Goal: Task Accomplishment & Management: Use online tool/utility

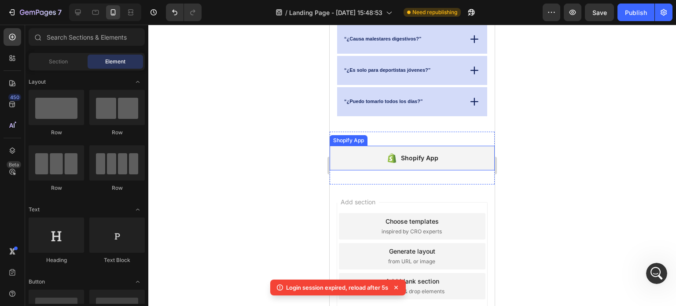
scroll to position [859, 0]
click at [416, 158] on div "Shopify App" at bounding box center [419, 158] width 37 height 11
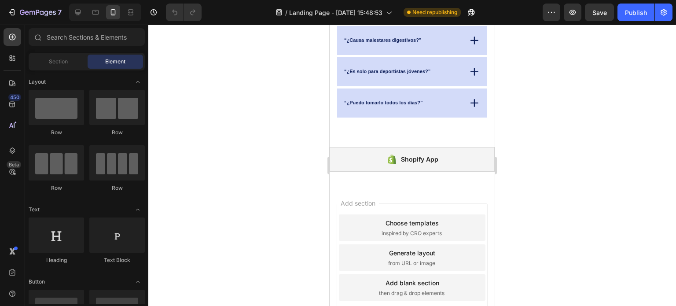
scroll to position [1711, 0]
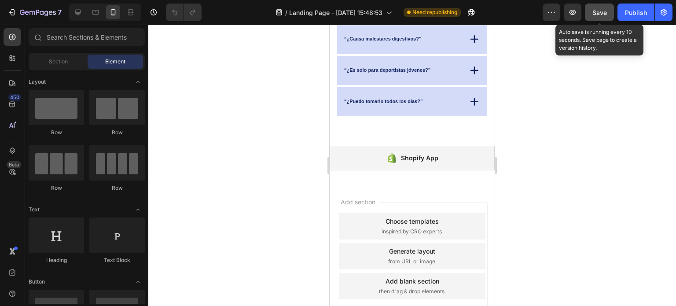
click at [608, 14] on button "Save" at bounding box center [599, 13] width 29 height 18
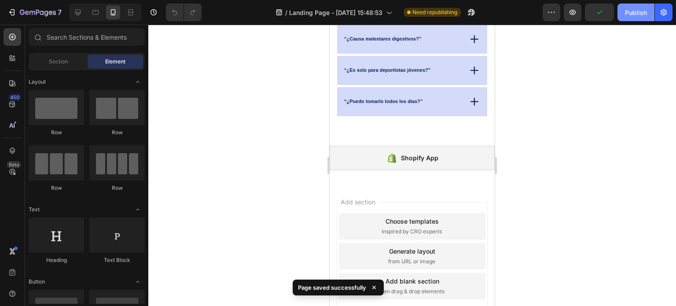
click at [636, 14] on div "Publish" at bounding box center [636, 12] width 22 height 9
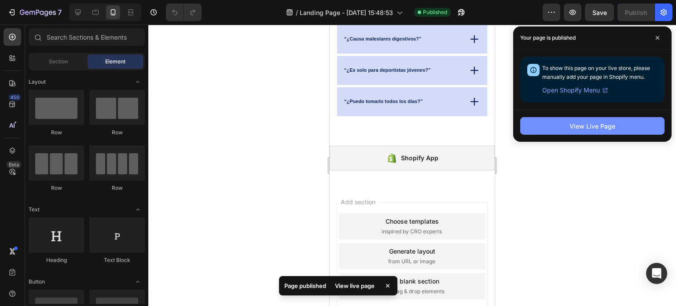
click at [588, 125] on div "View Live Page" at bounding box center [593, 126] width 46 height 9
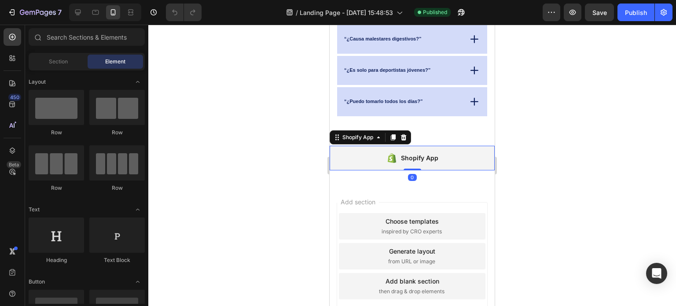
click at [423, 161] on div "Shopify App" at bounding box center [419, 158] width 37 height 11
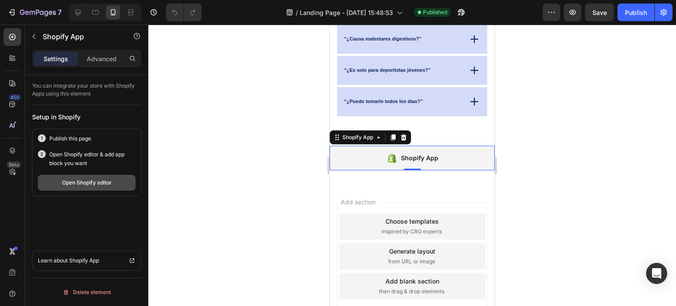
click at [99, 181] on div "Open Shopify editor" at bounding box center [87, 183] width 50 height 8
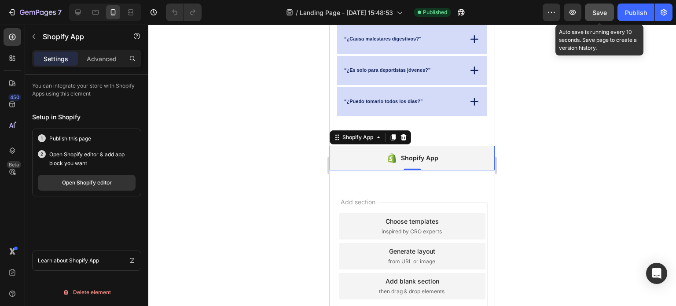
click at [601, 13] on span "Save" at bounding box center [600, 12] width 15 height 7
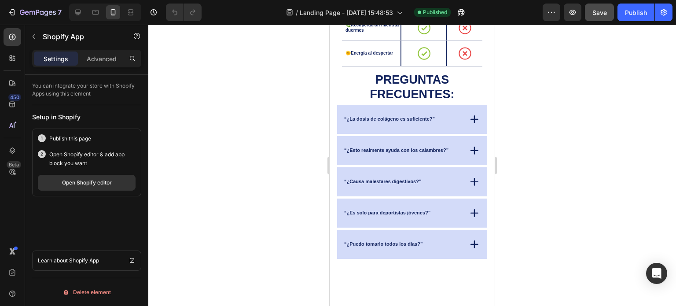
scroll to position [1271, 0]
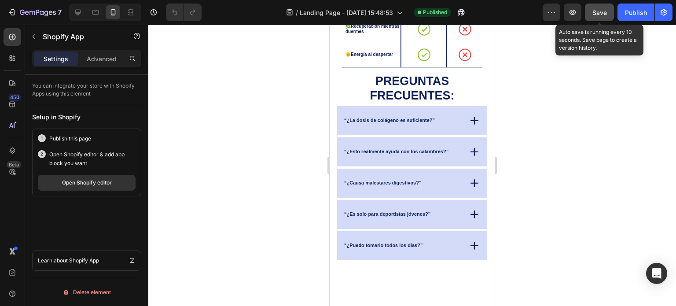
click at [606, 12] on span "Save" at bounding box center [600, 12] width 15 height 7
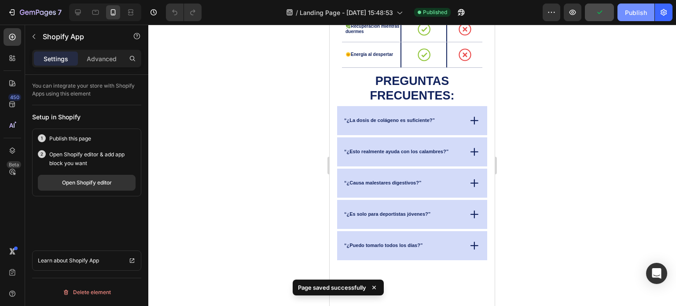
click at [641, 15] on div "Publish" at bounding box center [636, 12] width 22 height 9
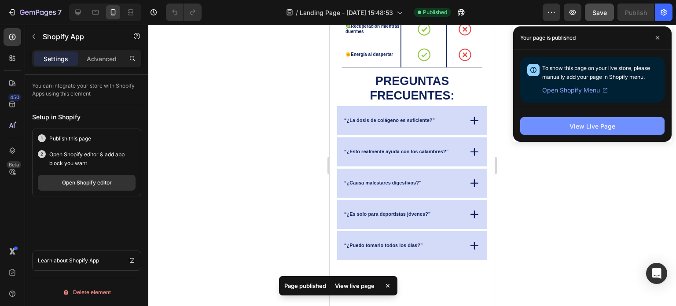
click at [586, 124] on div "View Live Page" at bounding box center [593, 126] width 46 height 9
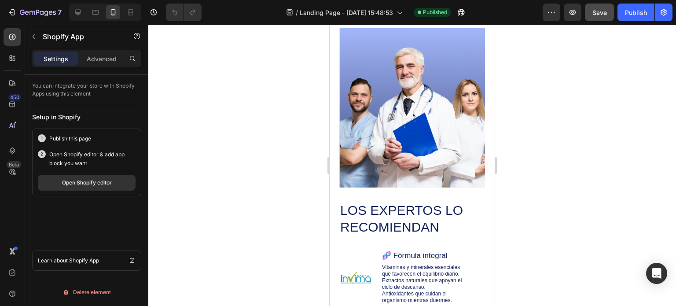
scroll to position [786, 0]
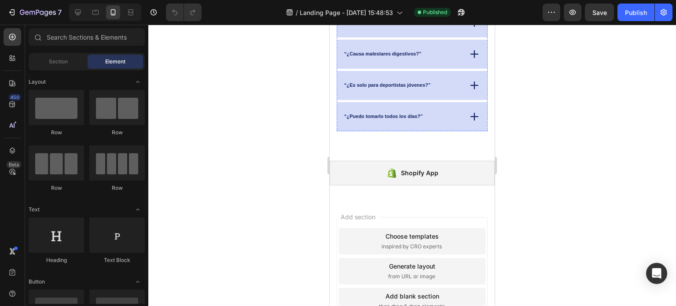
scroll to position [1711, 0]
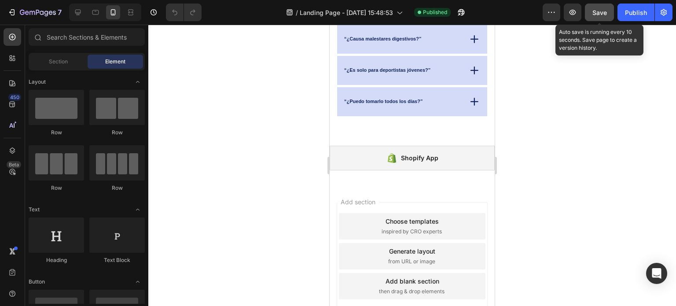
click at [602, 15] on span "Save" at bounding box center [600, 12] width 15 height 7
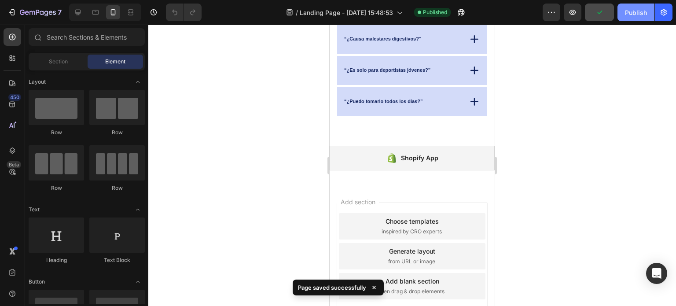
click at [641, 13] on div "Publish" at bounding box center [636, 12] width 22 height 9
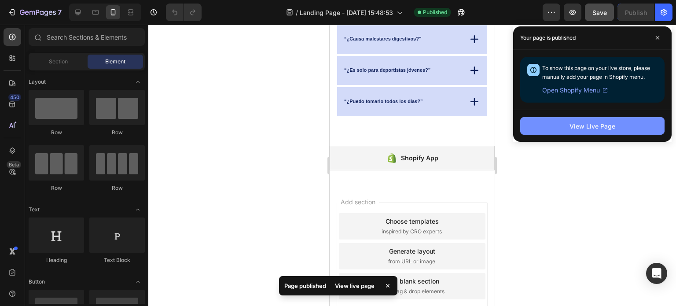
click at [594, 127] on div "View Live Page" at bounding box center [593, 126] width 46 height 9
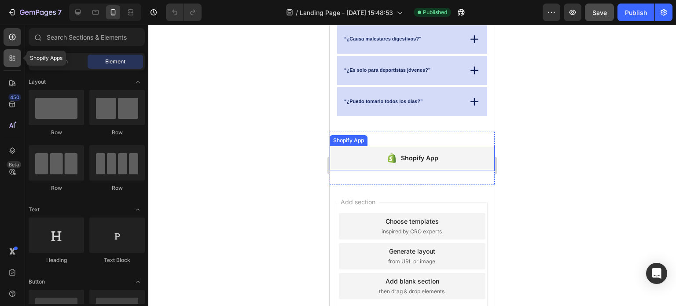
click at [12, 61] on icon at bounding box center [12, 58] width 9 height 9
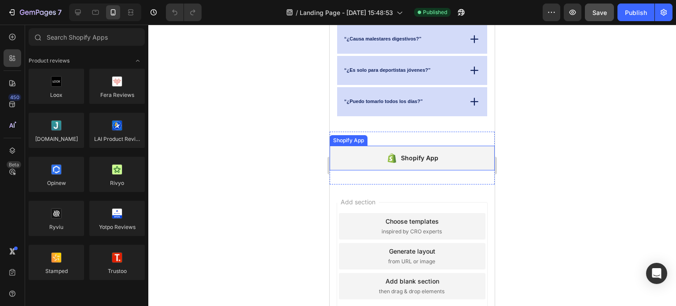
click at [453, 162] on div "Shopify App" at bounding box center [412, 158] width 165 height 25
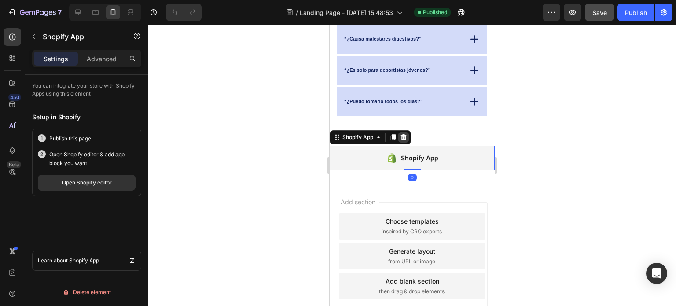
click at [406, 135] on icon at bounding box center [404, 137] width 6 height 6
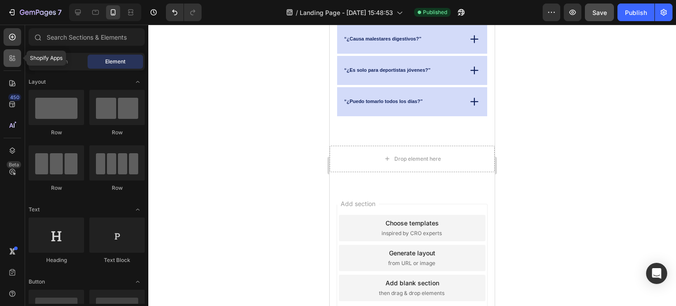
click at [15, 59] on icon at bounding box center [14, 60] width 3 height 3
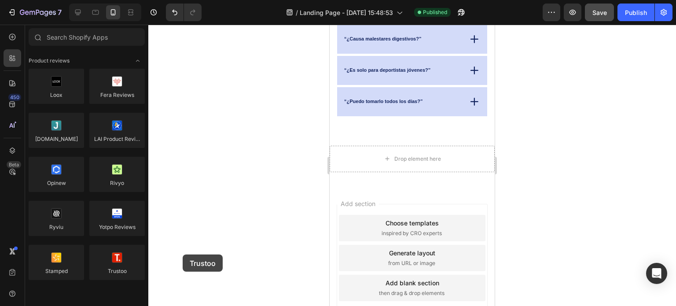
scroll to position [1713, 0]
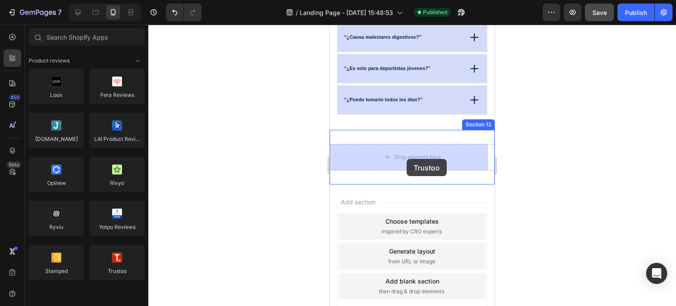
drag, startPoint x: 448, startPoint y: 285, endPoint x: 407, endPoint y: 159, distance: 132.8
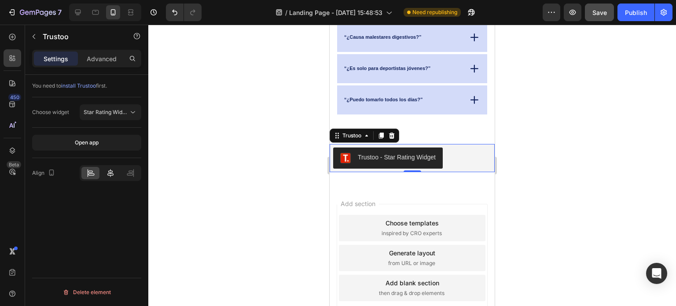
click at [110, 174] on icon at bounding box center [110, 173] width 9 height 9
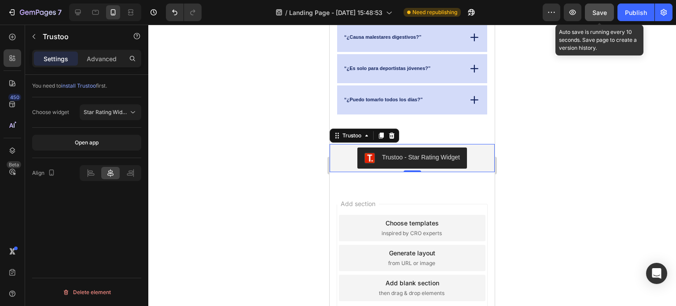
click at [599, 12] on span "Save" at bounding box center [600, 12] width 15 height 7
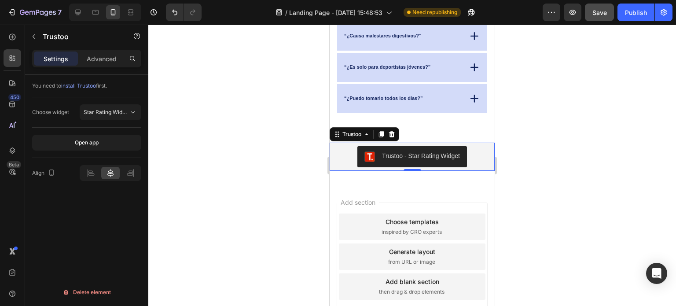
scroll to position [1715, 0]
click at [410, 155] on div "Trustoo - Star Rating Widget" at bounding box center [421, 155] width 78 height 9
click at [635, 12] on div "Publish" at bounding box center [636, 12] width 22 height 9
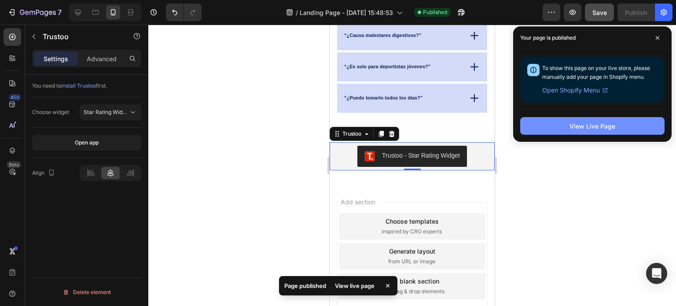
click at [594, 122] on div "View Live Page" at bounding box center [593, 126] width 46 height 9
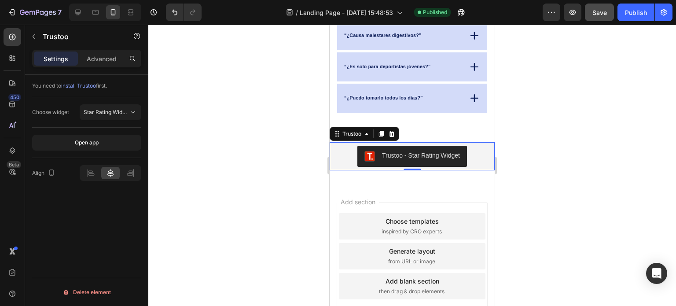
click at [417, 158] on div "Trustoo - Star Rating Widget" at bounding box center [421, 155] width 78 height 9
click at [101, 55] on p "Advanced" at bounding box center [102, 58] width 30 height 9
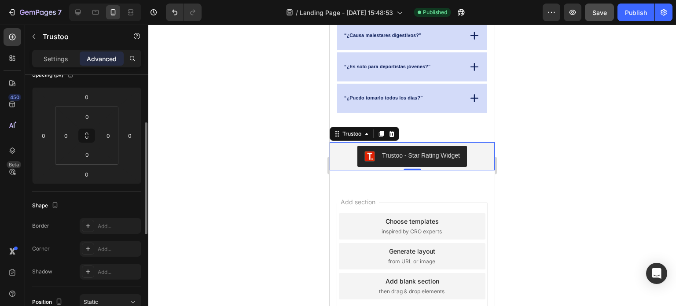
scroll to position [0, 0]
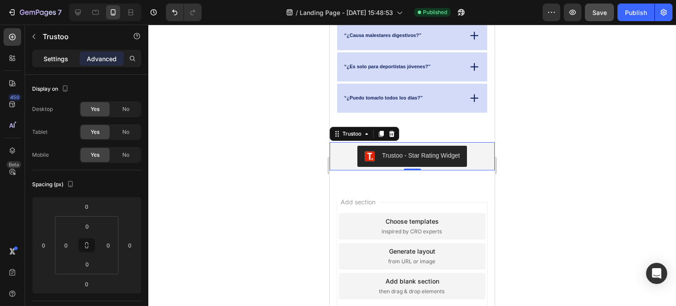
click at [56, 58] on p "Settings" at bounding box center [56, 58] width 25 height 9
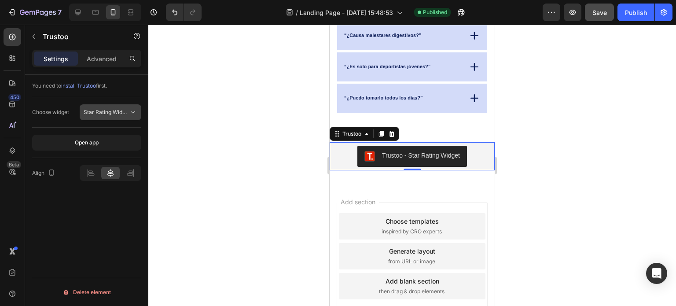
click at [132, 111] on icon at bounding box center [133, 112] width 4 height 2
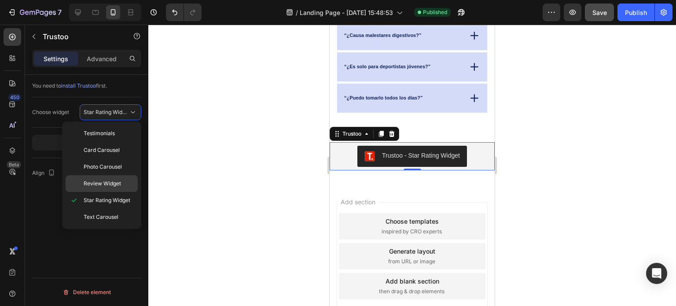
click at [111, 184] on span "Review Widget" at bounding box center [102, 184] width 37 height 8
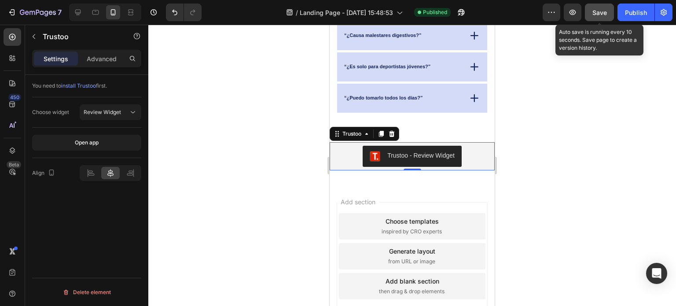
click at [604, 9] on span "Save" at bounding box center [600, 12] width 15 height 7
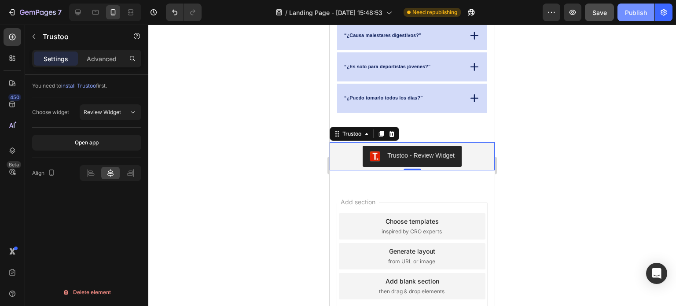
click at [638, 14] on div "Publish" at bounding box center [636, 12] width 22 height 9
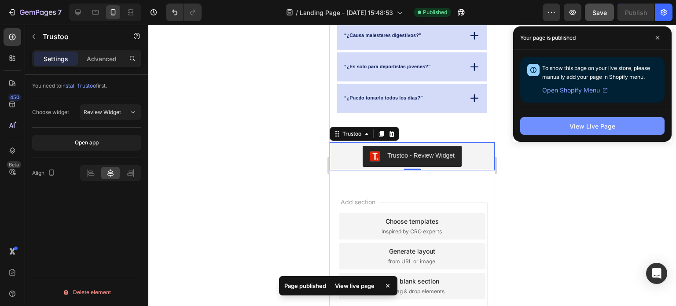
click at [601, 127] on div "View Live Page" at bounding box center [593, 126] width 46 height 9
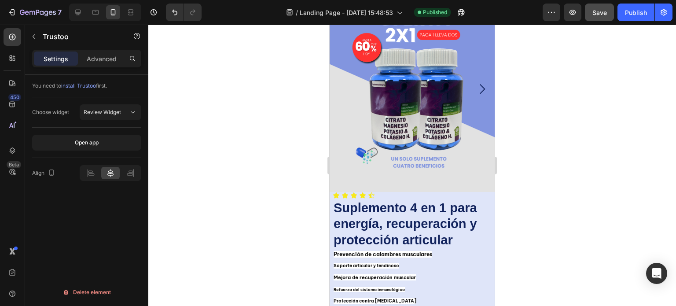
scroll to position [322, 0]
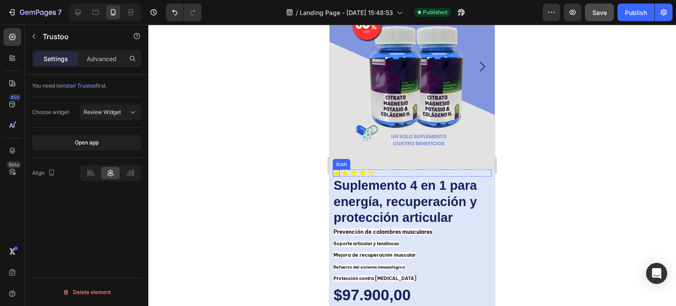
click at [337, 170] on div "Icon" at bounding box center [336, 173] width 7 height 7
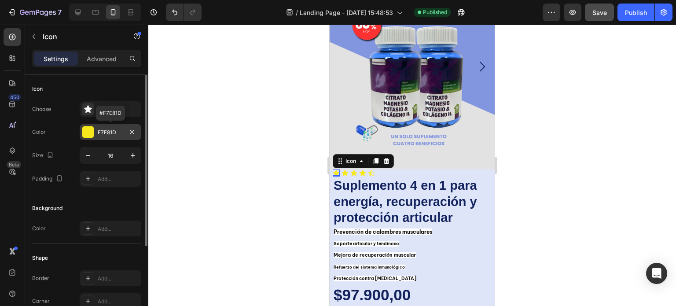
click at [87, 132] on div at bounding box center [87, 131] width 11 height 11
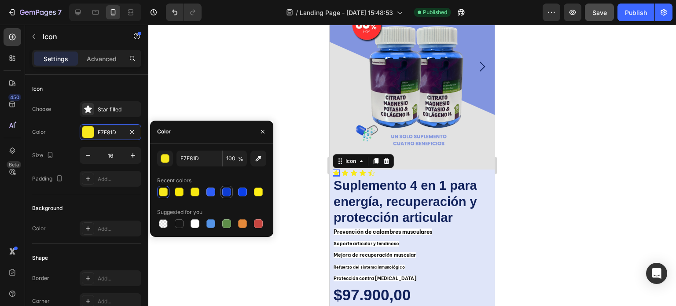
click at [227, 193] on div at bounding box center [226, 192] width 9 height 9
type input "0E3CD1"
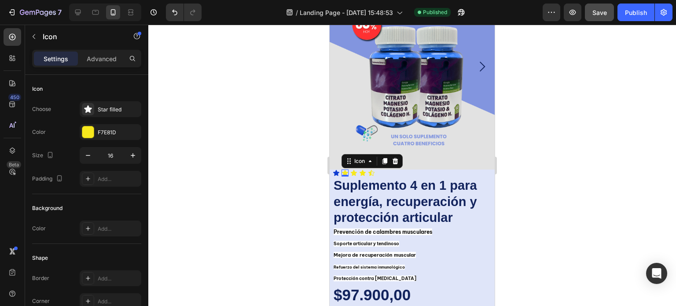
click at [345, 170] on div "Icon 0" at bounding box center [345, 173] width 7 height 7
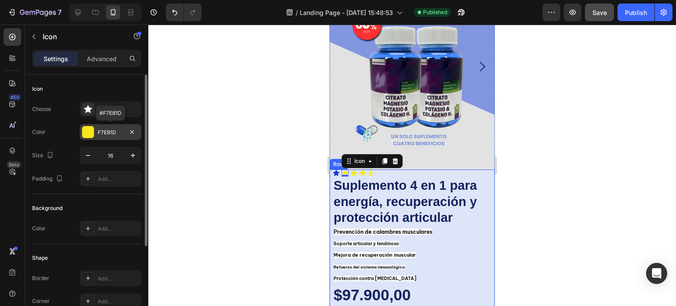
click at [90, 130] on div at bounding box center [87, 131] width 11 height 11
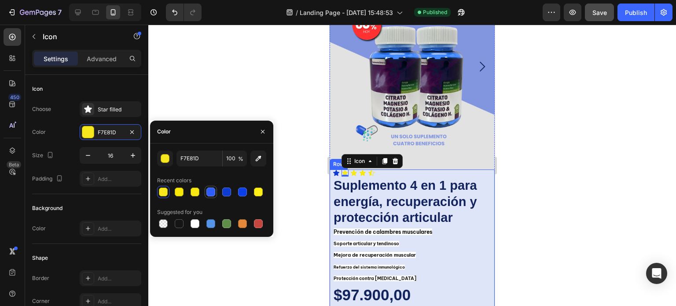
click at [213, 192] on div at bounding box center [211, 192] width 9 height 9
type input "2E5DF7"
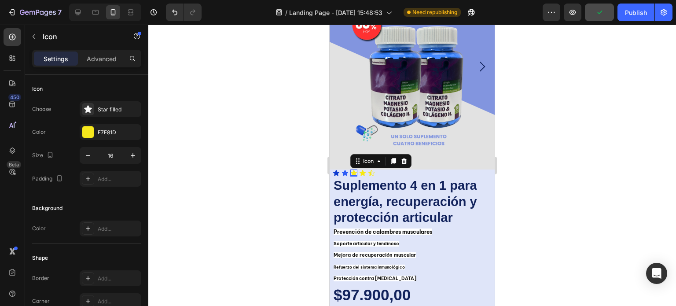
click at [355, 170] on div "Icon 0" at bounding box center [353, 173] width 7 height 7
click at [85, 131] on div at bounding box center [87, 131] width 11 height 11
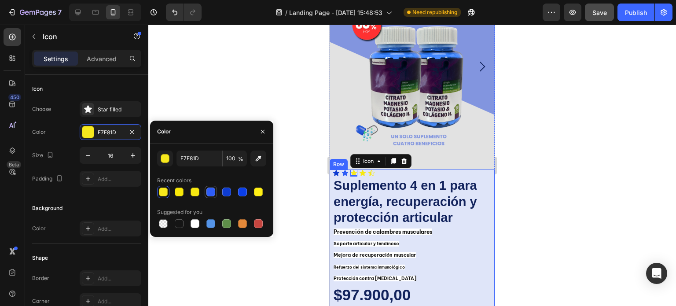
click at [212, 192] on div at bounding box center [211, 192] width 9 height 9
type input "2E5DF7"
click at [362, 170] on div "Icon" at bounding box center [362, 173] width 7 height 7
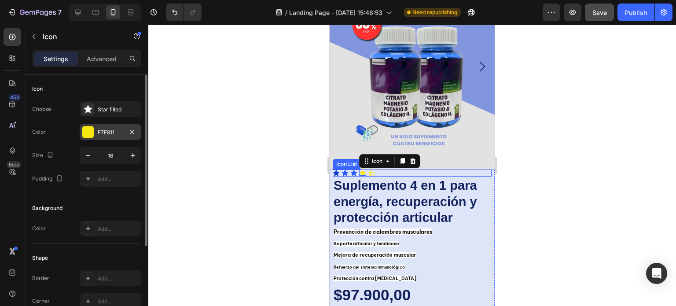
click at [87, 132] on div at bounding box center [87, 131] width 11 height 11
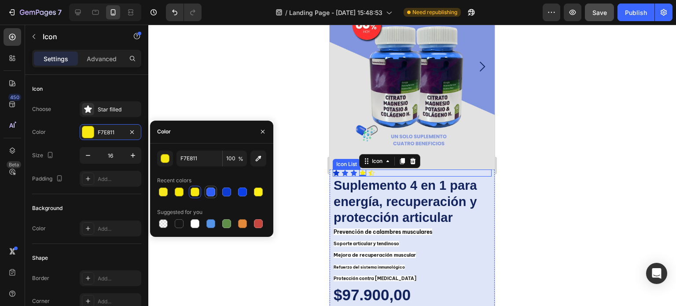
click at [214, 192] on div at bounding box center [211, 192] width 9 height 9
type input "2E5DF7"
click at [370, 170] on div "Icon" at bounding box center [371, 173] width 7 height 7
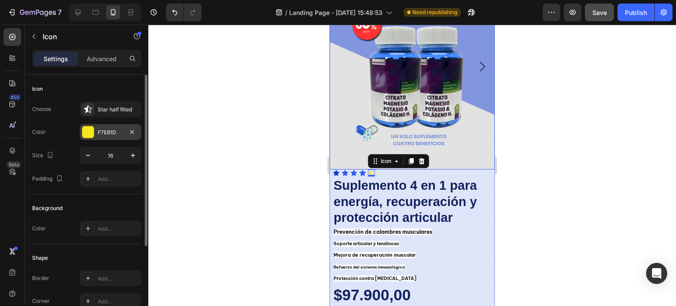
click at [86, 129] on div at bounding box center [87, 131] width 11 height 11
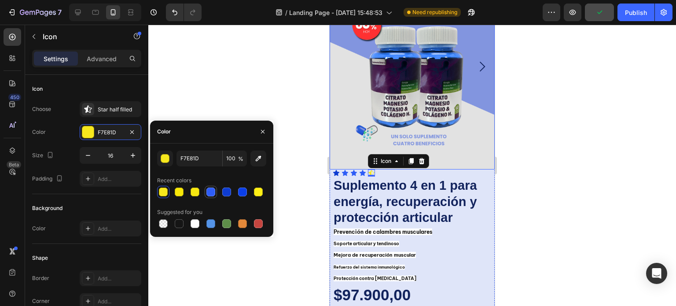
click at [212, 191] on div at bounding box center [211, 192] width 9 height 9
type input "2E5DF7"
click at [542, 186] on div at bounding box center [412, 165] width 528 height 281
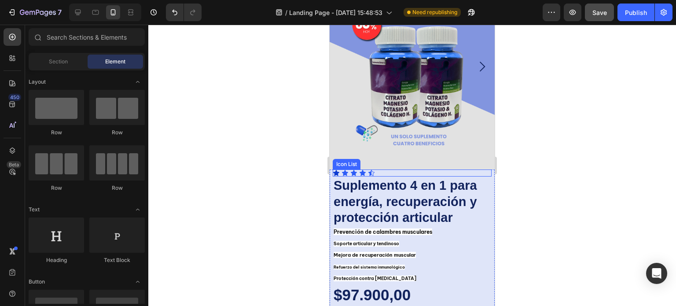
click at [402, 170] on div "Icon Icon Icon Icon Icon" at bounding box center [412, 173] width 159 height 7
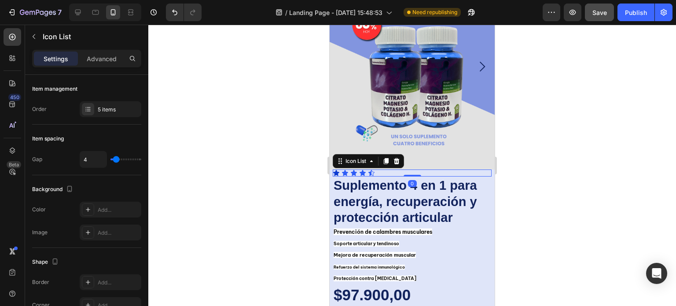
click at [392, 170] on div "Icon Icon Icon Icon Icon" at bounding box center [412, 173] width 159 height 7
click at [538, 195] on div at bounding box center [412, 165] width 528 height 281
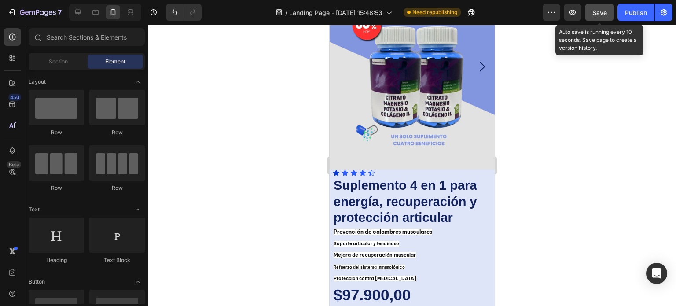
click at [601, 12] on span "Save" at bounding box center [600, 12] width 15 height 7
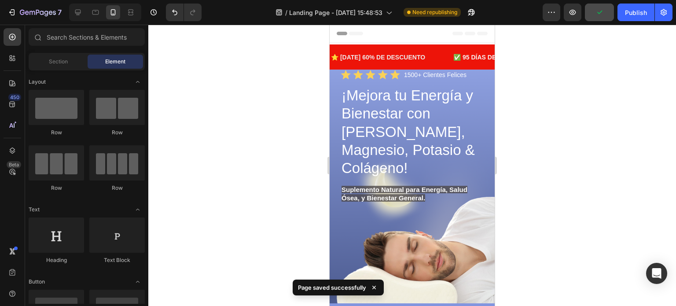
scroll to position [0, 0]
click at [640, 12] on div "Publish" at bounding box center [636, 12] width 22 height 9
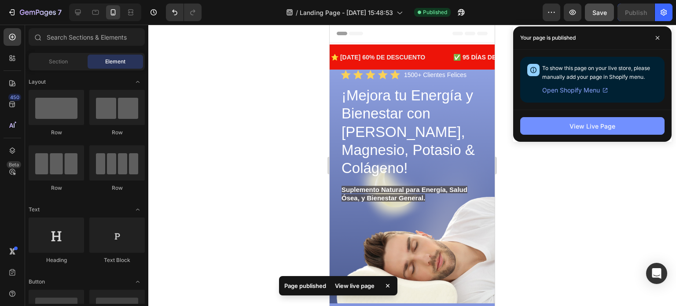
click at [596, 127] on div "View Live Page" at bounding box center [593, 126] width 46 height 9
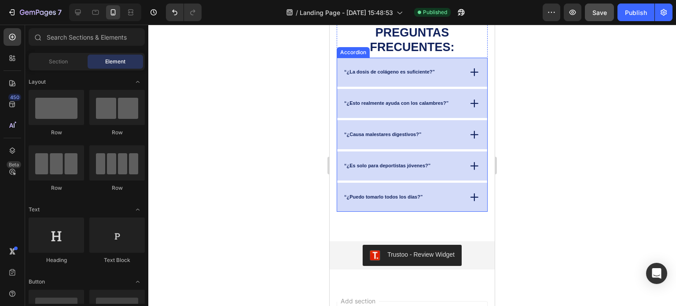
scroll to position [1715, 0]
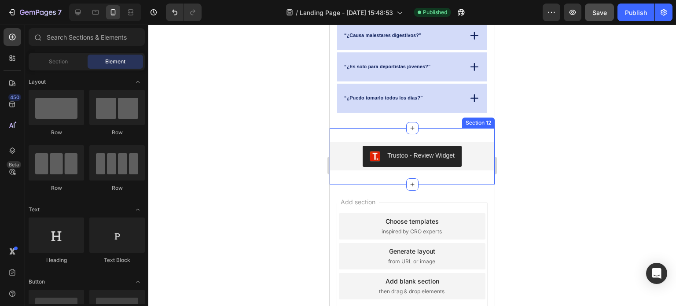
click at [431, 132] on div "Trustoo - Review Widget Trustoo Section 12" at bounding box center [412, 156] width 165 height 56
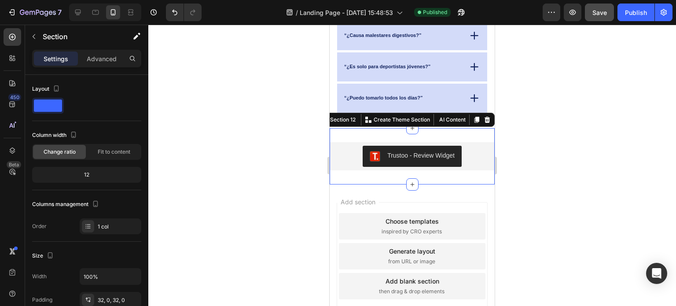
click at [100, 51] on div "Settings Advanced" at bounding box center [86, 59] width 109 height 18
click at [104, 60] on p "Advanced" at bounding box center [102, 58] width 30 height 9
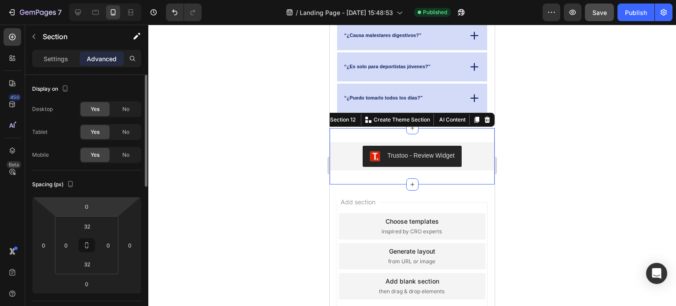
click at [102, 0] on html "7 Version history / Landing Page - Aug 22, 15:48:53 Published Preview Save Publ…" at bounding box center [338, 0] width 676 height 0
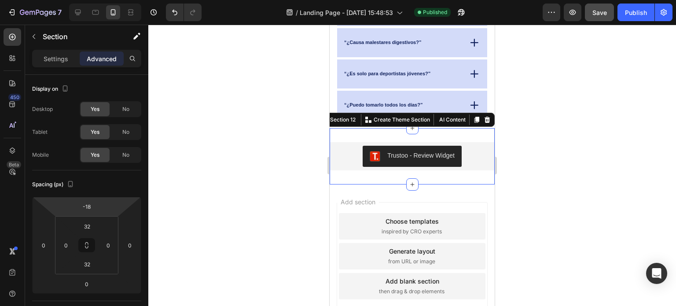
scroll to position [1706, 0]
type input "-22"
drag, startPoint x: 102, startPoint y: 205, endPoint x: 102, endPoint y: 210, distance: 4.8
click at [102, 0] on html "7 Version history / Landing Page - Aug 22, 15:48:53 Published Preview Save Publ…" at bounding box center [338, 0] width 676 height 0
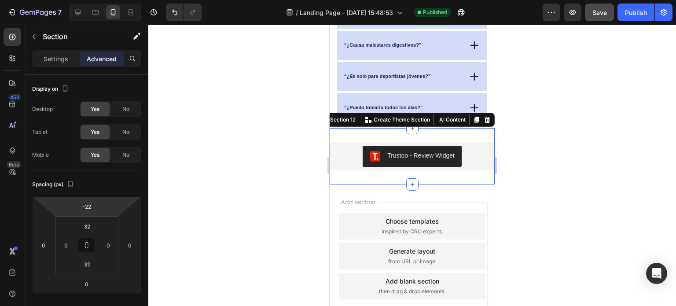
click at [596, 164] on div at bounding box center [412, 165] width 528 height 281
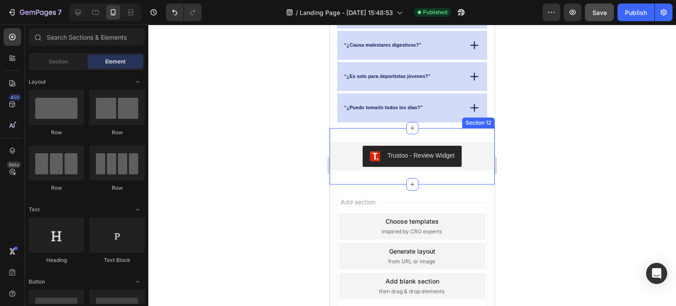
click at [424, 135] on div "Trustoo - Review Widget Trustoo Section 12" at bounding box center [412, 156] width 165 height 56
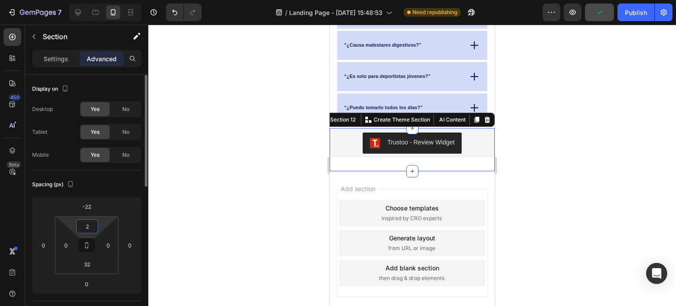
scroll to position [1692, 0]
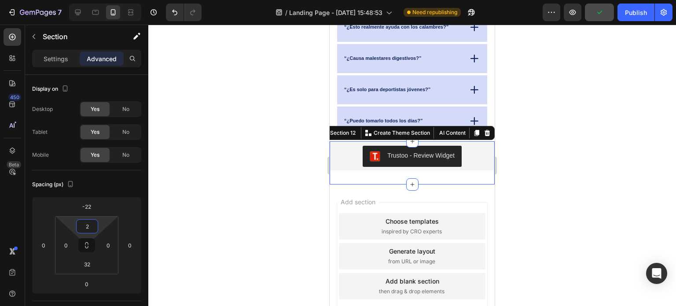
type input "0"
drag, startPoint x: 99, startPoint y: 224, endPoint x: 99, endPoint y: 229, distance: 4.4
click at [99, 0] on html "7 Version history / Landing Page - Aug 22, 15:48:53 Need republishing Preview S…" at bounding box center [338, 0] width 676 height 0
click at [573, 147] on div at bounding box center [412, 165] width 528 height 281
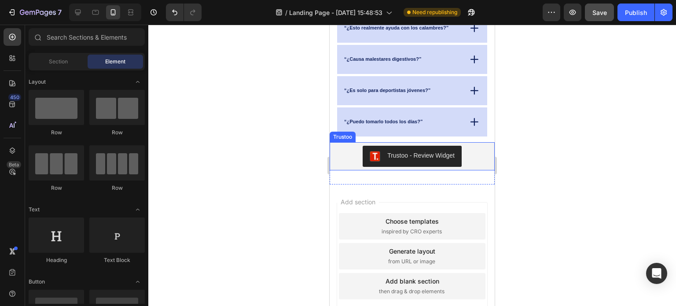
click at [468, 148] on div "Trustoo - Review Widget" at bounding box center [412, 156] width 158 height 21
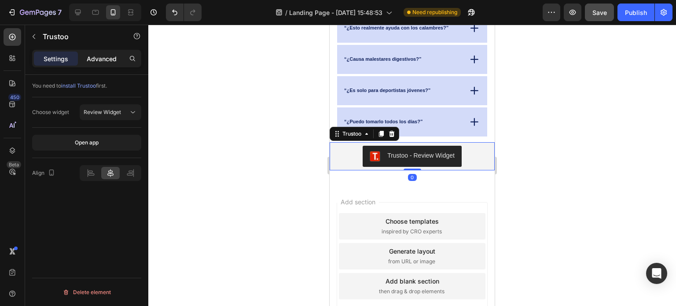
click at [105, 62] on p "Advanced" at bounding box center [102, 58] width 30 height 9
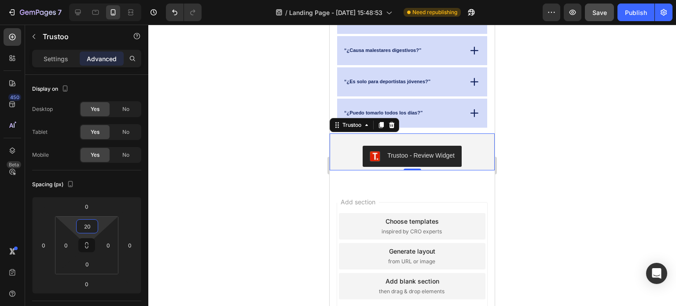
type input "0"
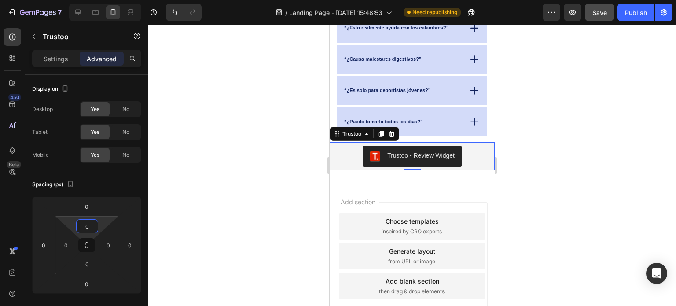
drag, startPoint x: 100, startPoint y: 222, endPoint x: 100, endPoint y: 231, distance: 8.4
click at [100, 0] on html "7 Version history / Landing Page - Aug 22, 15:48:53 Need republishing Preview S…" at bounding box center [338, 0] width 676 height 0
click at [559, 178] on div at bounding box center [412, 165] width 528 height 281
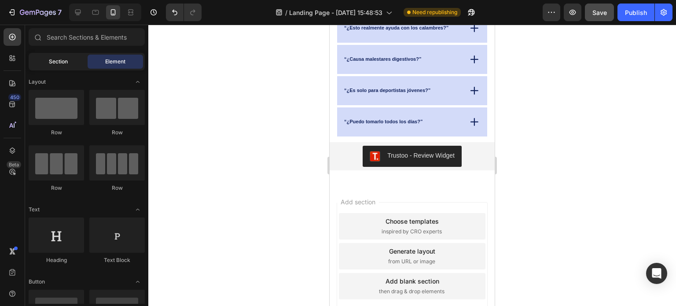
click at [60, 61] on span "Section" at bounding box center [58, 62] width 19 height 8
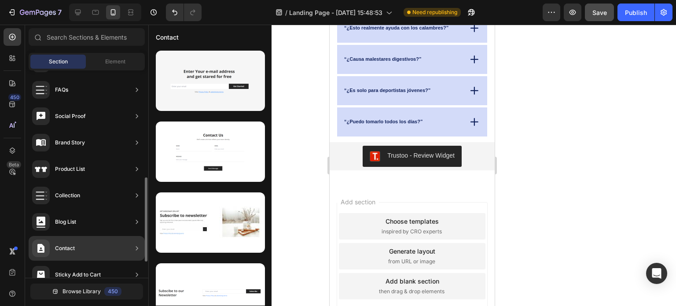
scroll to position [303, 0]
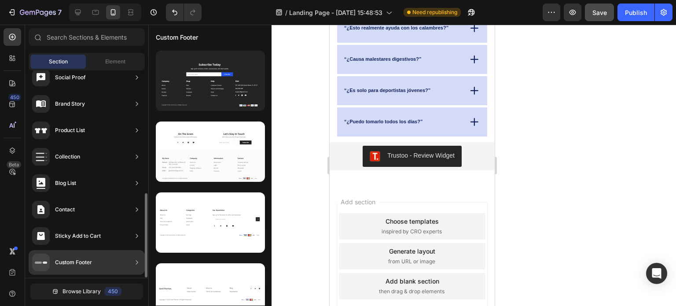
click at [139, 262] on icon at bounding box center [137, 262] width 9 height 9
click at [130, 260] on div "Custom Footer" at bounding box center [87, 262] width 116 height 25
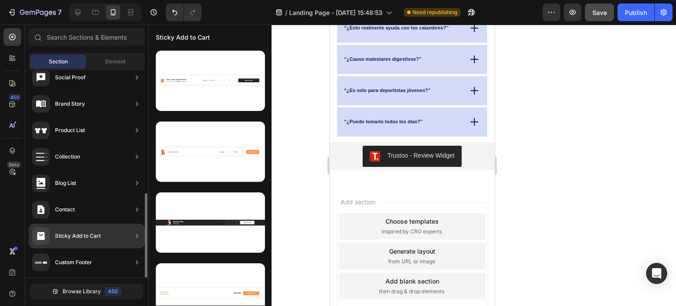
click at [104, 236] on div "Sticky Add to Cart" at bounding box center [87, 236] width 116 height 25
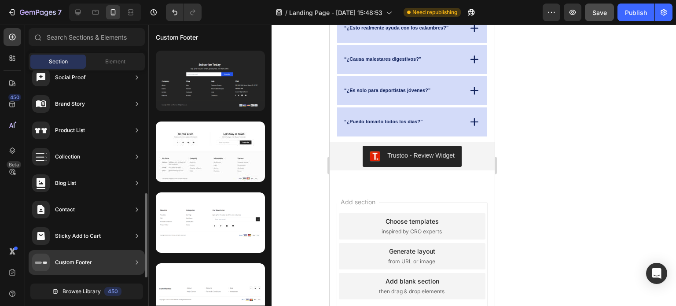
click at [101, 262] on div "Custom Footer" at bounding box center [87, 262] width 116 height 25
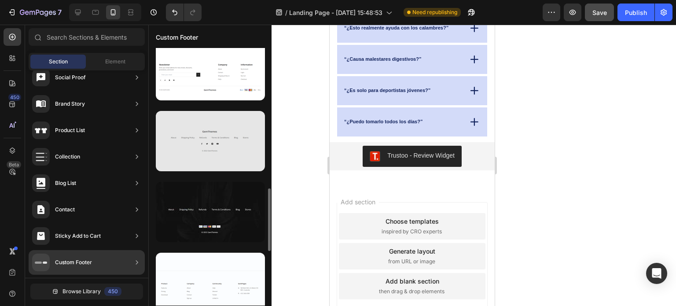
scroll to position [534, 0]
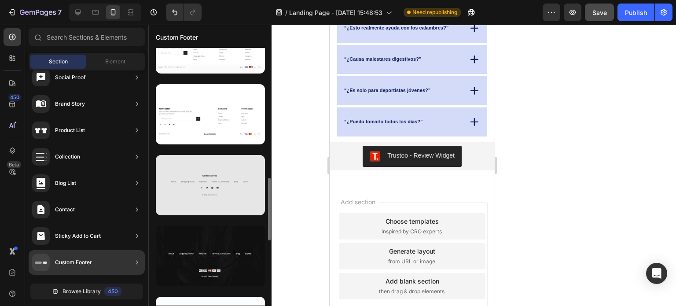
click at [213, 184] on div at bounding box center [210, 185] width 109 height 60
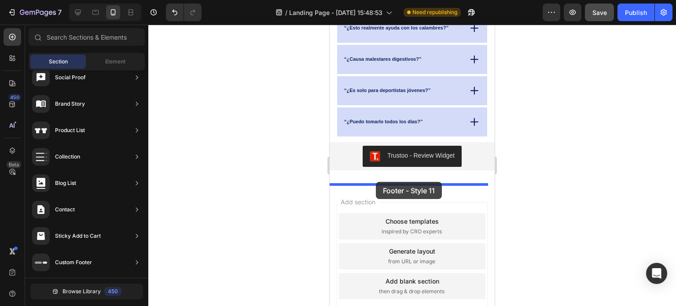
drag, startPoint x: 542, startPoint y: 209, endPoint x: 657, endPoint y: 239, distance: 118.2
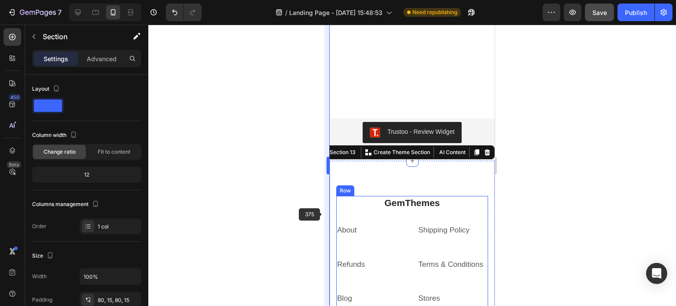
scroll to position [1819, 0]
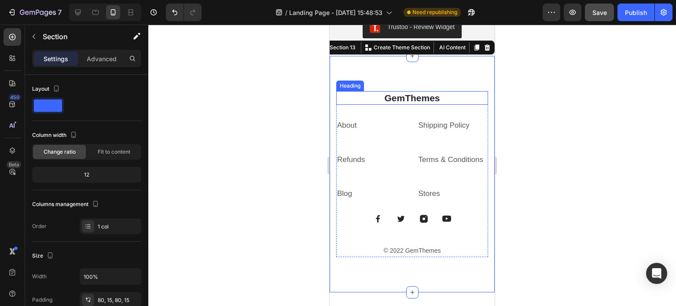
click at [440, 98] on p "GemThemes" at bounding box center [412, 98] width 150 height 12
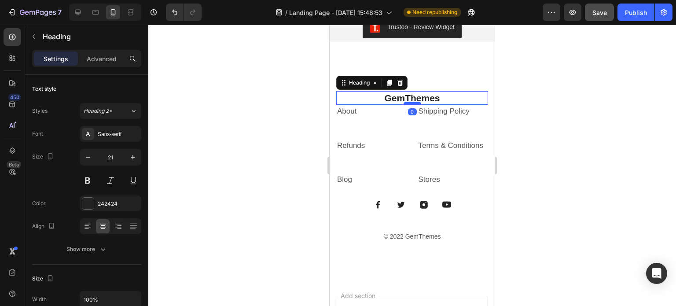
drag, startPoint x: 413, startPoint y: 118, endPoint x: 411, endPoint y: 103, distance: 14.6
click at [411, 103] on div at bounding box center [413, 103] width 18 height 3
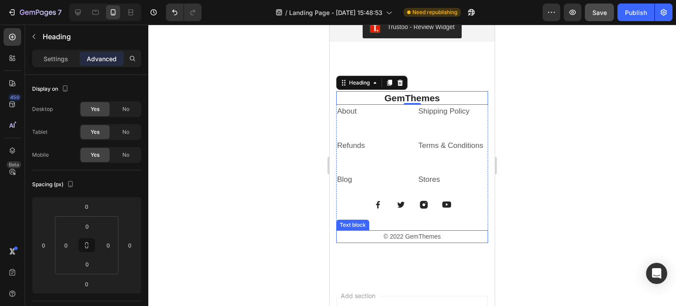
click at [439, 236] on p "© 2022 GemThemes" at bounding box center [412, 236] width 150 height 11
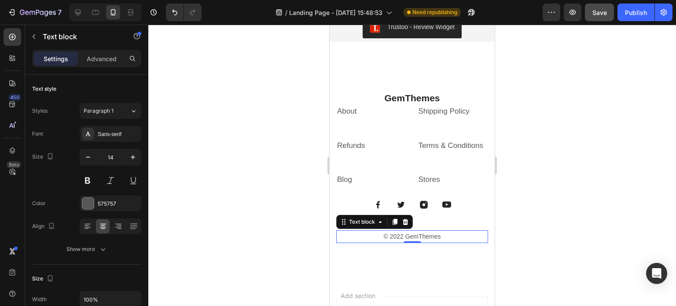
click at [439, 236] on p "© 2022 GemThemes" at bounding box center [412, 236] width 150 height 11
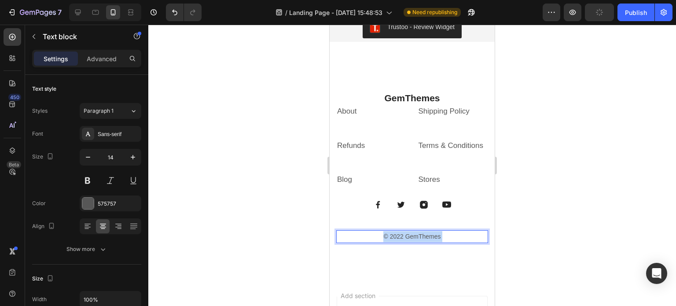
drag, startPoint x: 439, startPoint y: 236, endPoint x: 383, endPoint y: 236, distance: 55.9
click at [383, 236] on p "© 2022 GemThemes" at bounding box center [412, 236] width 150 height 11
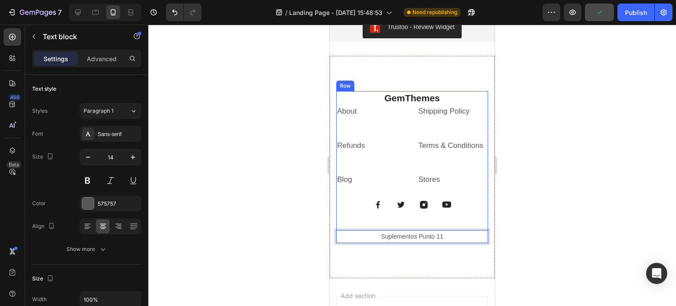
scroll to position [1775, 0]
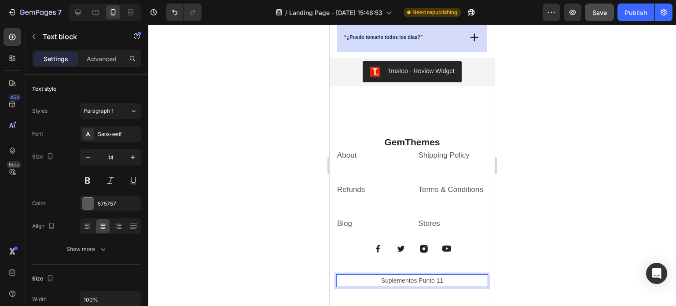
click at [546, 204] on div at bounding box center [412, 165] width 528 height 281
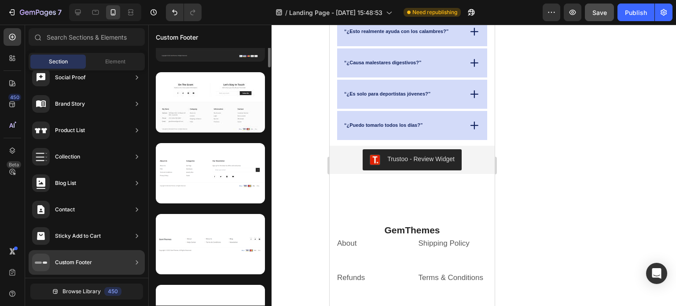
scroll to position [0, 0]
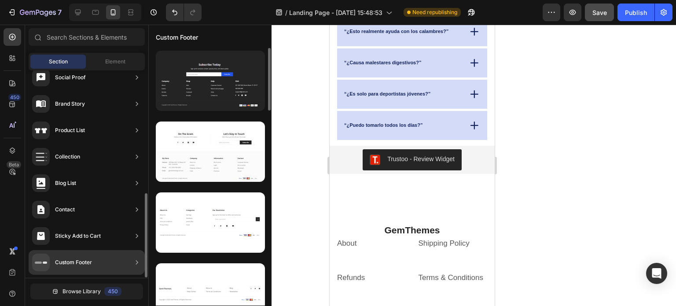
click at [100, 265] on div "Custom Footer" at bounding box center [87, 262] width 116 height 25
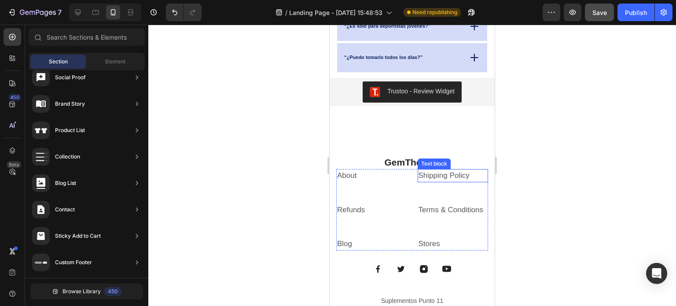
scroll to position [1775, 0]
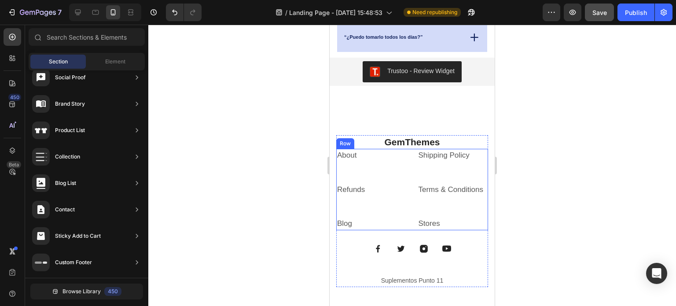
click at [403, 164] on div "About Text block" at bounding box center [371, 166] width 71 height 34
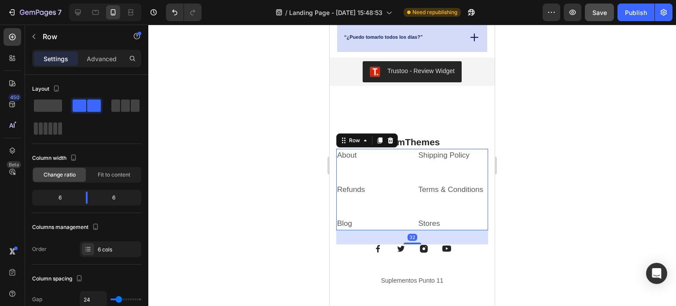
click at [390, 137] on icon at bounding box center [390, 140] width 7 height 7
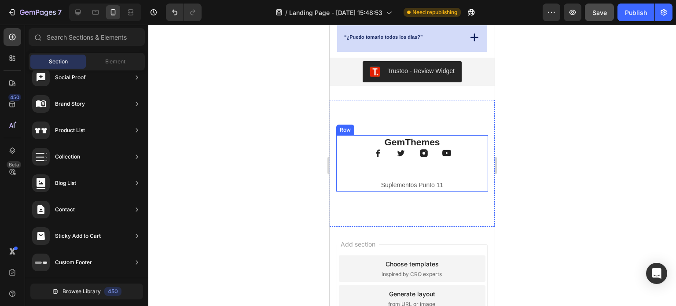
click at [437, 169] on div "GemThemes Heading Image Image Image Image Row Suplementos Punto 11 Text block" at bounding box center [412, 163] width 152 height 57
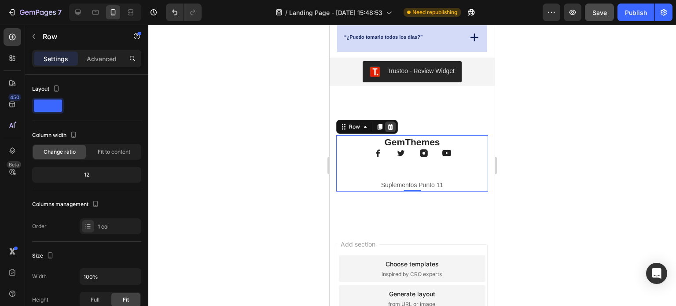
click at [391, 125] on icon at bounding box center [391, 127] width 6 height 6
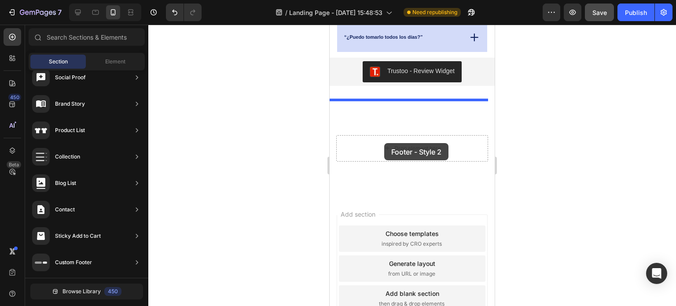
drag, startPoint x: 545, startPoint y: 176, endPoint x: 384, endPoint y: 143, distance: 163.6
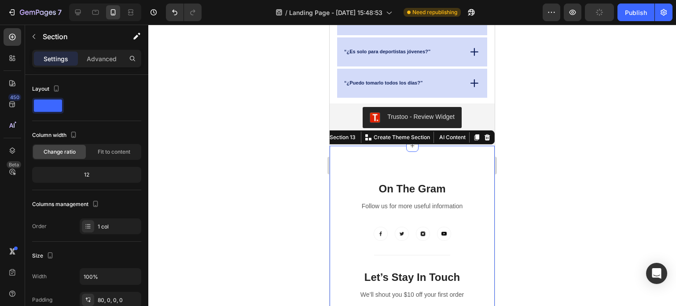
scroll to position [1731, 0]
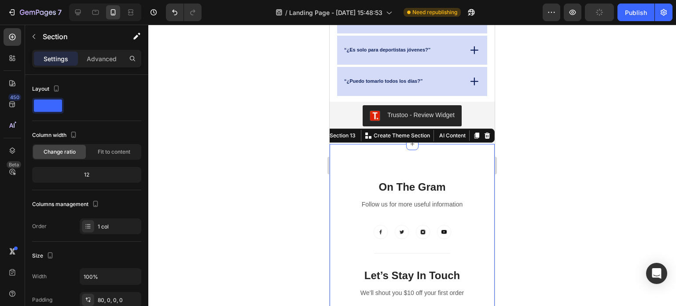
click at [526, 166] on div at bounding box center [412, 165] width 528 height 281
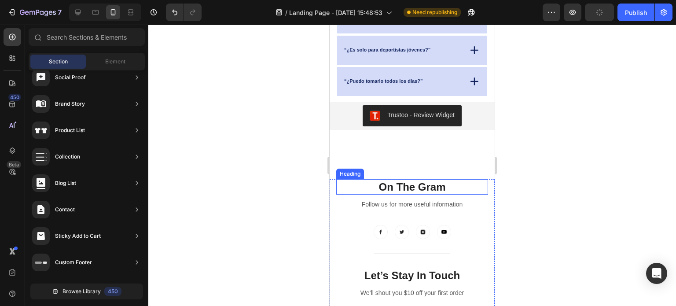
click at [462, 184] on p "On The Gram" at bounding box center [412, 187] width 150 height 14
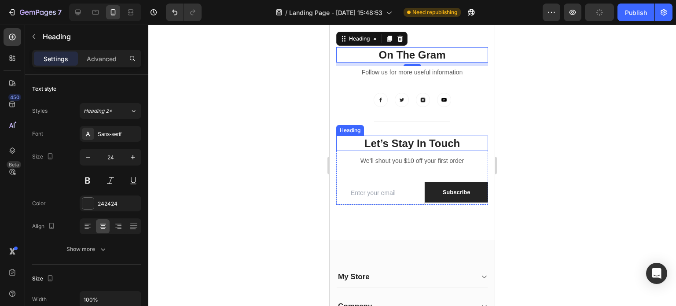
scroll to position [1819, 0]
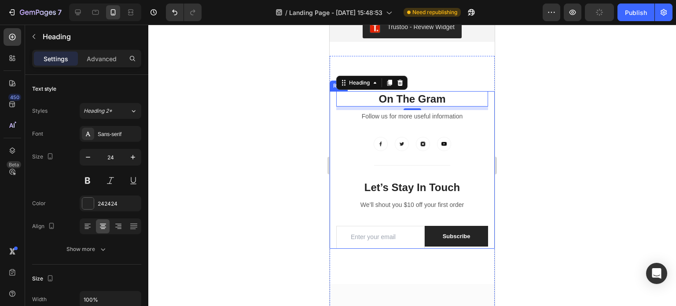
click at [481, 126] on div "On The Gram Heading 8 Follow us for more useful information Text block Image Im…" at bounding box center [412, 128] width 152 height 74
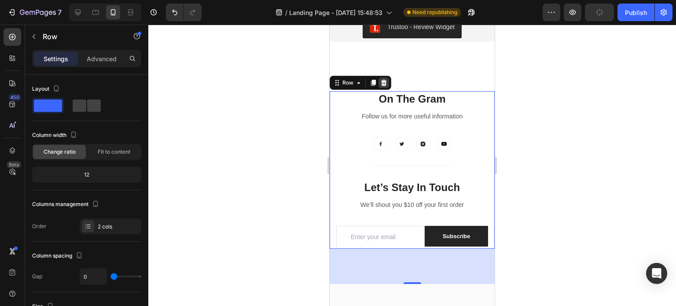
click at [384, 82] on icon at bounding box center [384, 83] width 6 height 6
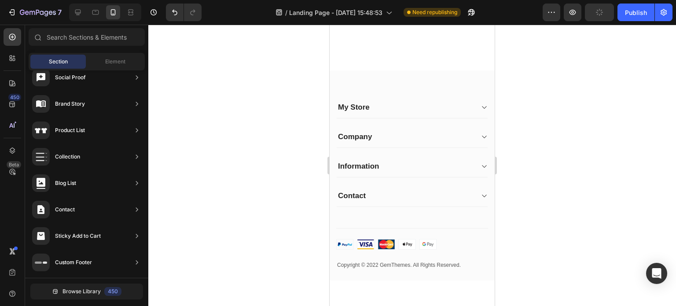
scroll to position [1768, 0]
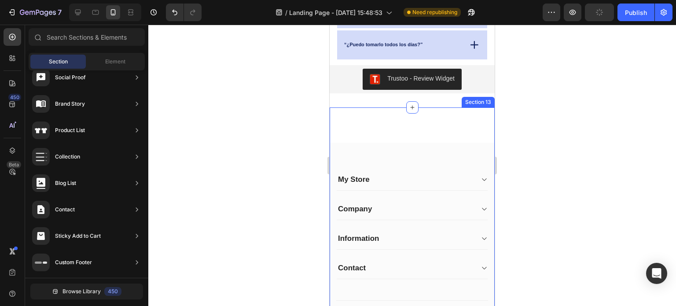
click at [430, 121] on div "My Store Heading Address: Text block 184 Main Rd E, St Albans VIC 3021, Austral…" at bounding box center [412, 229] width 165 height 245
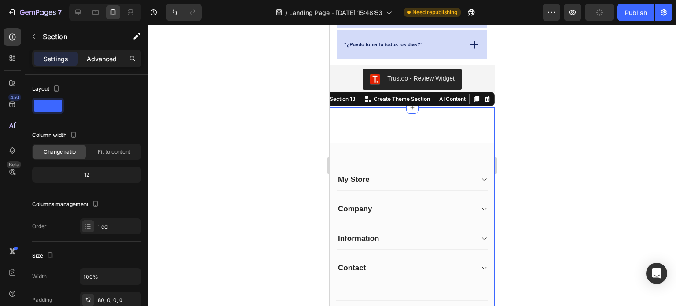
click at [97, 61] on p "Advanced" at bounding box center [102, 58] width 30 height 9
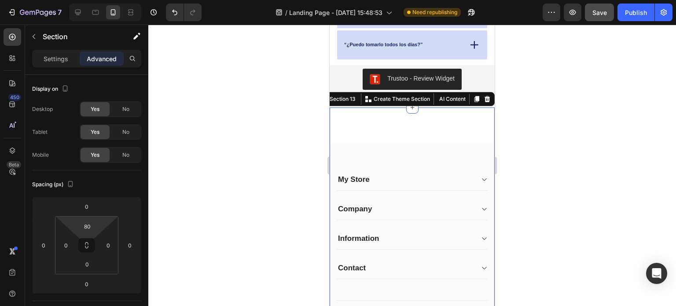
type input "0"
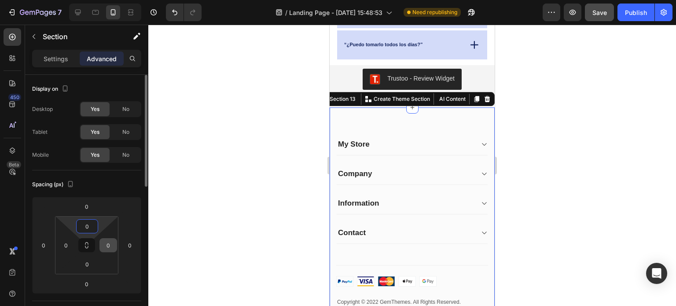
drag, startPoint x: 100, startPoint y: 223, endPoint x: 100, endPoint y: 246, distance: 22.5
click at [101, 0] on html "7 Version history / Landing Page - Aug 22, 15:48:53 Need republishing Preview S…" at bounding box center [338, 0] width 676 height 0
click at [100, 0] on html "7 Version history / Landing Page - Aug 22, 15:48:53 Need republishing Preview S…" at bounding box center [338, 0] width 676 height 0
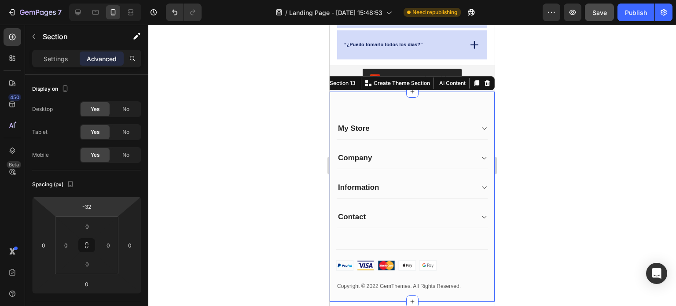
type input "-36"
drag, startPoint x: 104, startPoint y: 204, endPoint x: 104, endPoint y: 212, distance: 7.9
click at [104, 0] on html "7 Version history / Landing Page - Aug 22, 15:48:53 Need republishing Preview S…" at bounding box center [338, 0] width 676 height 0
click at [430, 124] on div "My Store" at bounding box center [405, 128] width 137 height 12
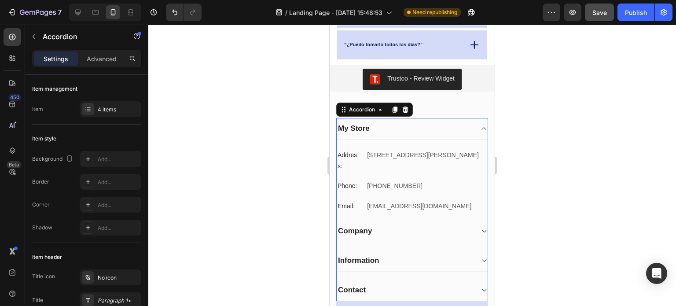
click at [571, 130] on div at bounding box center [412, 165] width 528 height 281
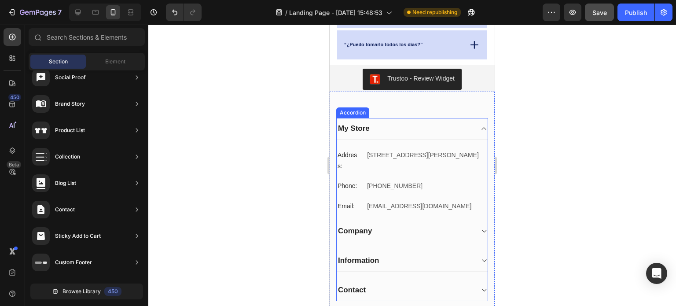
click at [481, 127] on icon at bounding box center [484, 128] width 7 height 7
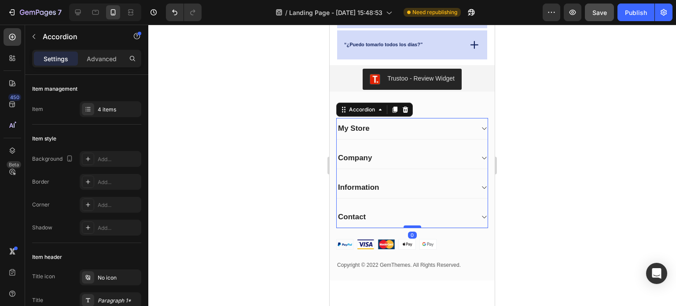
drag, startPoint x: 410, startPoint y: 247, endPoint x: 403, endPoint y: 225, distance: 23.1
click at [404, 225] on div at bounding box center [413, 226] width 18 height 3
type input "100%"
type input "100"
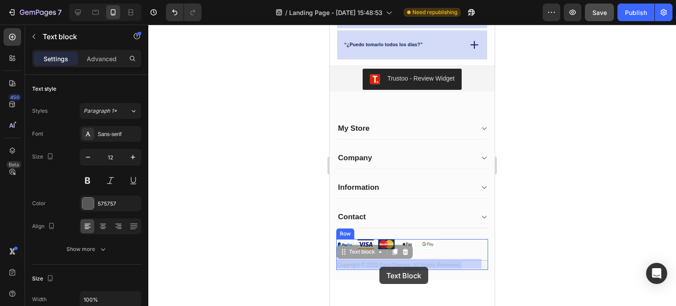
drag, startPoint x: 461, startPoint y: 264, endPoint x: 385, endPoint y: 266, distance: 76.2
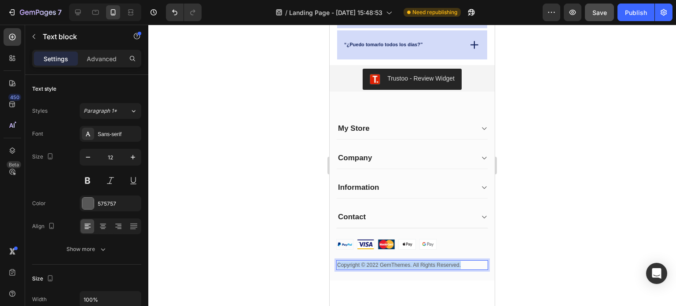
drag, startPoint x: 460, startPoint y: 263, endPoint x: 337, endPoint y: 262, distance: 122.8
click at [337, 262] on p "Copyright © 2022 GemThemes. All Rights Reserved." at bounding box center [412, 265] width 150 height 8
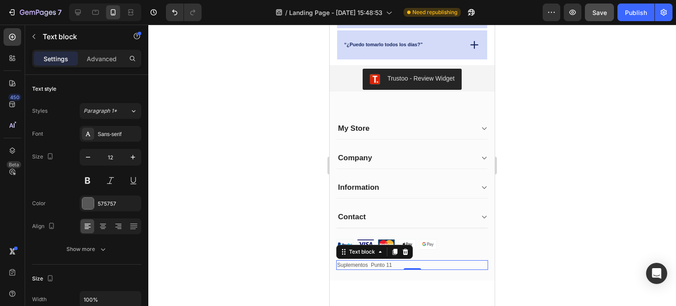
click at [542, 228] on div at bounding box center [412, 165] width 528 height 281
click at [396, 262] on p "Suplementos Punto 11" at bounding box center [412, 265] width 150 height 8
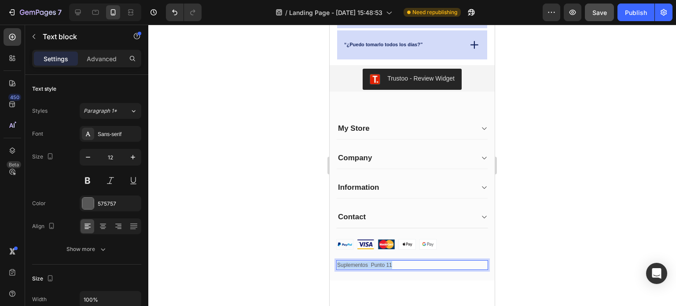
drag, startPoint x: 392, startPoint y: 262, endPoint x: 337, endPoint y: 266, distance: 54.7
click at [337, 266] on p "Suplementos Punto 11" at bounding box center [412, 265] width 150 height 8
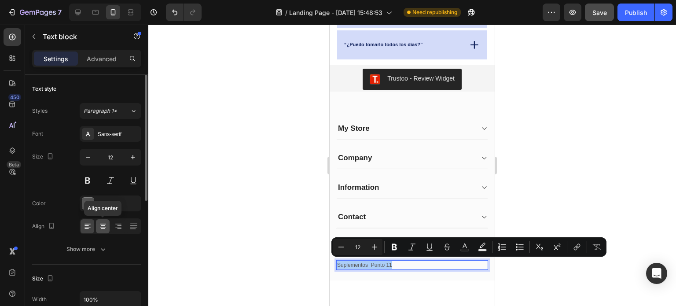
click at [103, 225] on icon at bounding box center [103, 226] width 9 height 9
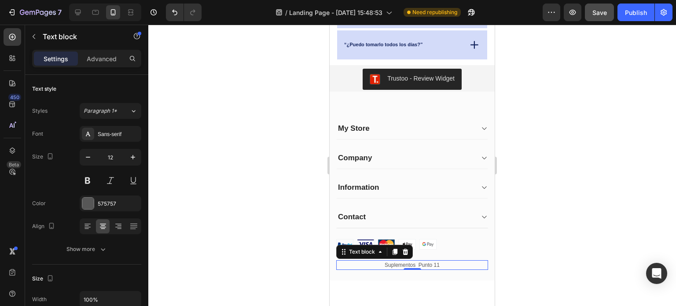
click at [550, 186] on div at bounding box center [412, 165] width 528 height 281
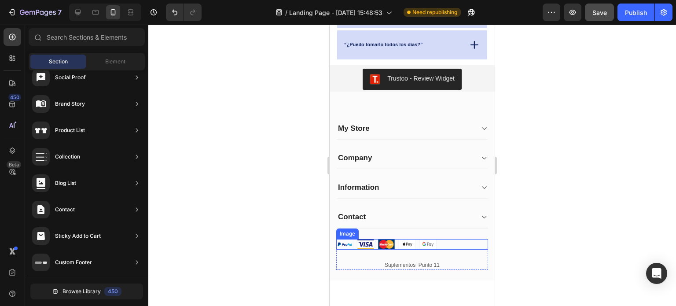
click at [378, 244] on img at bounding box center [386, 244] width 100 height 11
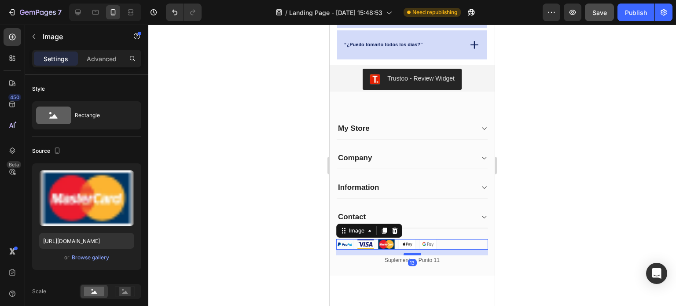
drag, startPoint x: 410, startPoint y: 258, endPoint x: 415, endPoint y: 253, distance: 7.2
click at [411, 253] on div at bounding box center [413, 254] width 18 height 3
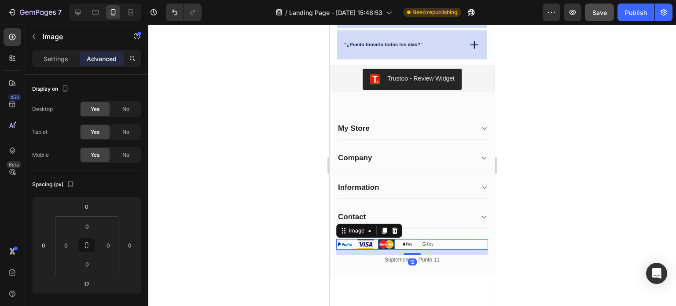
click at [550, 219] on div at bounding box center [412, 165] width 528 height 281
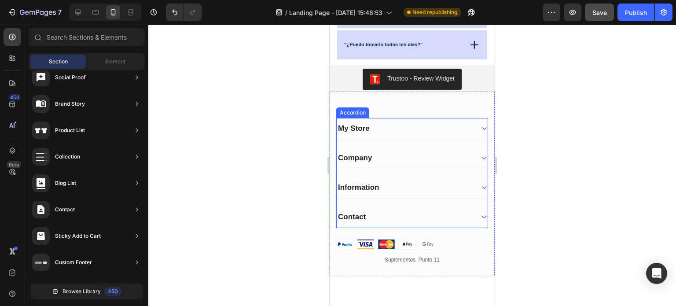
click at [481, 214] on icon at bounding box center [484, 217] width 7 height 7
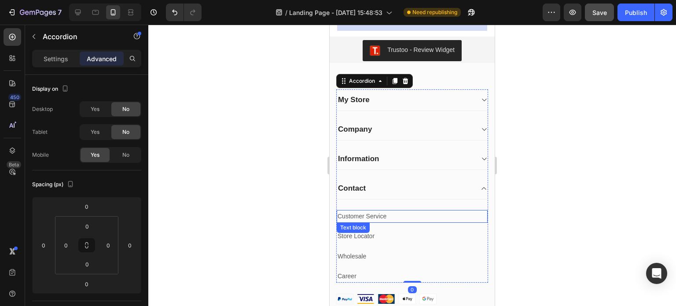
scroll to position [1812, 0]
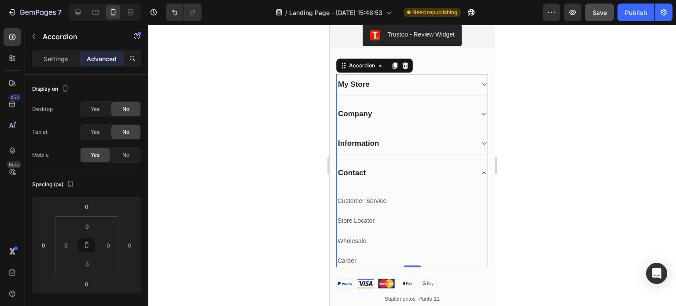
click at [364, 169] on div "Contact" at bounding box center [352, 173] width 30 height 12
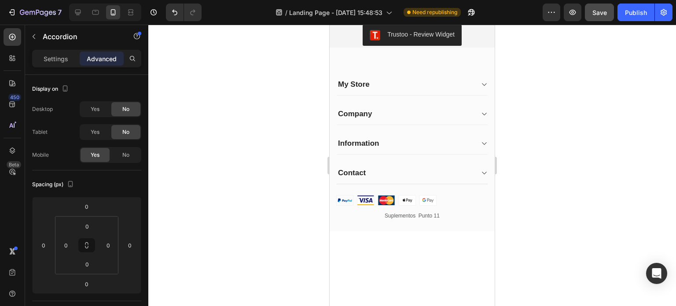
click at [366, 171] on div "Contact" at bounding box center [352, 173] width 30 height 12
click at [364, 173] on p "Contact" at bounding box center [352, 173] width 28 height 10
click at [330, 25] on lt-span "Contacto" at bounding box center [330, 25] width 0 height 0
click at [481, 170] on icon at bounding box center [484, 173] width 7 height 7
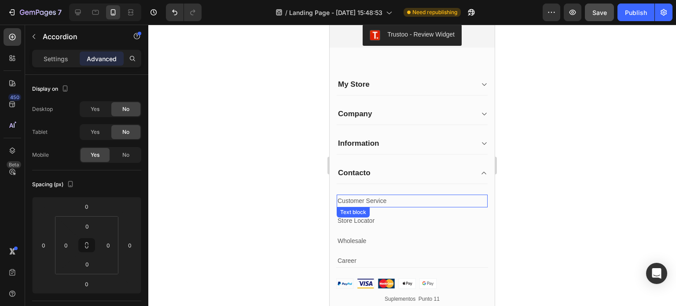
scroll to position [1815, 0]
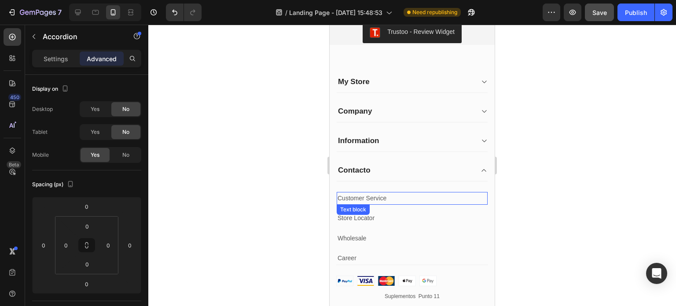
click at [384, 196] on p "Customer Service" at bounding box center [412, 198] width 149 height 11
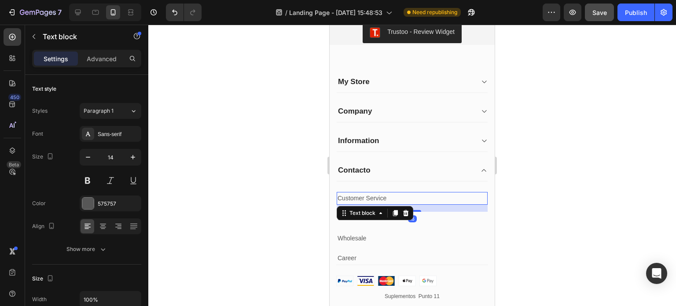
click at [387, 196] on p "Customer Service" at bounding box center [412, 198] width 149 height 11
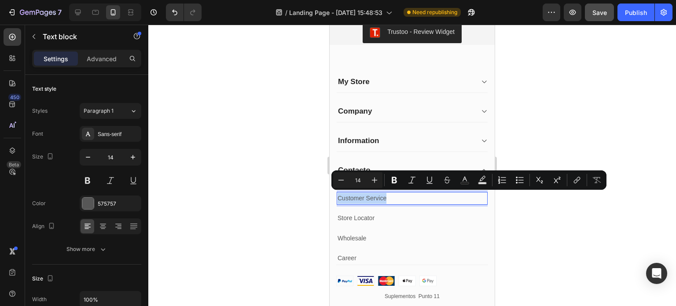
drag, startPoint x: 387, startPoint y: 196, endPoint x: 339, endPoint y: 200, distance: 47.7
click at [339, 200] on p "Customer Service" at bounding box center [412, 198] width 149 height 11
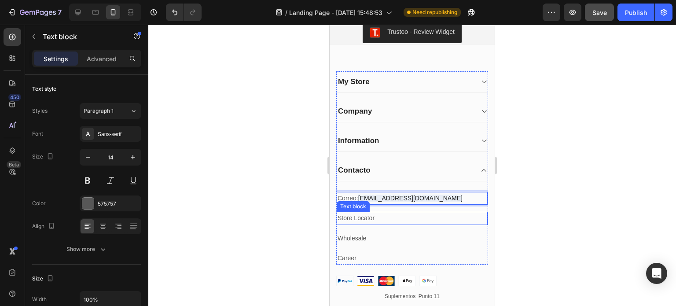
click at [384, 218] on p "Store Locator" at bounding box center [412, 218] width 149 height 11
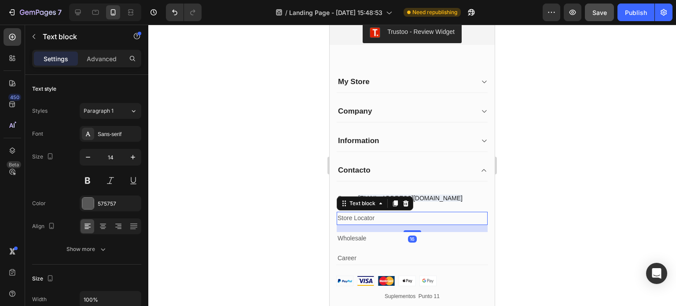
click at [380, 217] on p "Store Locator" at bounding box center [412, 218] width 149 height 11
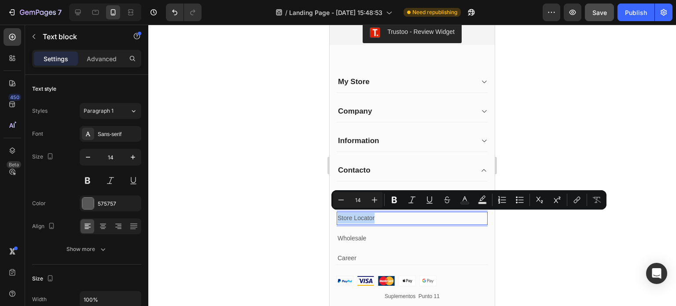
drag, startPoint x: 377, startPoint y: 216, endPoint x: 339, endPoint y: 218, distance: 38.8
click at [339, 218] on p "Store Locator" at bounding box center [412, 218] width 149 height 11
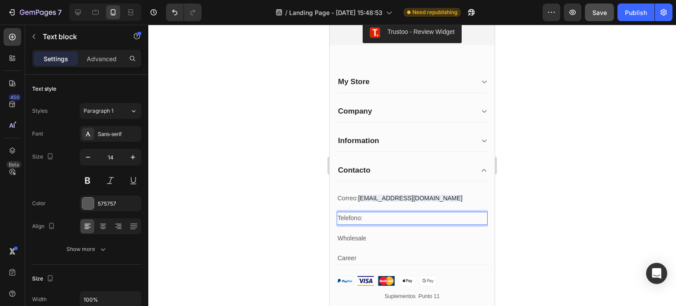
click at [354, 218] on p "Telefono:" at bounding box center [412, 218] width 149 height 11
click at [330, 25] on lt-span "Teléfono" at bounding box center [330, 25] width 0 height 0
click at [372, 214] on p "Teléfono:" at bounding box center [412, 218] width 149 height 11
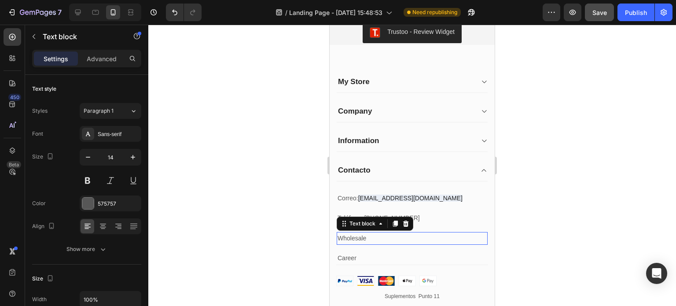
click at [378, 237] on p "Wholesale" at bounding box center [412, 238] width 149 height 11
click at [407, 221] on icon at bounding box center [405, 223] width 7 height 7
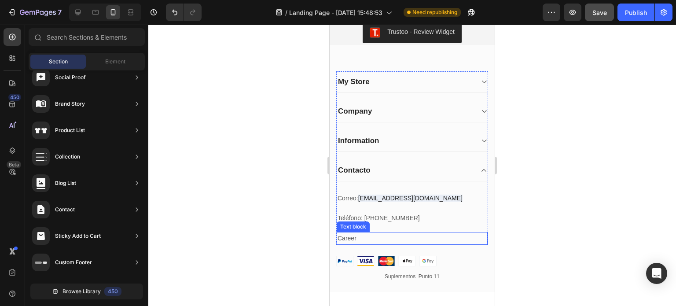
click at [378, 238] on p "Career" at bounding box center [412, 238] width 149 height 11
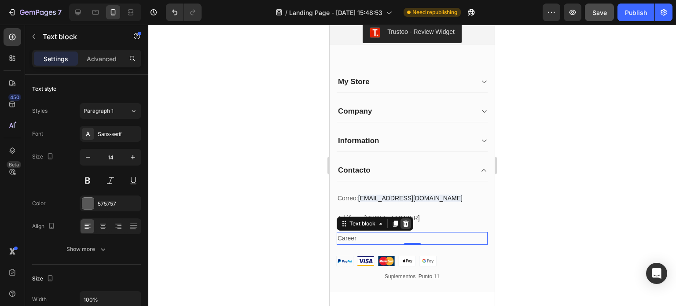
click at [407, 222] on icon at bounding box center [405, 223] width 7 height 7
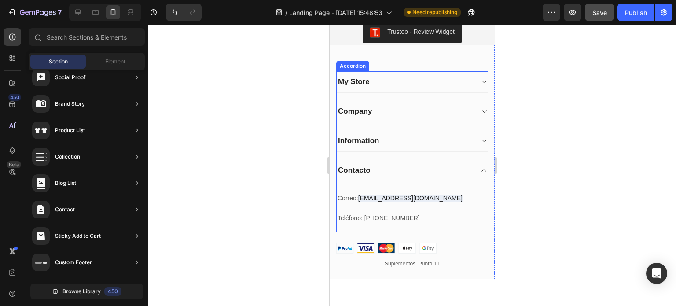
click at [481, 168] on icon at bounding box center [484, 170] width 7 height 7
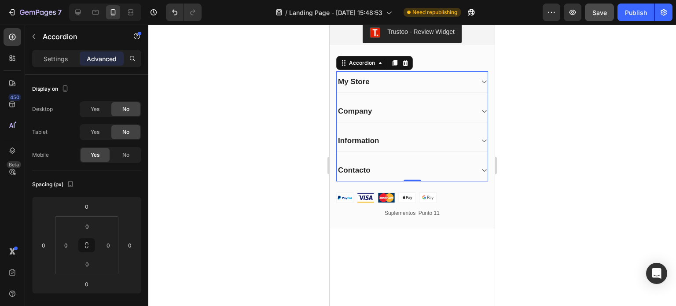
click at [392, 77] on div "My Store" at bounding box center [405, 82] width 137 height 12
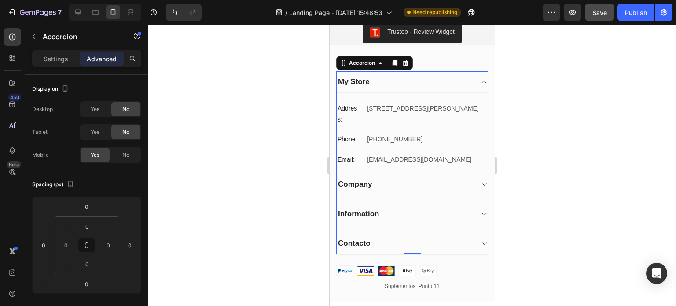
click at [481, 79] on icon at bounding box center [484, 81] width 7 height 7
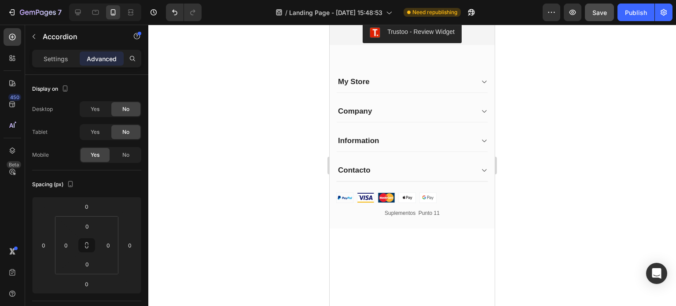
click at [433, 84] on div "My Store" at bounding box center [405, 82] width 137 height 12
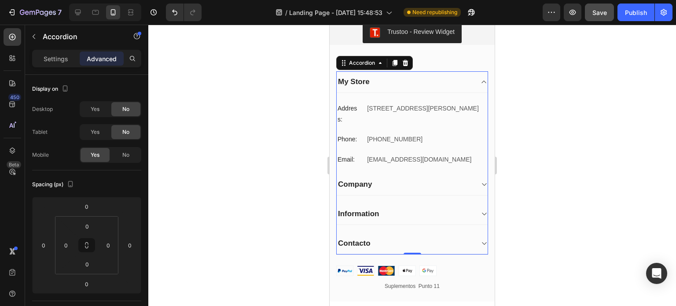
click at [433, 84] on div "My Store" at bounding box center [405, 82] width 137 height 12
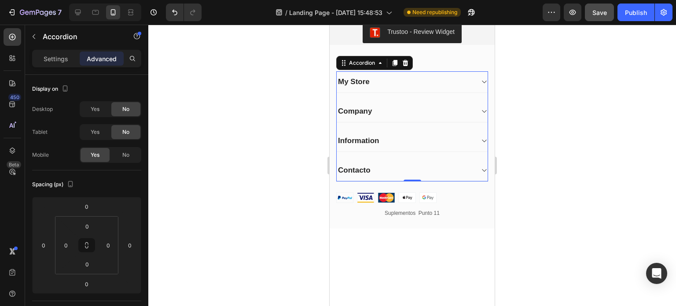
click at [433, 84] on div "My Store" at bounding box center [405, 82] width 137 height 12
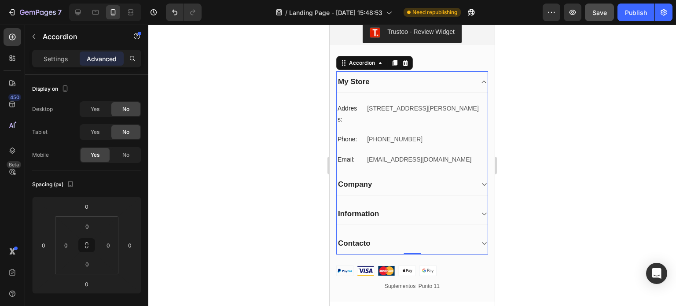
click at [430, 83] on div "My Store" at bounding box center [405, 82] width 137 height 12
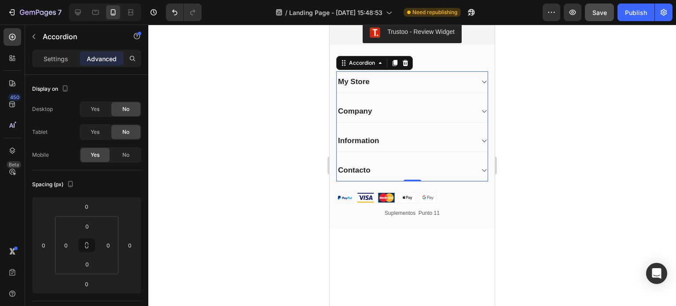
click at [482, 81] on icon at bounding box center [484, 82] width 4 height 3
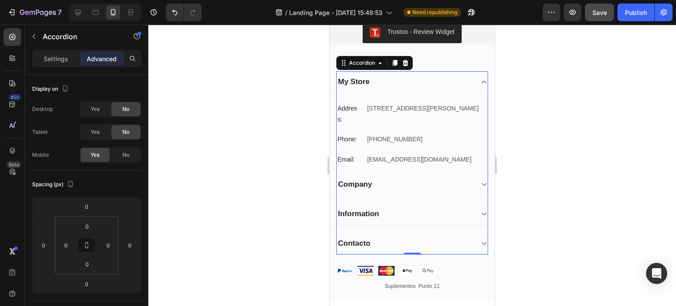
click at [375, 83] on div "My Store" at bounding box center [405, 82] width 137 height 12
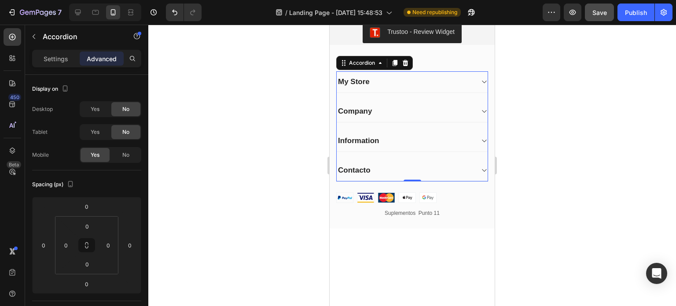
click at [366, 81] on p "My Store" at bounding box center [354, 82] width 32 height 10
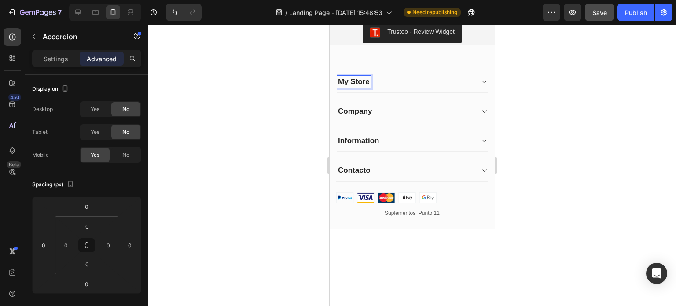
click at [369, 81] on p "My Store" at bounding box center [354, 82] width 32 height 10
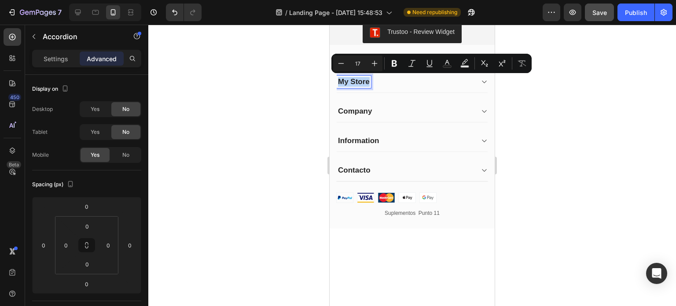
drag, startPoint x: 369, startPoint y: 81, endPoint x: 339, endPoint y: 80, distance: 30.0
click at [339, 80] on p "My Store" at bounding box center [354, 82] width 32 height 10
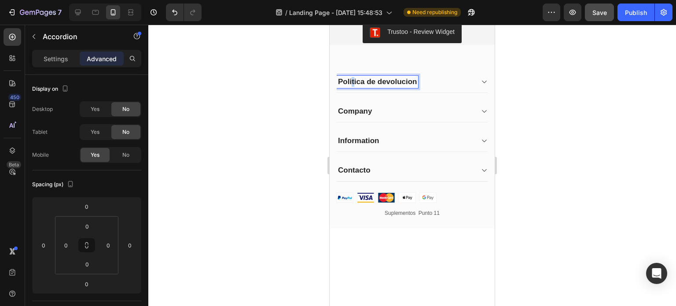
click at [354, 84] on p "Politica de devolucion" at bounding box center [377, 82] width 79 height 10
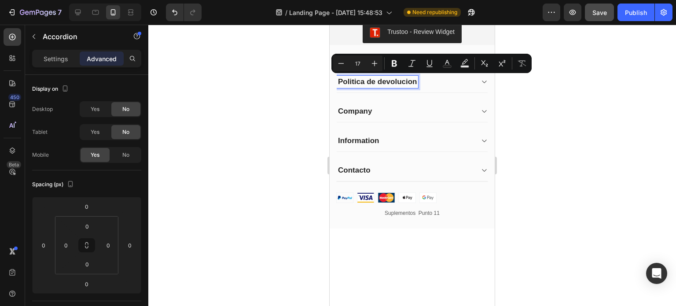
click at [361, 84] on p "Politica de devolucion" at bounding box center [377, 82] width 79 height 10
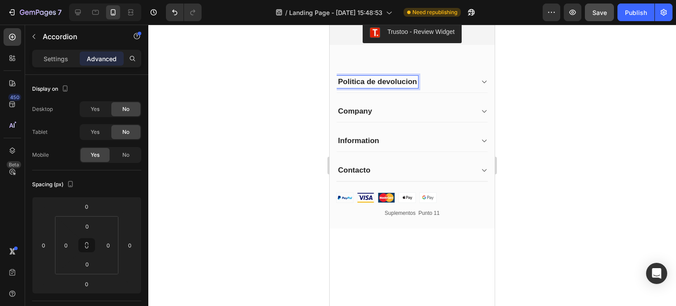
click at [330, 25] on lt-span "Política" at bounding box center [330, 25] width 0 height 0
click at [405, 82] on p "Política de devolucion" at bounding box center [377, 82] width 79 height 10
click at [330, 25] on lt-span "devoluci ó n" at bounding box center [330, 25] width 0 height 0
click at [481, 80] on icon at bounding box center [484, 81] width 7 height 7
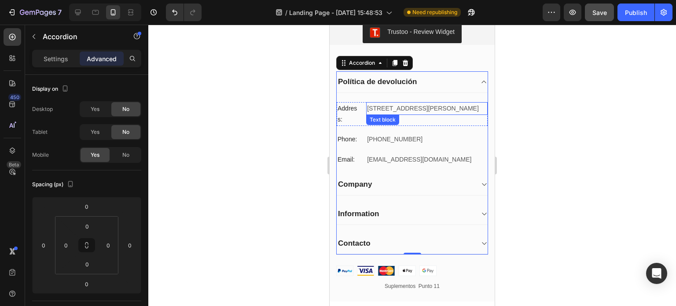
click at [396, 114] on p "[STREET_ADDRESS]" at bounding box center [427, 108] width 120 height 11
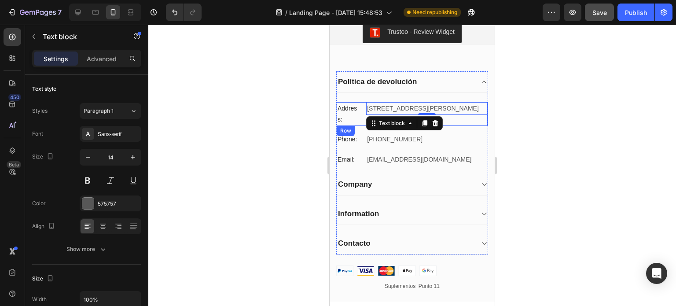
click at [361, 111] on div "Address: Text block 184 Main Rd E, St Albans VIC 3021, Australia Text block 0 R…" at bounding box center [412, 114] width 151 height 24
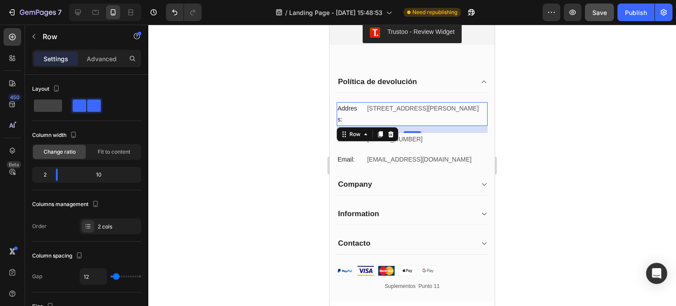
click at [361, 111] on div "Address: Text block 184 Main Rd E, St Albans VIC 3021, Australia Text block Row…" at bounding box center [412, 114] width 151 height 24
click at [383, 114] on p "[STREET_ADDRESS]" at bounding box center [427, 108] width 120 height 11
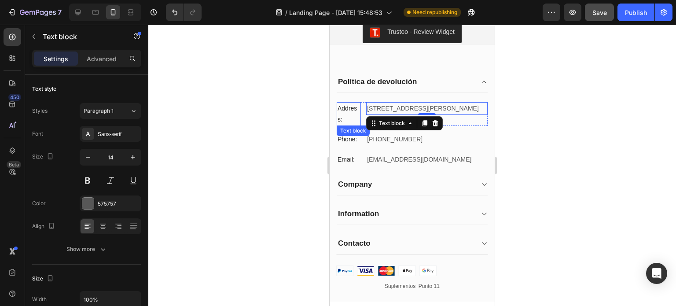
click at [357, 114] on p "Address:" at bounding box center [349, 114] width 22 height 22
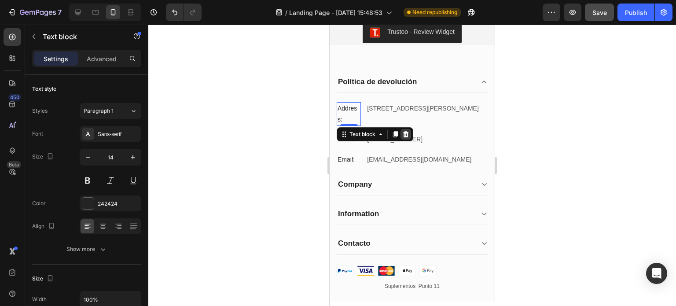
click at [404, 135] on icon at bounding box center [406, 134] width 6 height 6
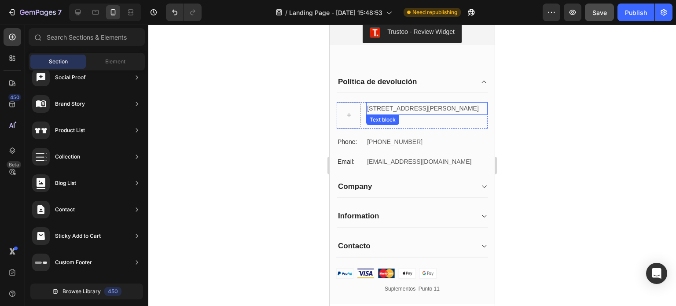
click at [369, 109] on p "[STREET_ADDRESS]" at bounding box center [427, 108] width 120 height 11
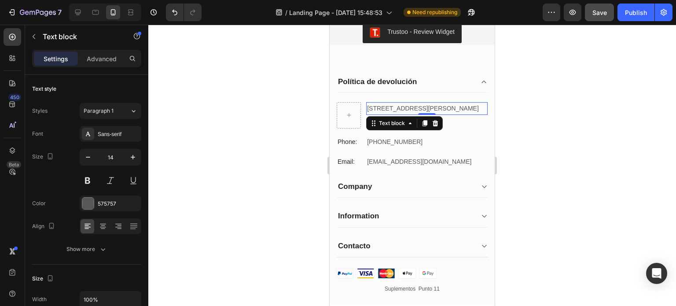
click at [367, 105] on p "[STREET_ADDRESS]" at bounding box center [427, 108] width 120 height 11
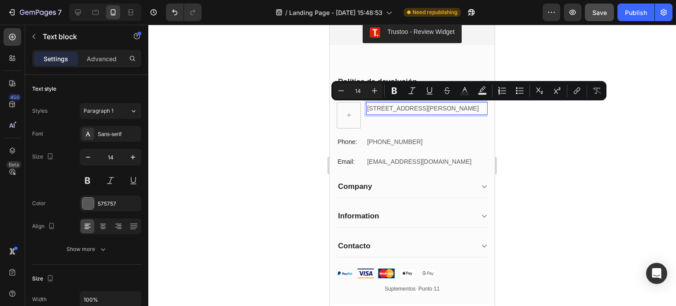
drag, startPoint x: 367, startPoint y: 105, endPoint x: 398, endPoint y: 120, distance: 34.5
click at [398, 114] on p "[STREET_ADDRESS]" at bounding box center [427, 108] width 120 height 11
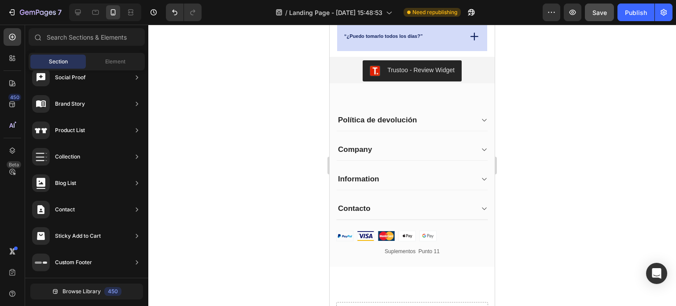
scroll to position [1761, 0]
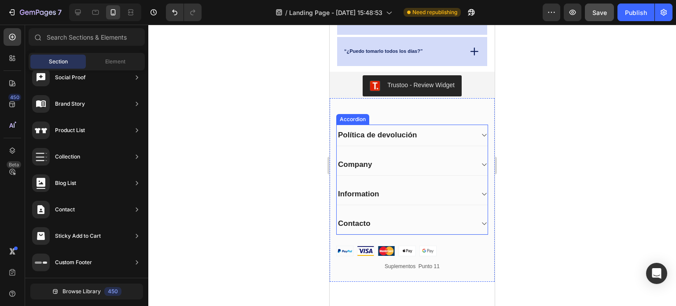
click at [481, 134] on icon at bounding box center [484, 135] width 7 height 7
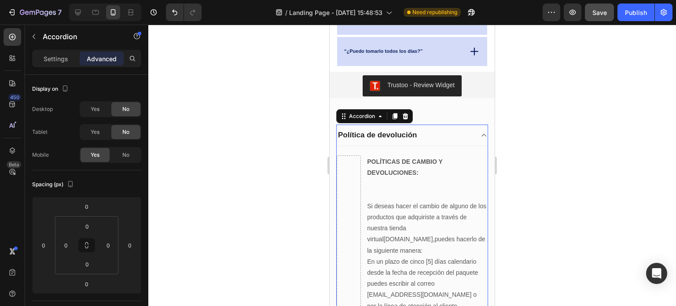
click at [482, 134] on icon at bounding box center [484, 135] width 4 height 3
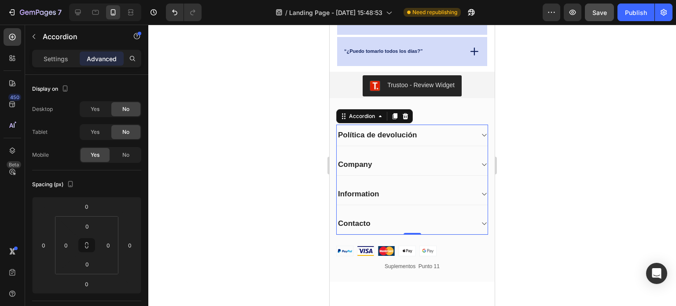
click at [363, 162] on p "Company" at bounding box center [355, 165] width 34 height 10
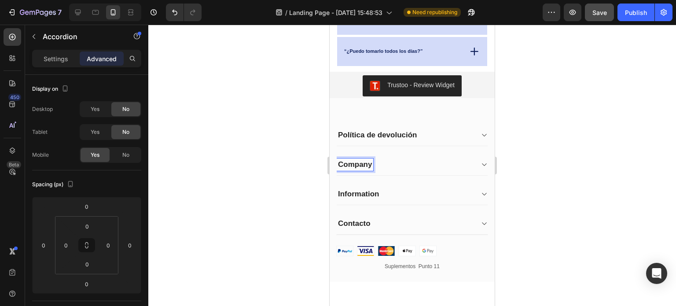
click at [371, 163] on p "Company" at bounding box center [355, 165] width 34 height 10
drag, startPoint x: 371, startPoint y: 163, endPoint x: 338, endPoint y: 163, distance: 33.0
click at [338, 163] on p "Company" at bounding box center [355, 165] width 34 height 10
click at [349, 164] on p "Politica de privacidad" at bounding box center [376, 165] width 77 height 10
click at [330, 25] on lt-span "Política" at bounding box center [330, 25] width 0 height 0
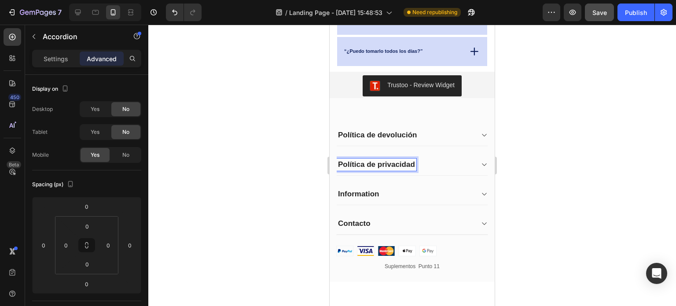
click at [481, 163] on icon at bounding box center [484, 164] width 7 height 7
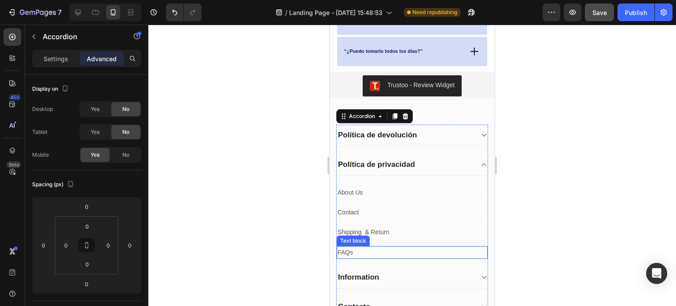
click at [366, 252] on p "FAQs" at bounding box center [412, 252] width 149 height 11
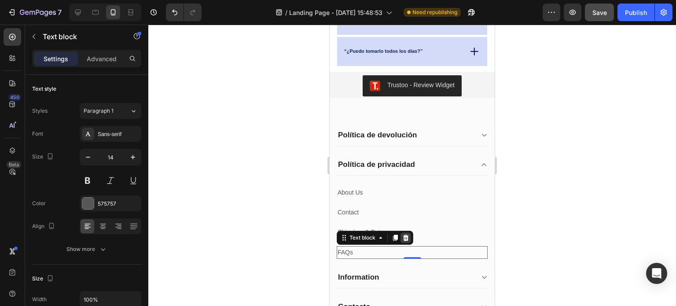
click at [407, 237] on icon at bounding box center [405, 237] width 7 height 7
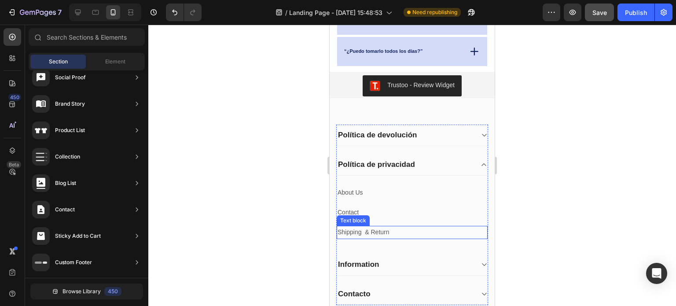
click at [402, 233] on p "Shipping & Return" at bounding box center [412, 232] width 149 height 11
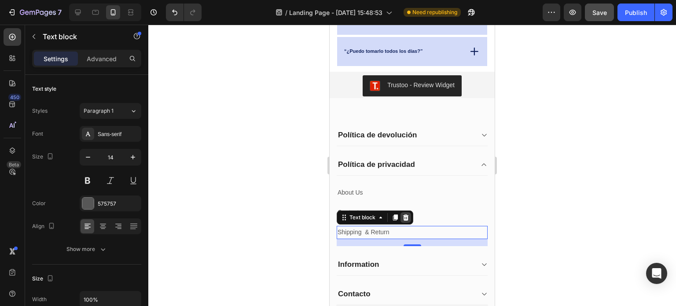
click at [406, 215] on icon at bounding box center [406, 217] width 6 height 6
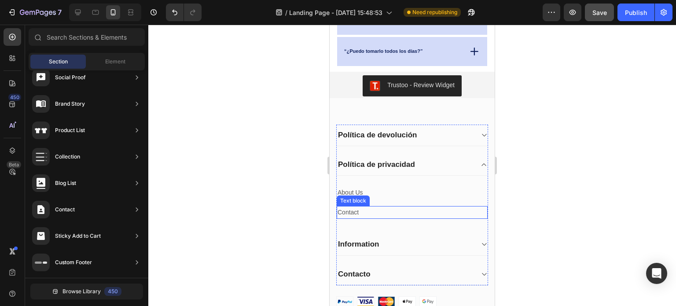
click at [393, 213] on p "Contact" at bounding box center [412, 212] width 149 height 11
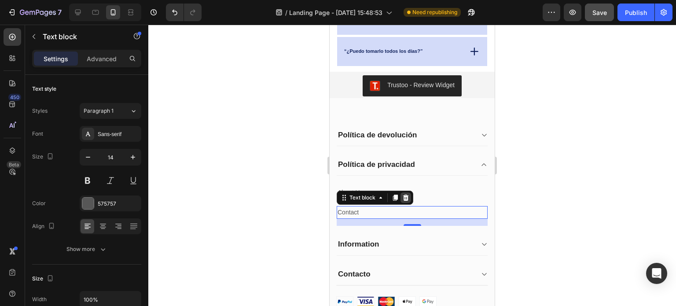
click at [406, 195] on icon at bounding box center [406, 198] width 6 height 6
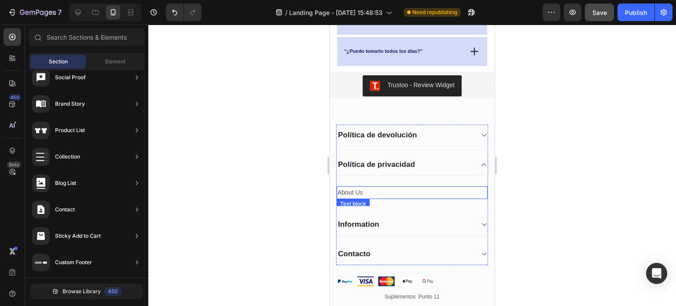
click at [382, 192] on p "About Us" at bounding box center [412, 192] width 149 height 11
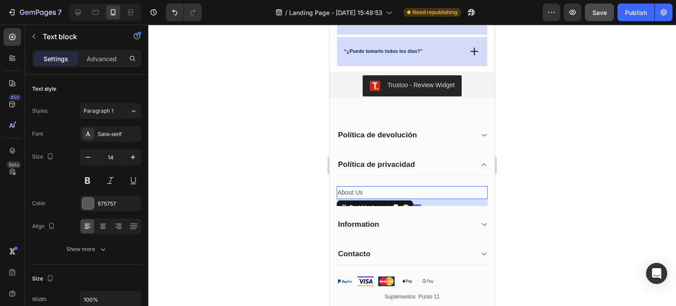
click at [365, 189] on p "About Us" at bounding box center [412, 192] width 149 height 11
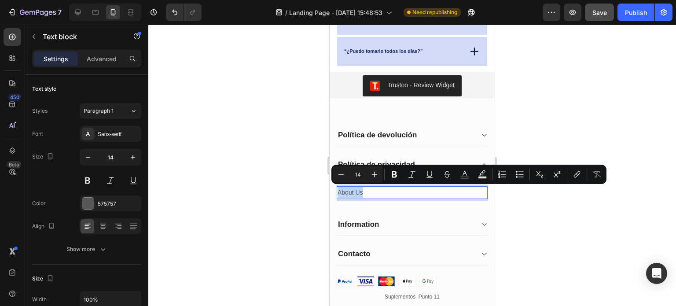
drag, startPoint x: 365, startPoint y: 190, endPoint x: 337, endPoint y: 190, distance: 28.2
click at [338, 190] on p "About Us" at bounding box center [412, 192] width 149 height 11
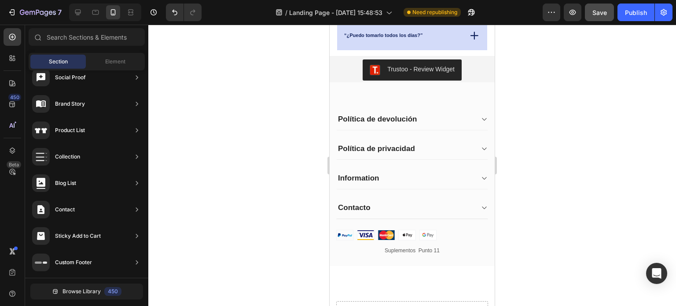
scroll to position [1666, 0]
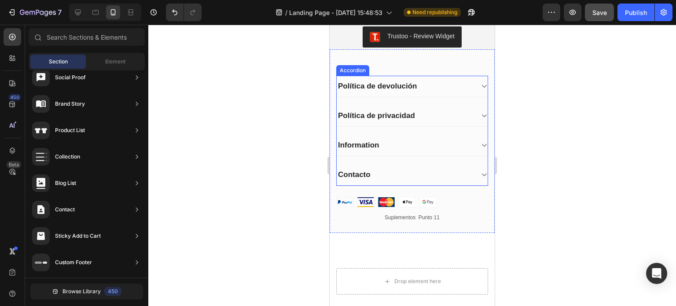
click at [481, 114] on icon at bounding box center [484, 115] width 7 height 7
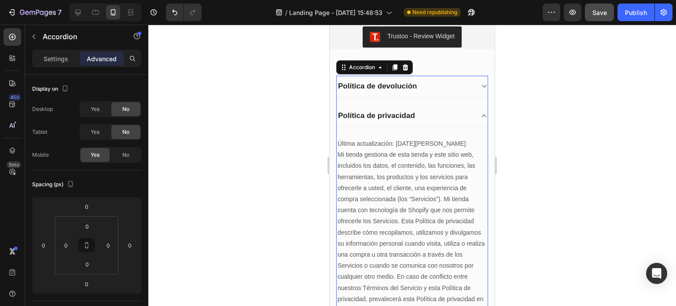
click at [481, 114] on icon at bounding box center [484, 115] width 7 height 7
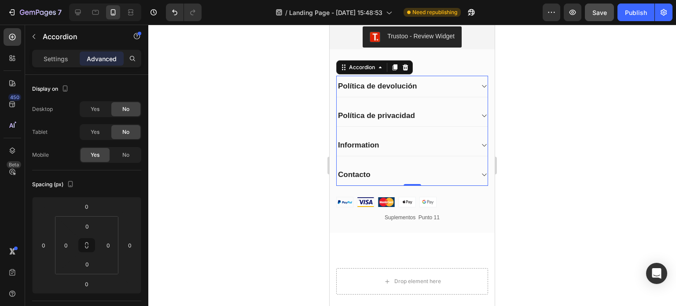
click at [431, 112] on div "Política de privacidad" at bounding box center [405, 116] width 137 height 12
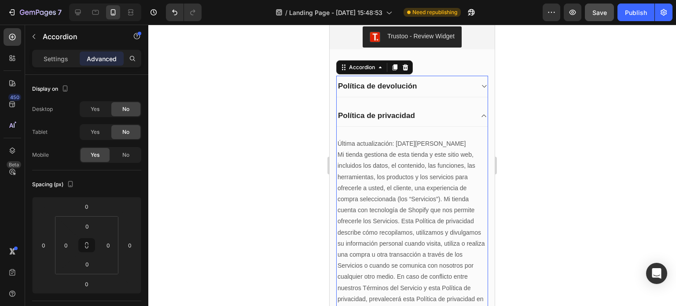
click at [431, 112] on div "Política de privacidad" at bounding box center [405, 116] width 137 height 12
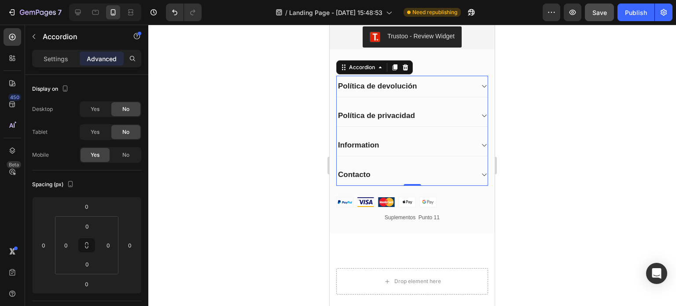
click at [481, 144] on icon at bounding box center [484, 145] width 7 height 7
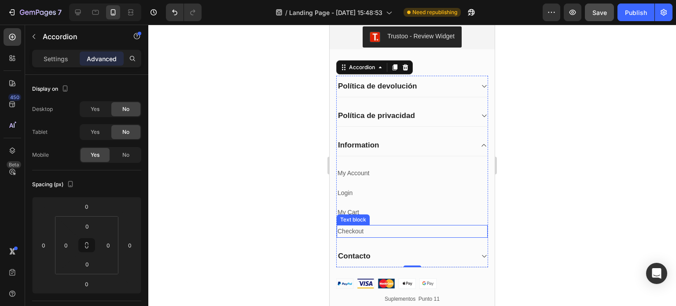
click at [364, 229] on p "Checkout" at bounding box center [412, 231] width 149 height 11
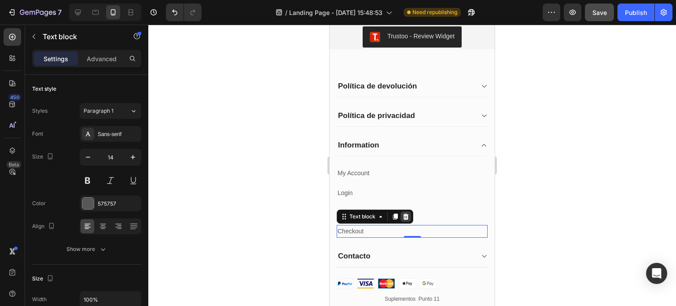
click at [405, 214] on icon at bounding box center [406, 216] width 6 height 6
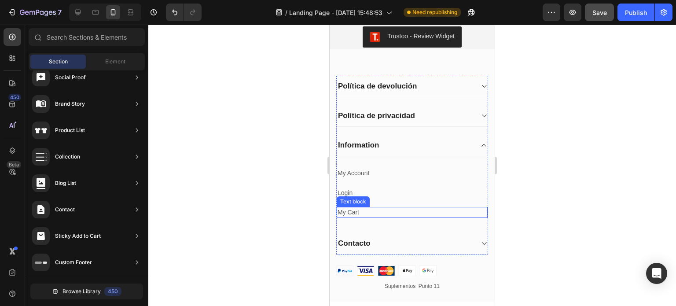
click at [400, 213] on p "My Cart" at bounding box center [412, 212] width 149 height 9
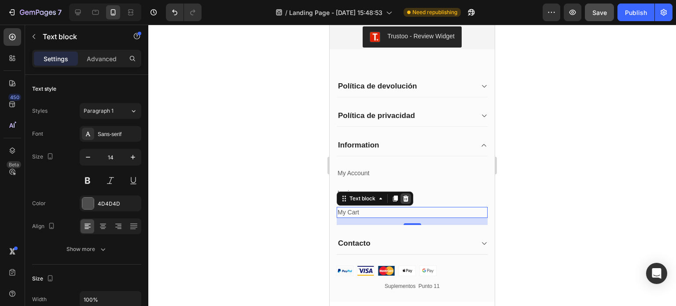
click at [407, 196] on icon at bounding box center [406, 198] width 6 height 6
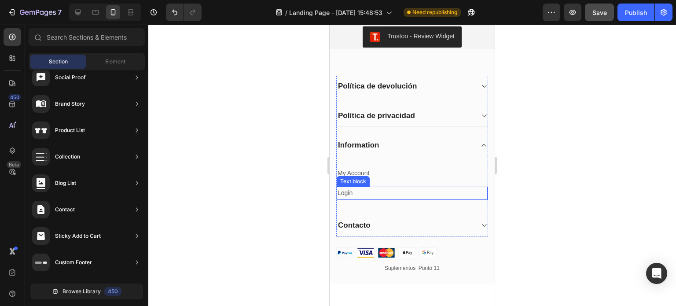
click at [395, 195] on p "Login" at bounding box center [412, 193] width 149 height 11
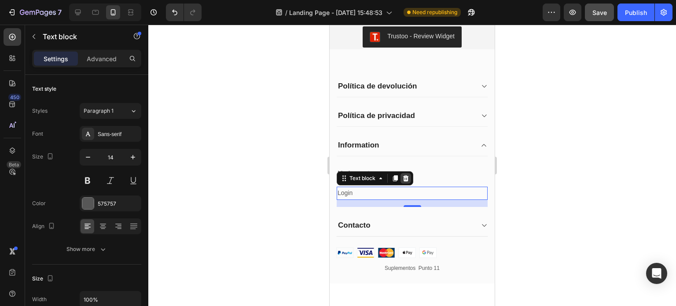
click at [406, 177] on icon at bounding box center [406, 178] width 6 height 6
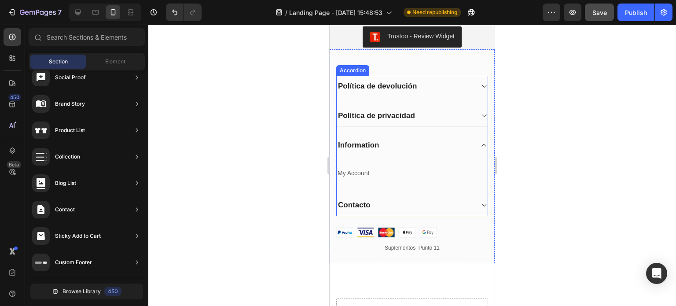
click at [481, 143] on icon at bounding box center [484, 145] width 7 height 7
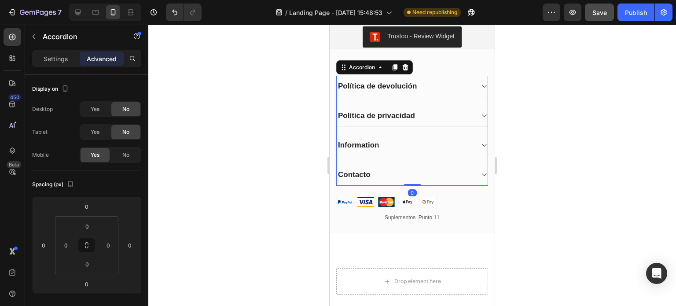
click at [481, 143] on icon at bounding box center [484, 145] width 7 height 7
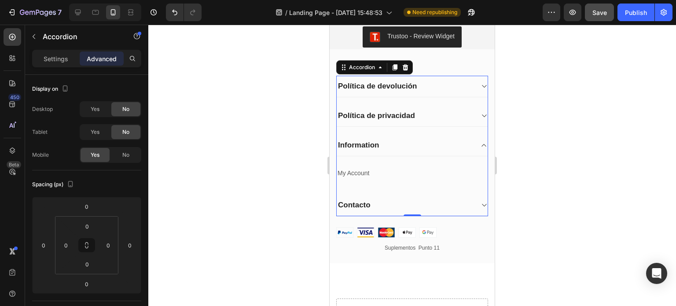
click at [481, 143] on icon at bounding box center [484, 145] width 7 height 7
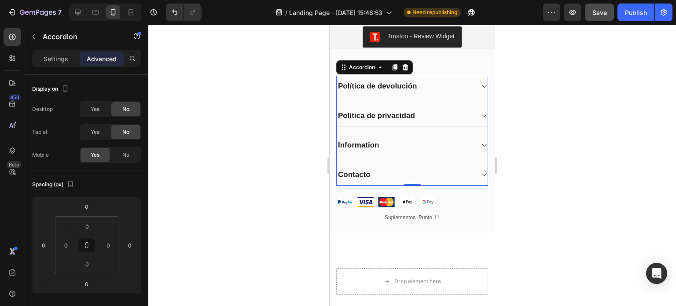
click at [397, 146] on div "Information" at bounding box center [405, 145] width 137 height 12
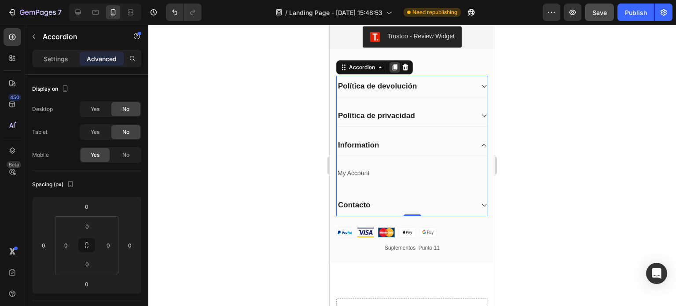
click at [395, 67] on icon at bounding box center [395, 67] width 5 height 6
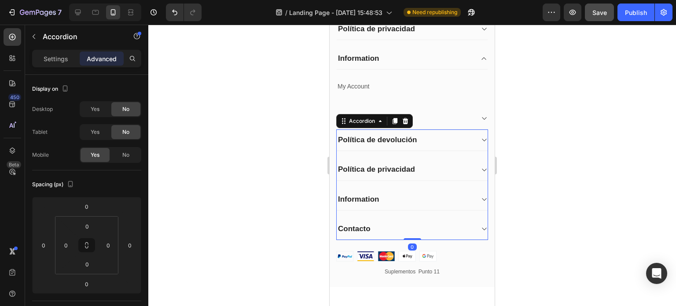
scroll to position [1754, 0]
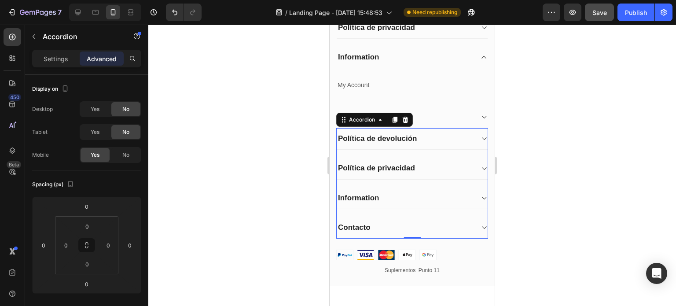
click at [398, 221] on div "Contacto" at bounding box center [405, 227] width 137 height 12
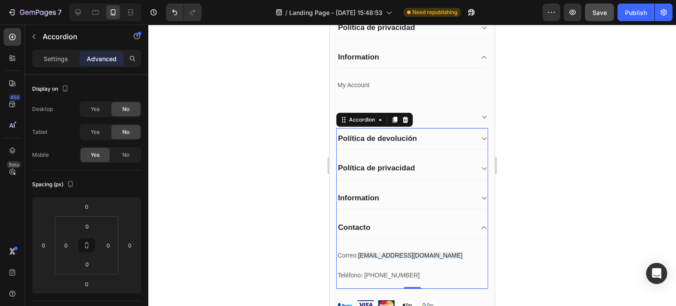
click at [426, 225] on div "Contacto" at bounding box center [405, 227] width 137 height 12
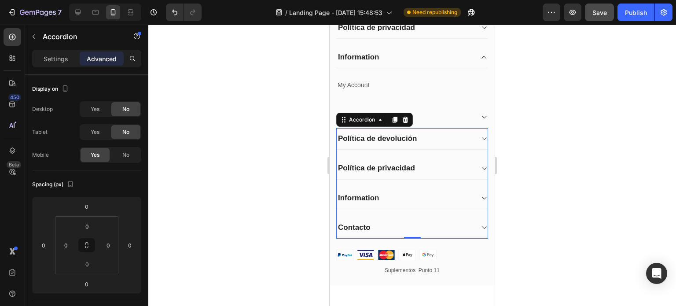
click at [358, 225] on p "Contacto" at bounding box center [354, 228] width 33 height 10
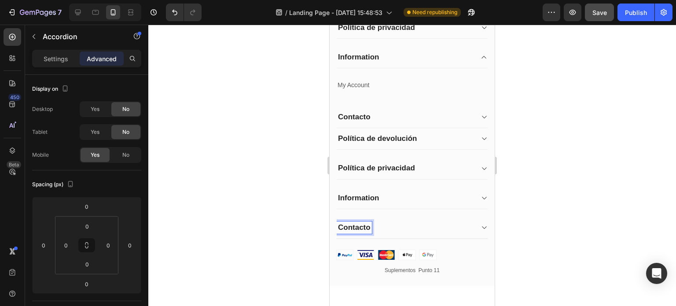
click at [381, 225] on div "Contacto" at bounding box center [405, 227] width 137 height 12
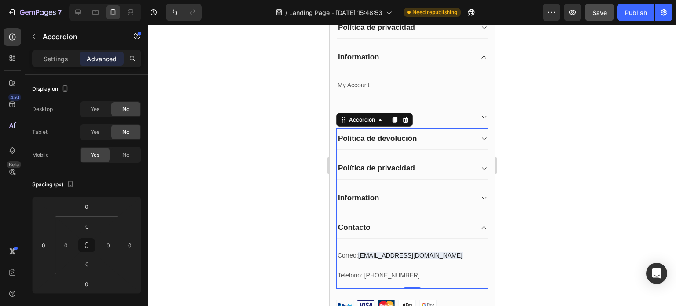
click at [409, 243] on div "Correo: tiendacolombiapunto11@gmail.com Text block Teléfono: 3147814700 Text bl…" at bounding box center [412, 264] width 151 height 50
click at [406, 258] on p "Correo: tiendacolombiapunto11@gmail.com" at bounding box center [412, 255] width 149 height 11
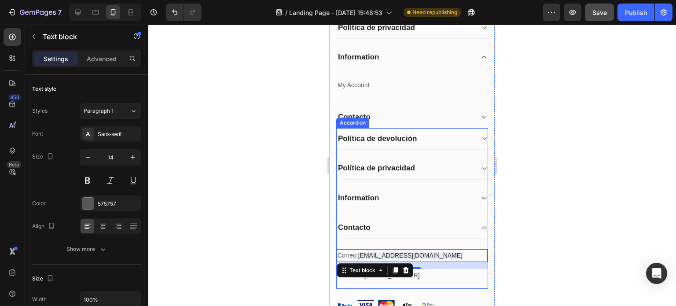
click at [481, 225] on icon at bounding box center [484, 227] width 7 height 7
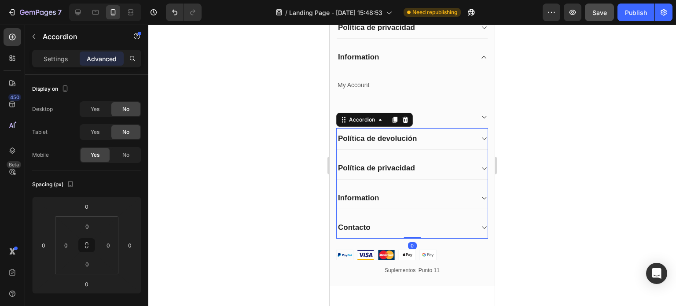
click at [481, 225] on icon at bounding box center [484, 227] width 7 height 7
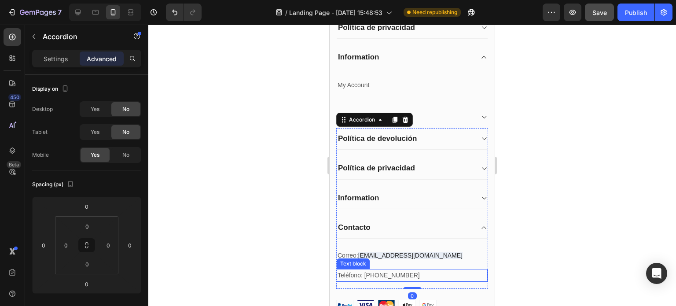
scroll to position [1842, 0]
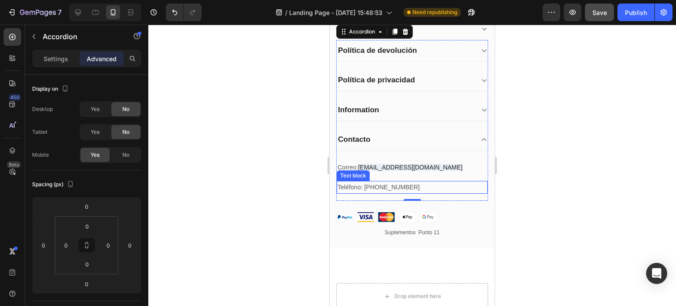
click at [419, 185] on p "Teléfono: 3147814700" at bounding box center [412, 187] width 149 height 11
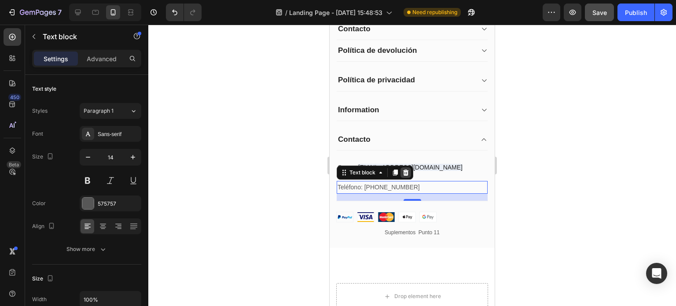
click at [407, 171] on icon at bounding box center [406, 173] width 6 height 6
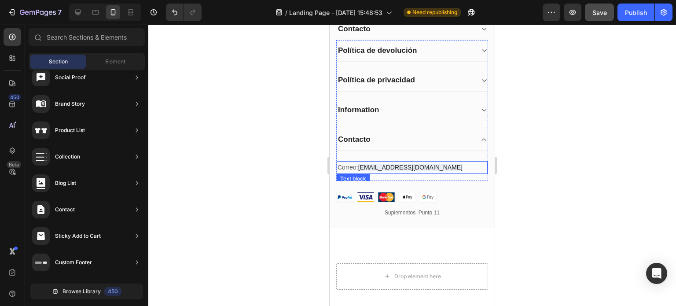
click at [453, 167] on span "tiendacolombiapunto11@gmail.com" at bounding box center [410, 167] width 104 height 7
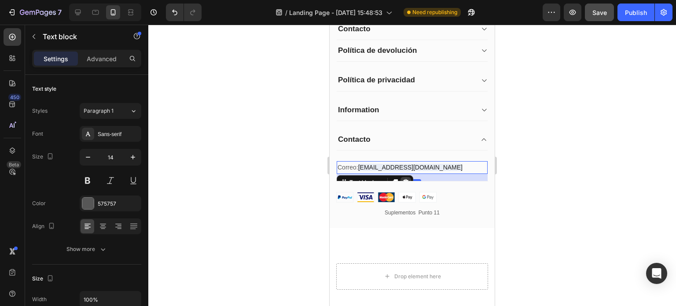
click at [405, 179] on icon at bounding box center [405, 182] width 7 height 7
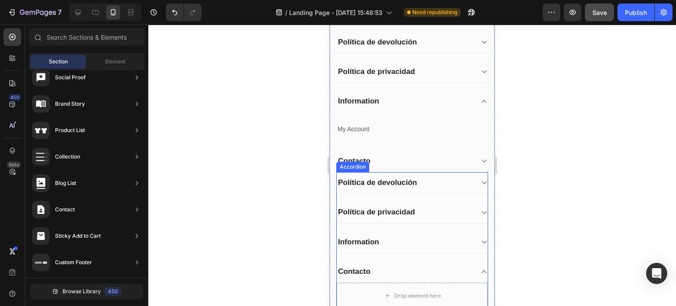
scroll to position [1754, 0]
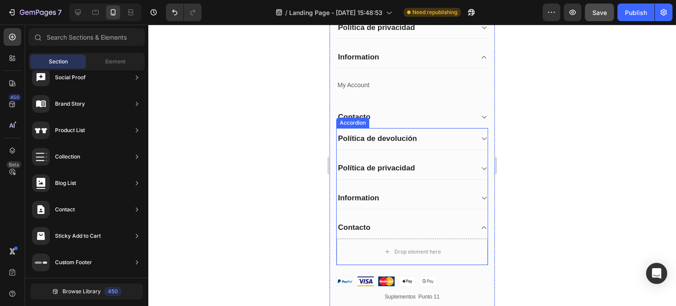
click at [386, 225] on div "Contacto" at bounding box center [405, 227] width 137 height 12
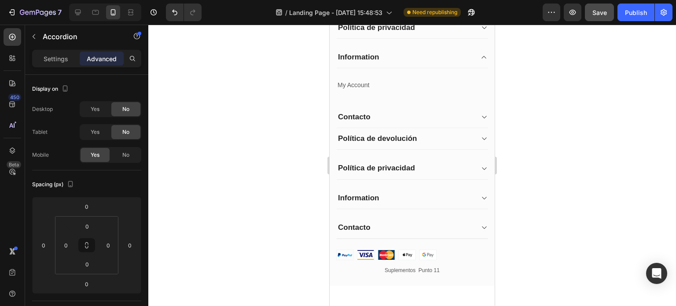
click at [380, 222] on div "Contacto" at bounding box center [405, 227] width 137 height 12
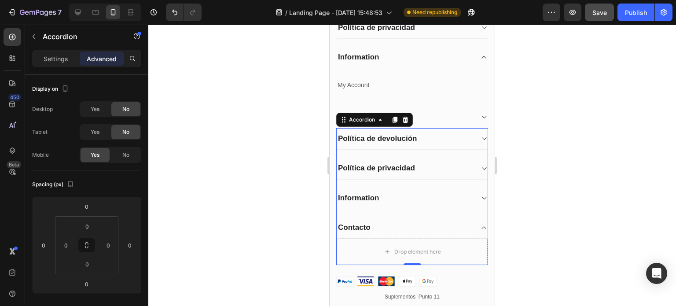
click at [383, 223] on div "Contacto" at bounding box center [405, 227] width 137 height 12
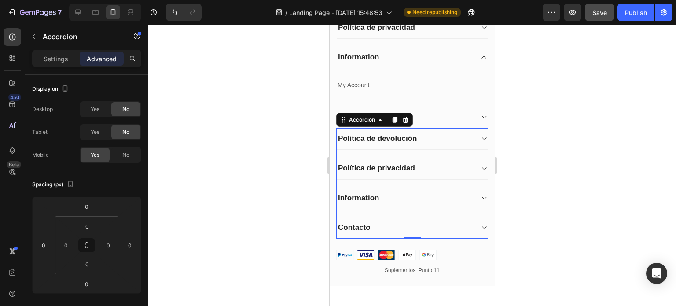
click at [370, 221] on div "Contacto" at bounding box center [354, 227] width 35 height 12
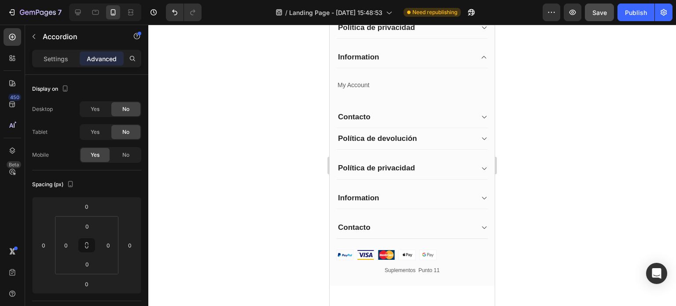
click at [385, 221] on div "Contacto" at bounding box center [405, 227] width 137 height 12
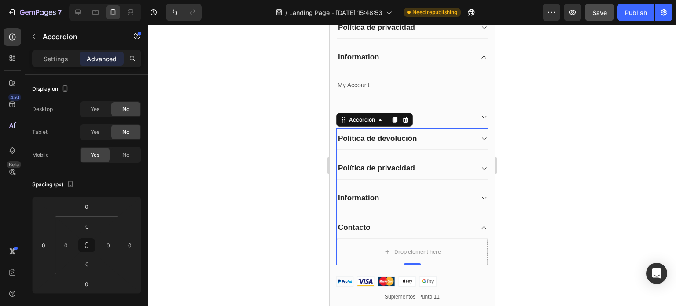
click at [414, 229] on div "Contacto" at bounding box center [405, 227] width 137 height 12
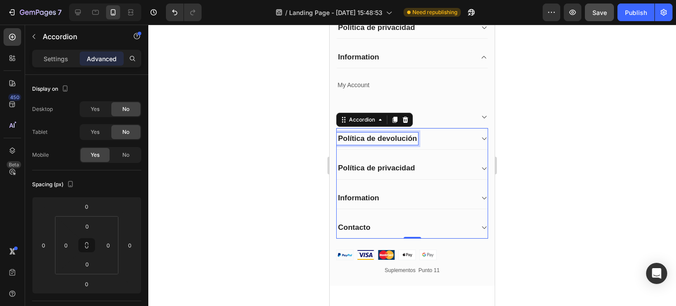
click at [410, 140] on p "Política de devolución" at bounding box center [377, 139] width 79 height 10
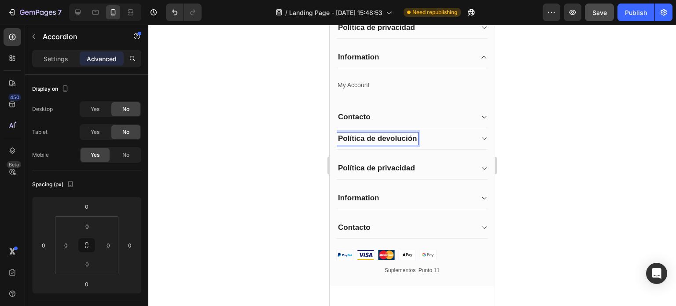
click at [432, 140] on div "Política de devolución" at bounding box center [405, 139] width 137 height 12
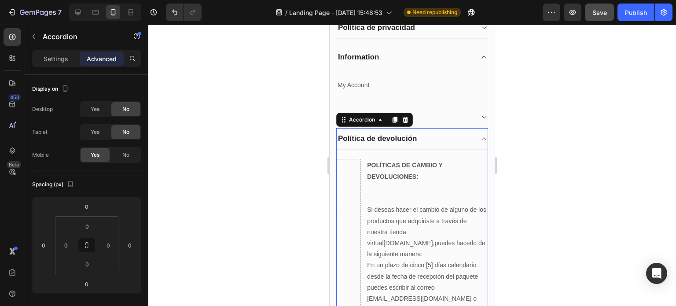
click at [432, 140] on div "Política de devolución" at bounding box center [405, 139] width 137 height 12
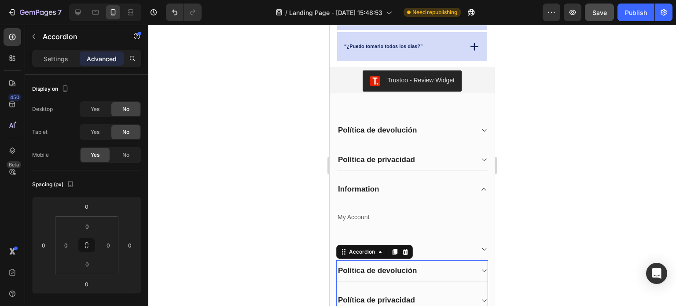
scroll to position [1710, 0]
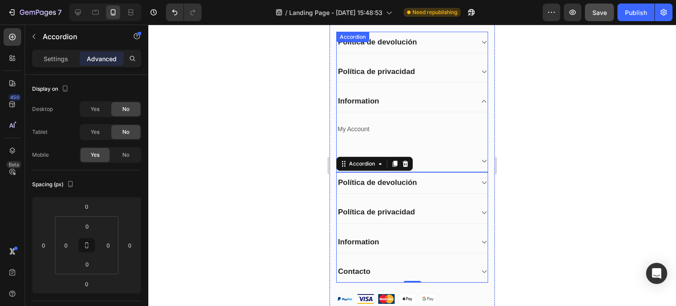
click at [481, 100] on icon at bounding box center [484, 101] width 7 height 7
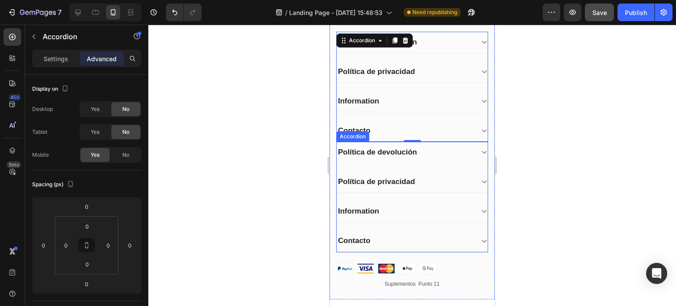
click at [449, 188] on div "Política de privacidad" at bounding box center [412, 182] width 151 height 22
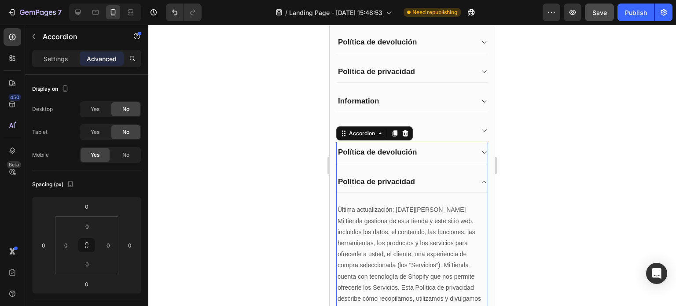
click at [481, 178] on icon at bounding box center [484, 181] width 7 height 7
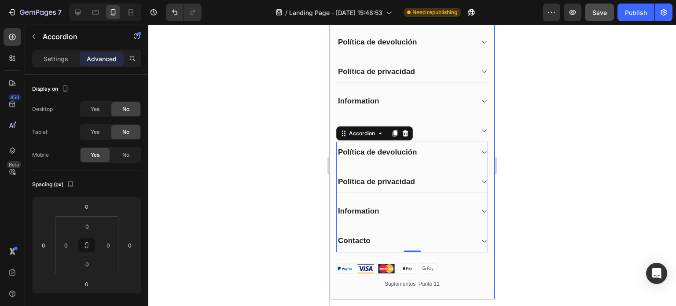
click at [483, 106] on div "My Store Heading Address: Text block 184 Main Rd E, St Albans VIC 3021, Austral…" at bounding box center [412, 152] width 165 height 294
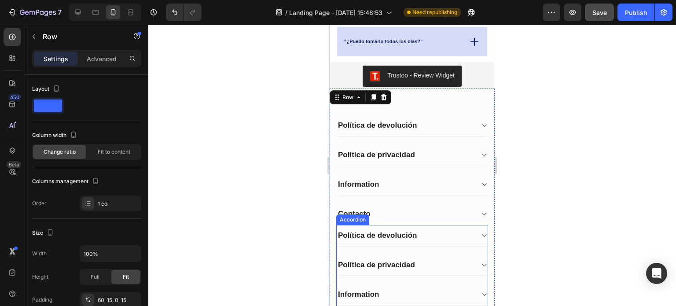
scroll to position [1622, 0]
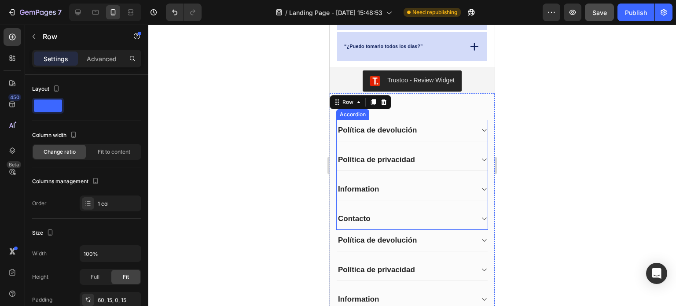
click at [467, 126] on div "Política de devolución" at bounding box center [405, 130] width 137 height 12
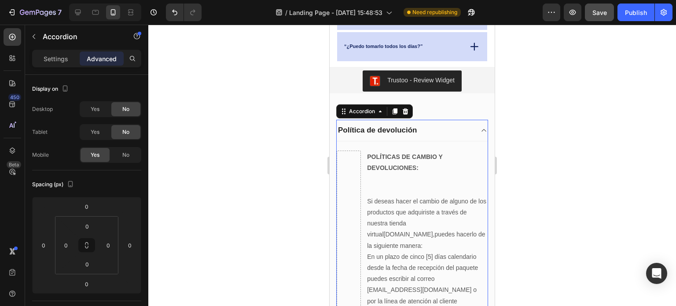
click at [467, 126] on div "Política de devolución" at bounding box center [405, 130] width 137 height 12
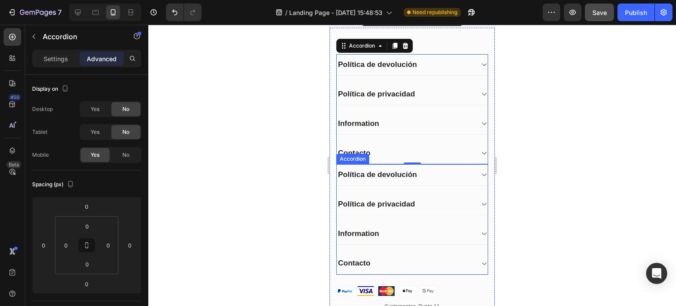
scroll to position [1710, 0]
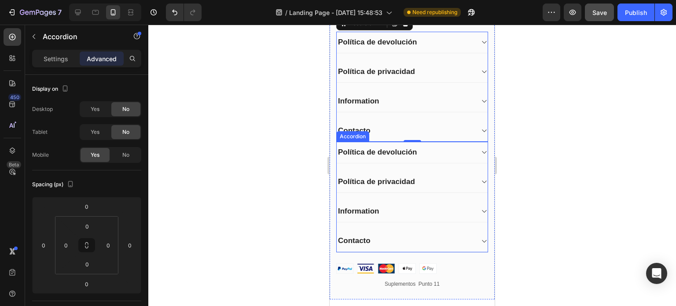
click at [481, 209] on icon at bounding box center [484, 211] width 7 height 7
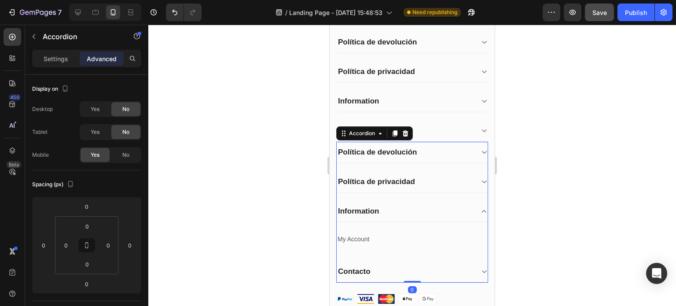
click at [481, 209] on icon at bounding box center [484, 211] width 7 height 7
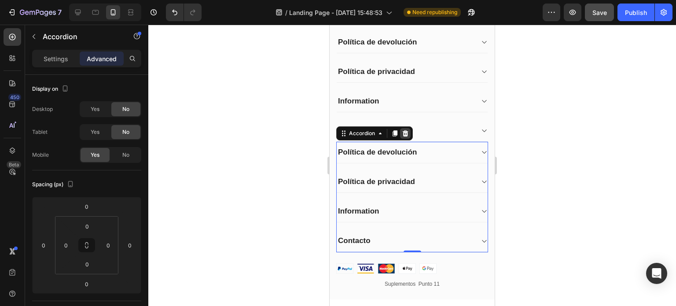
click at [407, 130] on icon at bounding box center [405, 133] width 7 height 7
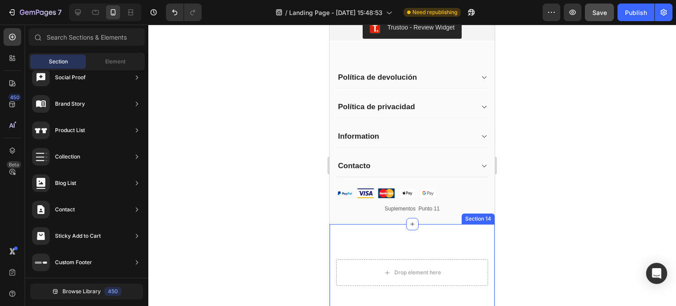
scroll to position [1666, 0]
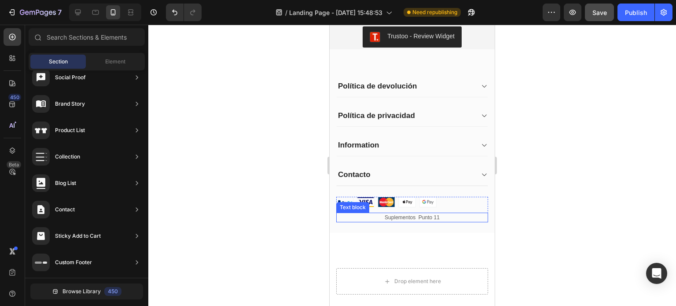
click at [430, 217] on p "Suplementos Punto 11" at bounding box center [412, 218] width 150 height 8
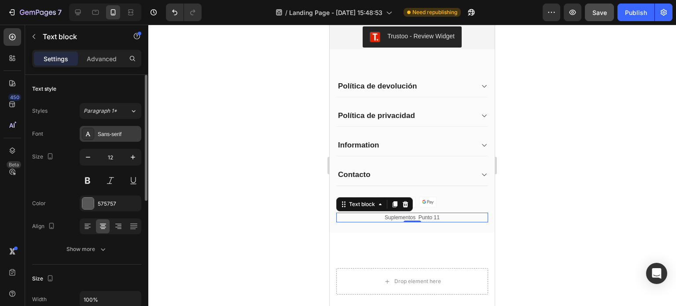
click at [108, 131] on div "Sans-serif" at bounding box center [118, 134] width 41 height 8
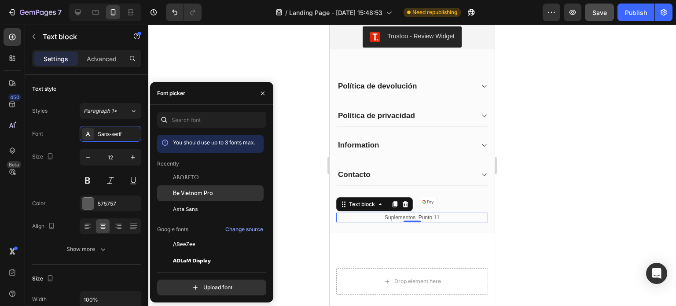
click at [195, 192] on span "Be Vietnam Pro" at bounding box center [193, 193] width 40 height 8
click at [532, 190] on div at bounding box center [412, 165] width 528 height 281
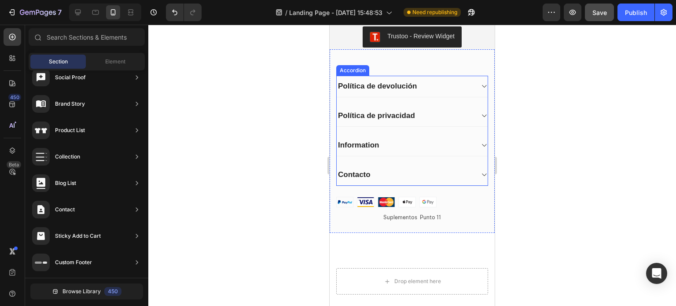
click at [451, 142] on div "Information" at bounding box center [405, 145] width 137 height 12
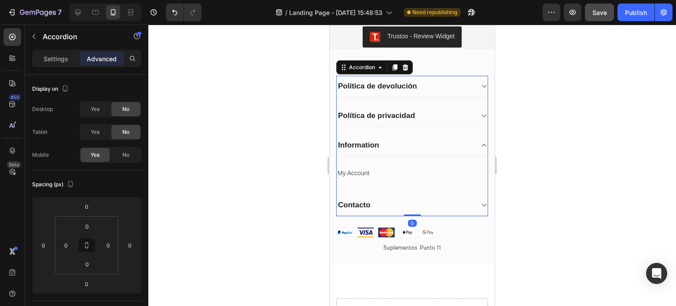
click at [378, 144] on p "Information" at bounding box center [358, 145] width 41 height 10
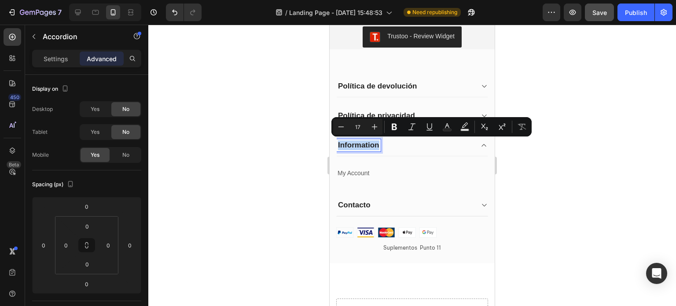
drag, startPoint x: 378, startPoint y: 144, endPoint x: 337, endPoint y: 144, distance: 40.5
click at [337, 144] on div "Information" at bounding box center [359, 145] width 44 height 12
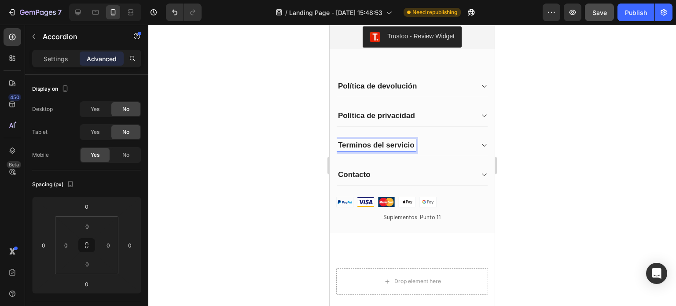
click at [365, 144] on p "Terminos del servicio" at bounding box center [376, 145] width 77 height 10
click at [330, 25] on lt-span "Términos" at bounding box center [330, 25] width 0 height 0
click at [481, 144] on icon at bounding box center [484, 145] width 7 height 7
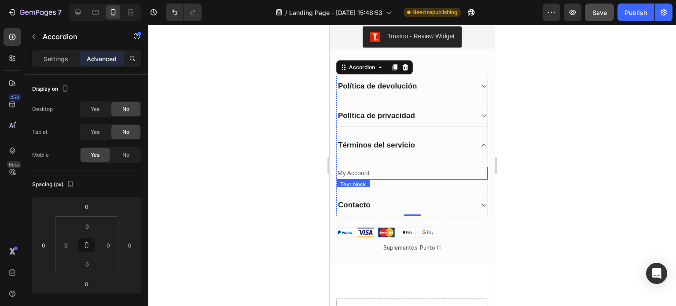
click at [373, 172] on p "My Account" at bounding box center [412, 173] width 149 height 11
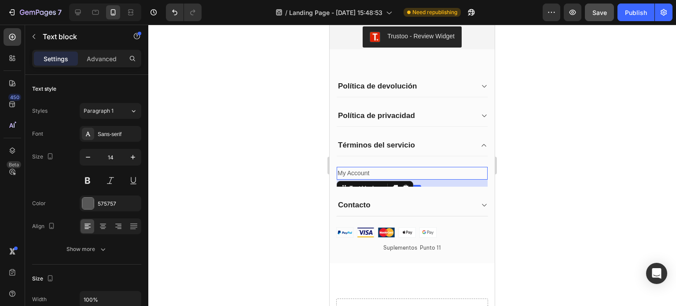
click at [373, 172] on p "My Account" at bounding box center [412, 173] width 149 height 11
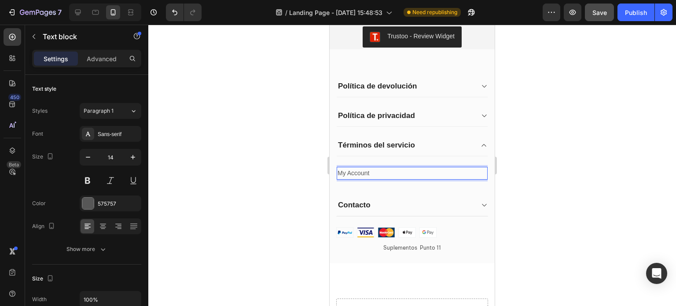
drag, startPoint x: 370, startPoint y: 171, endPoint x: 337, endPoint y: 171, distance: 33.0
click at [338, 171] on p "My Account" at bounding box center [412, 173] width 149 height 11
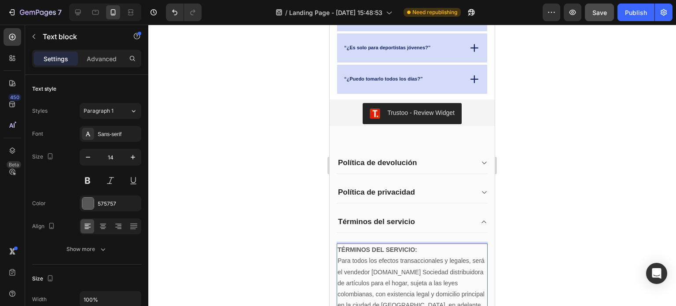
scroll to position [1633, 0]
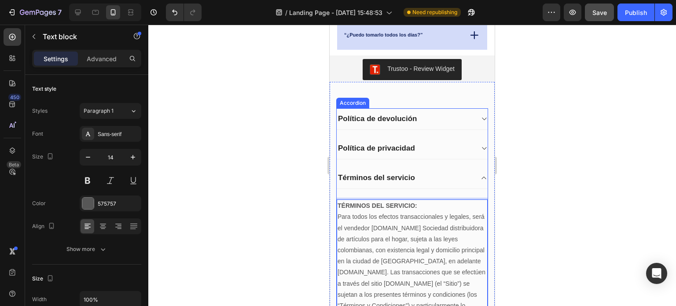
click at [482, 177] on icon at bounding box center [484, 178] width 4 height 3
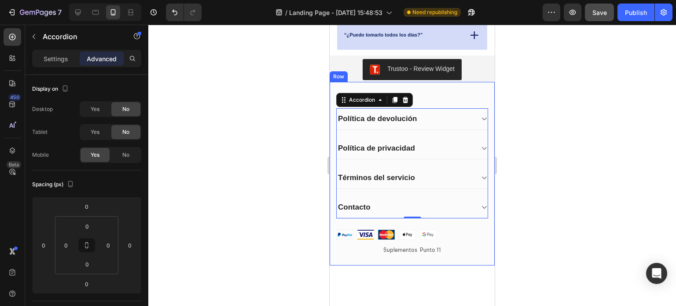
click at [457, 95] on div "My Store Heading Address: Text block 184 Main Rd E, St Albans VIC 3021, Austral…" at bounding box center [412, 174] width 165 height 184
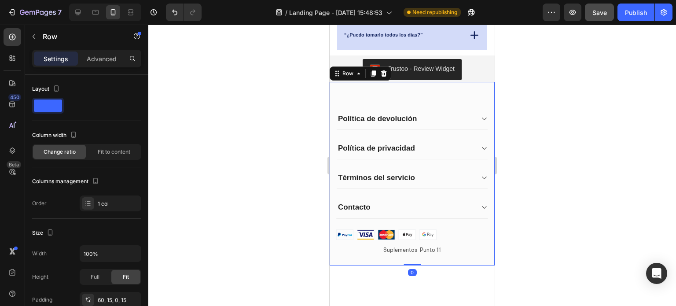
click at [410, 98] on div "My Store Heading Address: Text block 184 Main Rd E, St Albans VIC 3021, Austral…" at bounding box center [412, 174] width 165 height 184
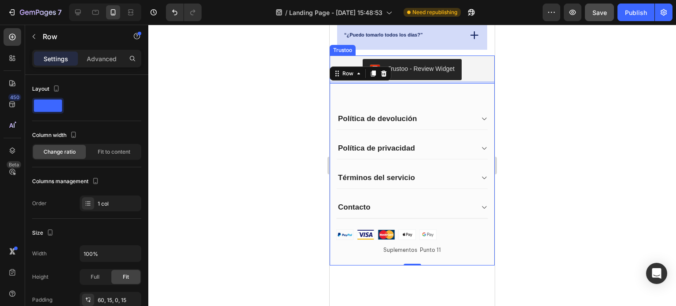
click at [470, 72] on div "Trustoo - Review Widget" at bounding box center [412, 69] width 158 height 21
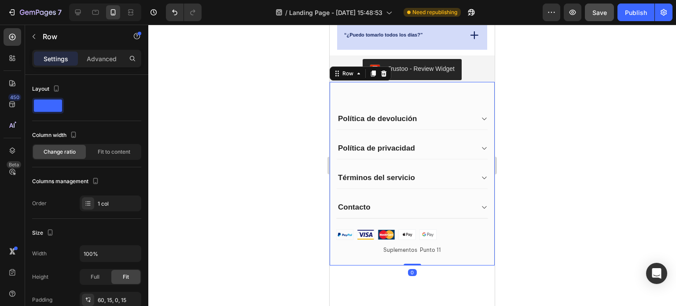
click at [452, 95] on div "My Store Heading Address: Text block 184 Main Rd E, St Albans VIC 3021, Austral…" at bounding box center [412, 174] width 165 height 184
click at [467, 113] on div "Política de devolución" at bounding box center [405, 119] width 137 height 12
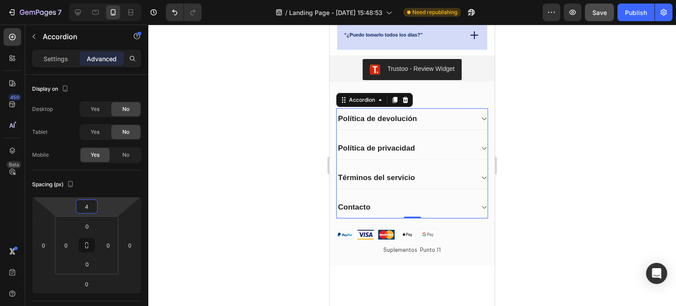
type input "12"
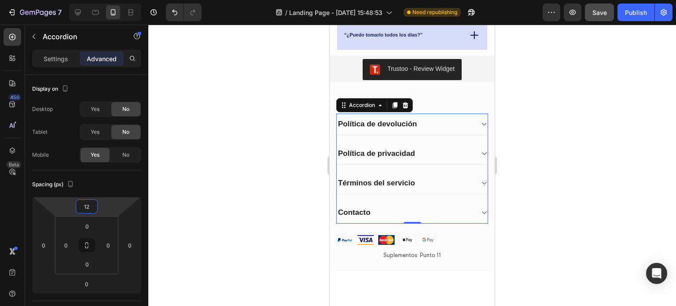
click at [107, 0] on html "7 Version history / Landing Page - Aug 22, 15:48:53 Need republishing Preview S…" at bounding box center [338, 0] width 676 height 0
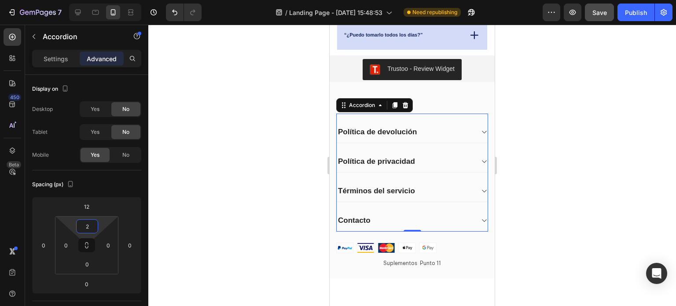
type input "0"
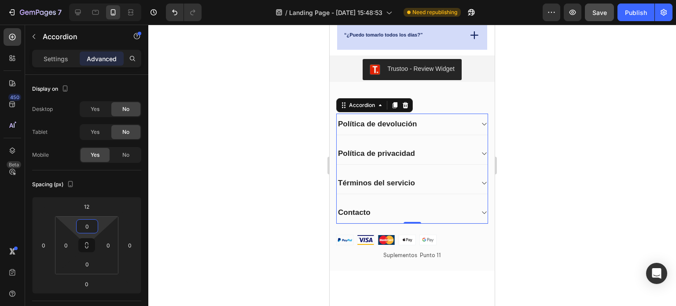
click at [103, 0] on html "7 Version history / Landing Page - Aug 22, 15:48:53 Need republishing Preview S…" at bounding box center [338, 0] width 676 height 0
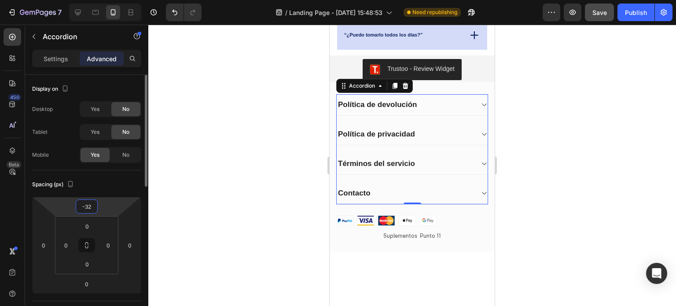
drag, startPoint x: 107, startPoint y: 206, endPoint x: 108, endPoint y: 214, distance: 8.0
click at [107, 0] on html "7 Version history / Landing Page - Aug 22, 15:48:53 Need republishing Preview S…" at bounding box center [338, 0] width 676 height 0
type input "-28"
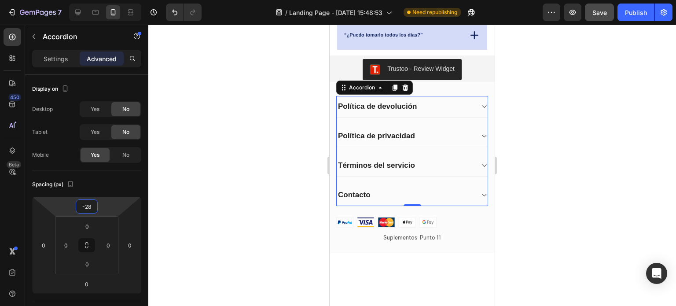
click at [532, 177] on div at bounding box center [412, 165] width 528 height 281
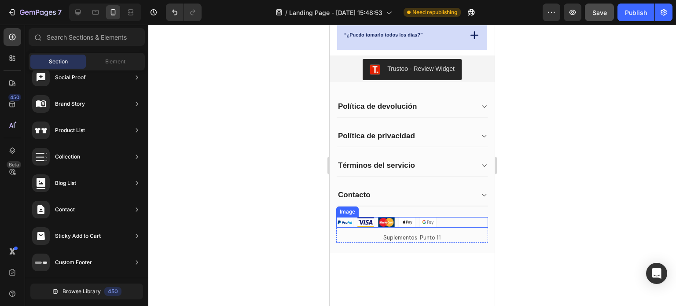
click at [452, 220] on div at bounding box center [412, 222] width 152 height 11
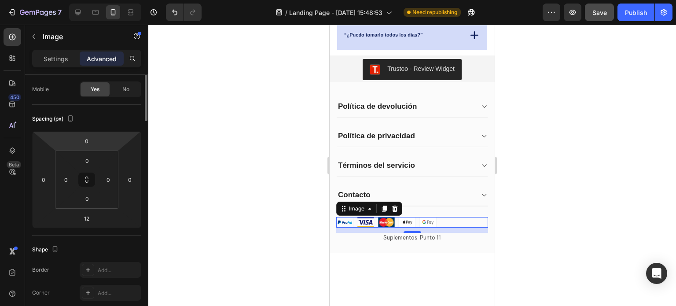
scroll to position [0, 0]
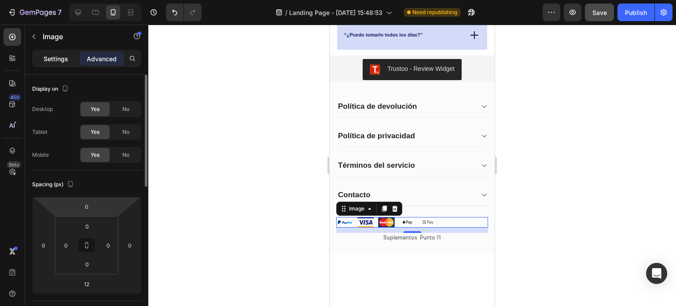
click at [67, 61] on p "Settings" at bounding box center [56, 58] width 25 height 9
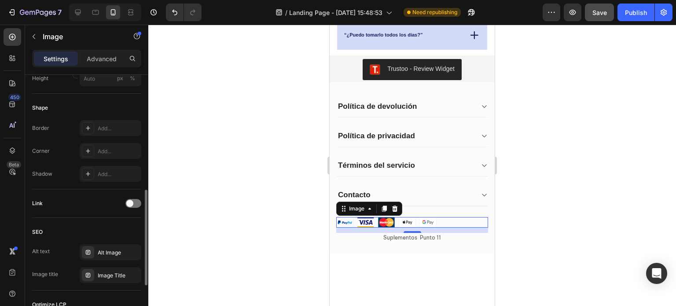
scroll to position [430, 0]
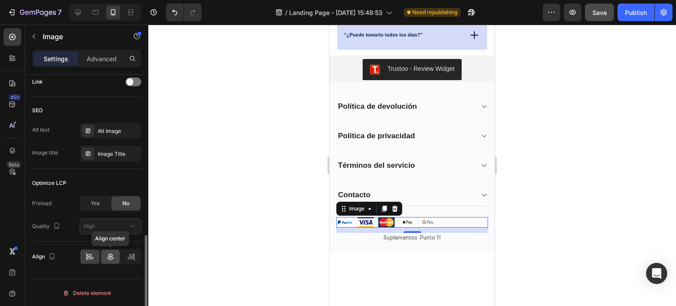
click at [109, 256] on icon at bounding box center [110, 256] width 9 height 9
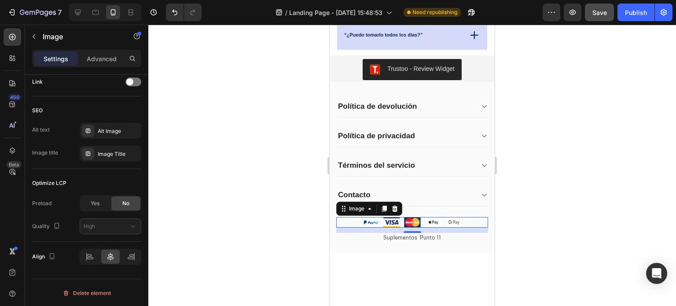
click at [548, 189] on div at bounding box center [412, 165] width 528 height 281
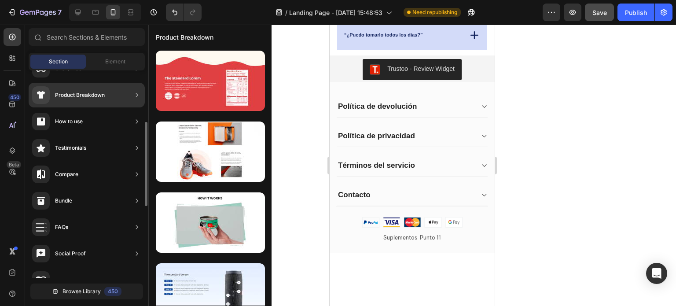
scroll to position [0, 0]
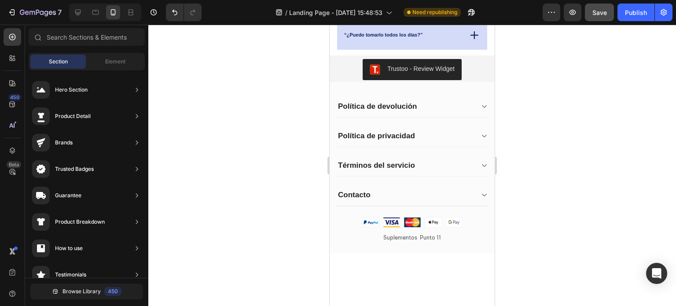
click at [67, 63] on span "Section" at bounding box center [58, 62] width 19 height 8
click at [116, 62] on span "Element" at bounding box center [115, 62] width 20 height 8
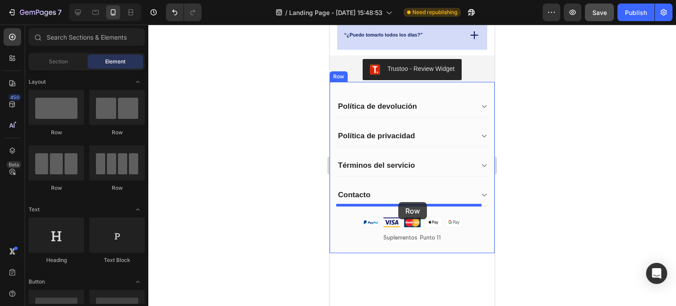
drag, startPoint x: 394, startPoint y: 137, endPoint x: 398, endPoint y: 202, distance: 65.3
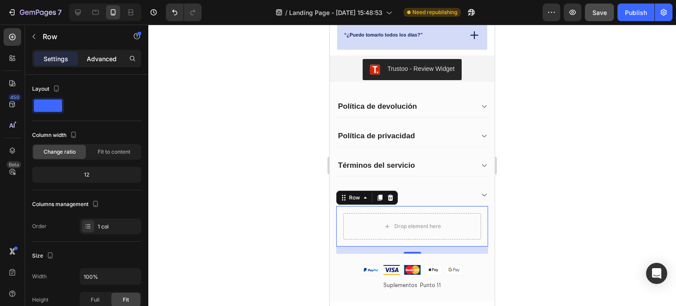
click at [90, 58] on p "Advanced" at bounding box center [102, 58] width 30 height 9
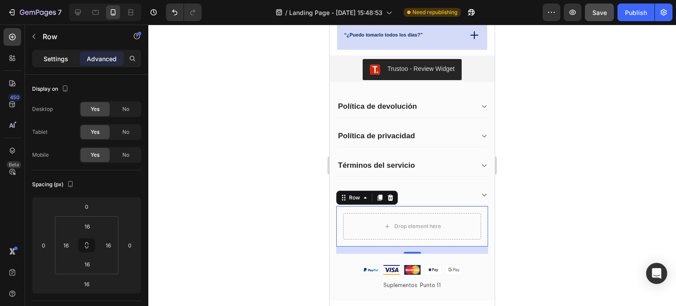
click at [60, 58] on p "Settings" at bounding box center [56, 58] width 25 height 9
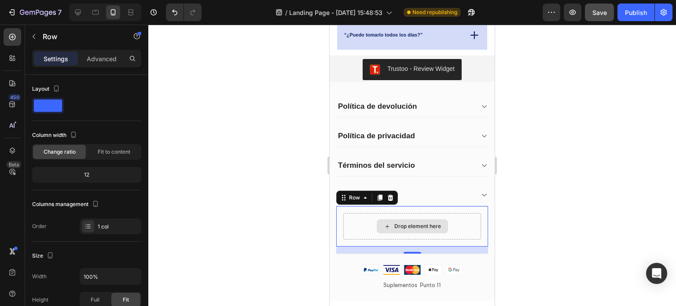
click at [447, 229] on div "Drop element here" at bounding box center [412, 226] width 138 height 26
click at [11, 58] on icon at bounding box center [11, 56] width 3 height 3
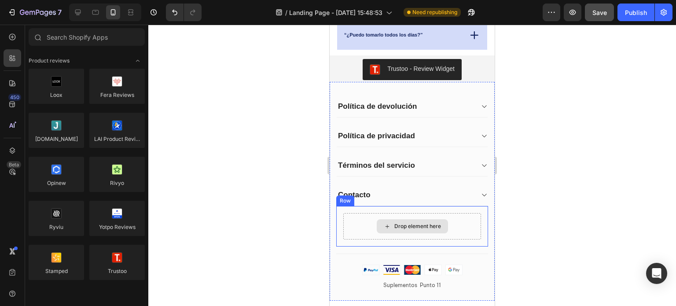
click at [460, 216] on div "Drop element here" at bounding box center [412, 226] width 138 height 26
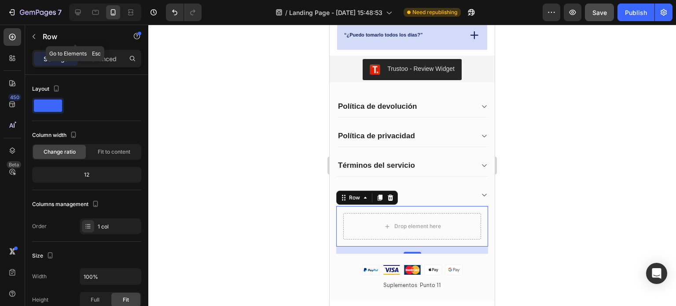
click at [33, 32] on button "button" at bounding box center [34, 37] width 14 height 14
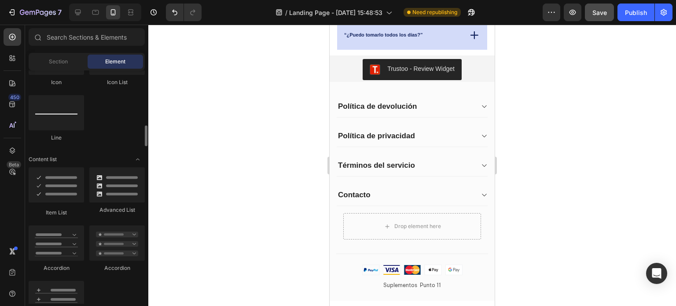
scroll to position [660, 0]
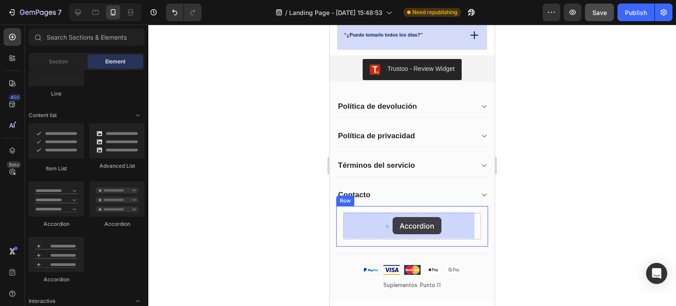
drag, startPoint x: 396, startPoint y: 226, endPoint x: 393, endPoint y: 217, distance: 9.7
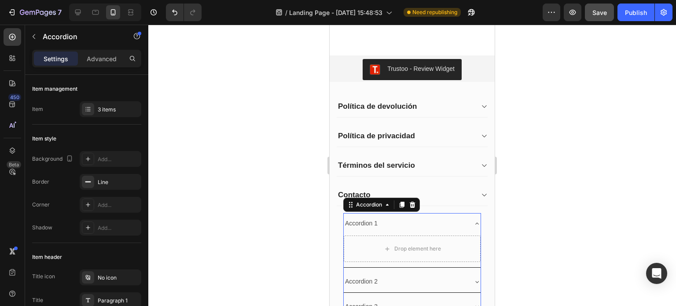
scroll to position [1721, 0]
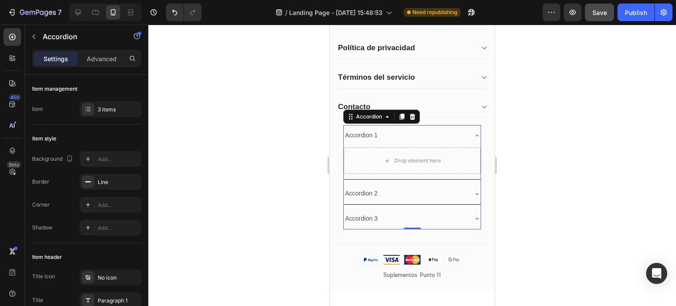
click at [411, 216] on div "Accordion 3" at bounding box center [405, 219] width 123 height 14
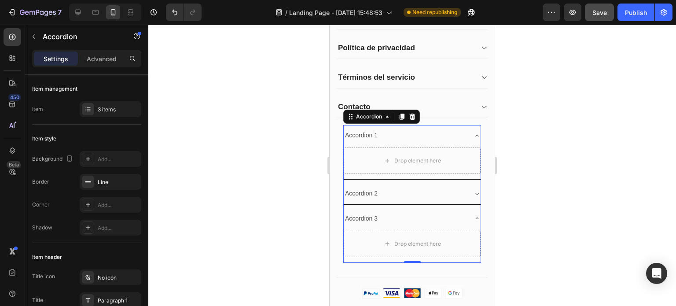
click at [411, 212] on div "Accordion 3" at bounding box center [405, 219] width 123 height 14
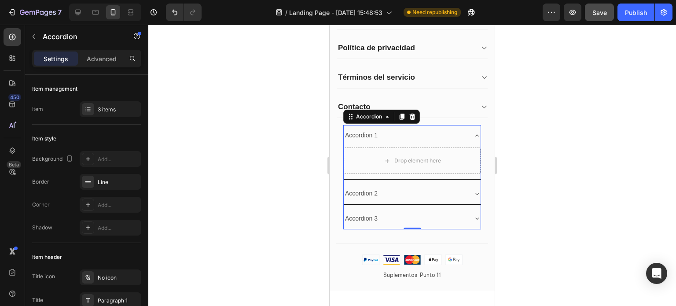
click at [400, 195] on div "Accordion 2" at bounding box center [405, 194] width 123 height 14
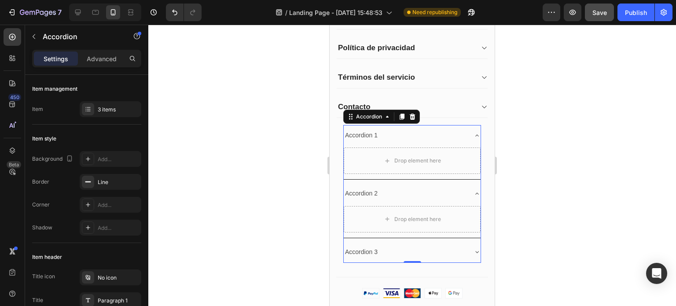
click at [420, 243] on div "Accordion 3" at bounding box center [412, 252] width 137 height 21
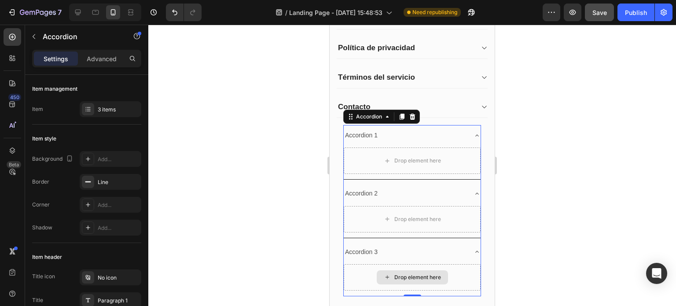
click at [459, 275] on div "Drop element here" at bounding box center [412, 277] width 137 height 26
click at [414, 113] on icon at bounding box center [412, 116] width 7 height 7
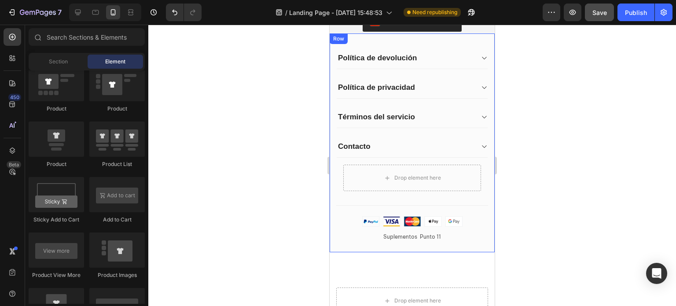
scroll to position [1677, 0]
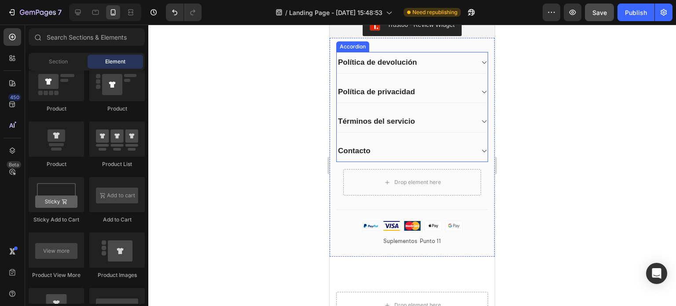
click at [481, 149] on icon at bounding box center [484, 151] width 7 height 7
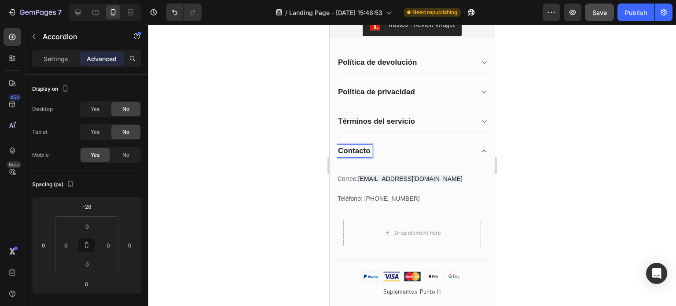
click at [369, 149] on p "Contacto" at bounding box center [354, 151] width 33 height 10
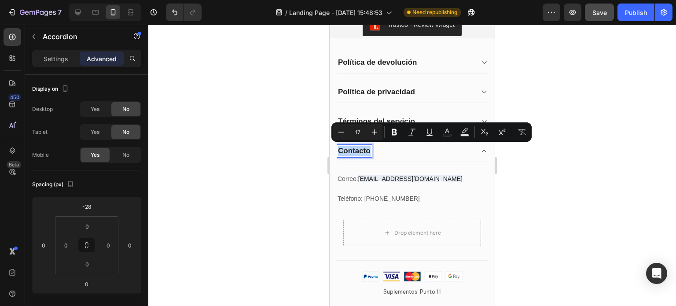
drag, startPoint x: 369, startPoint y: 149, endPoint x: 336, endPoint y: 146, distance: 32.7
click at [337, 146] on div "Contacto" at bounding box center [354, 151] width 35 height 12
click at [550, 166] on div at bounding box center [412, 165] width 528 height 281
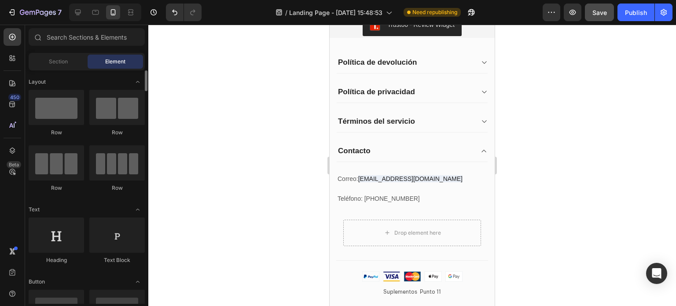
scroll to position [88, 0]
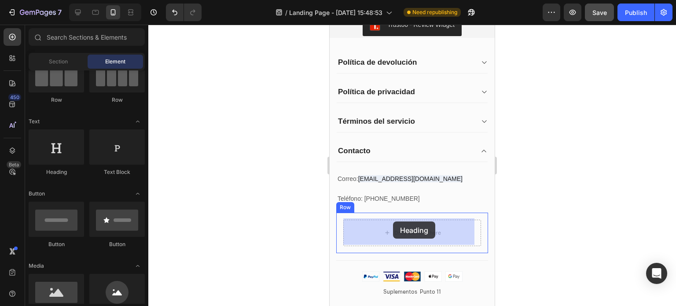
drag, startPoint x: 396, startPoint y: 176, endPoint x: 393, endPoint y: 221, distance: 45.9
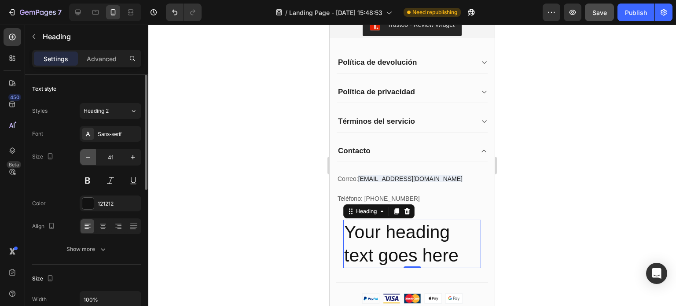
click at [89, 156] on icon "button" at bounding box center [88, 157] width 9 height 9
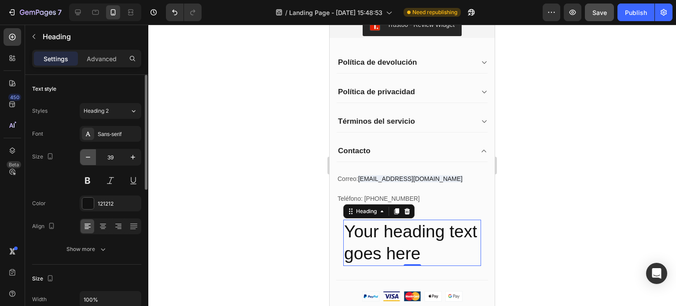
click at [89, 156] on icon "button" at bounding box center [88, 157] width 9 height 9
click at [88, 155] on icon "button" at bounding box center [88, 157] width 9 height 9
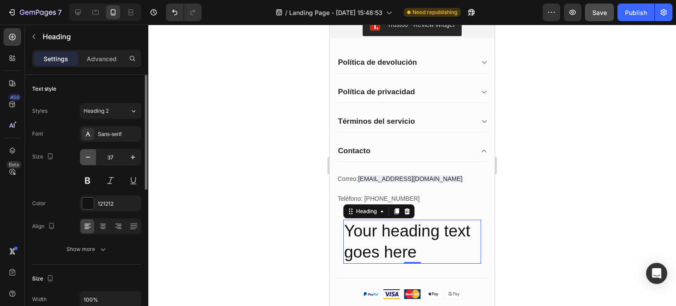
click at [88, 155] on icon "button" at bounding box center [88, 157] width 9 height 9
click at [87, 155] on icon "button" at bounding box center [88, 157] width 9 height 9
click at [86, 154] on icon "button" at bounding box center [88, 157] width 9 height 9
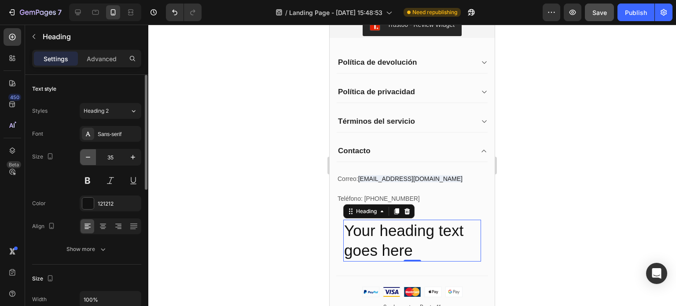
click at [86, 154] on icon "button" at bounding box center [88, 157] width 9 height 9
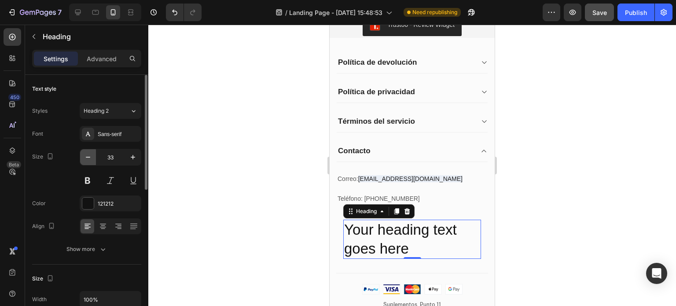
click at [85, 154] on icon "button" at bounding box center [88, 157] width 9 height 9
click at [84, 154] on icon "button" at bounding box center [88, 157] width 9 height 9
click at [84, 153] on icon "button" at bounding box center [88, 157] width 9 height 9
click at [83, 153] on button "button" at bounding box center [88, 157] width 16 height 16
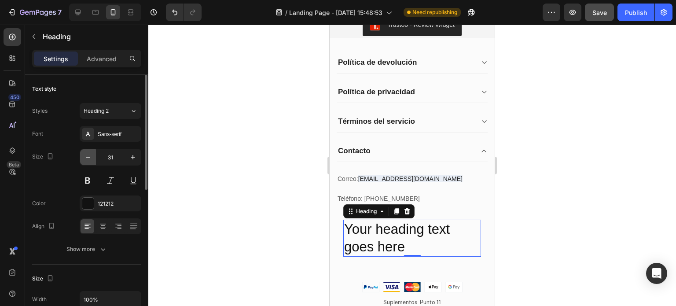
click at [83, 153] on button "button" at bounding box center [88, 157] width 16 height 16
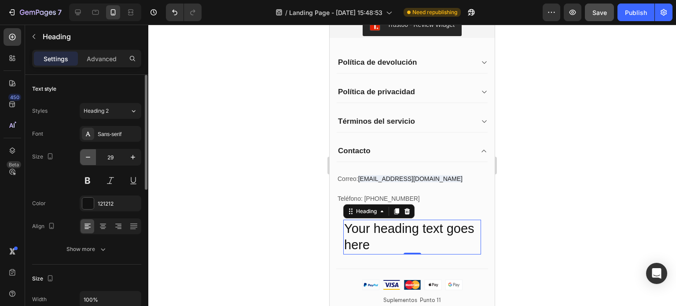
click at [83, 153] on button "button" at bounding box center [88, 157] width 16 height 16
click at [83, 151] on button "button" at bounding box center [88, 157] width 16 height 16
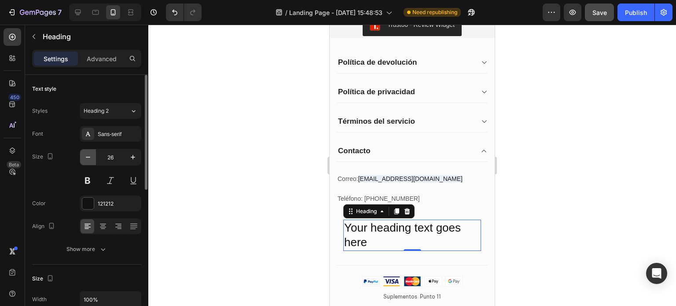
click at [83, 151] on button "button" at bounding box center [88, 157] width 16 height 16
click at [82, 151] on button "button" at bounding box center [88, 157] width 16 height 16
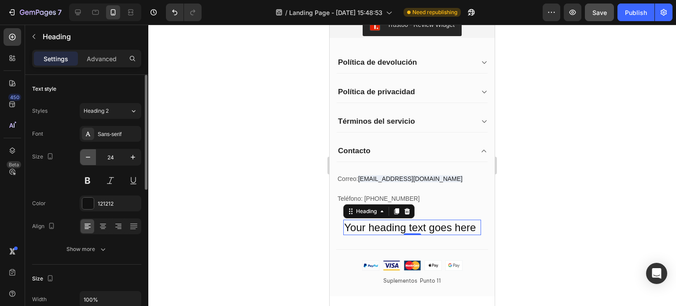
click at [82, 150] on button "button" at bounding box center [88, 157] width 16 height 16
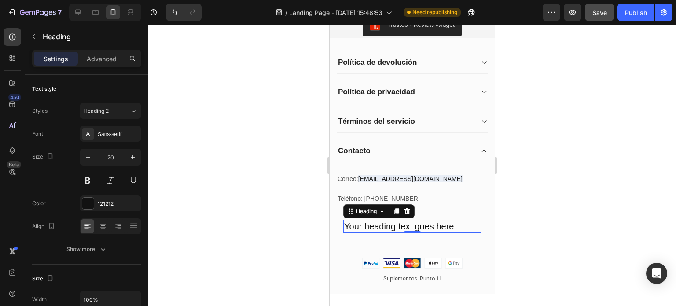
click at [455, 223] on h2 "Your heading text goes here" at bounding box center [412, 226] width 138 height 13
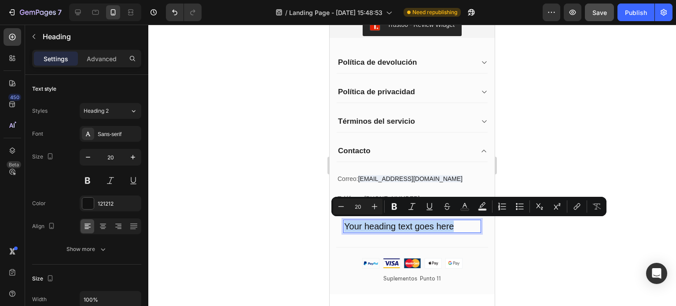
drag, startPoint x: 455, startPoint y: 223, endPoint x: 346, endPoint y: 229, distance: 109.3
click at [346, 229] on p "Your heading text goes here" at bounding box center [412, 226] width 136 height 11
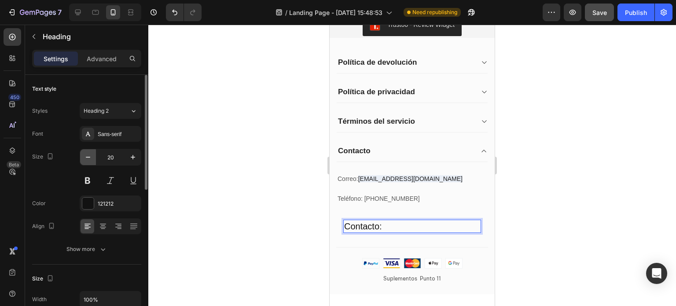
click at [85, 157] on icon "button" at bounding box center [88, 157] width 9 height 9
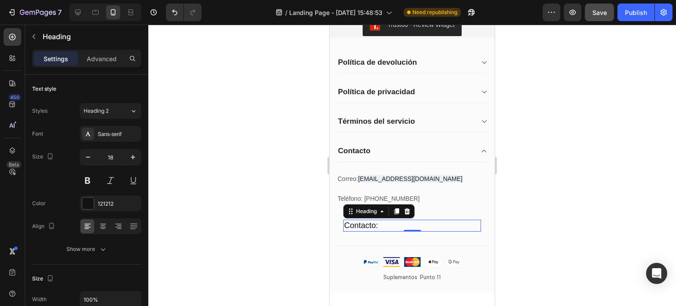
click at [380, 223] on p "Contacto:" at bounding box center [412, 226] width 136 height 10
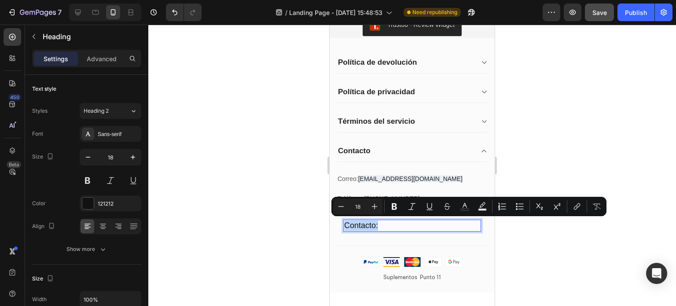
drag, startPoint x: 380, startPoint y: 223, endPoint x: 344, endPoint y: 227, distance: 36.7
click at [344, 227] on p "Contacto:" at bounding box center [412, 226] width 136 height 10
drag, startPoint x: 395, startPoint y: 204, endPoint x: 52, endPoint y: 202, distance: 343.4
click at [395, 204] on icon "Editor contextual toolbar" at bounding box center [394, 206] width 5 height 7
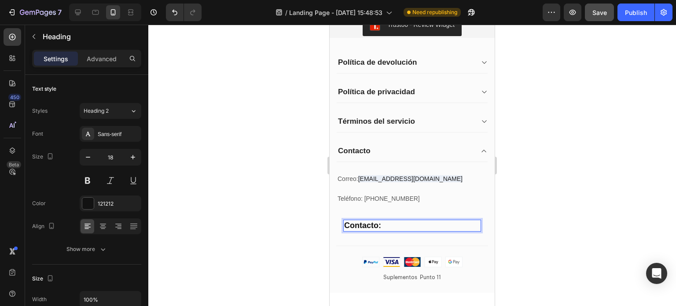
click at [387, 225] on p "Contacto:" at bounding box center [412, 226] width 136 height 10
click at [90, 156] on icon "button" at bounding box center [88, 157] width 9 height 9
type input "17"
click at [389, 224] on p "Contacto:" at bounding box center [412, 226] width 136 height 10
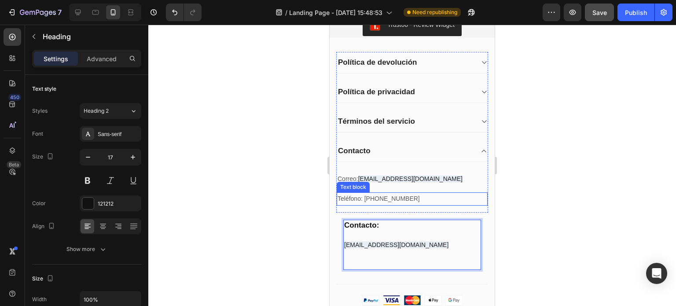
click at [364, 197] on p "Teléfono: 3147814700" at bounding box center [412, 198] width 149 height 11
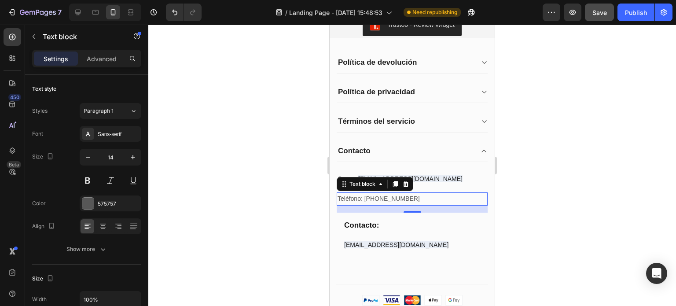
click at [399, 196] on p "Teléfono: 3147814700" at bounding box center [412, 198] width 149 height 11
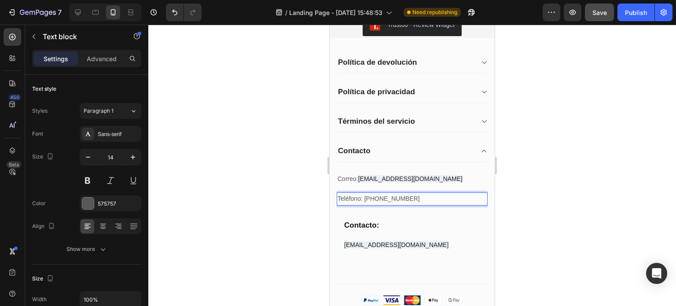
click at [399, 196] on p "Teléfono: 3147814700" at bounding box center [412, 198] width 149 height 11
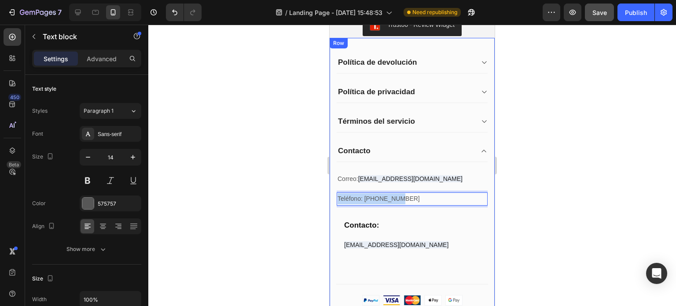
drag, startPoint x: 399, startPoint y: 196, endPoint x: 334, endPoint y: 201, distance: 64.9
click at [334, 201] on div "My Store Heading Address: Text block 184 Main Rd E, St Albans VIC 3021, Austral…" at bounding box center [412, 184] width 165 height 293
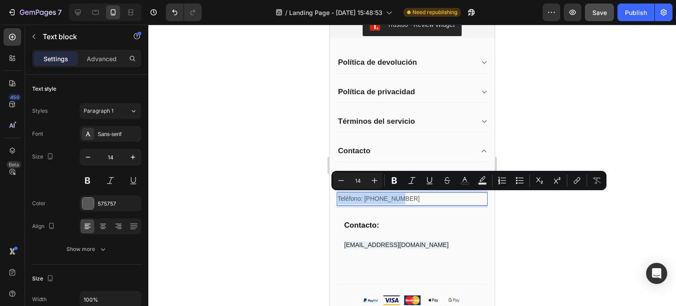
copy p "Teléfono: 3147814700"
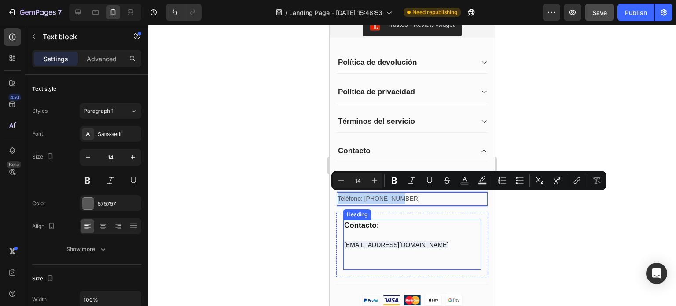
click at [354, 258] on p "⁠⁠⁠⁠⁠⁠⁠ Contacto: tiendacolombiapunto11@gmail.com" at bounding box center [412, 245] width 136 height 48
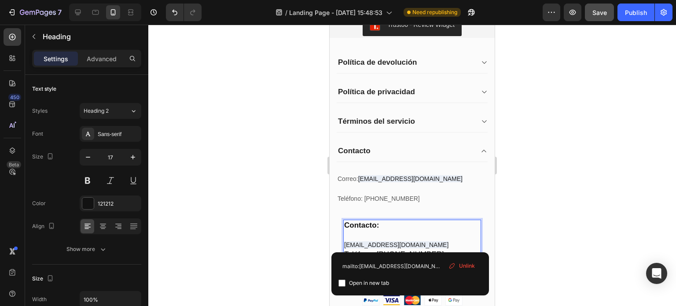
click at [343, 243] on h2 "Contacto: tiendacolombiapunto11@gmail.com ⁠⁠⁠⁠⁠⁠⁠Teléfono: 3147814700" at bounding box center [412, 245] width 138 height 50
drag, startPoint x: 538, startPoint y: 190, endPoint x: 533, endPoint y: 192, distance: 5.6
click at [538, 190] on div at bounding box center [412, 165] width 528 height 281
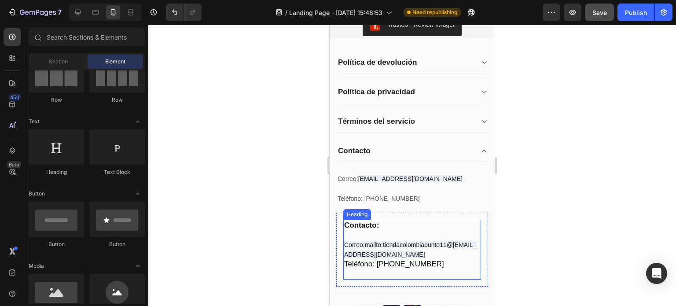
click at [362, 253] on span "mailto:tiendacolombiapunto11@gmail.comtiendacolombiapunto11@gmail.com" at bounding box center [410, 249] width 133 height 17
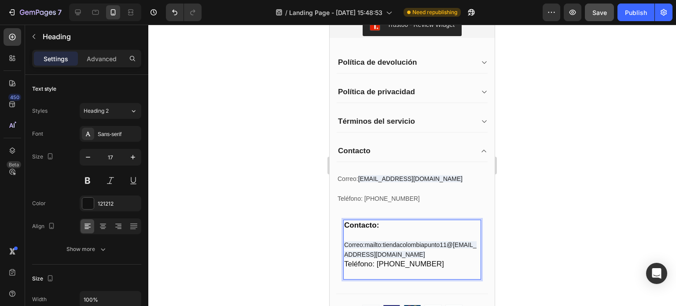
click at [363, 252] on span "mailto:tiendacolombiapunto11@gmail.comtiendacolombiapunto11@gmail.com" at bounding box center [410, 249] width 133 height 17
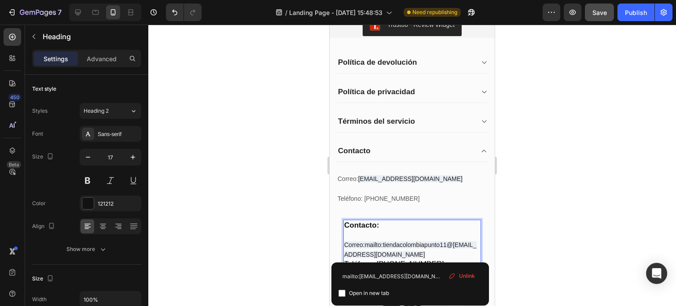
click at [363, 254] on span "mailto:tiendacolombiapunto11@gmail.comtiendacolombiapunto11@gmail.com" at bounding box center [410, 249] width 133 height 17
click at [355, 253] on span "mailtiendacolombiapunto11@gmail.comtiendacolombiapunto11@gmail.com" at bounding box center [411, 249] width 134 height 17
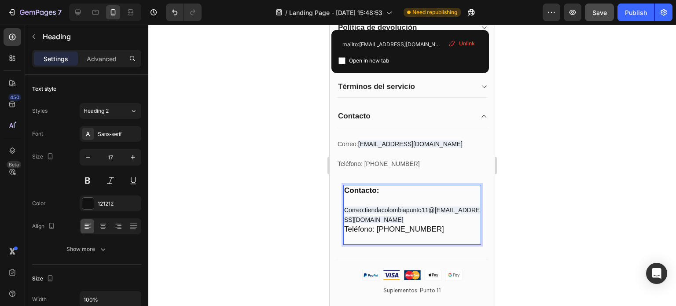
scroll to position [1721, 0]
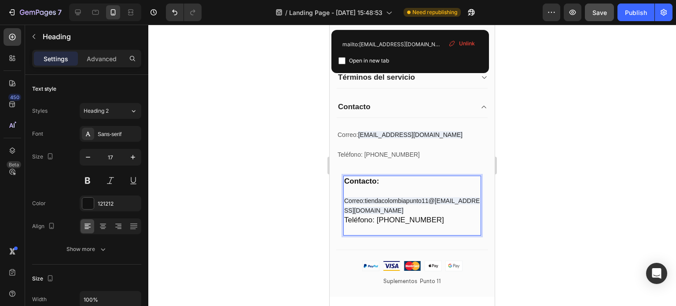
click at [472, 208] on p "Contacto: Correo: tiendacolombiapunto11@gmail.comtiendacolombiapunto11@gmail.co…" at bounding box center [412, 206] width 136 height 59
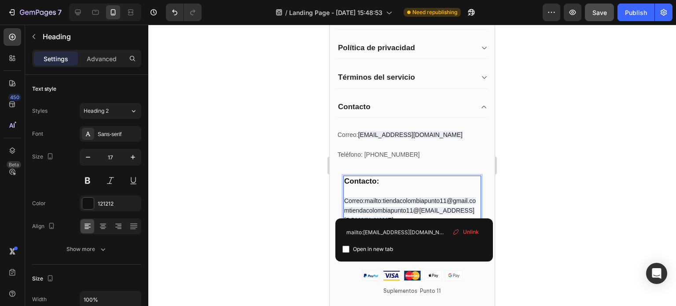
click at [474, 209] on h2 "Contacto: Correo: mailto:tiendacolombiapunto11@gmail.comtiendacolombiapunto11@g…" at bounding box center [412, 211] width 138 height 70
click at [469, 208] on span "mailto:tiendacolombiapunto11@gmail.comacolombiapunto11@gmail.comtiendacolombiap…" at bounding box center [410, 210] width 132 height 26
click at [472, 208] on p "Contacto: Correo: mailto:tiendacolombiapunto11@gmail.comacolombiapunto11@gmail.…" at bounding box center [412, 211] width 136 height 68
click at [470, 209] on p "Contacto: Correo: mailto:tiendacolombiapunto11@gmail.comacombiapunto11@gmail.co…" at bounding box center [412, 211] width 136 height 68
click at [462, 192] on p "Contacto: Correo: mailto:tiendacolombiapunto11@gmail.comambiapunto11@gmail.comt…" at bounding box center [412, 211] width 136 height 68
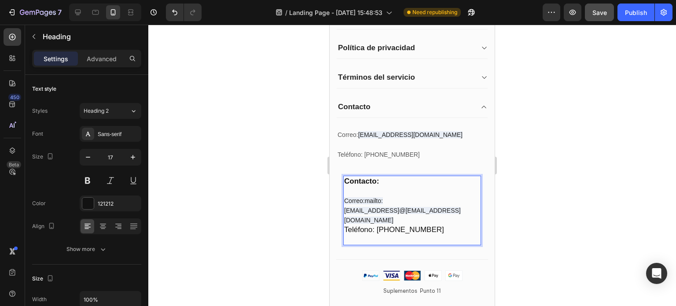
click at [424, 239] on p "Contacto: Correo: mailto:tiendacolombiapunto11@gmail.comambiapunto11@gmail.comt…" at bounding box center [412, 211] width 136 height 68
click at [421, 239] on p "Contacto: Correo: mailto:tiendacolombiapunto11@gmail.comambiapunto11@gmail.comt…" at bounding box center [412, 211] width 136 height 68
click at [387, 245] on p "Contacto: Correo: mailto:tiendacolombiapunto11@gmail.comambiapunto11@gmail.comt…" at bounding box center [412, 211] width 136 height 68
click at [380, 228] on p "Contacto: Correo: mailto:tiendacolombiapunto11@gmail.comambiapunto11@gmail.comt…" at bounding box center [412, 211] width 136 height 68
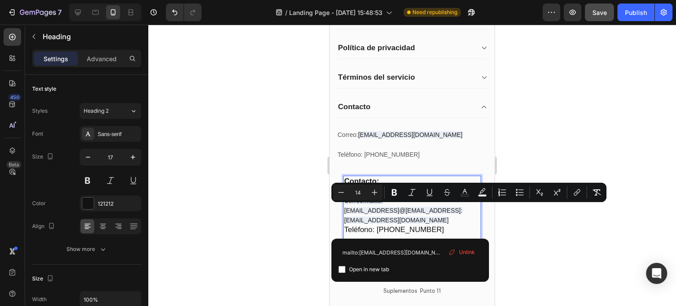
drag, startPoint x: 380, startPoint y: 228, endPoint x: 343, endPoint y: 210, distance: 41.4
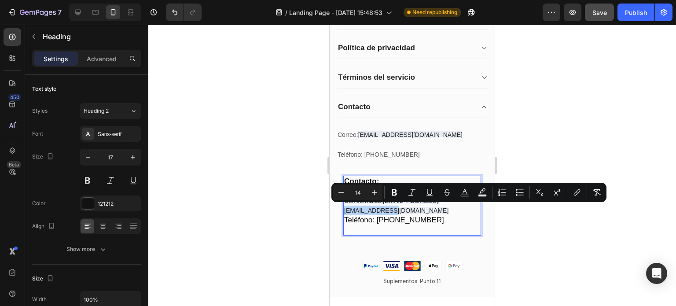
drag, startPoint x: 459, startPoint y: 210, endPoint x: 409, endPoint y: 211, distance: 49.3
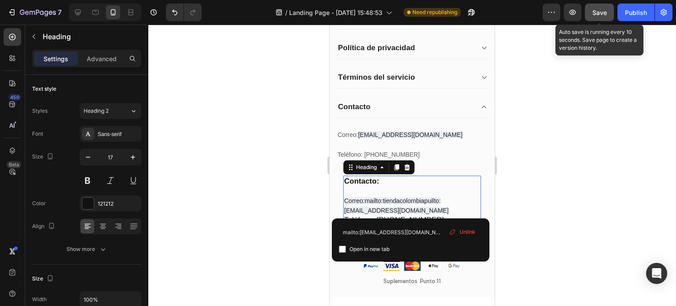
click at [604, 14] on span "Save" at bounding box center [600, 12] width 15 height 7
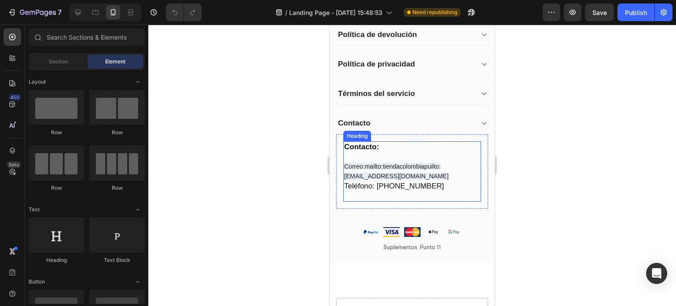
scroll to position [1893, 0]
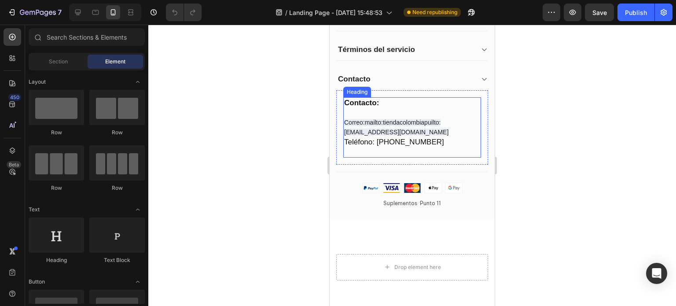
click at [397, 139] on h2 "Contacto: Correo: mailto:tiendacolombiapuilto:tiendacolombiapunto11@gmail.com T…" at bounding box center [412, 127] width 138 height 60
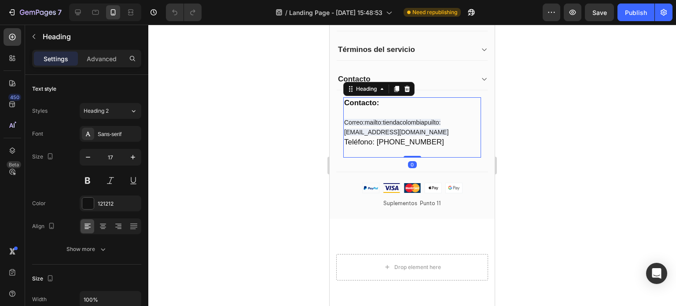
click at [392, 141] on h2 "Contacto: Correo: mailto:tiendacolombiapuilto:tiendacolombiapunto11@gmail.com T…" at bounding box center [412, 127] width 138 height 60
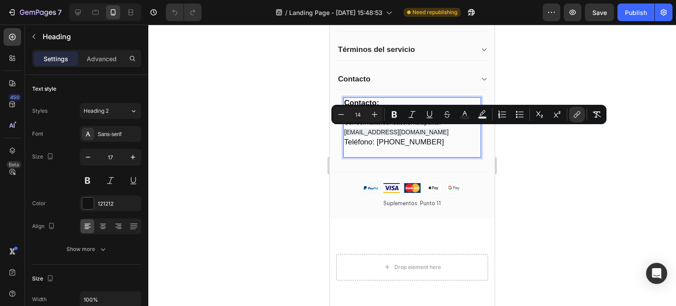
drag, startPoint x: 394, startPoint y: 141, endPoint x: 343, endPoint y: 136, distance: 50.9
click at [343, 136] on h2 "Contacto: Correo: mailto:tiendacolombiapuilto:tiendacolombiapunto11@gmail.com T…" at bounding box center [412, 127] width 138 height 60
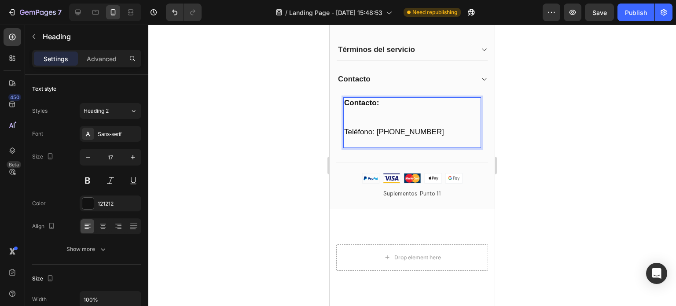
click at [347, 133] on p "Contacto: ⁠⁠⁠⁠⁠⁠⁠ Teléfono: 3147814700" at bounding box center [412, 122] width 136 height 48
click at [428, 135] on p "Contacto: Teléfono: 3147814700" at bounding box center [412, 122] width 136 height 48
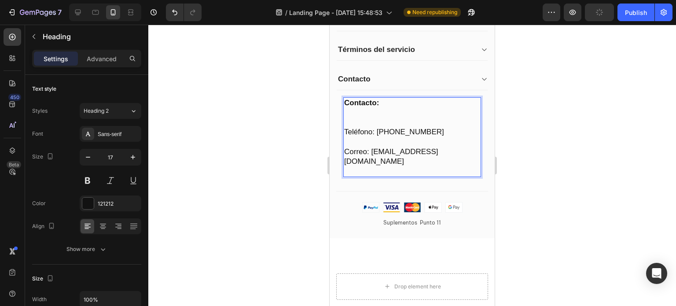
click at [379, 130] on p "Contacto: Teléfono: 3147814700 ⁠⁠⁠⁠⁠⁠⁠Correo: tiendacolombiapunto11@gmail.com" at bounding box center [412, 137] width 136 height 78
click at [379, 131] on p "Contacto: Teléfono: 3147814700 Correo: tiendacolombiapunto11@gmail.com" at bounding box center [412, 137] width 136 height 78
click at [378, 132] on p "Contacto: Teléfono: 3147814700 Correo: tiendacolombiapunto11@gmail.com" at bounding box center [412, 137] width 136 height 78
click at [425, 116] on p "Contacto: Teléfono: +573147814700 Correo: tiendacolombiapunto11@gmail.com" at bounding box center [412, 137] width 136 height 78
click at [345, 132] on p "Contacto: ⁠⁠⁠⁠⁠⁠⁠ Teléfono: +573147814700 Correo: tiendacolombiapunto11@gmail.c…" at bounding box center [412, 137] width 136 height 78
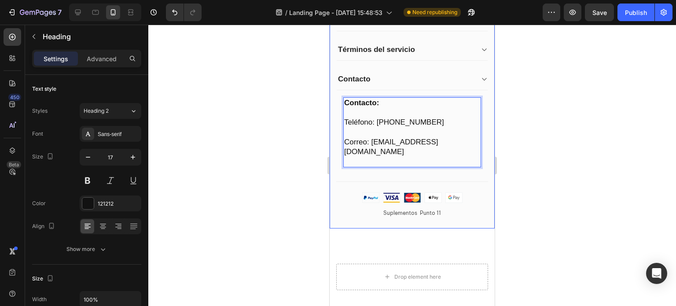
click at [410, 177] on div "My Store Heading Address: Text block 184 Main Rd E, St Albans VIC 3021, Austral…" at bounding box center [412, 111] width 152 height 236
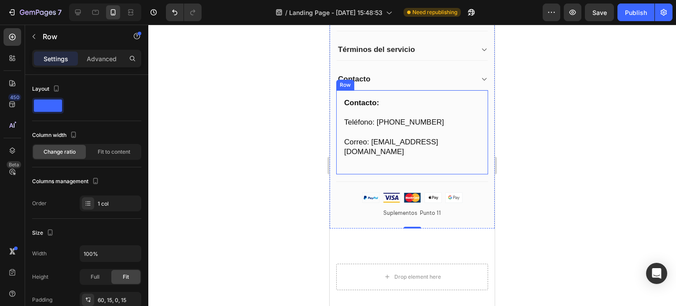
click at [461, 172] on div "⁠⁠⁠⁠⁠⁠⁠ Contacto: Teléfono: +573147814700 Correo: tiendacolombiapunto11@gmail.c…" at bounding box center [412, 132] width 152 height 84
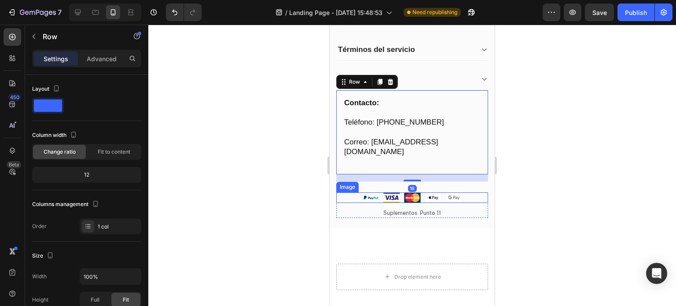
click at [462, 195] on div at bounding box center [412, 197] width 152 height 11
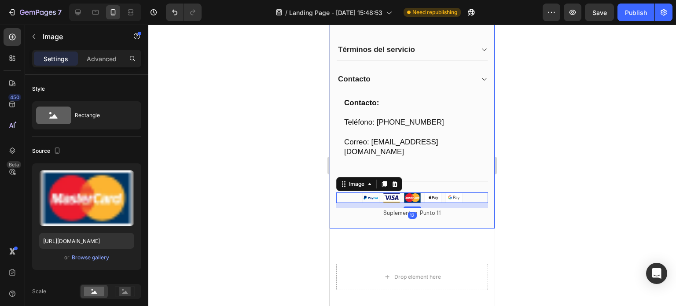
click at [468, 183] on div "My Store Heading Address: Text block 184 Main Rd E, St Albans VIC 3021, Austral…" at bounding box center [412, 111] width 152 height 236
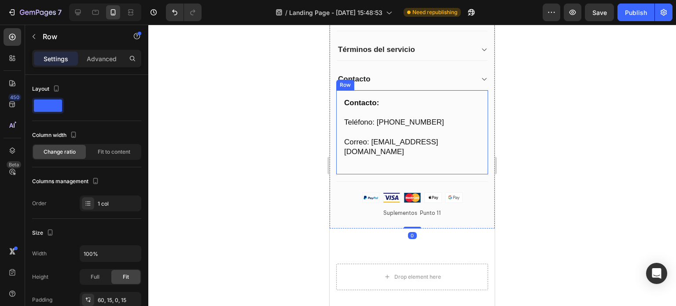
click at [467, 168] on div "⁠⁠⁠⁠⁠⁠⁠ Contacto: Teléfono: +573147814700 Correo: tiendacolombiapunto11@gmail.c…" at bounding box center [412, 132] width 152 height 84
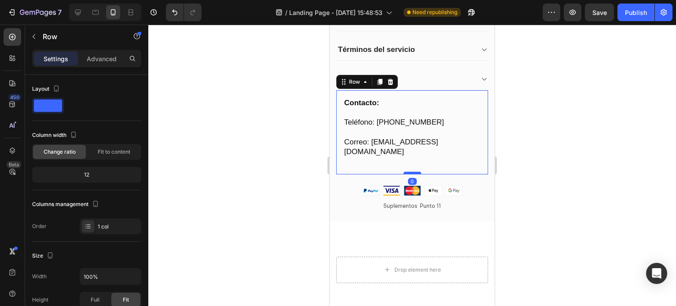
drag, startPoint x: 411, startPoint y: 178, endPoint x: 409, endPoint y: 171, distance: 7.3
click at [409, 172] on div at bounding box center [413, 173] width 18 height 3
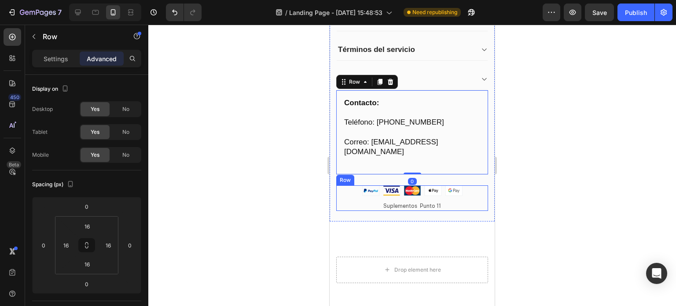
click at [469, 206] on p "Suplementos Punto 11" at bounding box center [412, 206] width 150 height 8
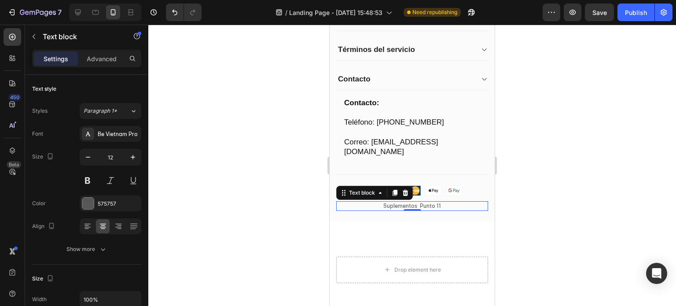
click at [515, 217] on div at bounding box center [412, 165] width 528 height 281
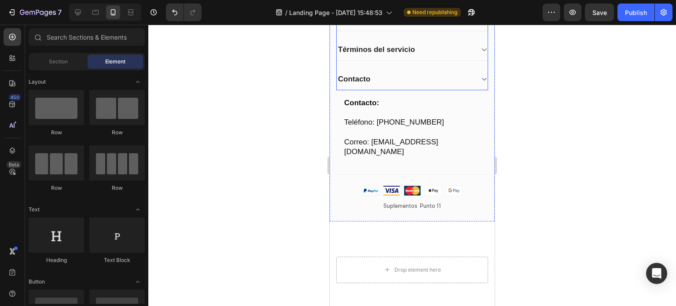
click at [481, 77] on icon at bounding box center [484, 79] width 7 height 7
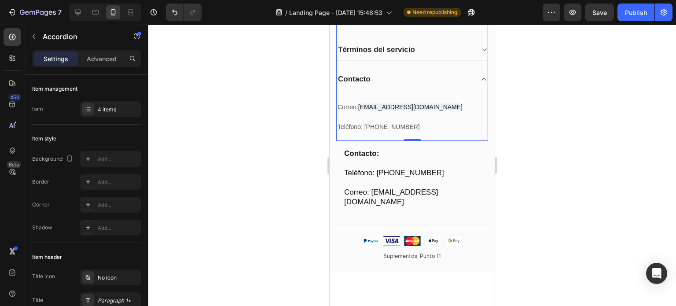
click at [369, 79] on p "Contacto" at bounding box center [354, 79] width 33 height 10
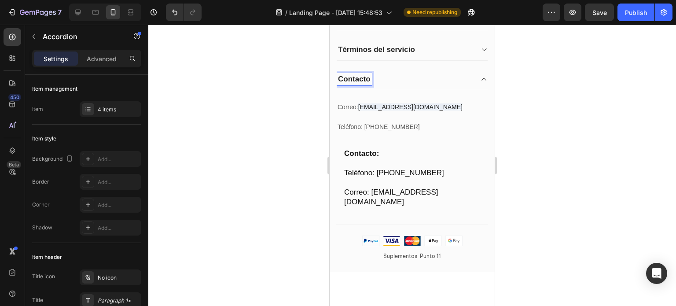
click at [369, 79] on p "Contacto" at bounding box center [354, 79] width 33 height 10
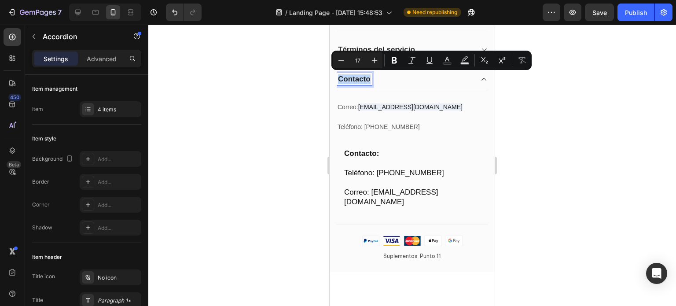
drag, startPoint x: 369, startPoint y: 79, endPoint x: 657, endPoint y: 103, distance: 288.1
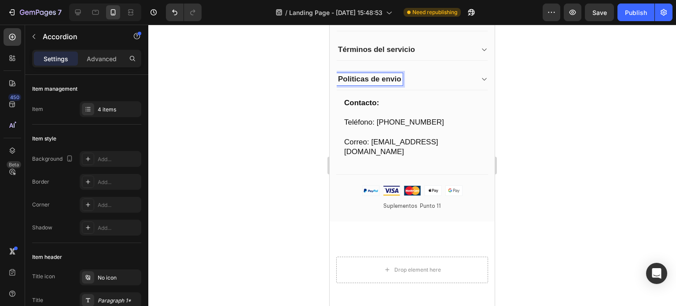
click at [368, 75] on p "Politicas de envio" at bounding box center [369, 79] width 63 height 10
click at [330, 25] on lt-span "Política" at bounding box center [330, 25] width 0 height 0
click at [330, 25] on lt-span "env í o" at bounding box center [330, 25] width 0 height 0
click at [481, 76] on icon at bounding box center [484, 79] width 7 height 7
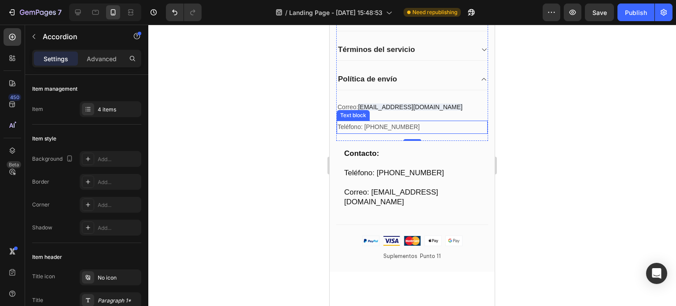
click at [400, 123] on p "Teléfono: 3147814700" at bounding box center [412, 127] width 149 height 11
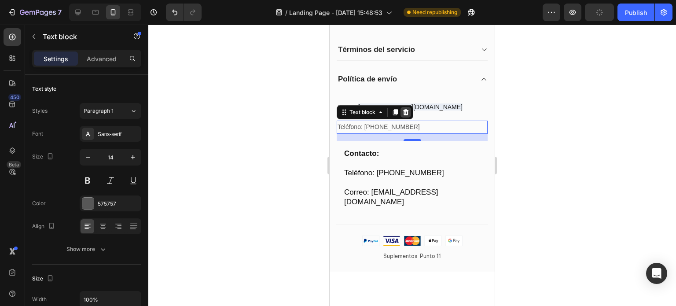
click at [405, 111] on icon at bounding box center [405, 112] width 7 height 7
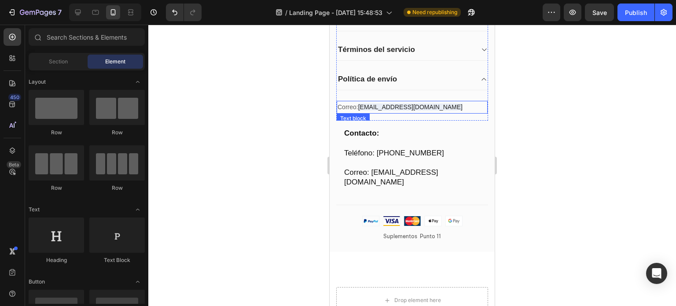
click at [460, 108] on p "Correo: tiendacolombiapunto11@gmail.com" at bounding box center [412, 107] width 149 height 11
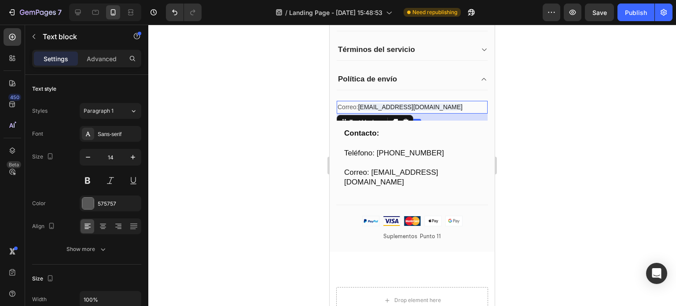
click at [460, 105] on p "Correo: tiendacolombiapunto11@gmail.com" at bounding box center [412, 107] width 149 height 11
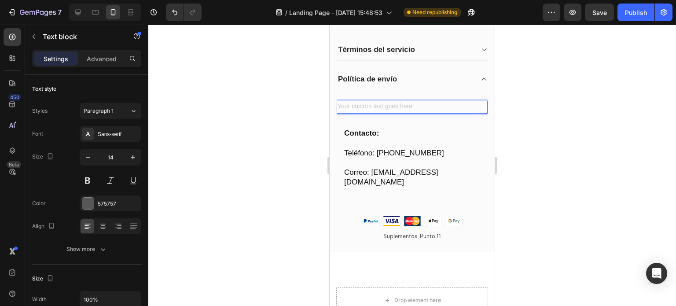
click at [352, 105] on div "Rich Text Editor. Editing area: main" at bounding box center [412, 107] width 151 height 13
click at [356, 104] on div "Rich Text Editor. Editing area: main" at bounding box center [412, 107] width 151 height 13
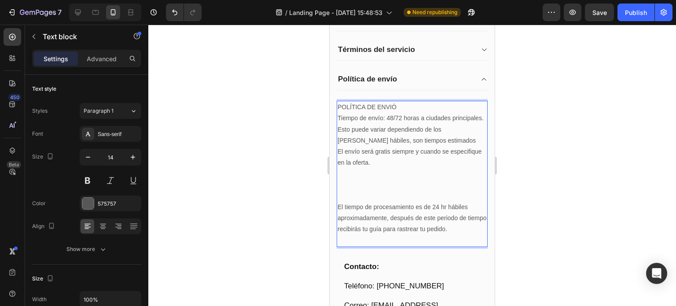
click at [355, 193] on p "Rich Text Editor. Editing area: main" at bounding box center [412, 184] width 149 height 33
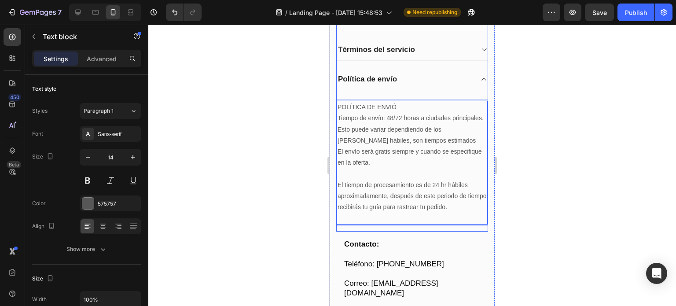
click at [481, 76] on icon at bounding box center [484, 79] width 7 height 7
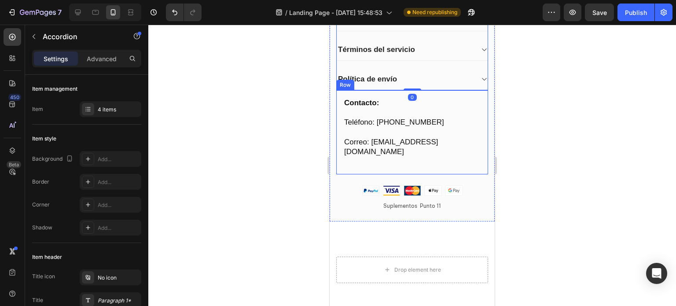
scroll to position [1717, 0]
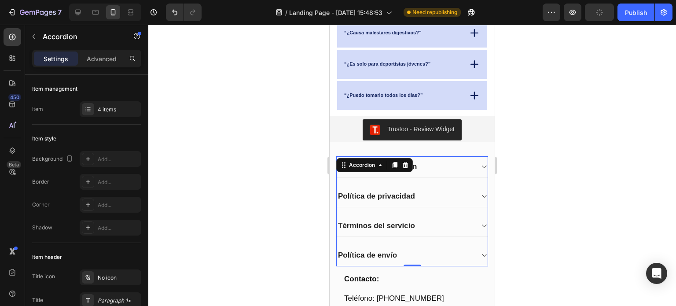
click at [504, 164] on div at bounding box center [412, 165] width 528 height 281
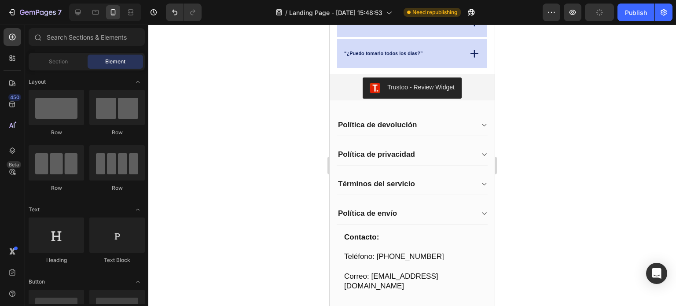
scroll to position [1761, 0]
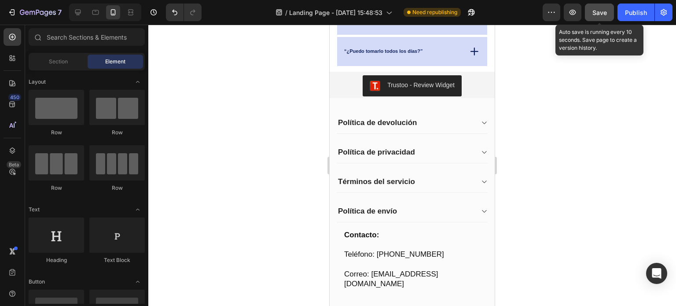
click at [600, 12] on span "Save" at bounding box center [600, 12] width 15 height 7
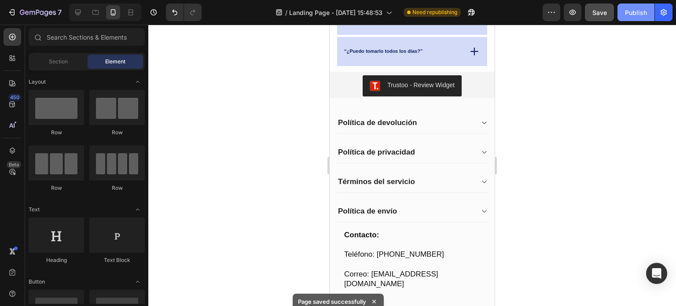
click at [635, 14] on div "Publish" at bounding box center [636, 12] width 22 height 9
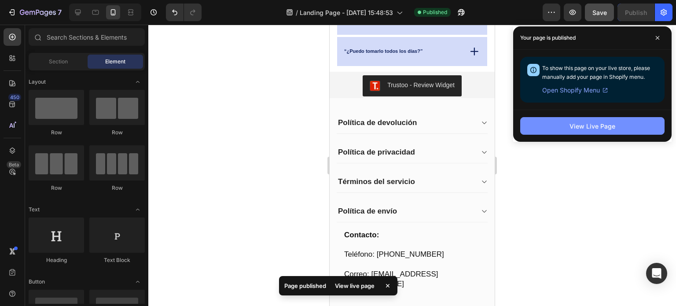
click at [610, 128] on div "View Live Page" at bounding box center [593, 126] width 46 height 9
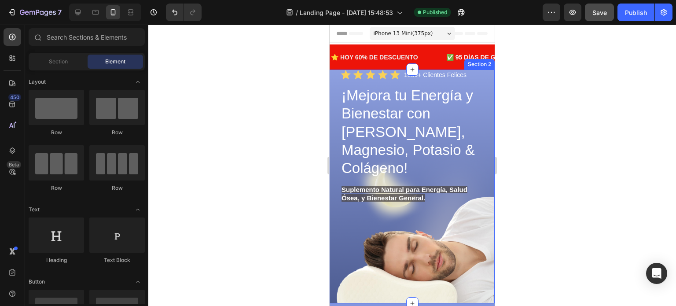
scroll to position [44, 0]
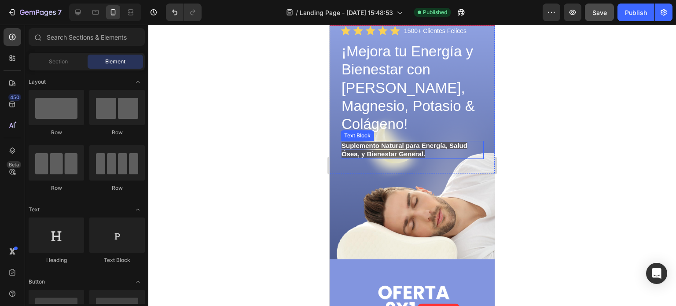
click at [343, 142] on strong "Suplemento Natural para Energía, Salud Ósea, y Bienestar General." at bounding box center [405, 150] width 126 height 16
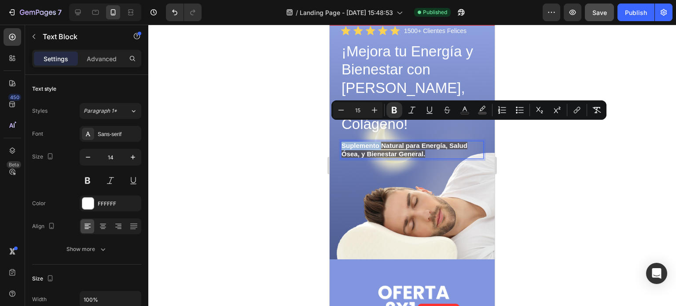
click at [343, 142] on strong "Suplemento Natural para Energía, Salud Ósea, y Bienestar General." at bounding box center [405, 150] width 126 height 16
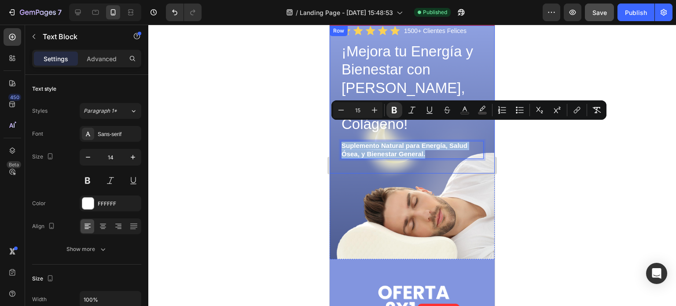
drag, startPoint x: 343, startPoint y: 127, endPoint x: 425, endPoint y: 140, distance: 83.0
click at [425, 140] on div "Icon Icon Icon Icon Icon Icon List 1500+ Clientes Felices Text Block Row ¡Mejor…" at bounding box center [412, 100] width 143 height 148
click at [481, 110] on icon "Editor contextual toolbar" at bounding box center [482, 108] width 6 height 5
type input "4C4747"
type input "77"
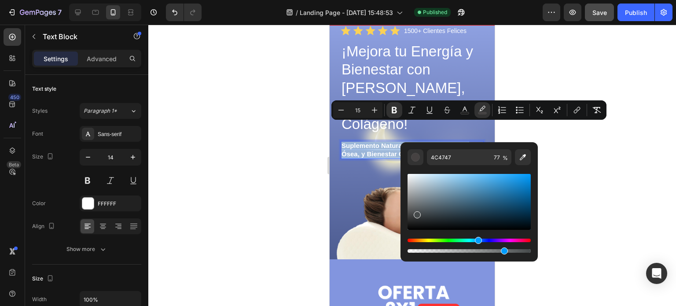
click at [477, 239] on div "Hue" at bounding box center [469, 241] width 123 height 4
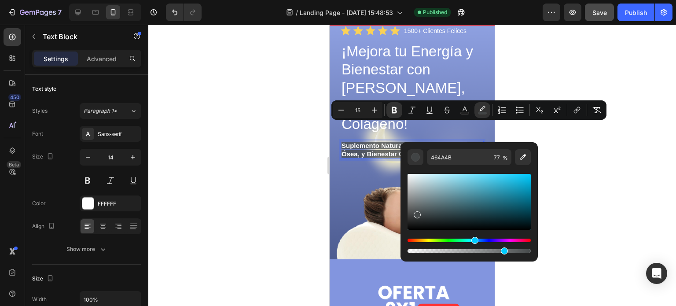
click at [479, 240] on div "Hue" at bounding box center [469, 241] width 123 height 4
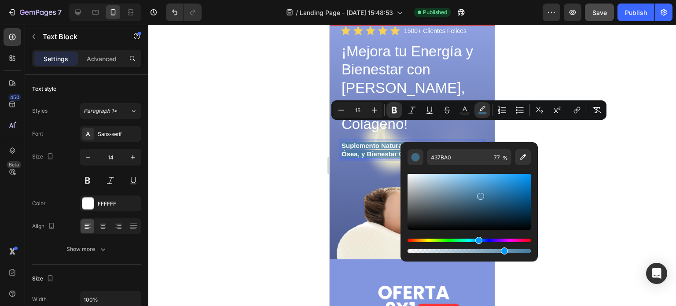
drag, startPoint x: 420, startPoint y: 216, endPoint x: 479, endPoint y: 194, distance: 63.4
click at [479, 194] on div "Editor contextual toolbar" at bounding box center [480, 196] width 7 height 7
drag, startPoint x: 479, startPoint y: 194, endPoint x: 492, endPoint y: 190, distance: 13.9
click at [492, 190] on div "Editor contextual toolbar" at bounding box center [493, 191] width 7 height 7
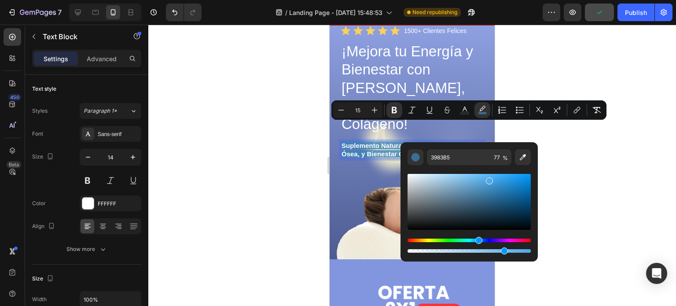
drag, startPoint x: 492, startPoint y: 192, endPoint x: 488, endPoint y: 179, distance: 12.9
click at [488, 179] on div "Editor contextual toolbar" at bounding box center [489, 180] width 7 height 7
type input "42A4E5"
drag, startPoint x: 488, startPoint y: 179, endPoint x: 496, endPoint y: 179, distance: 7.9
click at [496, 179] on div "Editor contextual toolbar" at bounding box center [497, 180] width 7 height 7
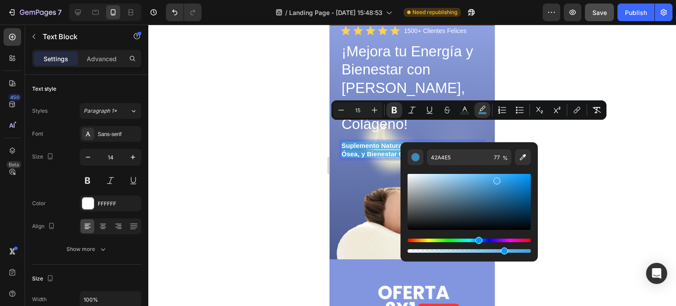
click at [561, 183] on div at bounding box center [412, 165] width 528 height 281
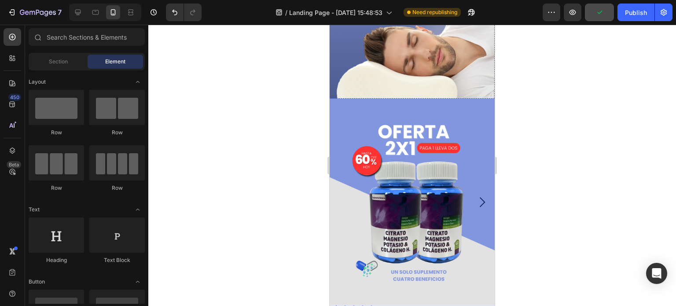
scroll to position [220, 0]
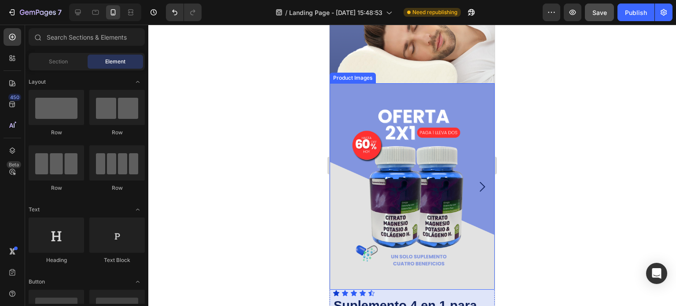
click at [459, 83] on img at bounding box center [412, 186] width 165 height 207
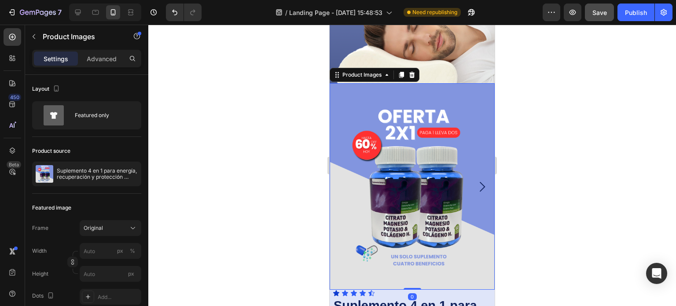
click at [420, 83] on img at bounding box center [412, 186] width 165 height 207
click at [562, 131] on div at bounding box center [412, 165] width 528 height 281
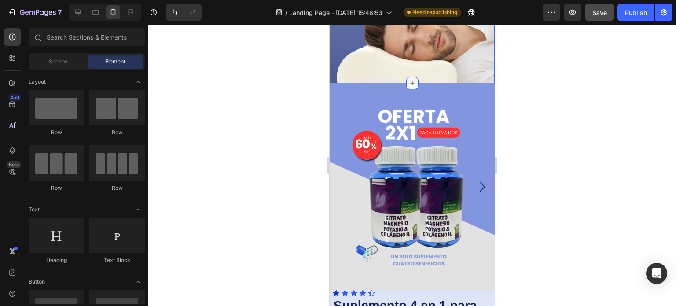
click at [409, 80] on icon at bounding box center [412, 83] width 7 height 7
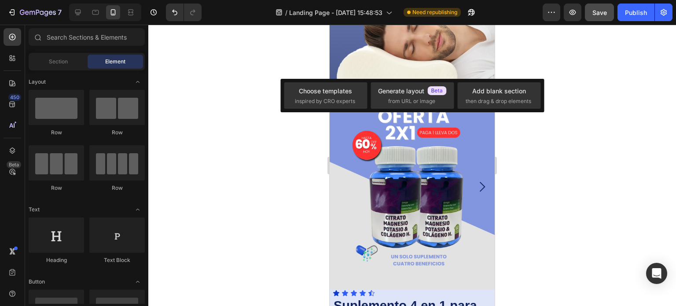
click at [277, 177] on div at bounding box center [412, 165] width 528 height 281
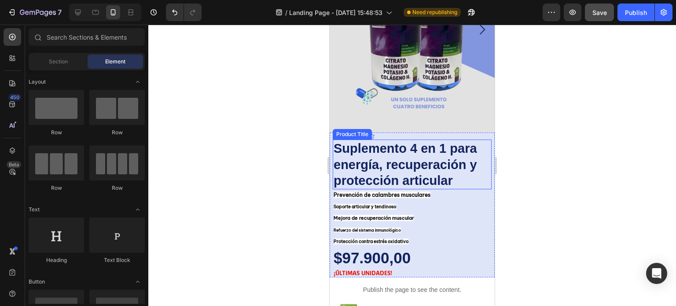
scroll to position [440, 0]
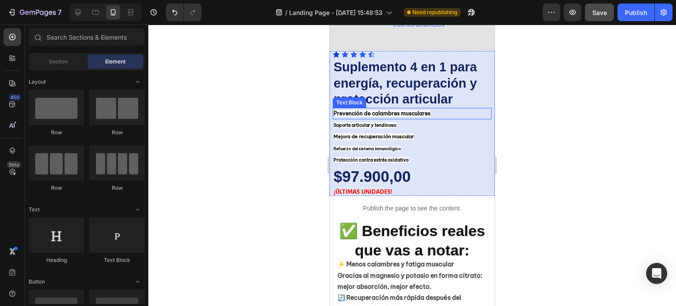
click at [394, 110] on strong "Prevención de calambres musculares" at bounding box center [382, 113] width 97 height 7
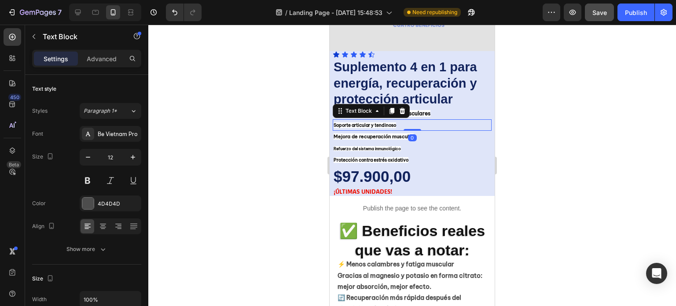
click at [380, 122] on strong "Soporte articular y tendinoso" at bounding box center [365, 125] width 63 height 6
click at [382, 133] on strong "Mejora de recuperación muscular" at bounding box center [374, 136] width 80 height 6
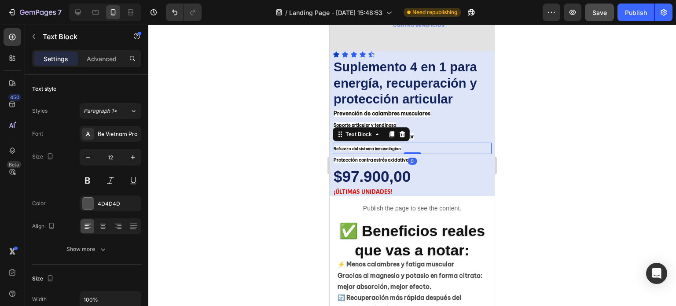
click at [382, 146] on strong "Refuerzo del sistema inmunológico" at bounding box center [367, 148] width 67 height 5
click at [383, 157] on strong "Protección contra estrés oxidativo" at bounding box center [371, 160] width 75 height 6
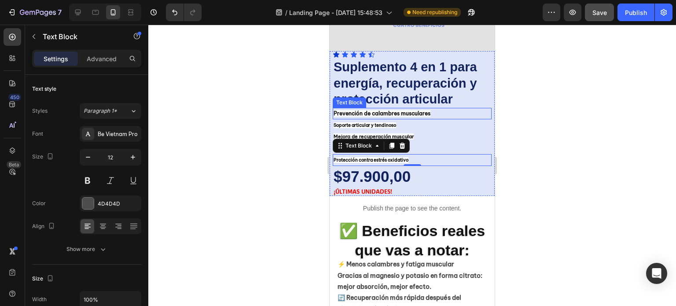
click at [335, 110] on strong "Prevención de calambres musculares" at bounding box center [382, 113] width 97 height 7
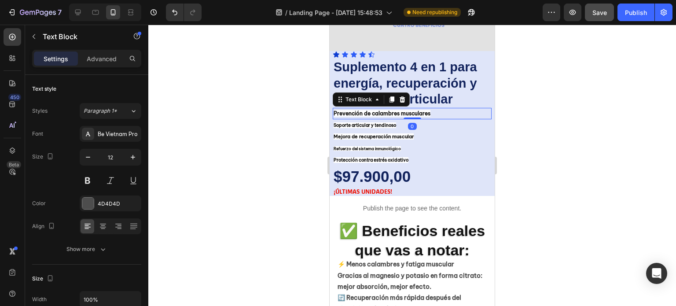
click at [335, 110] on strong "Prevención de calambres musculares" at bounding box center [382, 113] width 97 height 7
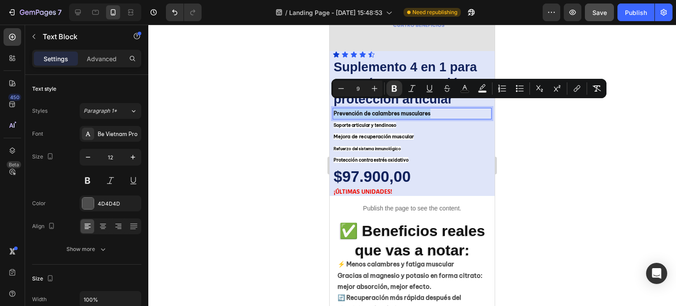
drag, startPoint x: 335, startPoint y: 103, endPoint x: 431, endPoint y: 106, distance: 96.0
click at [431, 109] on p "Prevención de calambres musculares" at bounding box center [412, 114] width 157 height 10
click at [335, 122] on strong "Soporte articular y tendinoso" at bounding box center [365, 125] width 63 height 6
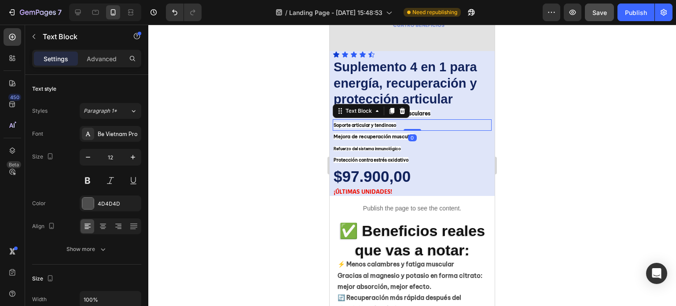
click at [335, 122] on strong "Soporte articular y tendinoso" at bounding box center [365, 125] width 63 height 6
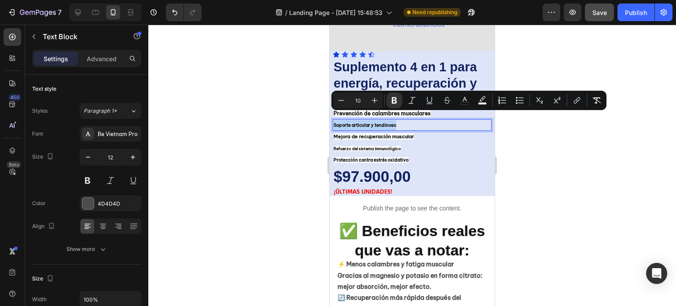
drag, startPoint x: 335, startPoint y: 116, endPoint x: 397, endPoint y: 117, distance: 62.1
click at [396, 122] on strong "Soporte articular y tendinoso" at bounding box center [365, 125] width 63 height 6
click at [528, 151] on div at bounding box center [412, 165] width 528 height 281
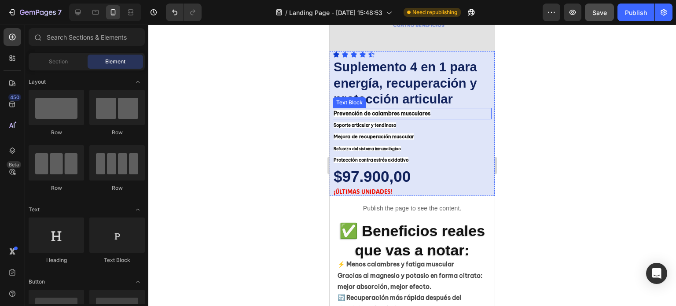
click at [335, 110] on strong "Prevención de calambres musculares" at bounding box center [382, 113] width 97 height 7
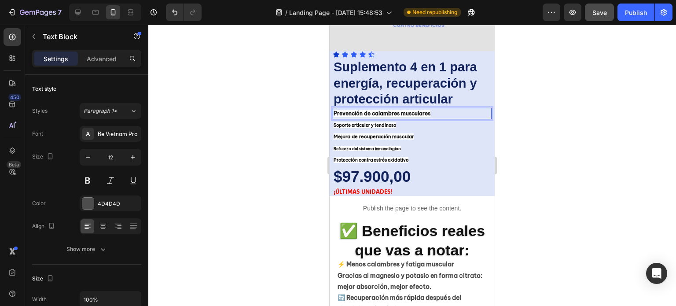
click at [334, 110] on strong "Prevención de calambres musculares" at bounding box center [382, 113] width 97 height 7
click at [347, 122] on strong "Soporte articular y tendinoso" at bounding box center [365, 125] width 63 height 6
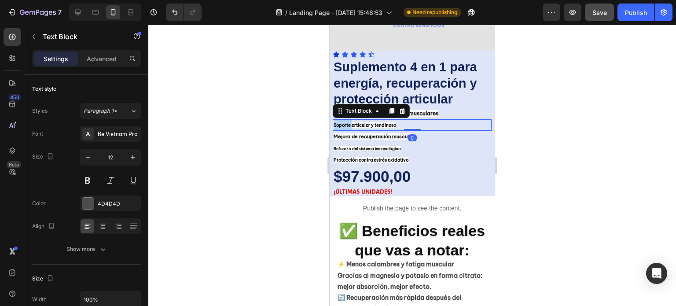
click at [334, 122] on strong "Soporte articular y tendinoso" at bounding box center [365, 125] width 63 height 6
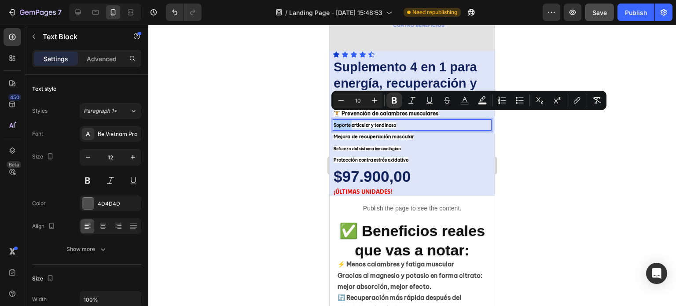
click at [334, 122] on strong "Soporte articular y tendinoso" at bounding box center [365, 125] width 63 height 6
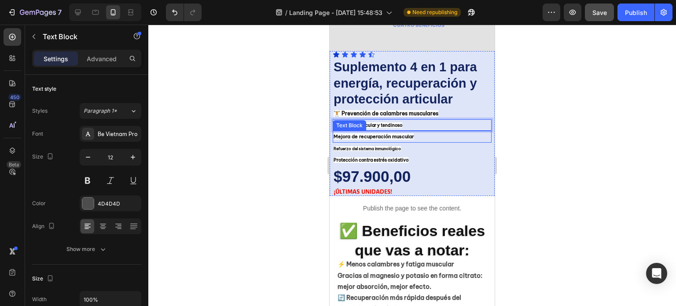
click at [334, 133] on strong "Mejora de recuperación muscular" at bounding box center [374, 136] width 80 height 6
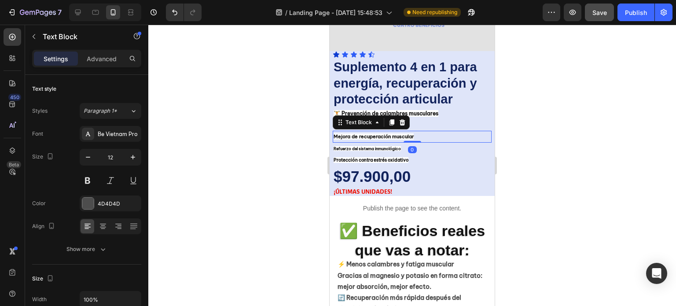
click at [334, 133] on strong "Mejora de recuperación muscular" at bounding box center [374, 136] width 80 height 6
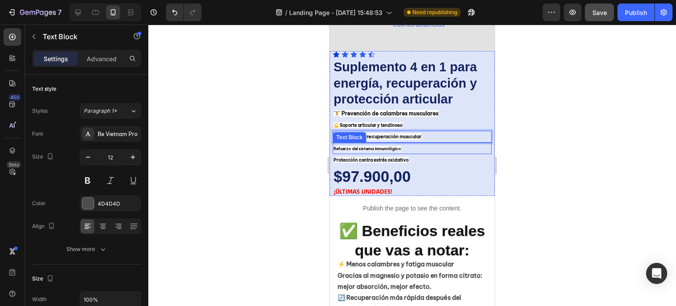
click at [334, 146] on strong "Refuerzo del sistema inmunológico" at bounding box center [367, 148] width 67 height 5
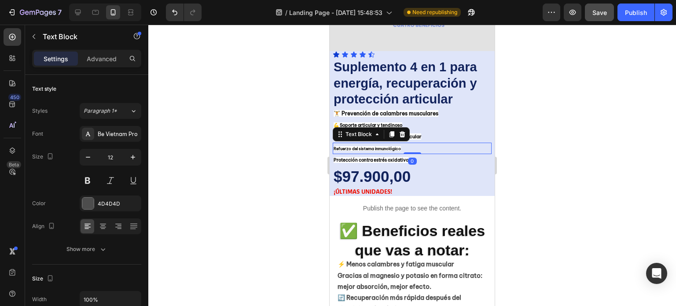
click at [334, 146] on strong "Refuerzo del sistema inmunológico" at bounding box center [367, 148] width 67 height 5
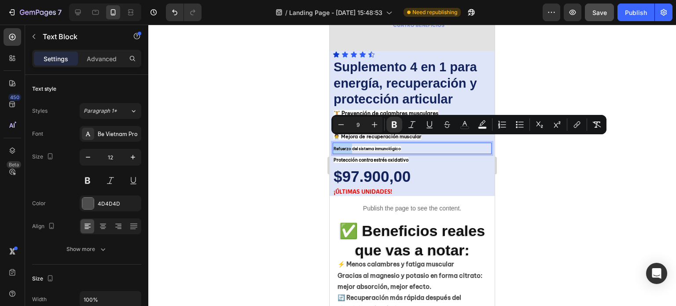
click at [334, 146] on strong "Refuerzo del sistema inmunológico" at bounding box center [367, 148] width 67 height 5
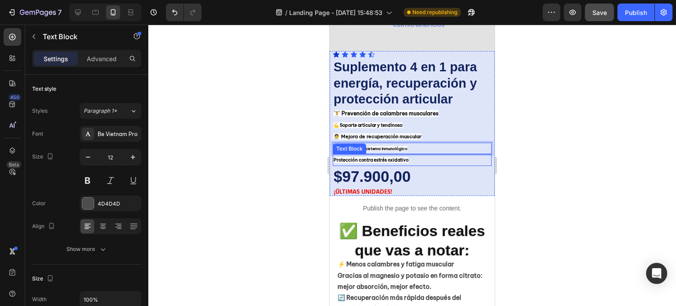
click at [334, 157] on strong "Protección contra estrés oxidativo" at bounding box center [371, 160] width 75 height 6
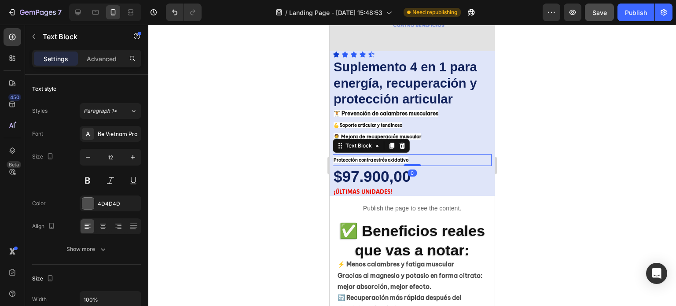
click at [334, 157] on strong "Protección contra estrés oxidativo" at bounding box center [371, 160] width 75 height 6
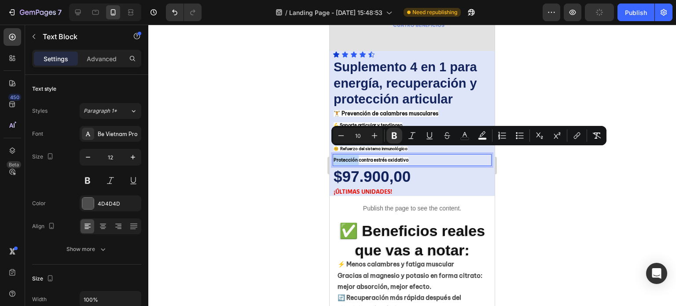
click at [335, 157] on strong "Protección contra estrés oxidativo" at bounding box center [371, 160] width 75 height 6
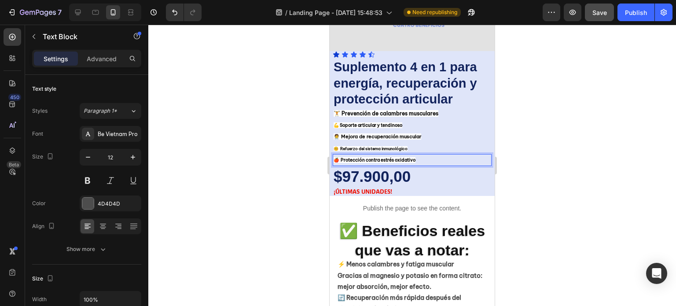
click at [530, 145] on div at bounding box center [412, 165] width 528 height 281
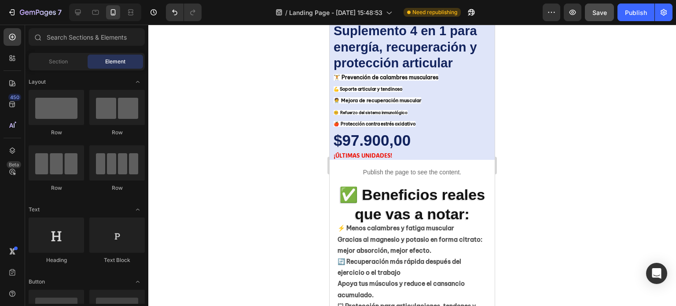
scroll to position [484, 0]
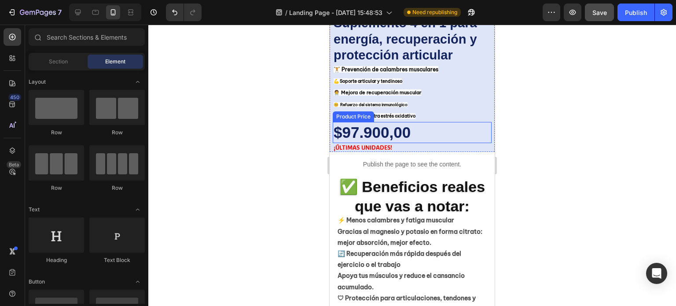
click at [414, 125] on div "$97.900,00" at bounding box center [412, 132] width 159 height 21
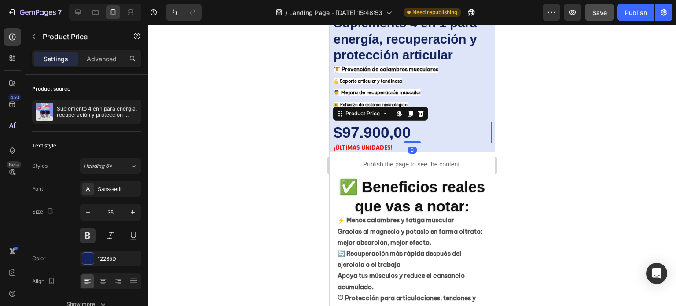
click at [414, 123] on div "$97.900,00" at bounding box center [412, 132] width 159 height 21
click at [417, 122] on div "$97.900,00" at bounding box center [412, 132] width 159 height 21
click at [415, 122] on div "$97.900,00" at bounding box center [412, 132] width 159 height 21
click at [412, 123] on div "$97.900,00" at bounding box center [412, 132] width 159 height 21
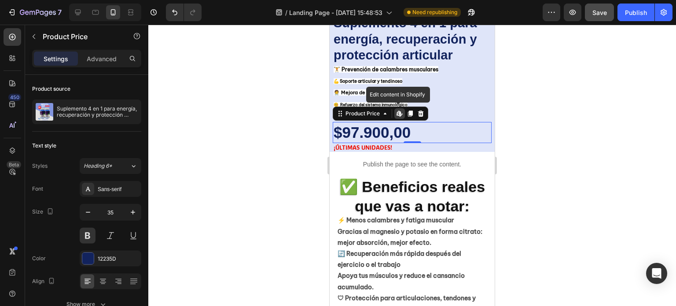
click at [412, 123] on div "$97.900,00" at bounding box center [412, 132] width 159 height 21
click at [458, 127] on div "$97.900,00" at bounding box center [412, 132] width 159 height 21
click at [524, 132] on div at bounding box center [412, 165] width 528 height 281
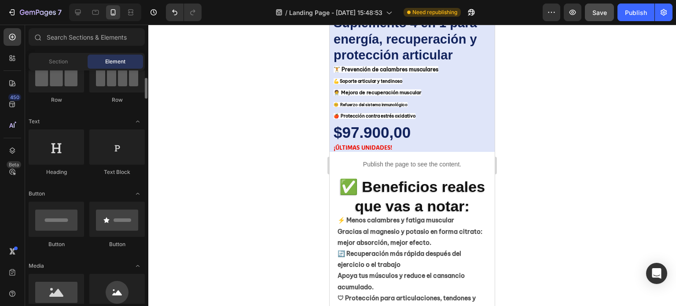
scroll to position [0, 0]
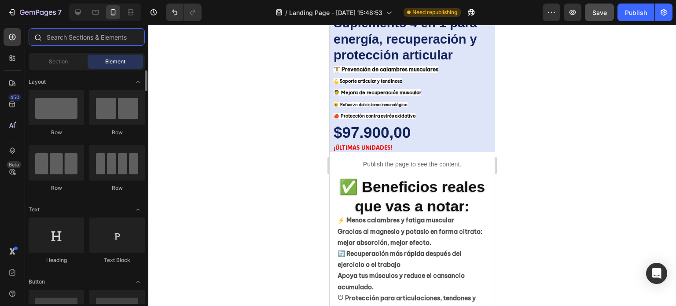
click at [73, 38] on input "text" at bounding box center [87, 37] width 116 height 18
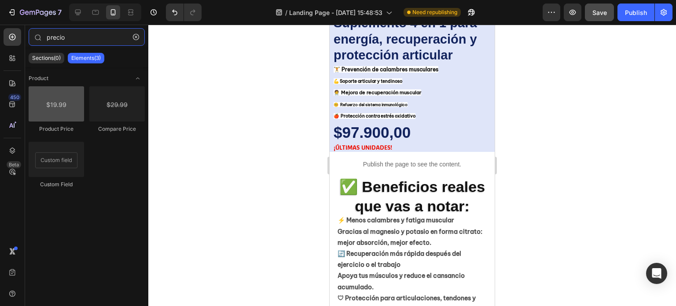
type input "precio"
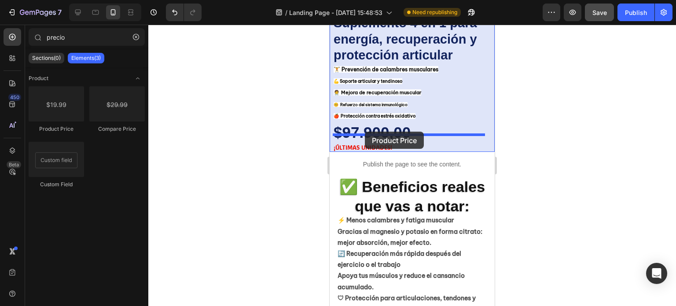
drag, startPoint x: 384, startPoint y: 133, endPoint x: 365, endPoint y: 132, distance: 19.4
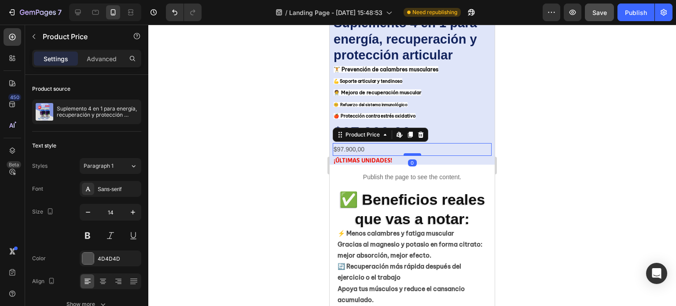
drag, startPoint x: 411, startPoint y: 160, endPoint x: 409, endPoint y: 146, distance: 14.7
click at [409, 153] on div at bounding box center [413, 154] width 18 height 3
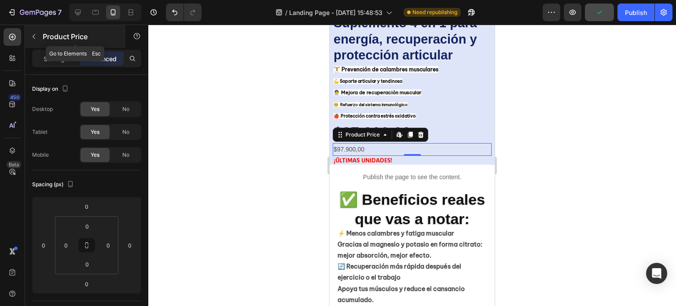
click at [33, 36] on icon "button" at bounding box center [33, 36] width 7 height 7
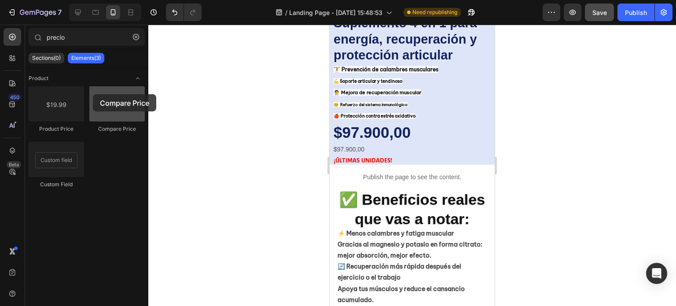
drag, startPoint x: 118, startPoint y: 106, endPoint x: 93, endPoint y: 94, distance: 27.8
click at [93, 94] on div at bounding box center [116, 103] width 55 height 35
click at [136, 36] on icon "button" at bounding box center [136, 37] width 6 height 6
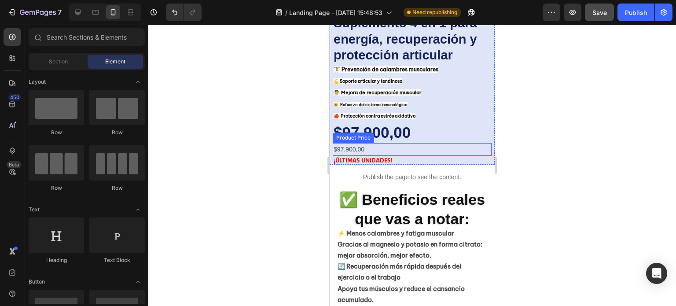
click at [385, 143] on div "$97.900,00" at bounding box center [412, 149] width 159 height 13
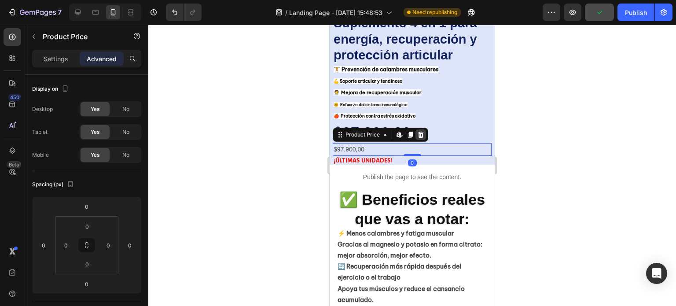
click at [421, 131] on icon at bounding box center [420, 134] width 7 height 7
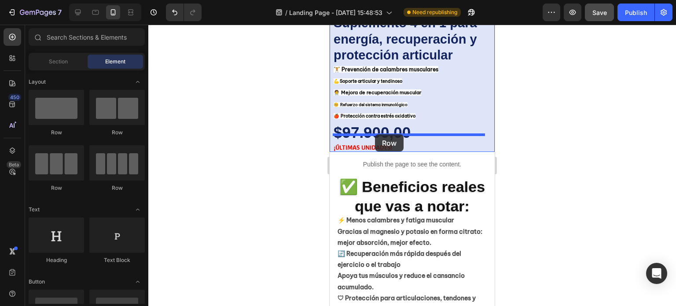
drag, startPoint x: 445, startPoint y: 140, endPoint x: 375, endPoint y: 134, distance: 70.2
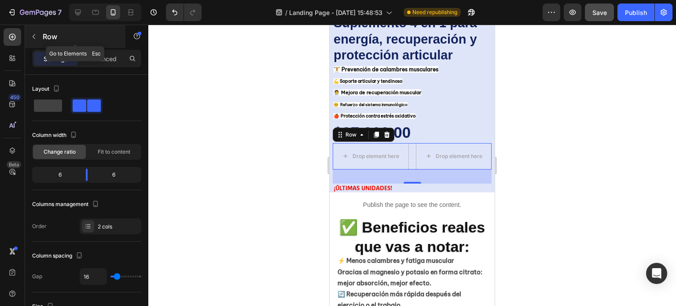
click at [33, 36] on icon "button" at bounding box center [33, 36] width 7 height 7
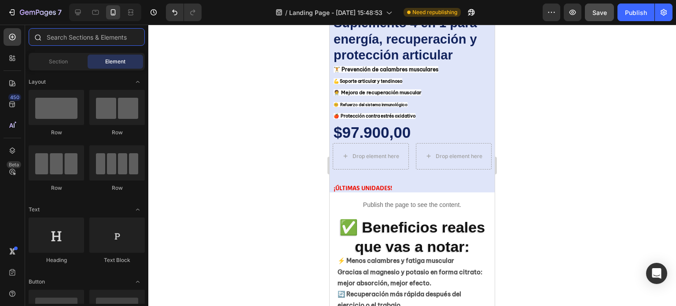
click at [72, 40] on input "text" at bounding box center [87, 37] width 116 height 18
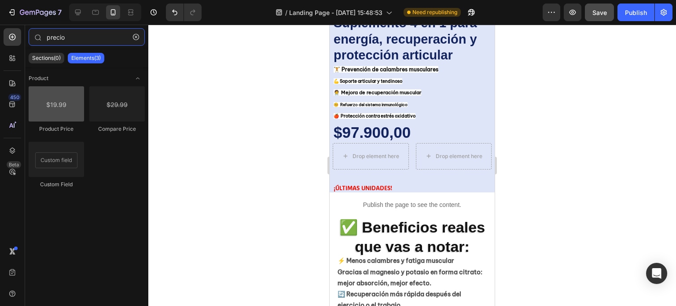
type input "precio"
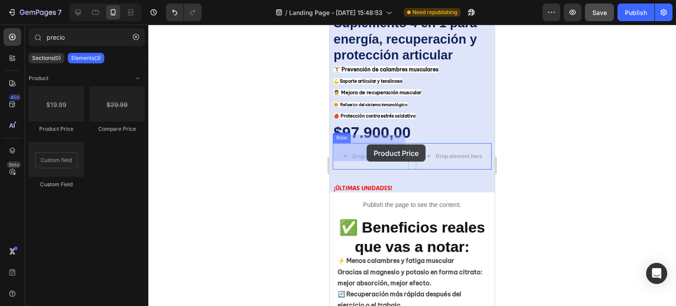
drag, startPoint x: 392, startPoint y: 132, endPoint x: 367, endPoint y: 144, distance: 28.6
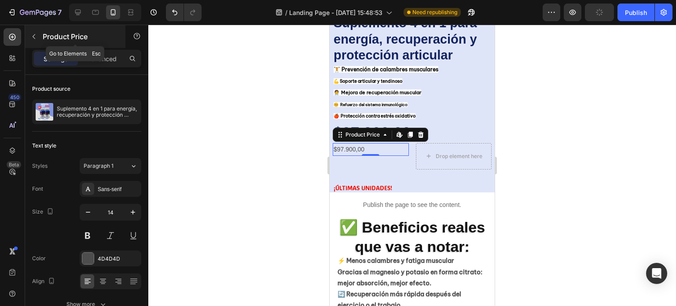
click at [35, 38] on icon "button" at bounding box center [33, 36] width 7 height 7
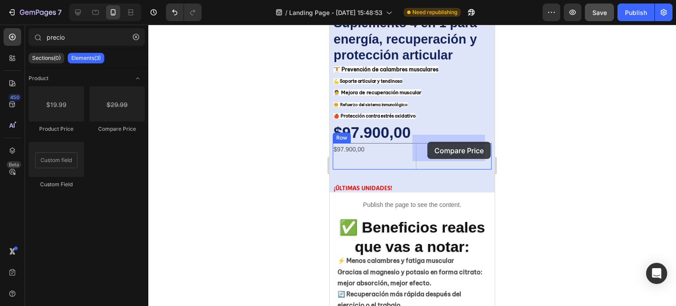
drag, startPoint x: 453, startPoint y: 134, endPoint x: 860, endPoint y: 204, distance: 412.8
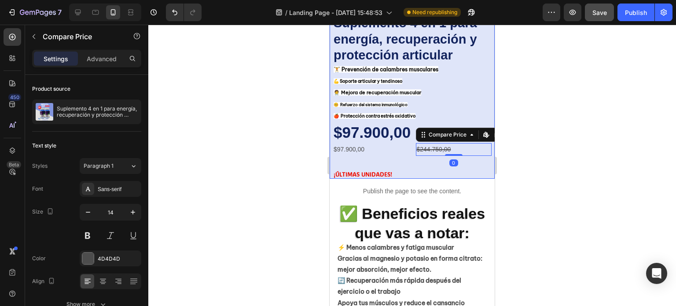
click at [393, 151] on div "Icon Icon Icon Icon Icon Icon List Suplemento 4 en 1 para energía, recuperación…" at bounding box center [412, 93] width 159 height 172
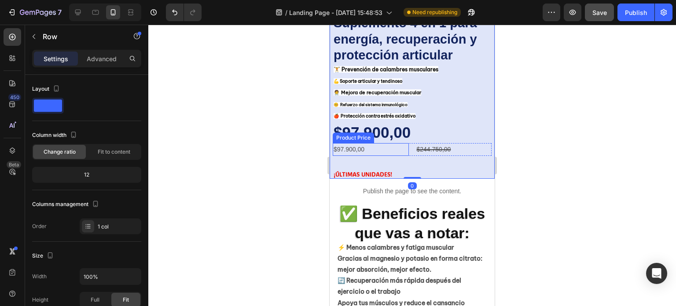
click at [393, 143] on div "$97.900,00" at bounding box center [371, 149] width 76 height 13
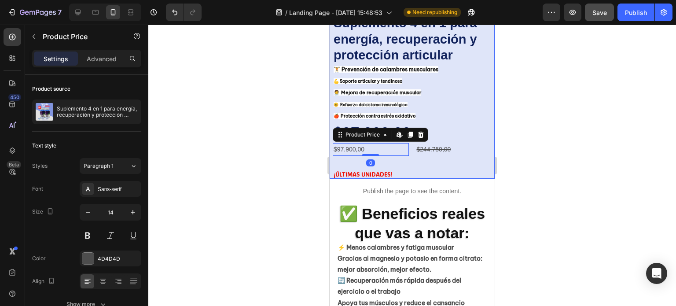
click at [393, 151] on div "Icon Icon Icon Icon Icon Icon List Suplemento 4 en 1 para energía, recuperación…" at bounding box center [412, 93] width 159 height 172
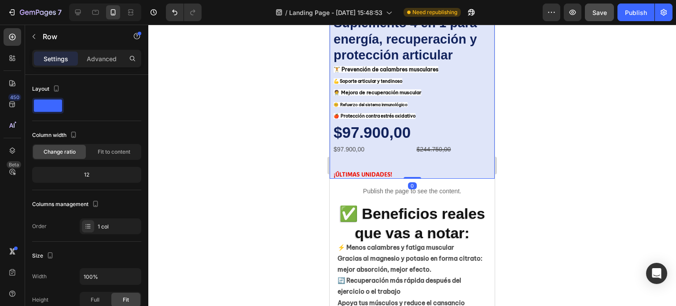
click at [379, 155] on div "Icon Icon Icon Icon Icon Icon List Suplemento 4 en 1 para energía, recuperación…" at bounding box center [412, 93] width 159 height 172
click at [391, 144] on div "$97.900,00" at bounding box center [371, 149] width 76 height 13
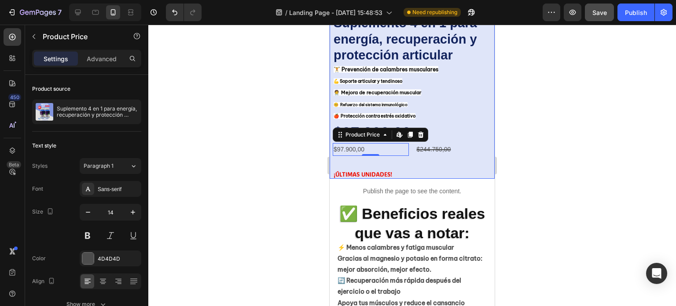
click at [382, 155] on div "Icon Icon Icon Icon Icon Icon List Suplemento 4 en 1 para energía, recuperación…" at bounding box center [412, 93] width 159 height 172
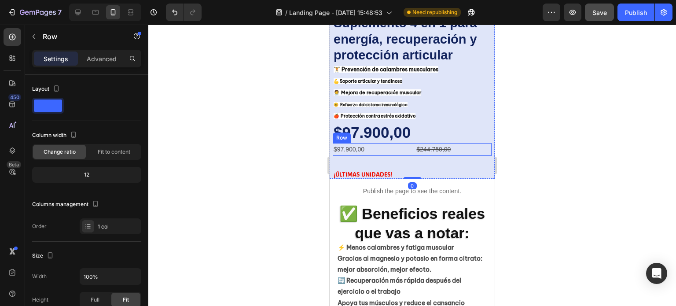
click at [406, 143] on div "$97.900,00 Product Price Product Price $244.750,00 Compare Price Compare Price …" at bounding box center [412, 149] width 159 height 13
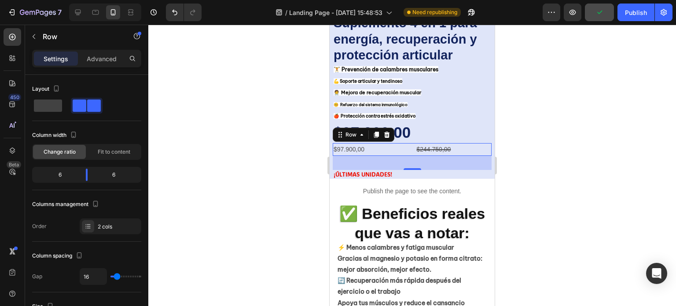
click at [410, 158] on div "32" at bounding box center [412, 163] width 159 height 14
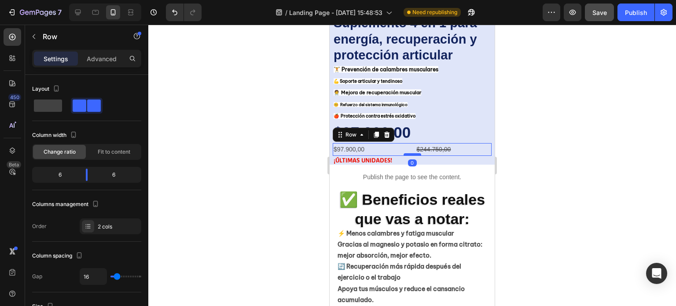
drag, startPoint x: 410, startPoint y: 160, endPoint x: 407, endPoint y: 146, distance: 14.4
click at [407, 153] on div at bounding box center [413, 154] width 18 height 3
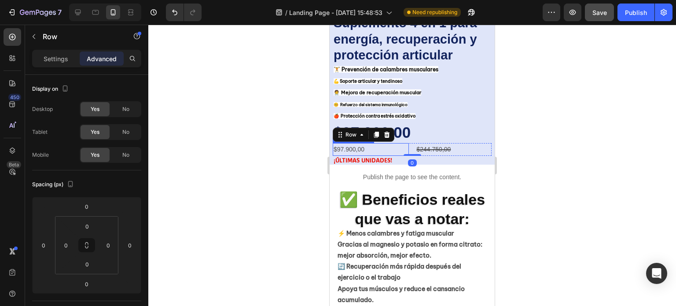
click at [396, 143] on div "$97.900,00" at bounding box center [371, 149] width 76 height 13
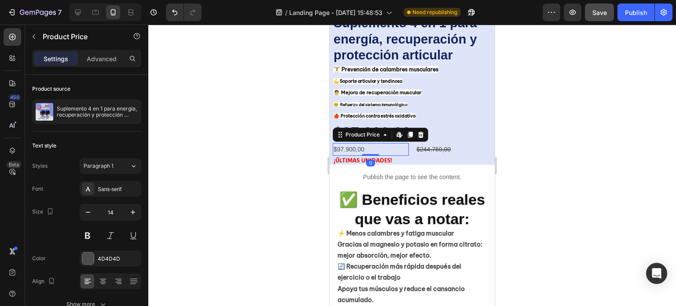
click at [371, 143] on div "$97.900,00" at bounding box center [371, 149] width 76 height 13
click at [334, 143] on div "$97.900,00" at bounding box center [371, 149] width 76 height 13
click at [335, 143] on div "$97.900,00" at bounding box center [371, 149] width 76 height 13
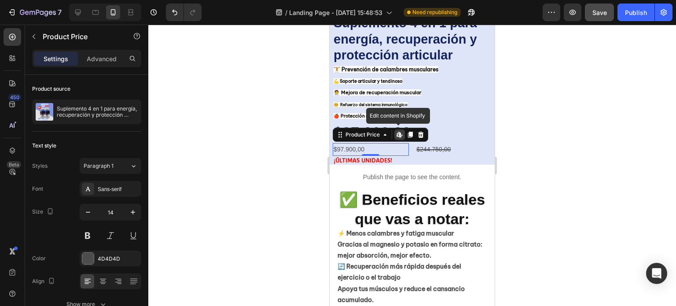
click at [336, 143] on div "$97.900,00" at bounding box center [371, 149] width 76 height 13
click at [305, 161] on div at bounding box center [412, 165] width 528 height 281
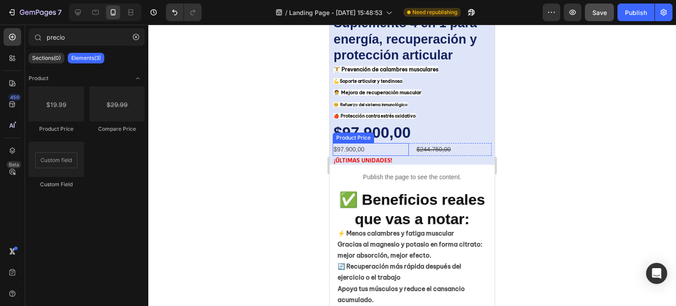
click at [372, 143] on div "$97.900,00" at bounding box center [371, 149] width 76 height 13
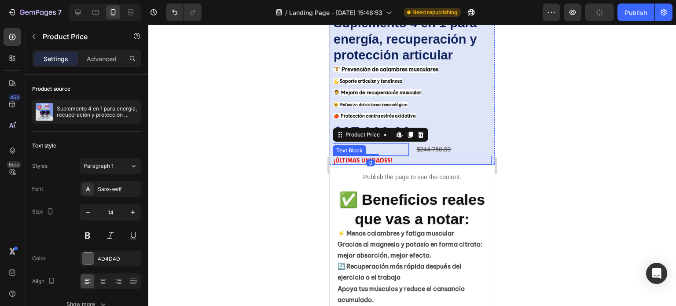
click at [287, 155] on div at bounding box center [412, 165] width 528 height 281
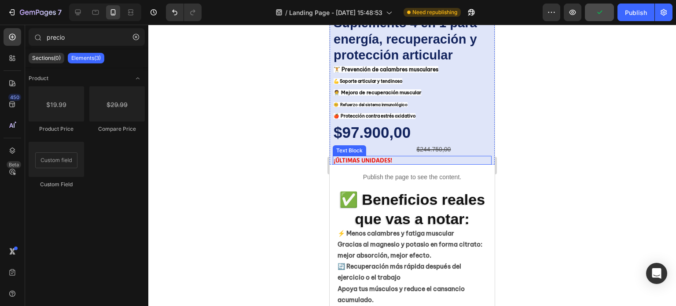
click at [287, 163] on div at bounding box center [412, 165] width 528 height 281
click at [535, 140] on div at bounding box center [412, 165] width 528 height 281
click at [376, 143] on div "$97.900,00" at bounding box center [371, 149] width 76 height 13
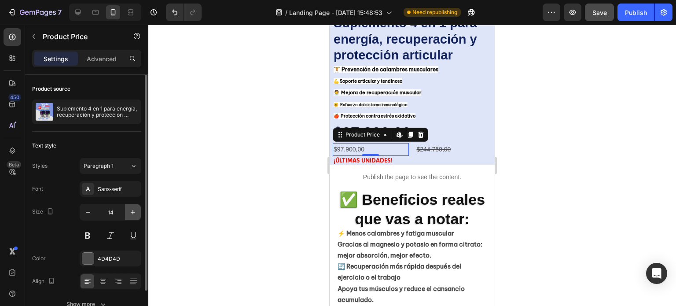
click at [136, 210] on icon "button" at bounding box center [133, 212] width 9 height 9
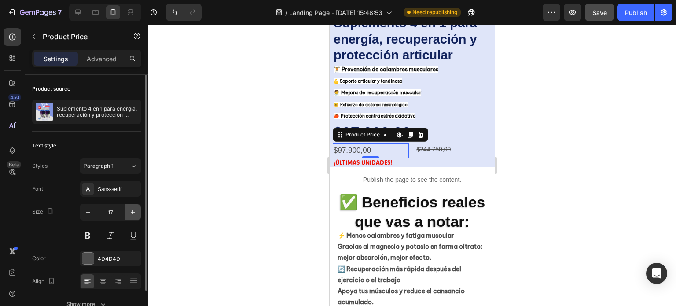
click at [136, 210] on icon "button" at bounding box center [133, 212] width 9 height 9
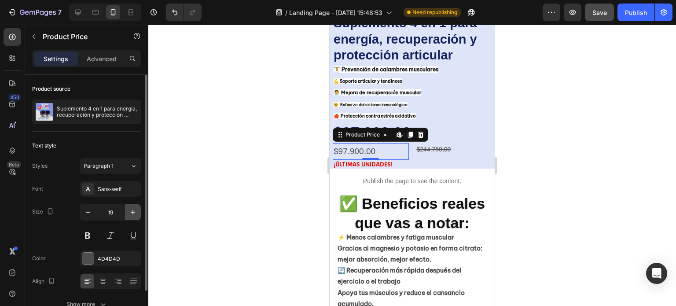
click at [136, 210] on icon "button" at bounding box center [133, 212] width 9 height 9
click at [135, 210] on icon "button" at bounding box center [133, 212] width 9 height 9
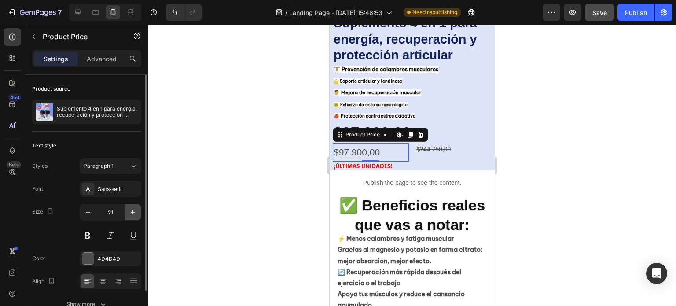
click at [135, 210] on icon "button" at bounding box center [133, 212] width 9 height 9
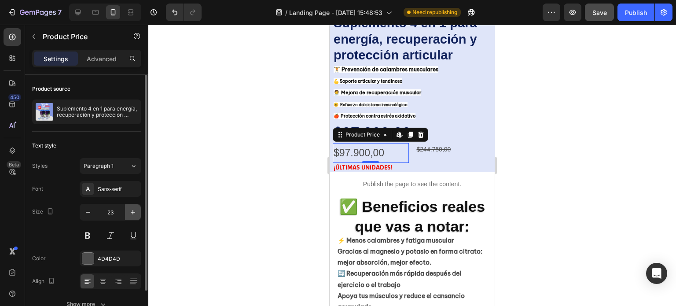
click at [135, 210] on icon "button" at bounding box center [133, 212] width 9 height 9
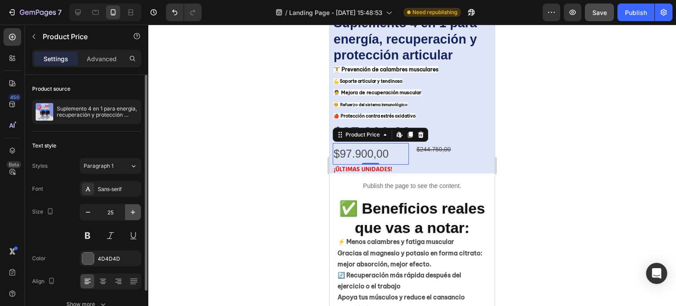
type input "26"
click at [88, 235] on button at bounding box center [88, 236] width 16 height 16
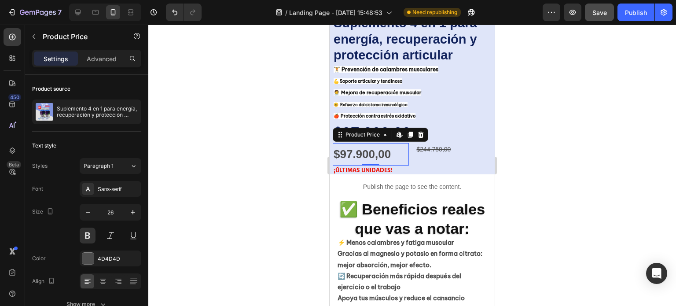
click at [397, 145] on div "$97.900,00" at bounding box center [371, 154] width 76 height 22
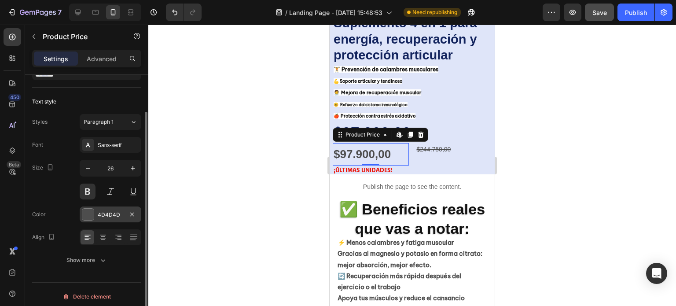
click at [86, 220] on div at bounding box center [87, 214] width 11 height 11
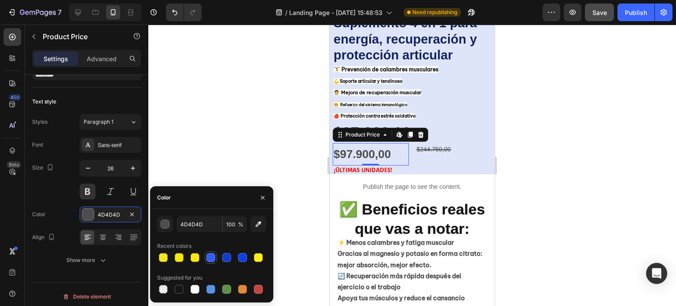
click at [210, 257] on div at bounding box center [211, 257] width 9 height 9
type input "2E5DF7"
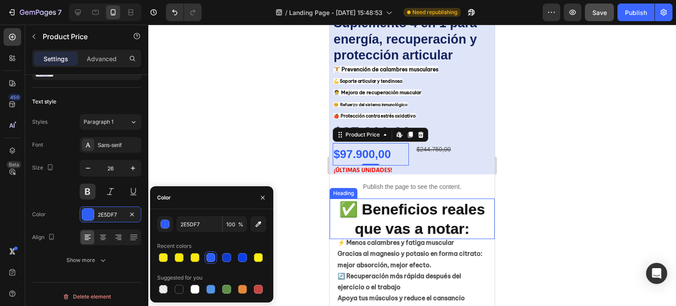
click at [583, 171] on div at bounding box center [412, 165] width 528 height 281
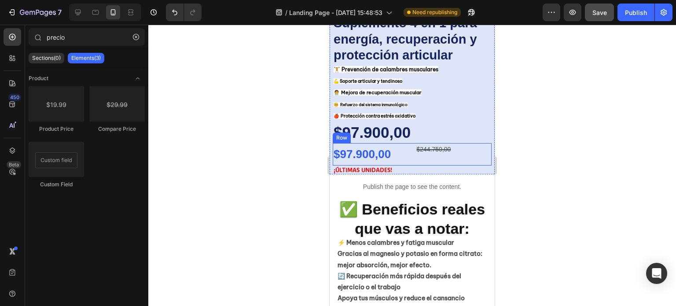
click at [440, 148] on div "$244.750,00 Compare Price Compare Price" at bounding box center [454, 154] width 76 height 22
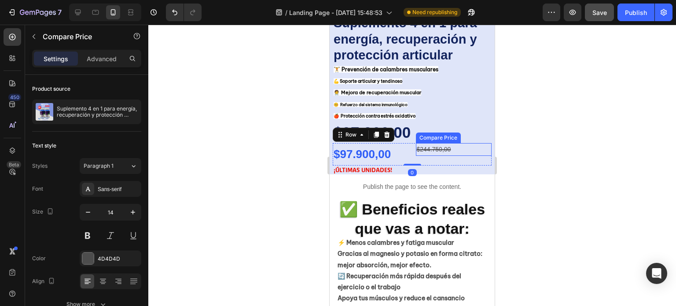
click at [440, 144] on div "$244.750,00" at bounding box center [454, 149] width 76 height 13
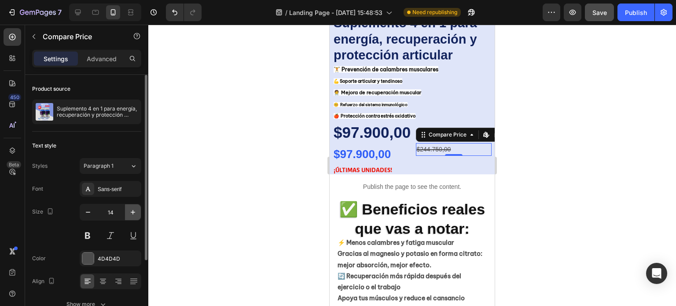
click at [131, 214] on icon "button" at bounding box center [133, 212] width 9 height 9
type input "18"
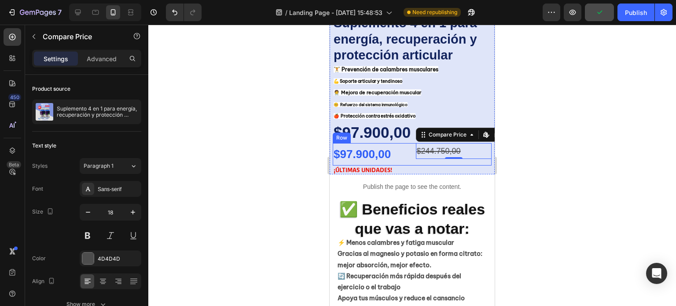
click at [432, 151] on div "$244.750,00 Compare Price Edit content in Shopify 0 Compare Price Edit content …" at bounding box center [454, 154] width 76 height 22
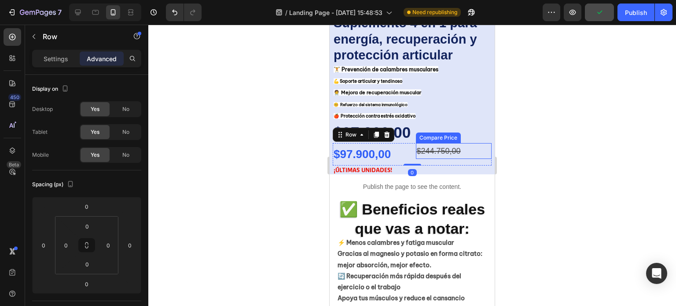
click at [446, 150] on div "$244.750,00" at bounding box center [454, 151] width 76 height 16
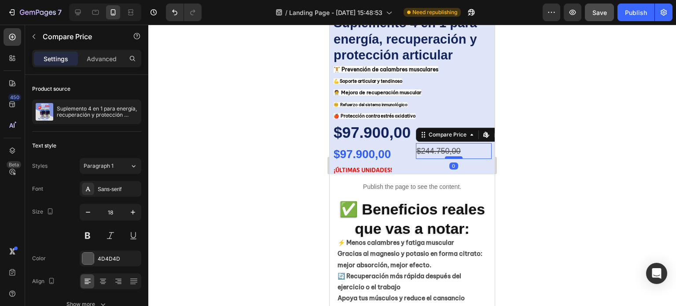
click at [450, 156] on div at bounding box center [454, 157] width 18 height 3
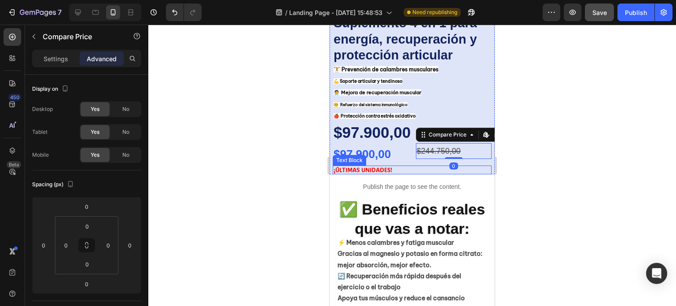
click at [463, 166] on p "¡ÚLTIMAS UNIDADES!" at bounding box center [412, 169] width 157 height 7
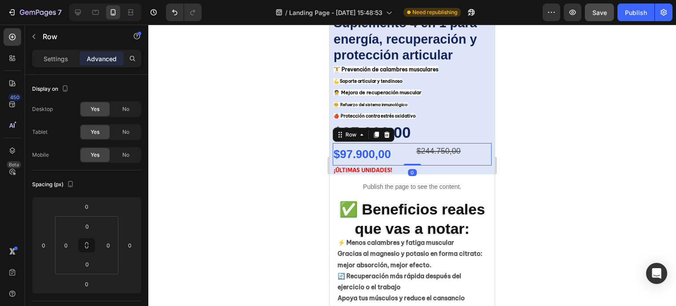
click at [464, 155] on div "$244.750,00 Compare Price Compare Price" at bounding box center [454, 154] width 76 height 22
click at [407, 146] on div "$97.900,00 Product Price Product Price $244.750,00 Compare Price Compare Price …" at bounding box center [412, 154] width 159 height 22
drag, startPoint x: 463, startPoint y: 149, endPoint x: 457, endPoint y: 149, distance: 5.3
click at [463, 149] on div "$244.750,00" at bounding box center [454, 151] width 76 height 16
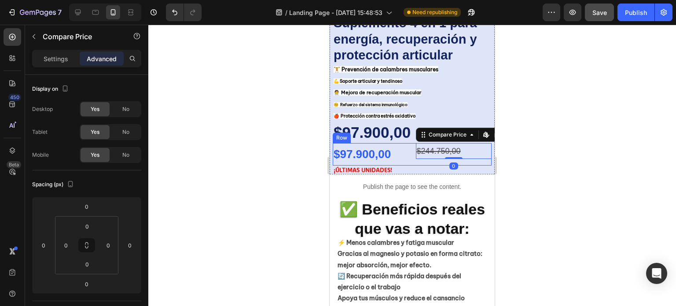
click at [409, 146] on div "$97.900,00 Product Price Product Price $244.750,00 Compare Price Edit content i…" at bounding box center [412, 154] width 159 height 22
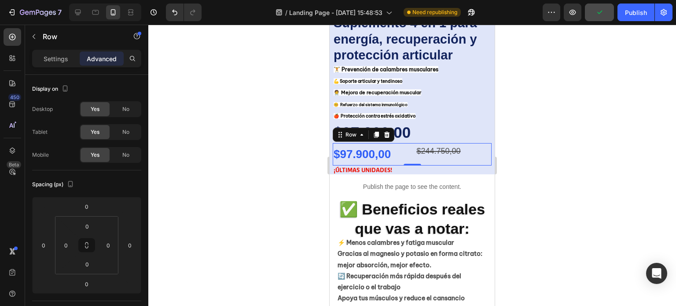
click at [436, 153] on div "$244.750,00 Compare Price Compare Price" at bounding box center [454, 154] width 76 height 22
click at [436, 148] on div "$244.750,00" at bounding box center [454, 151] width 76 height 16
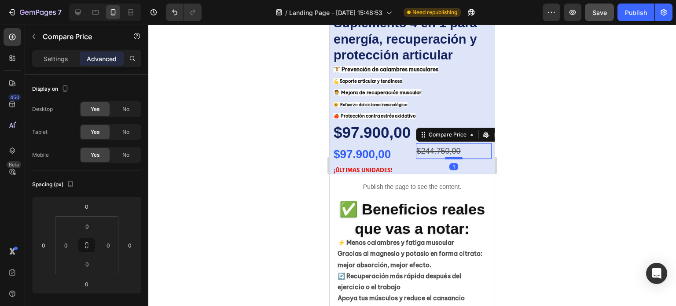
click at [451, 157] on div at bounding box center [454, 158] width 18 height 3
type input "1"
click at [416, 143] on div "$244.750,00" at bounding box center [454, 151] width 76 height 16
click at [460, 143] on div "$244.750,00" at bounding box center [454, 151] width 76 height 16
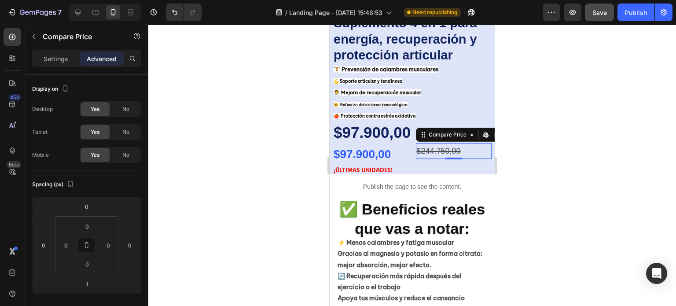
click at [460, 143] on div "$244.750,00" at bounding box center [454, 151] width 76 height 16
click at [458, 143] on div "$244.750,00" at bounding box center [454, 151] width 76 height 16
click at [457, 143] on div "$244.750,00" at bounding box center [454, 151] width 76 height 16
click at [532, 166] on div at bounding box center [412, 165] width 528 height 281
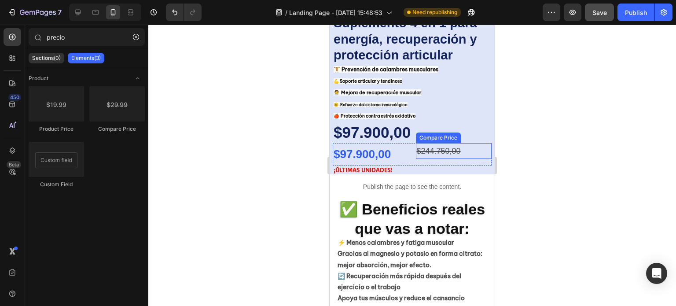
click at [442, 144] on div "$244.750,00" at bounding box center [454, 151] width 76 height 16
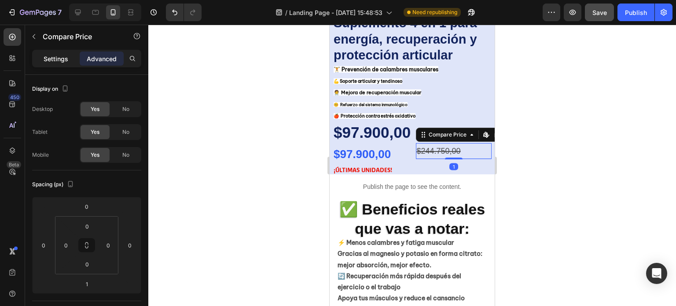
click at [67, 61] on p "Settings" at bounding box center [56, 58] width 25 height 9
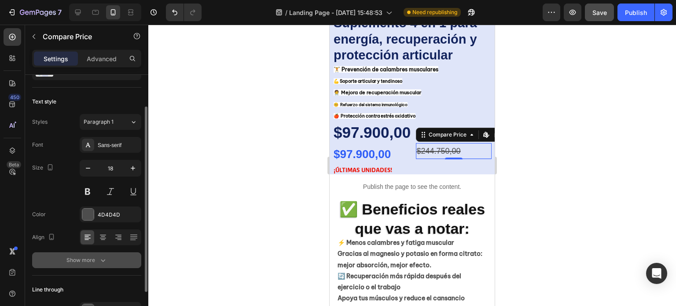
scroll to position [88, 0]
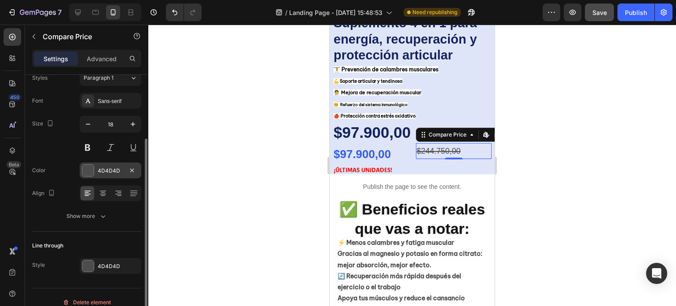
click at [82, 167] on div at bounding box center [88, 170] width 12 height 12
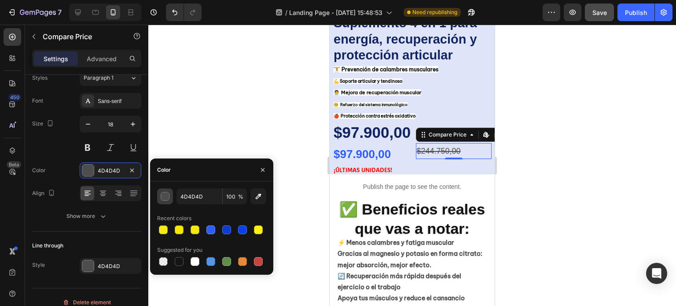
click at [166, 195] on div "button" at bounding box center [165, 196] width 9 height 9
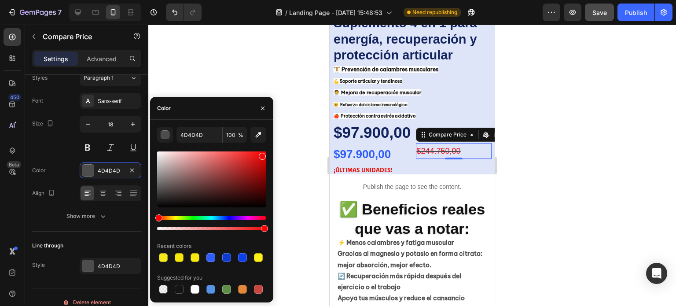
click at [262, 155] on div at bounding box center [211, 179] width 109 height 56
type input "EF0B0B"
click at [545, 181] on div at bounding box center [412, 165] width 528 height 281
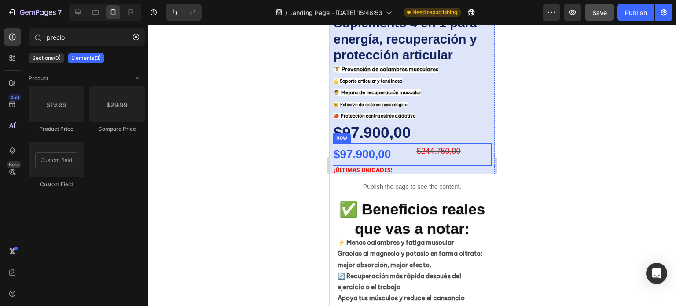
click at [409, 153] on div "$97.900,00 Product Price Product Price $244.750,00 Compare Price Compare Price …" at bounding box center [412, 154] width 159 height 22
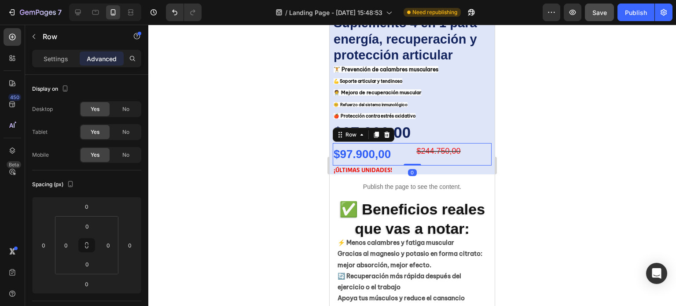
click at [409, 154] on div "$97.900,00 Product Price Product Price $244.750,00 Compare Price Compare Price …" at bounding box center [412, 154] width 159 height 22
click at [401, 143] on div "$97.900,00" at bounding box center [371, 154] width 76 height 22
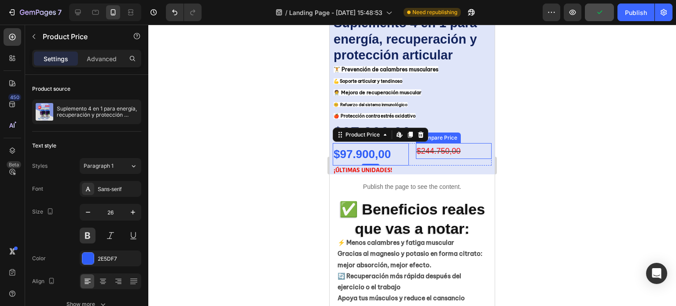
click at [419, 147] on div "$244.750,00" at bounding box center [454, 151] width 76 height 16
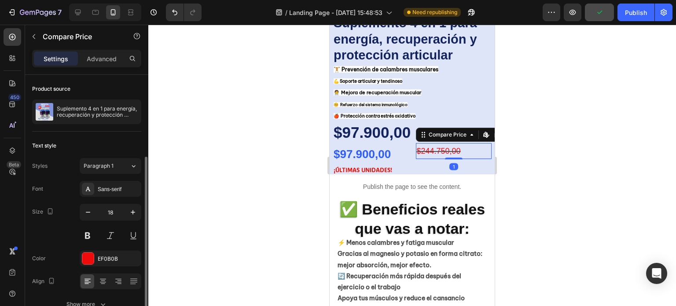
scroll to position [48, 0]
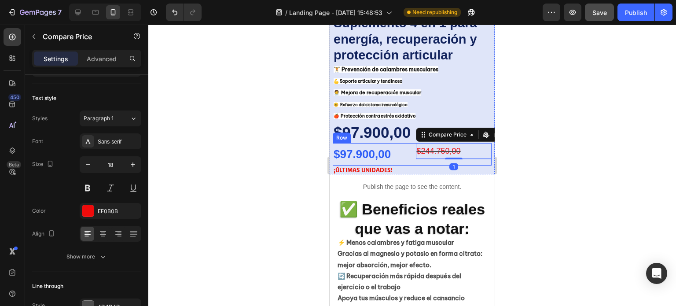
click at [461, 153] on div "$244.750,00 Compare Price Edit content in Shopify 1 Compare Price Edit content …" at bounding box center [454, 154] width 76 height 22
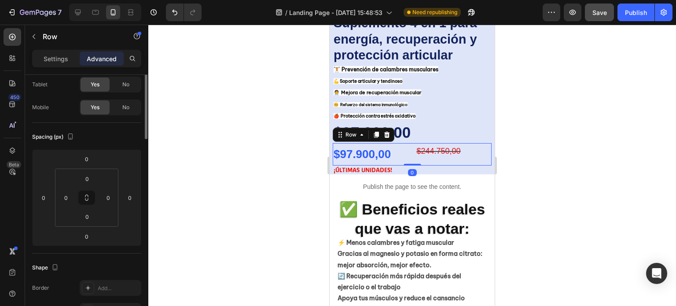
scroll to position [0, 0]
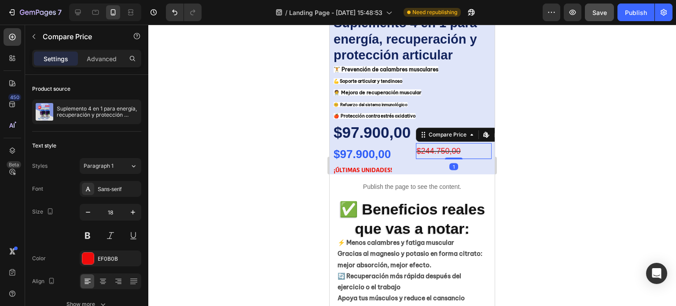
click at [468, 144] on div "$244.750,00" at bounding box center [454, 151] width 76 height 16
click at [461, 155] on div "$244.750,00 Compare Price Edit content in Shopify 1 Compare Price Edit content …" at bounding box center [454, 154] width 76 height 22
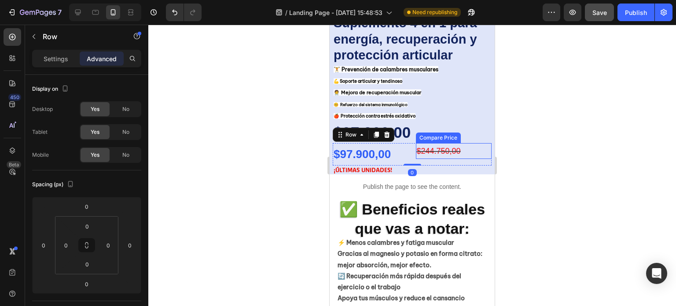
click at [460, 144] on div "$244.750,00" at bounding box center [454, 151] width 76 height 16
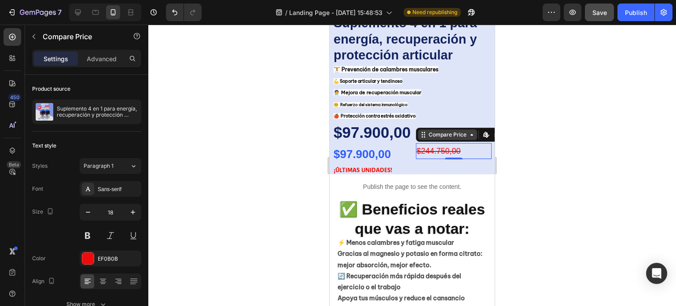
click at [468, 131] on icon at bounding box center [471, 134] width 7 height 7
click at [469, 131] on icon at bounding box center [471, 134] width 7 height 7
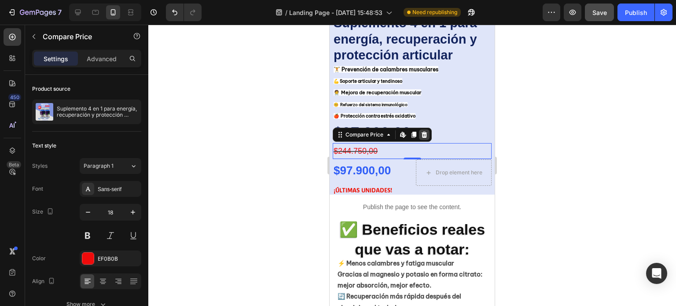
click at [424, 132] on icon at bounding box center [425, 135] width 6 height 6
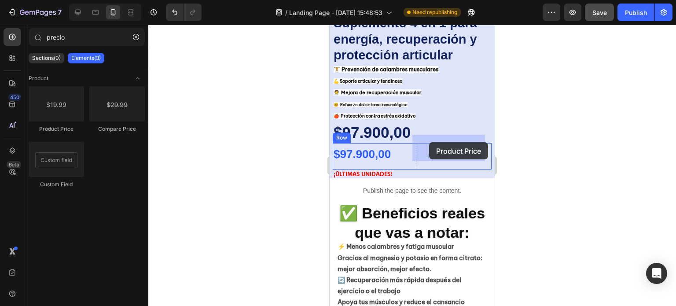
drag, startPoint x: 388, startPoint y: 135, endPoint x: 854, endPoint y: 178, distance: 467.4
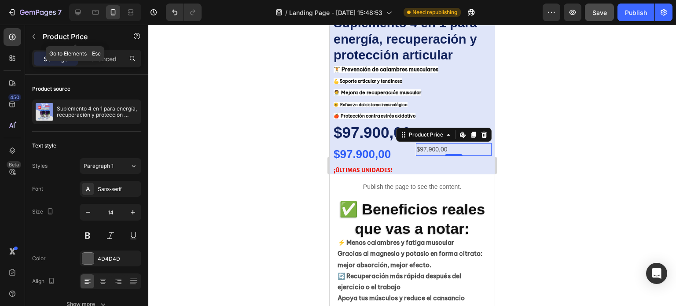
click at [35, 35] on icon "button" at bounding box center [33, 36] width 7 height 7
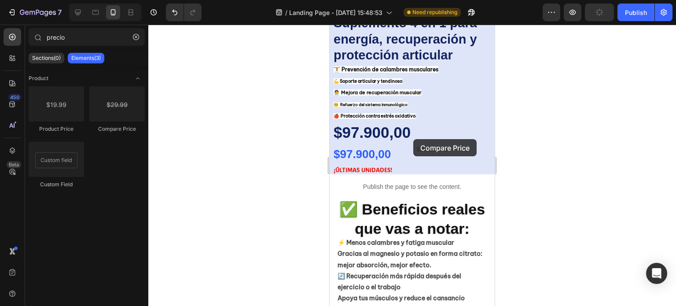
drag, startPoint x: 449, startPoint y: 130, endPoint x: 413, endPoint y: 139, distance: 36.8
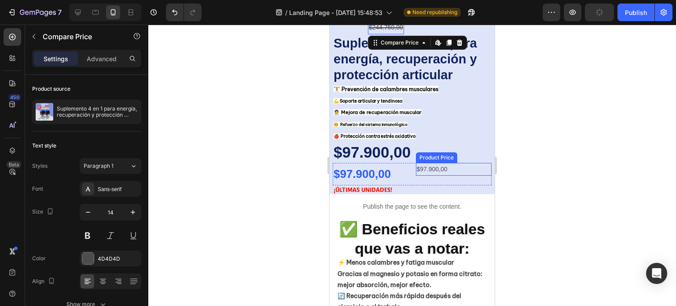
scroll to position [504, 0]
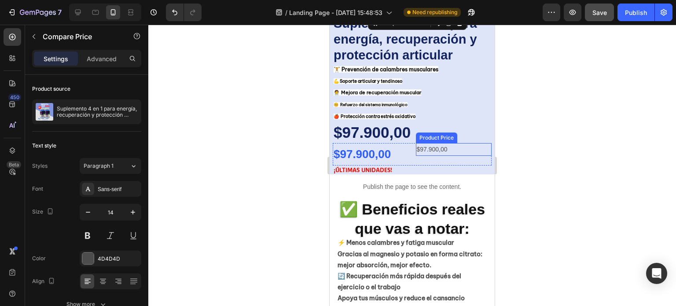
click at [438, 143] on div "$97.900,00" at bounding box center [454, 149] width 76 height 13
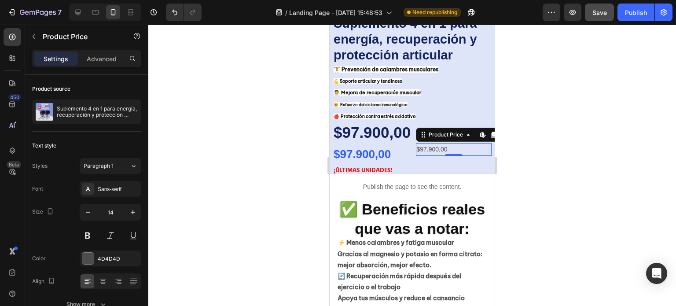
click at [441, 143] on div "$97.900,00" at bounding box center [454, 149] width 76 height 13
click at [542, 146] on div at bounding box center [412, 165] width 528 height 281
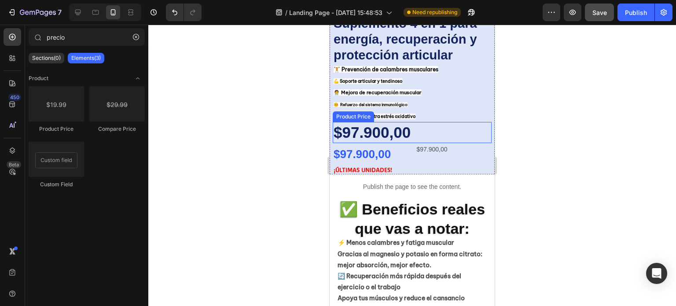
click at [418, 123] on div "$97.900,00" at bounding box center [412, 132] width 159 height 21
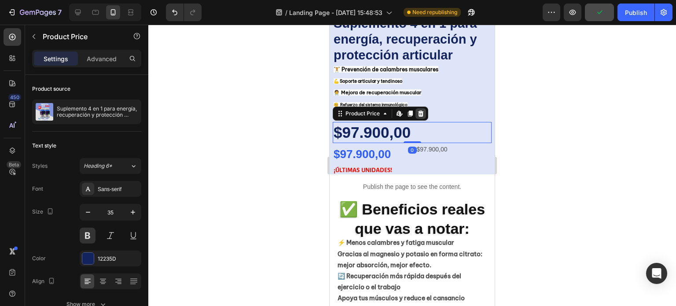
click at [422, 111] on icon at bounding box center [421, 114] width 6 height 6
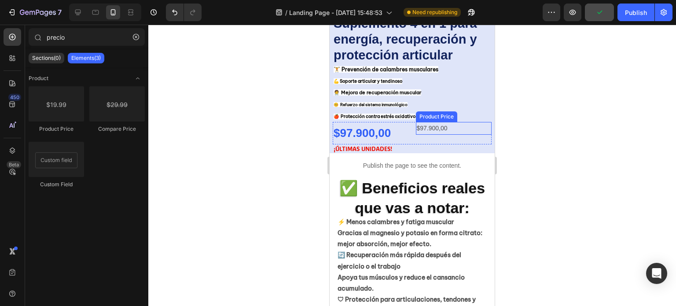
click at [425, 122] on div "$97.900,00" at bounding box center [454, 128] width 76 height 13
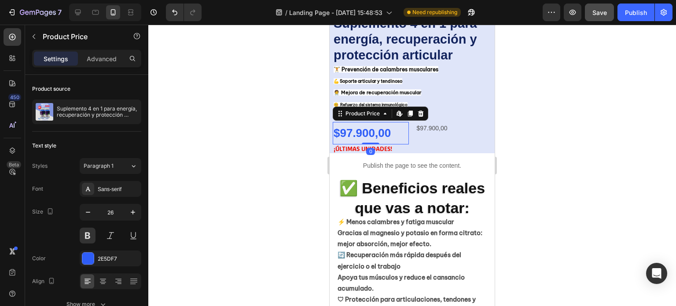
click at [395, 125] on div "$97.900,00" at bounding box center [371, 133] width 76 height 22
click at [130, 215] on icon "button" at bounding box center [133, 212] width 9 height 9
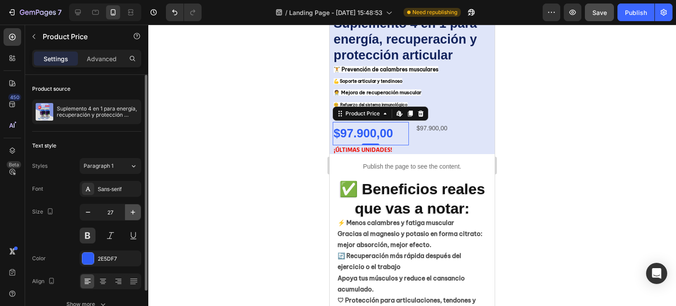
click at [130, 214] on icon "button" at bounding box center [133, 212] width 9 height 9
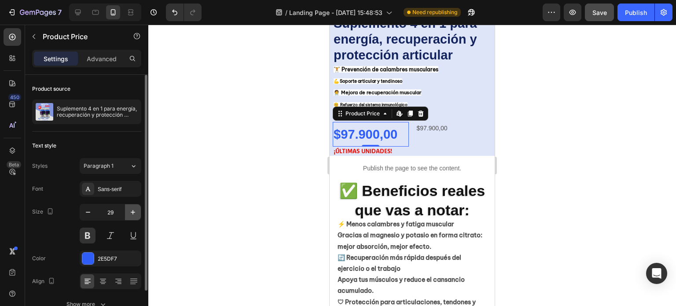
type input "30"
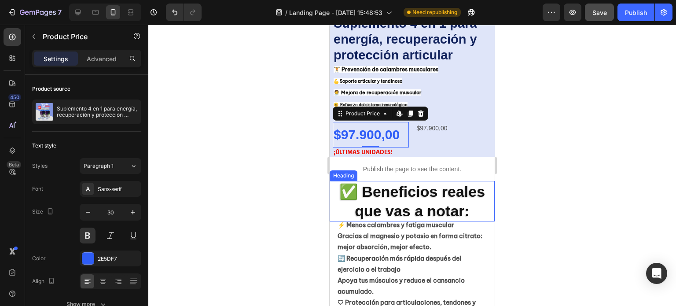
click at [575, 203] on div at bounding box center [412, 165] width 528 height 281
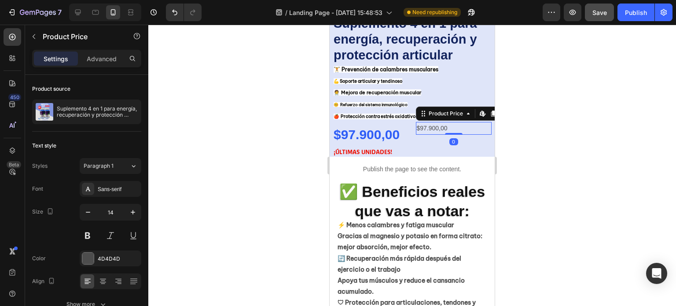
click at [437, 122] on div "$97.900,00" at bounding box center [454, 128] width 76 height 13
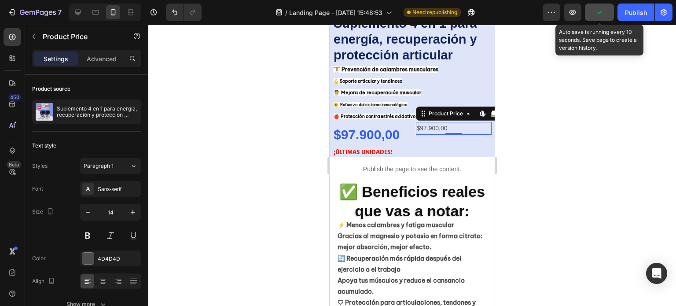
click at [599, 13] on icon "button" at bounding box center [599, 13] width 5 height 4
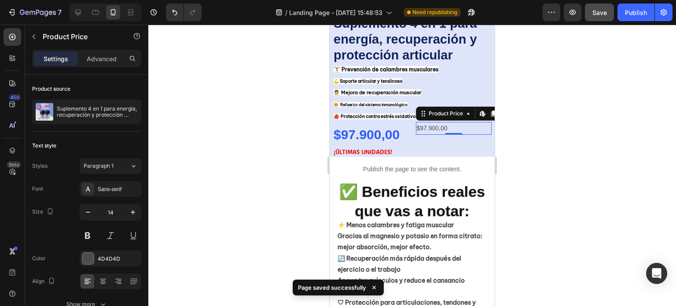
click at [545, 122] on div at bounding box center [412, 165] width 528 height 281
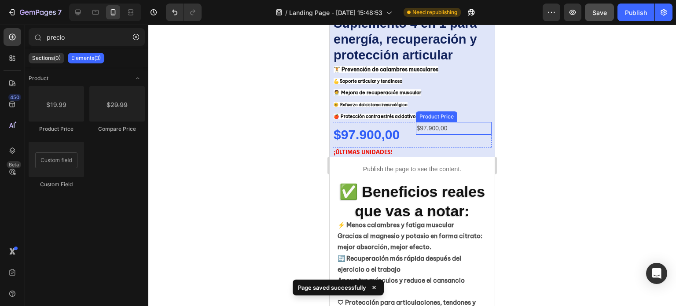
click at [433, 122] on div "$97.900,00" at bounding box center [454, 128] width 76 height 13
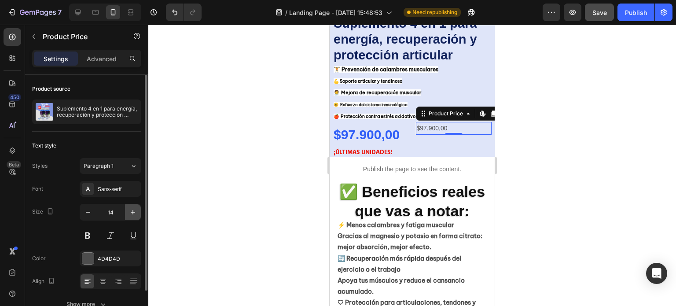
click at [132, 214] on icon "button" at bounding box center [133, 212] width 9 height 9
click at [132, 213] on icon "button" at bounding box center [133, 212] width 9 height 9
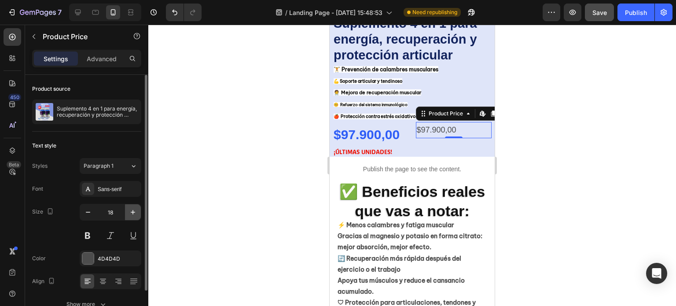
type input "19"
click at [457, 123] on div "$97.900,00" at bounding box center [454, 130] width 76 height 17
click at [218, 157] on div at bounding box center [412, 165] width 528 height 281
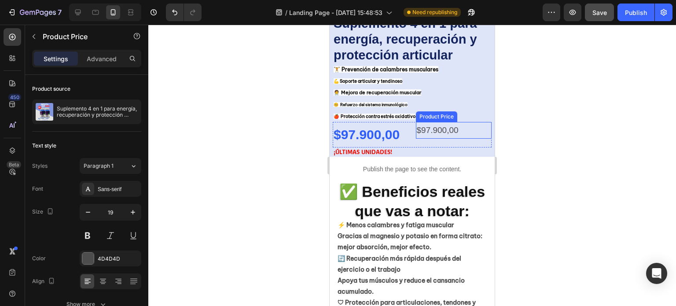
click at [445, 124] on div "$97.900,00" at bounding box center [454, 130] width 76 height 17
click at [467, 110] on icon at bounding box center [468, 113] width 7 height 7
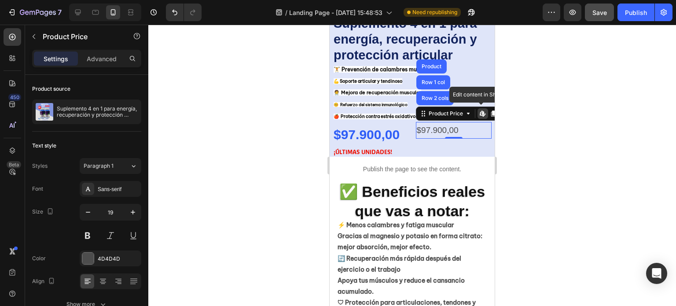
click at [479, 110] on icon at bounding box center [482, 113] width 7 height 7
click at [541, 140] on div at bounding box center [412, 165] width 528 height 281
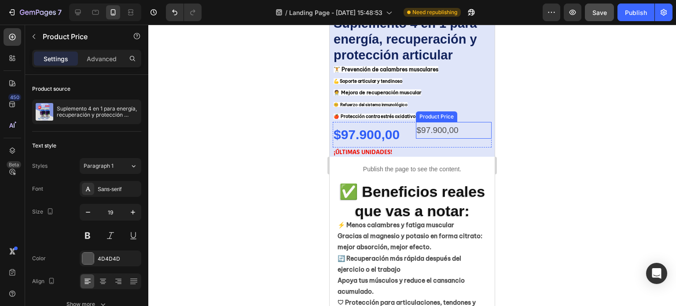
click at [458, 122] on div "$97.900,00" at bounding box center [454, 130] width 76 height 17
click at [417, 122] on div "$97.900,00" at bounding box center [454, 130] width 76 height 17
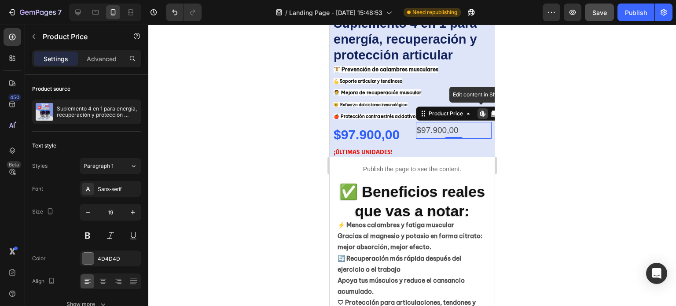
click at [416, 122] on div "$97.900,00" at bounding box center [454, 130] width 76 height 17
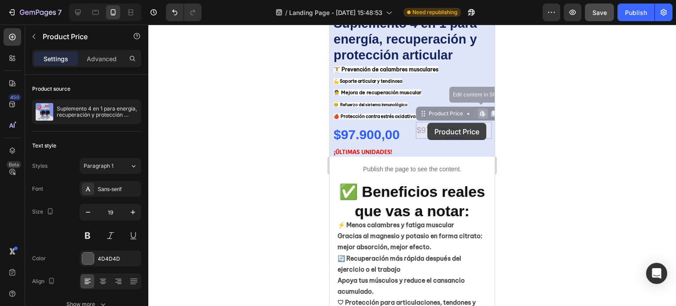
drag, startPoint x: 457, startPoint y: 119, endPoint x: 428, endPoint y: 123, distance: 29.7
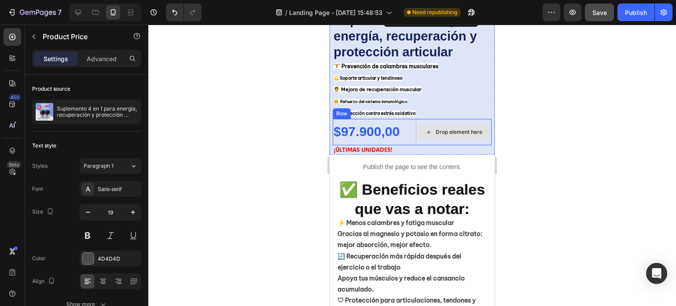
scroll to position [501, 0]
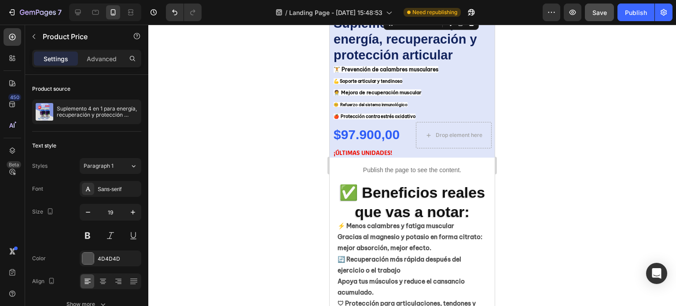
click at [573, 157] on div at bounding box center [412, 165] width 528 height 281
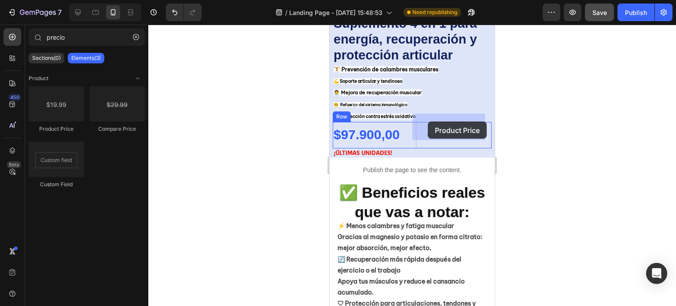
drag, startPoint x: 389, startPoint y: 133, endPoint x: 853, endPoint y: 190, distance: 467.1
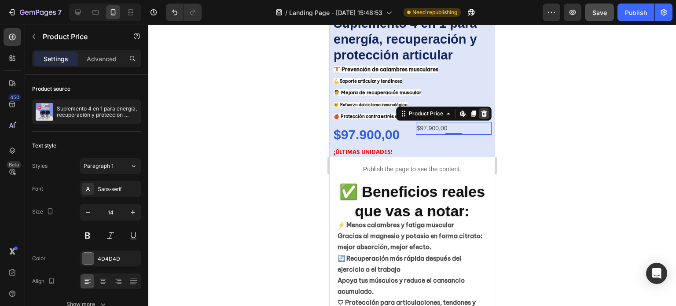
click at [482, 111] on icon at bounding box center [485, 114] width 6 height 6
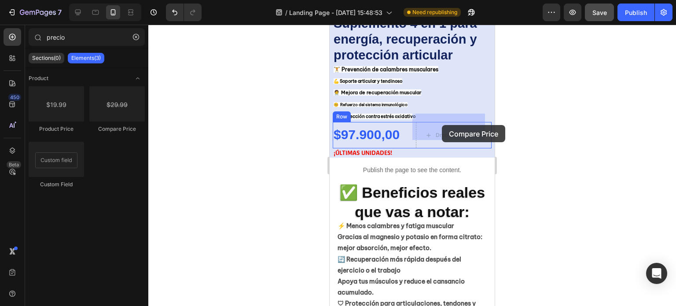
drag, startPoint x: 448, startPoint y: 131, endPoint x: 842, endPoint y: 177, distance: 396.8
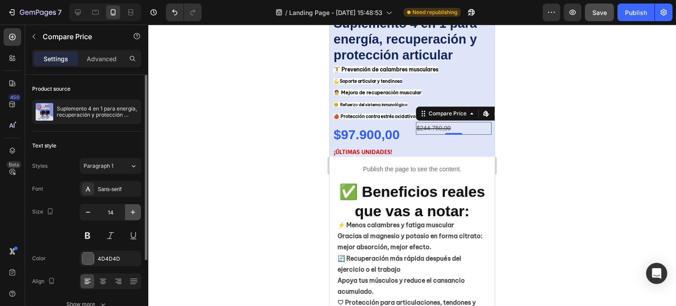
click at [133, 214] on icon "button" at bounding box center [133, 212] width 4 height 4
click at [131, 214] on icon "button" at bounding box center [133, 212] width 9 height 9
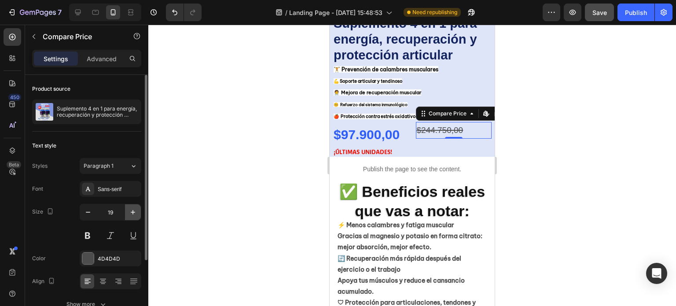
click at [131, 214] on icon "button" at bounding box center [133, 212] width 9 height 9
click at [130, 214] on icon "button" at bounding box center [133, 212] width 9 height 9
click at [130, 213] on icon "button" at bounding box center [133, 212] width 9 height 9
click at [129, 213] on icon "button" at bounding box center [133, 212] width 9 height 9
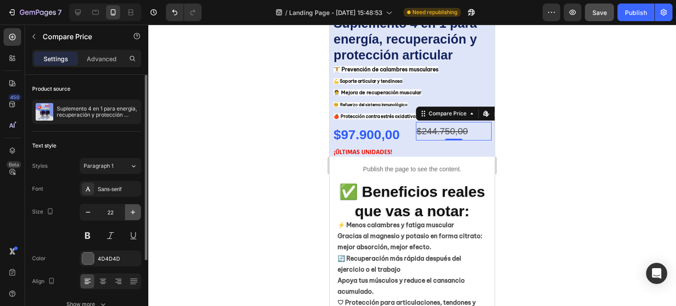
click at [129, 213] on icon "button" at bounding box center [133, 212] width 9 height 9
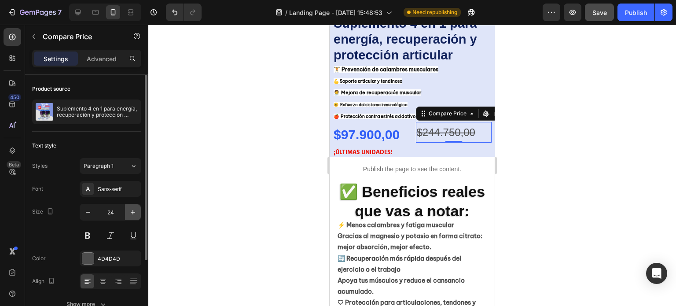
click at [129, 211] on icon "button" at bounding box center [133, 212] width 9 height 9
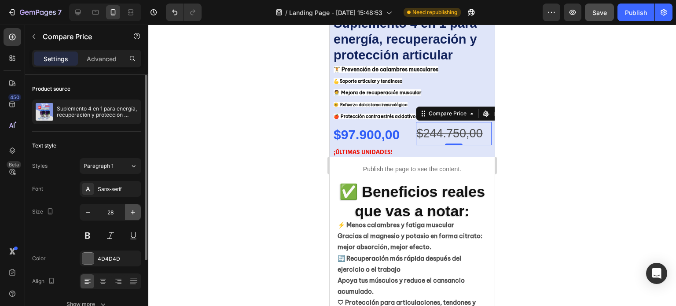
click at [129, 211] on icon "button" at bounding box center [133, 212] width 9 height 9
click at [88, 210] on icon "button" at bounding box center [88, 212] width 9 height 9
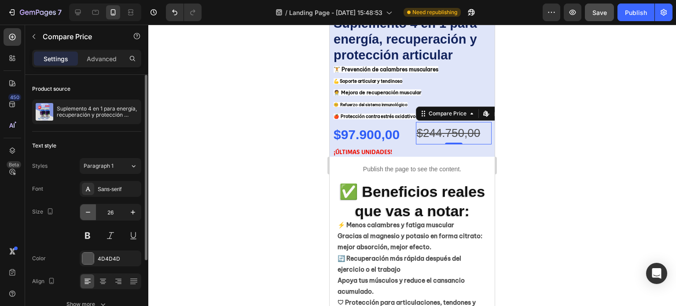
click at [88, 210] on icon "button" at bounding box center [88, 212] width 9 height 9
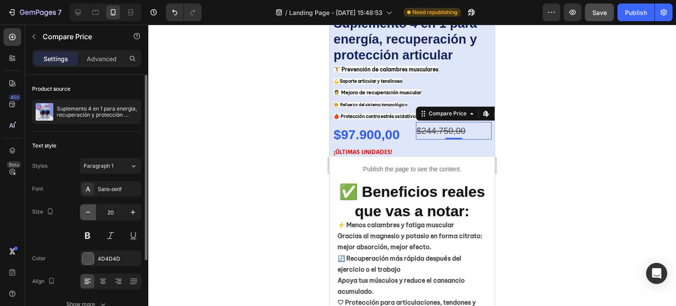
click at [88, 210] on icon "button" at bounding box center [88, 212] width 9 height 9
type input "18"
click at [588, 179] on div at bounding box center [412, 165] width 528 height 281
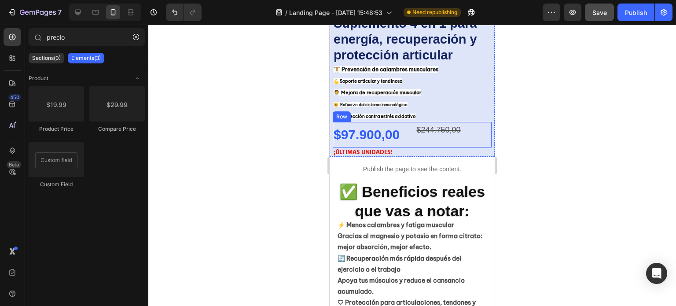
click at [409, 125] on div "$97.900,00 Product Price Product Price $244.750,00 Compare Price Compare Price …" at bounding box center [412, 135] width 159 height 26
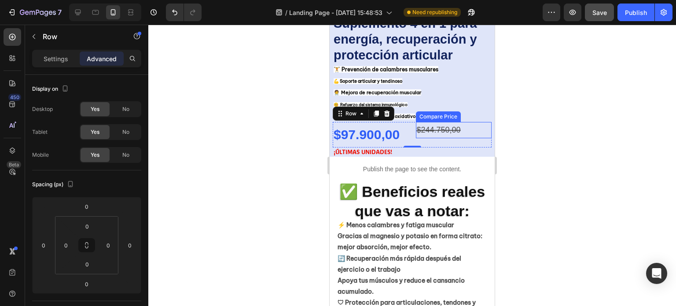
click at [442, 126] on div "$244.750,00" at bounding box center [454, 130] width 76 height 16
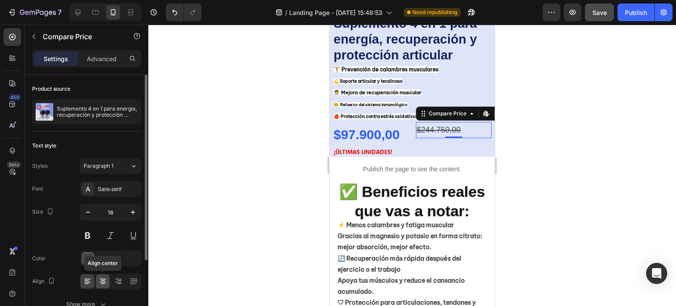
click at [103, 284] on icon at bounding box center [103, 284] width 4 height 1
click at [88, 282] on icon at bounding box center [87, 281] width 9 height 9
click at [103, 281] on icon at bounding box center [103, 281] width 9 height 9
click at [116, 281] on icon at bounding box center [118, 281] width 9 height 9
click at [134, 281] on icon at bounding box center [133, 281] width 9 height 9
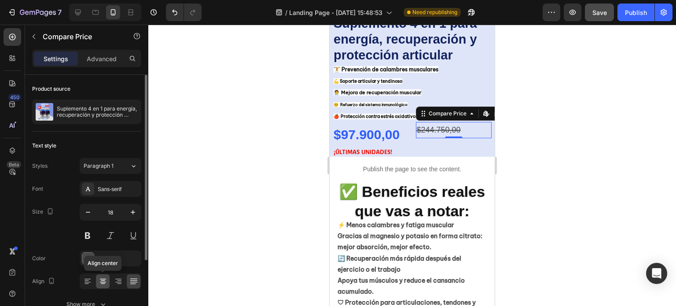
click at [102, 280] on icon at bounding box center [103, 280] width 4 height 1
click at [130, 281] on icon at bounding box center [133, 281] width 9 height 9
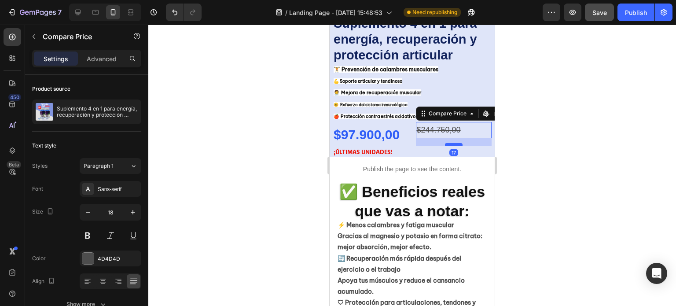
drag, startPoint x: 448, startPoint y: 128, endPoint x: 450, endPoint y: 136, distance: 7.6
click at [450, 143] on div at bounding box center [454, 144] width 18 height 3
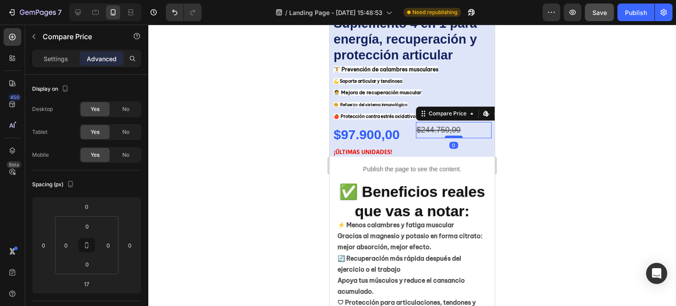
drag, startPoint x: 448, startPoint y: 136, endPoint x: 447, endPoint y: 128, distance: 8.4
click at [447, 136] on div at bounding box center [454, 137] width 18 height 3
type input "0"
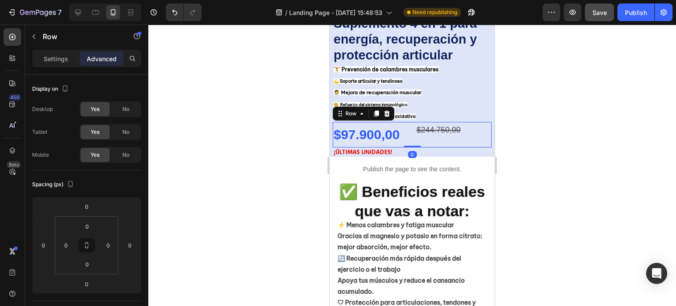
click at [435, 135] on div "$244.750,00 Compare Price Compare Price" at bounding box center [454, 135] width 76 height 26
click at [407, 133] on div "$97.900,00 Product Price Product Price $244.750,00 Compare Price Compare Price …" at bounding box center [412, 135] width 159 height 26
click at [412, 136] on div "$97.900,00 Product Price Product Price $244.750,00 Compare Price Compare Price …" at bounding box center [412, 135] width 159 height 26
click at [424, 148] on p "¡ÚLTIMAS UNIDADES!" at bounding box center [412, 151] width 157 height 7
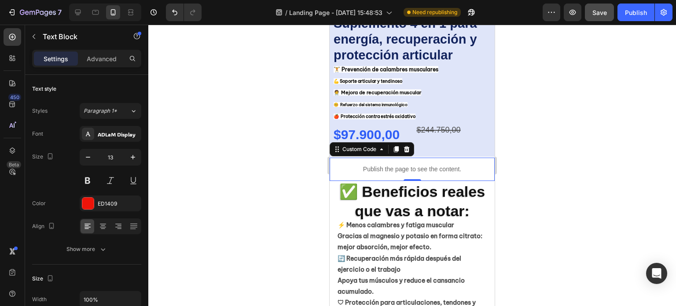
click at [424, 158] on div "Publish the page to see the content." at bounding box center [412, 169] width 165 height 23
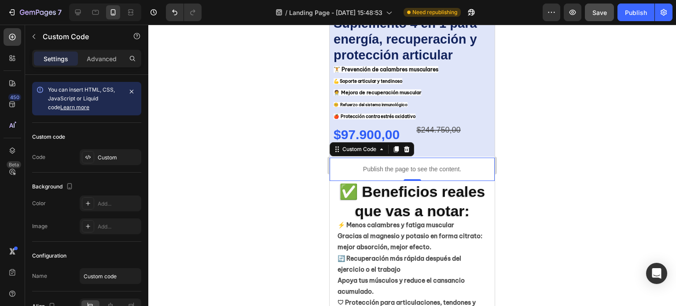
click at [539, 145] on div at bounding box center [412, 165] width 528 height 281
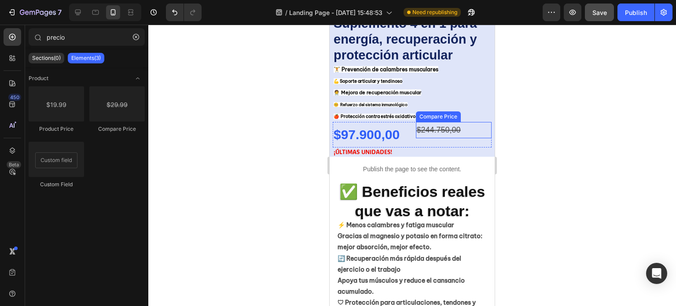
click at [446, 125] on div "$244.750,00" at bounding box center [454, 130] width 76 height 16
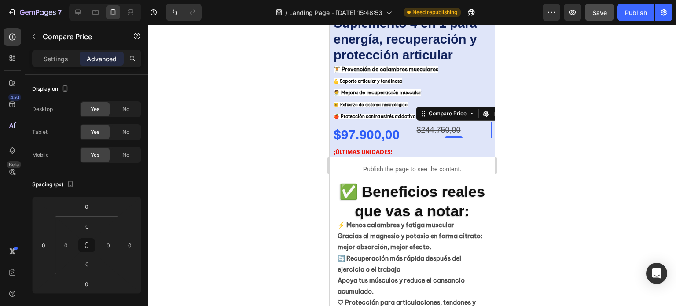
click at [622, 170] on div at bounding box center [412, 165] width 528 height 281
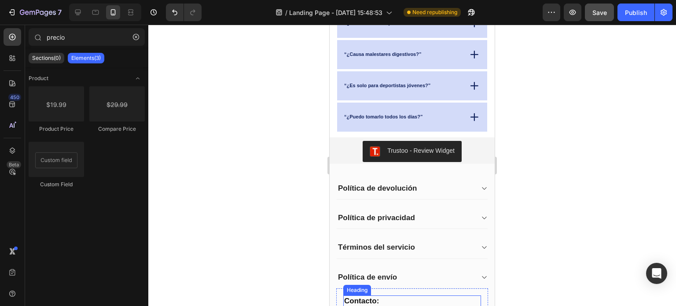
scroll to position [1651, 0]
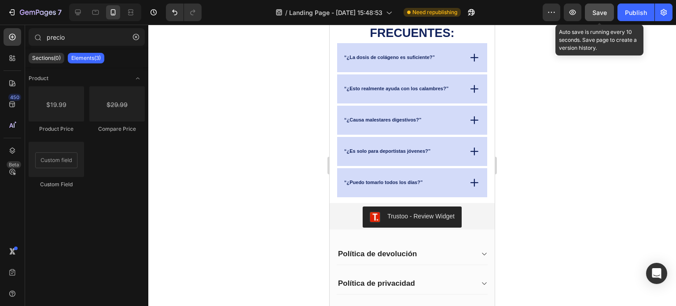
click at [604, 10] on span "Save" at bounding box center [600, 12] width 15 height 7
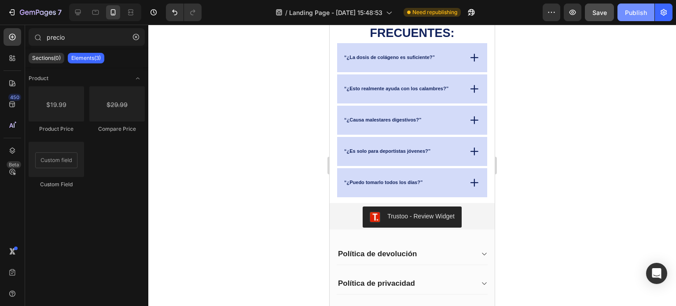
click at [643, 14] on div "Publish" at bounding box center [636, 12] width 22 height 9
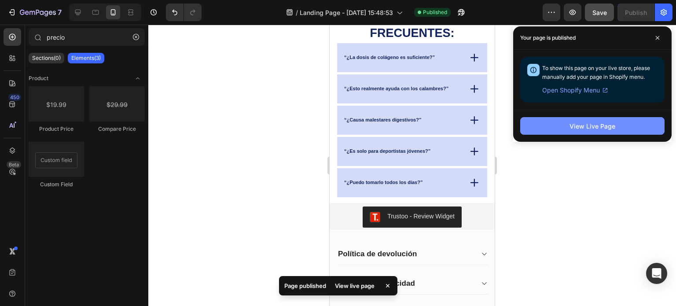
click at [601, 126] on div "View Live Page" at bounding box center [593, 126] width 46 height 9
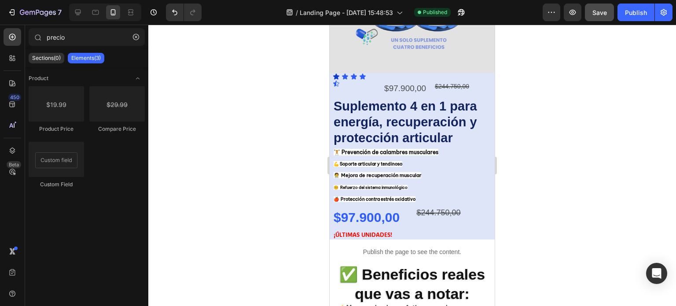
scroll to position [374, 0]
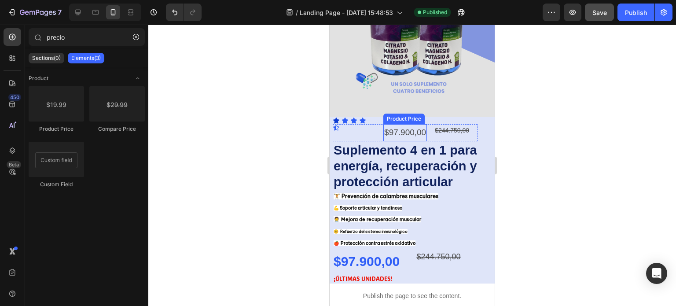
click at [419, 128] on div "$97.900,00" at bounding box center [406, 132] width 44 height 17
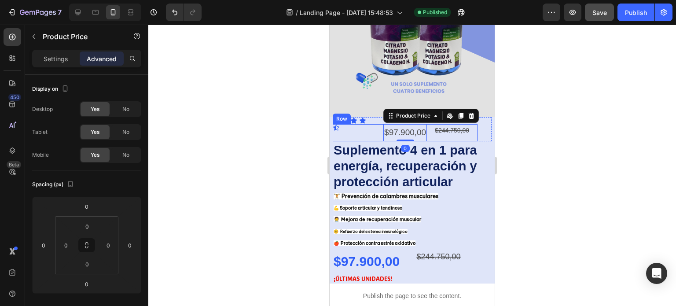
click at [442, 132] on div "$244.750,00 Compare Price Compare Price" at bounding box center [456, 132] width 44 height 17
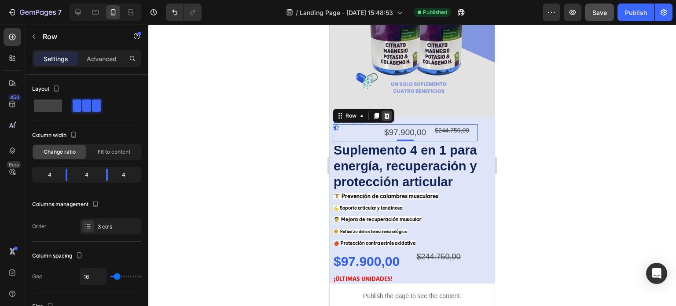
click at [389, 112] on icon at bounding box center [387, 115] width 7 height 7
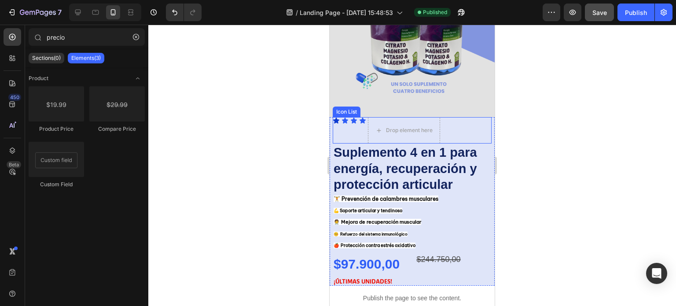
click at [459, 127] on div "Icon Icon Icon Icon Drop element here" at bounding box center [412, 130] width 159 height 26
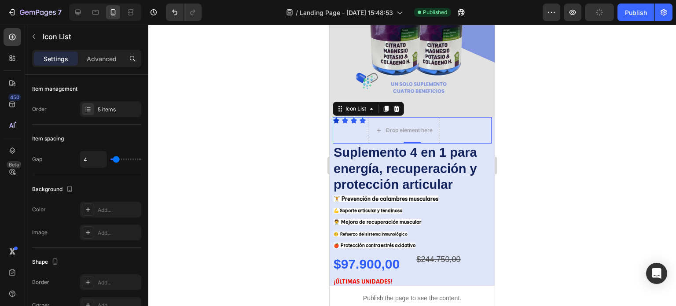
click at [454, 126] on div "Icon Icon Icon Icon Drop element here" at bounding box center [412, 130] width 159 height 26
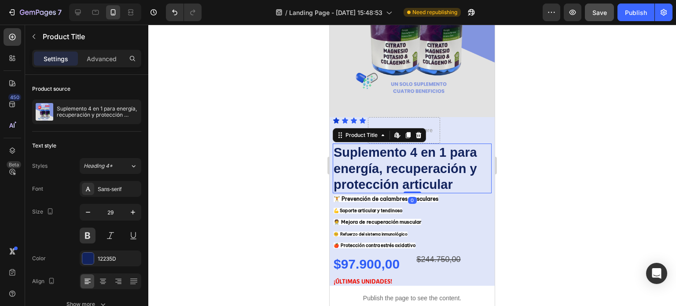
click at [479, 144] on h2 "Suplemento 4 en 1 para energía, recuperación y protección articular" at bounding box center [412, 169] width 159 height 50
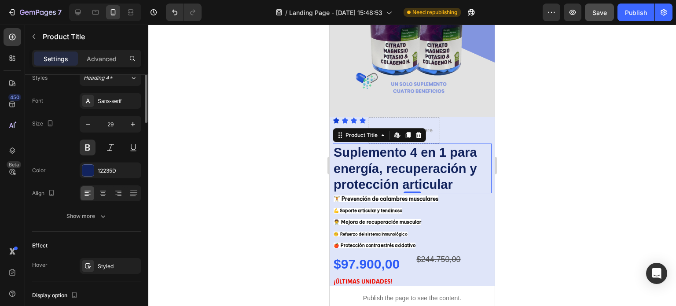
scroll to position [0, 0]
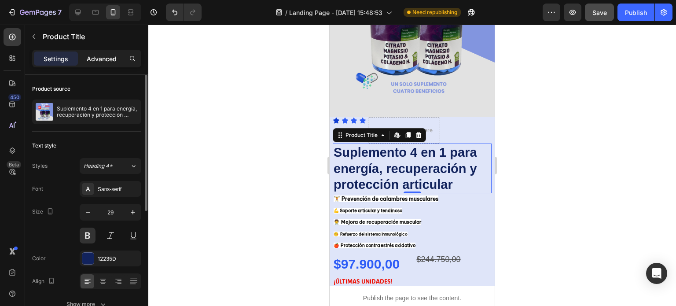
click at [101, 56] on p "Advanced" at bounding box center [102, 58] width 30 height 9
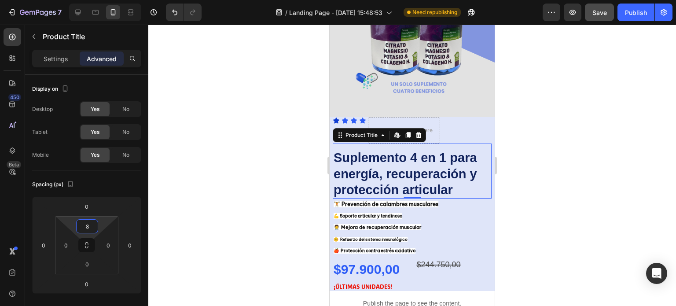
type input "0"
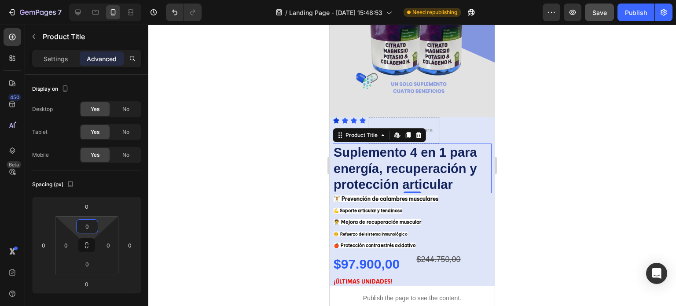
drag, startPoint x: 102, startPoint y: 221, endPoint x: 101, endPoint y: 233, distance: 11.5
click at [101, 0] on html "7 Version history / Landing Page - Aug 22, 15:48:53 Need republishing Preview S…" at bounding box center [338, 0] width 676 height 0
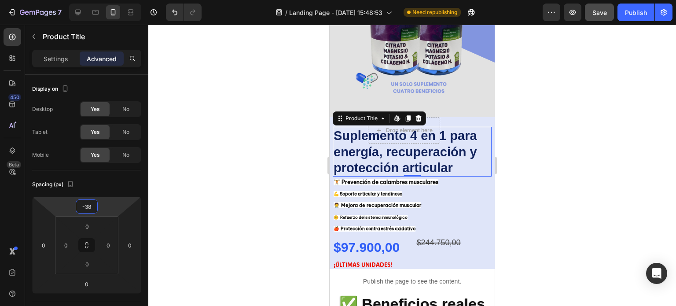
type input "-40"
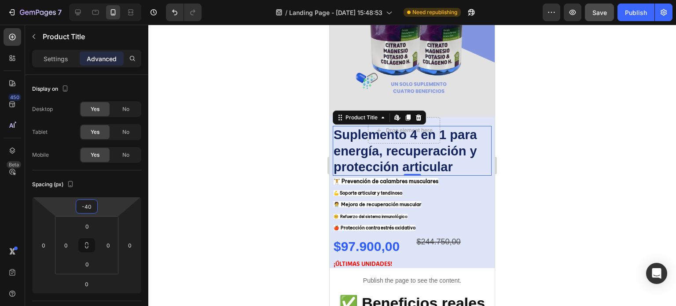
drag, startPoint x: 106, startPoint y: 207, endPoint x: 107, endPoint y: 216, distance: 9.0
click at [107, 0] on html "7 Version history / Landing Page - Aug 22, 15:48:53 Need republishing Preview S…" at bounding box center [338, 0] width 676 height 0
click at [523, 170] on div at bounding box center [412, 165] width 528 height 281
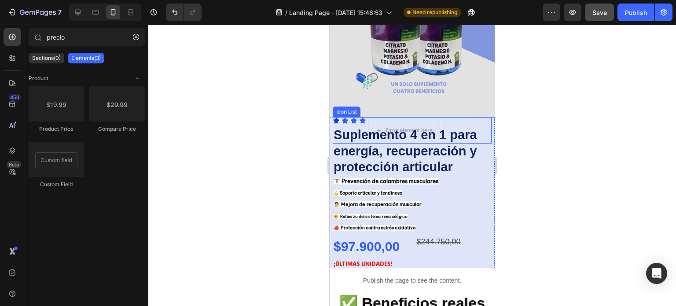
click at [452, 117] on div "Icon Icon Icon Icon Drop element here" at bounding box center [412, 130] width 159 height 26
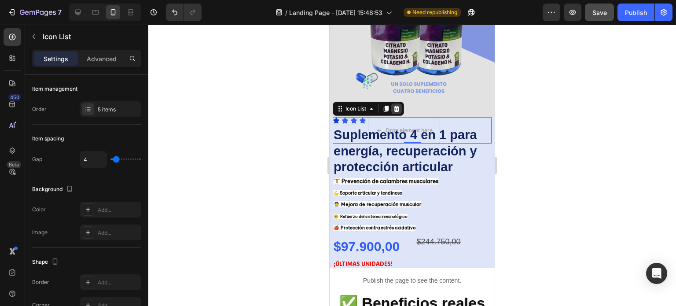
click at [397, 106] on icon at bounding box center [397, 109] width 6 height 6
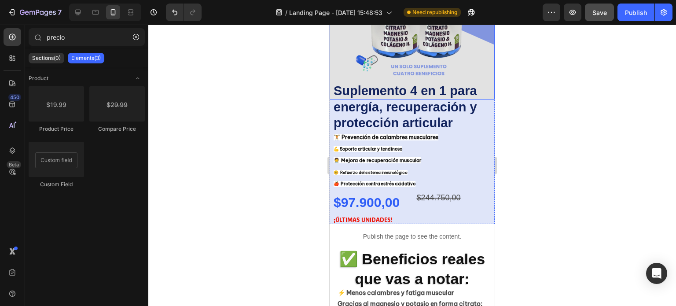
scroll to position [396, 0]
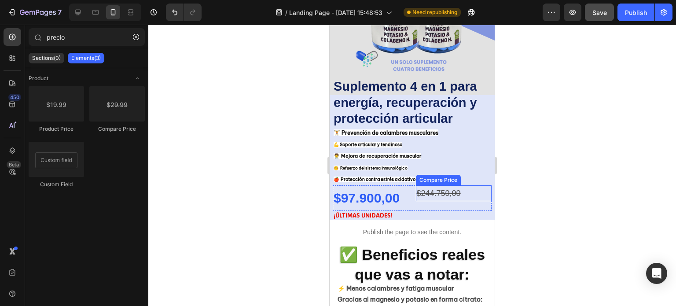
click at [456, 188] on div "$244.750,00" at bounding box center [454, 193] width 76 height 16
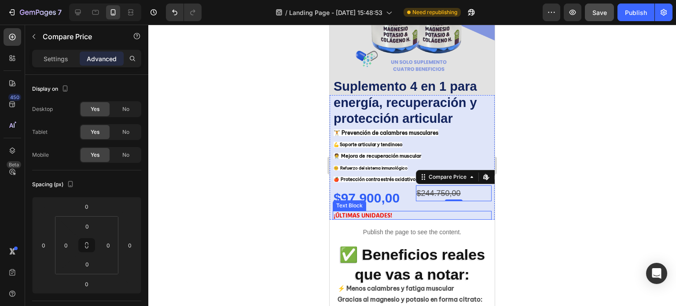
click at [524, 199] on div at bounding box center [412, 165] width 528 height 281
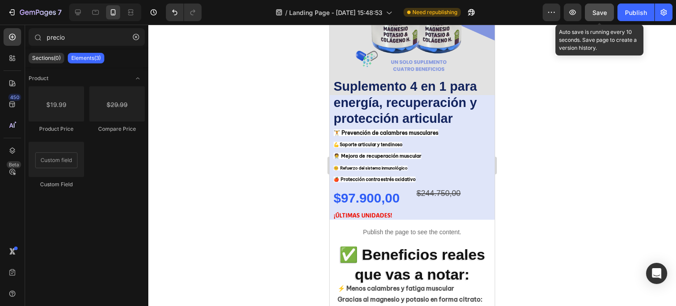
click at [603, 11] on span "Save" at bounding box center [600, 12] width 15 height 7
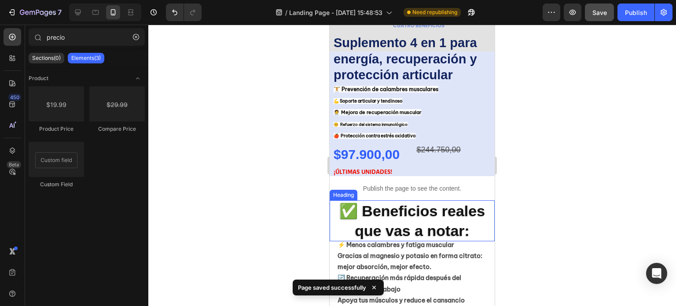
scroll to position [440, 0]
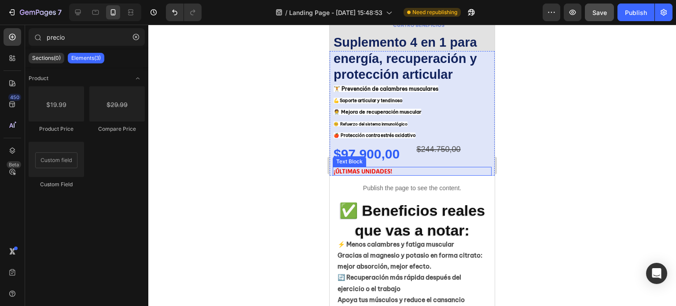
click at [405, 168] on p "¡ÚLTIMAS UNIDADES!" at bounding box center [412, 171] width 157 height 7
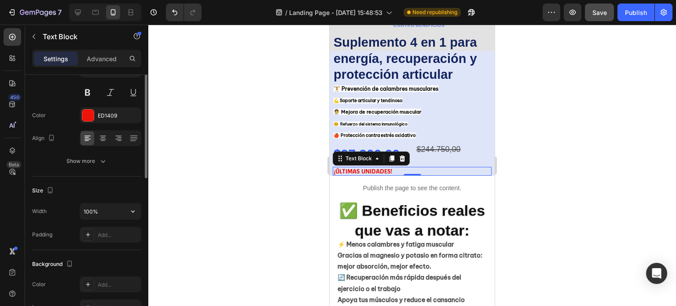
scroll to position [44, 0]
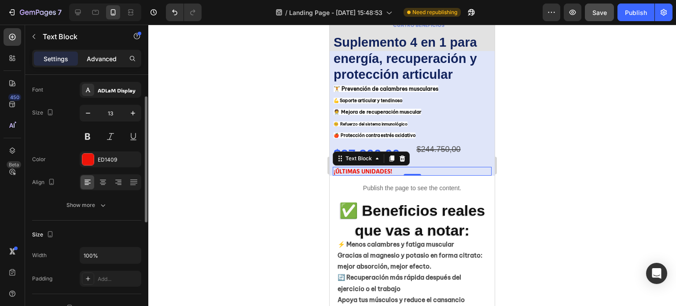
click at [103, 60] on p "Advanced" at bounding box center [102, 58] width 30 height 9
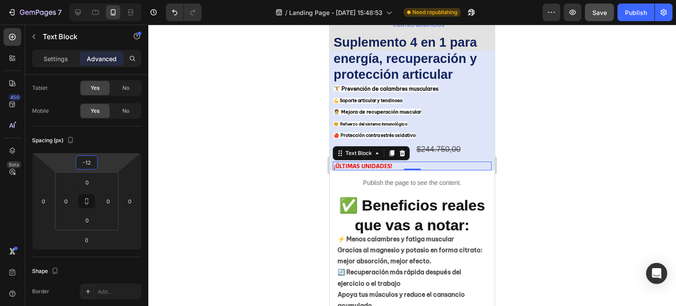
type input "-16"
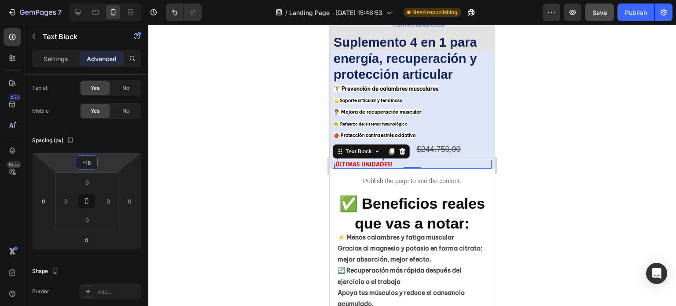
click at [104, 0] on html "7 Version history / Landing Page - Aug 22, 15:48:53 Need republishing Preview S…" at bounding box center [338, 0] width 676 height 0
click at [558, 149] on div at bounding box center [412, 165] width 528 height 281
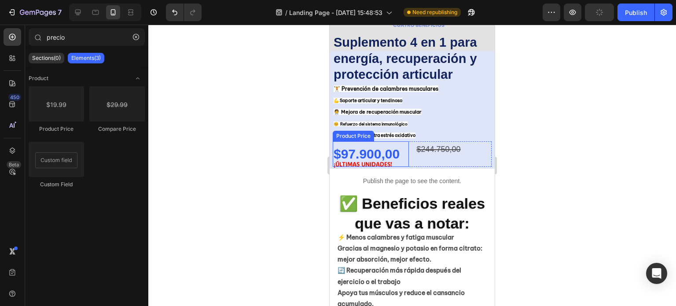
click at [402, 147] on div "$97.900,00" at bounding box center [371, 154] width 76 height 26
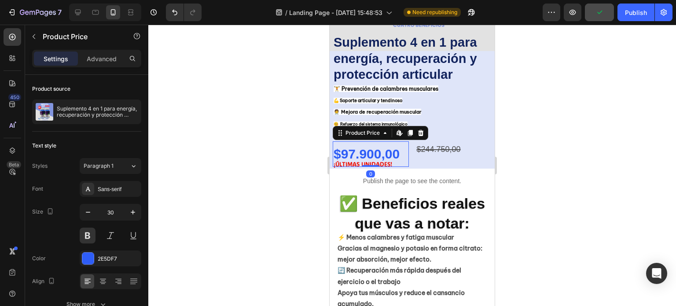
click at [338, 146] on div "$97.900,00" at bounding box center [371, 154] width 76 height 26
click at [356, 146] on div "$97.900,00" at bounding box center [371, 154] width 76 height 26
click at [338, 146] on div "$97.900,00" at bounding box center [371, 154] width 76 height 26
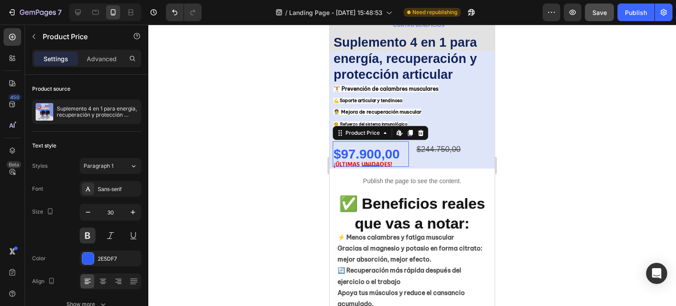
click at [337, 145] on div "$97.900,00" at bounding box center [371, 154] width 76 height 26
click at [530, 170] on div at bounding box center [412, 165] width 528 height 281
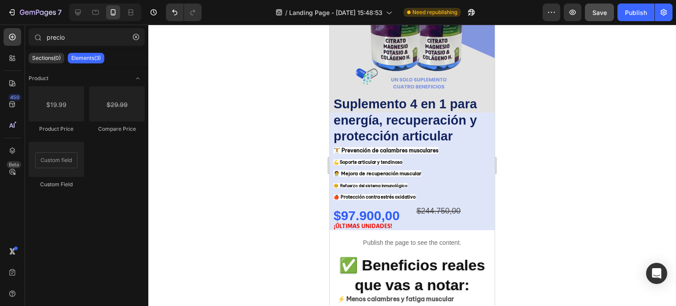
scroll to position [418, 0]
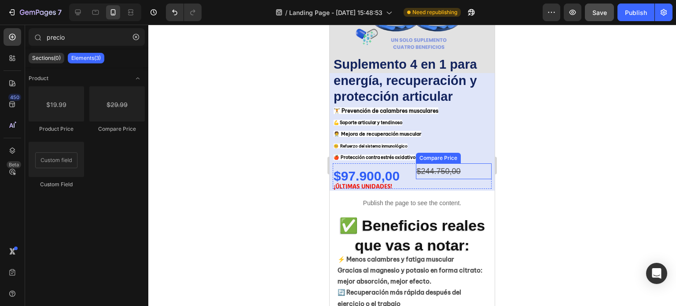
click at [442, 163] on div "$244.750,00" at bounding box center [454, 171] width 76 height 16
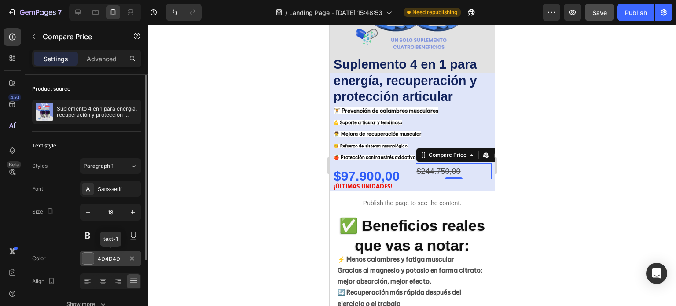
click at [85, 257] on div at bounding box center [87, 258] width 11 height 11
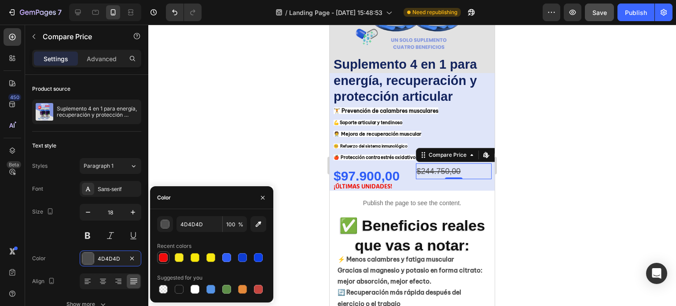
click at [163, 258] on div at bounding box center [163, 257] width 9 height 9
type input "EF0B0B"
drag, startPoint x: 652, startPoint y: 167, endPoint x: 645, endPoint y: 167, distance: 7.0
click at [652, 166] on div at bounding box center [412, 165] width 528 height 281
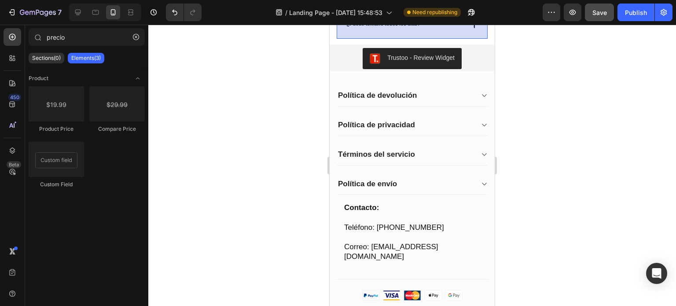
scroll to position [1893, 0]
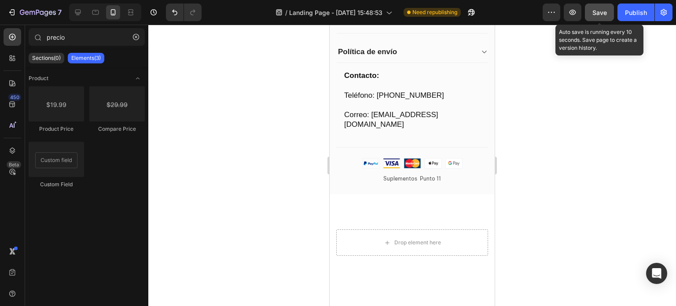
click at [601, 17] on button "Save" at bounding box center [599, 13] width 29 height 18
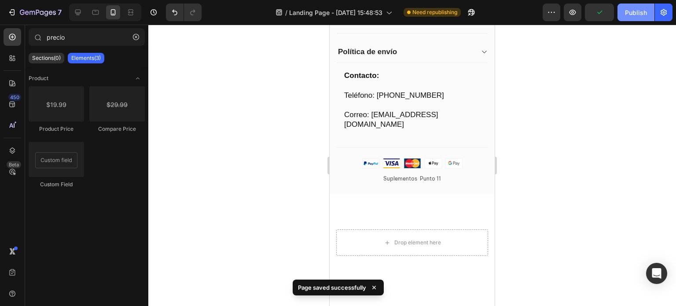
click at [643, 13] on div "Publish" at bounding box center [636, 12] width 22 height 9
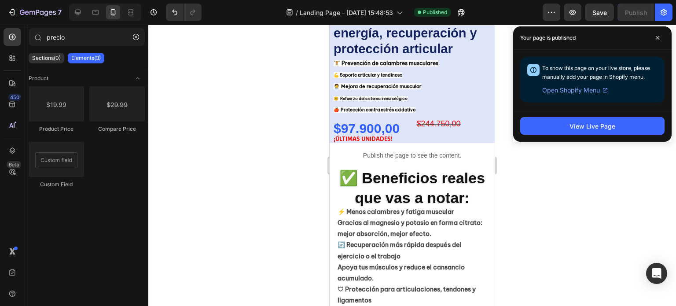
scroll to position [396, 0]
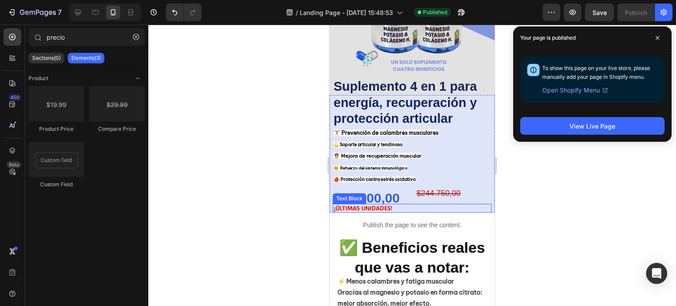
click at [415, 205] on p "¡ÚLTIMAS UNIDADES!" at bounding box center [412, 208] width 157 height 7
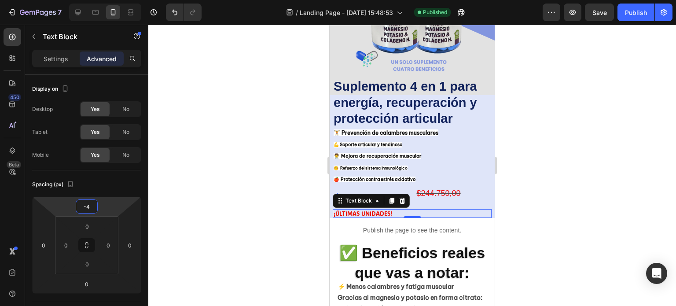
type input "-2"
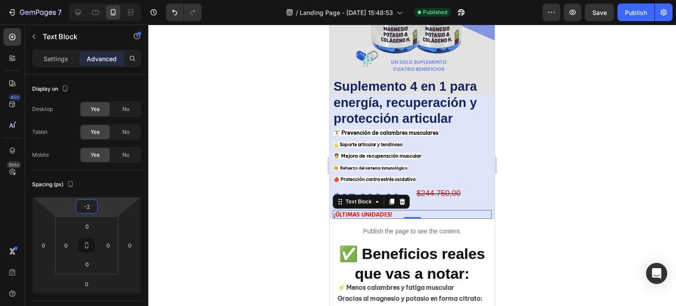
click at [101, 0] on html "7 Version history / Landing Page - Aug 22, 15:48:53 Published Preview Save Publ…" at bounding box center [338, 0] width 676 height 0
click at [553, 185] on div at bounding box center [412, 165] width 528 height 281
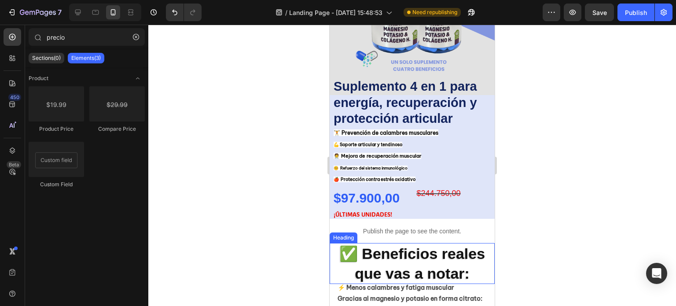
scroll to position [572, 0]
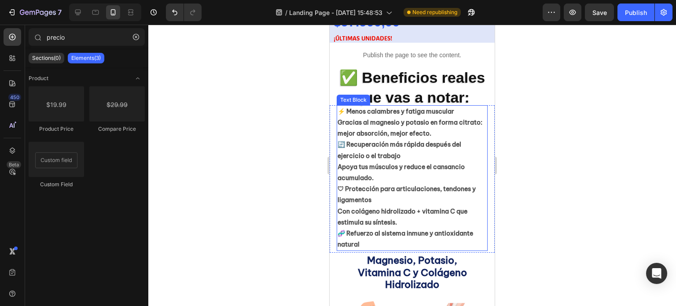
click at [425, 146] on p "⚡ Menos calambres y fatiga muscular Gracias al magnesio y potasio en forma citr…" at bounding box center [412, 178] width 149 height 144
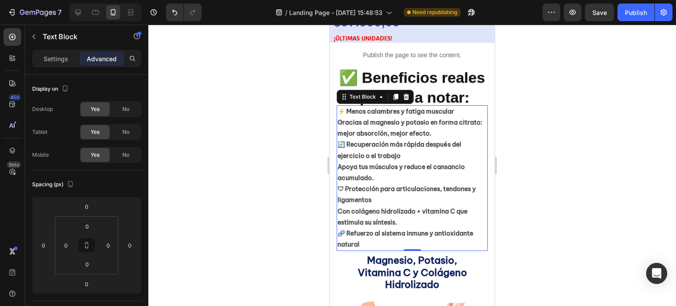
click at [457, 127] on p "⚡ Menos calambres y fatiga muscular Gracias al magnesio y potasio en forma citr…" at bounding box center [412, 178] width 149 height 144
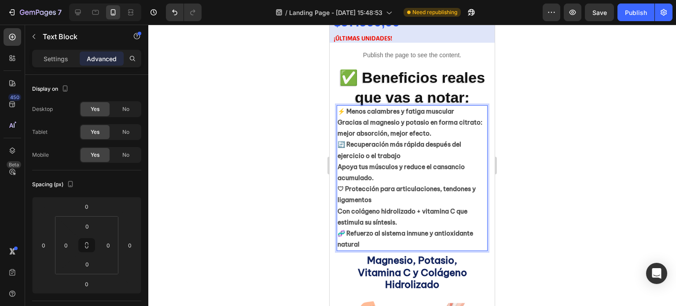
click at [456, 127] on p "⚡ Menos calambres y fatiga muscular Gracias al magnesio y potasio en forma citr…" at bounding box center [412, 178] width 149 height 144
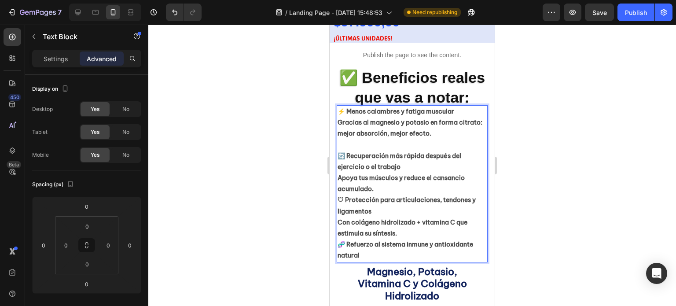
click at [420, 157] on p "🔄 Recuperación más rápida después del ejercicio o el trabajo Apoya tus músculos…" at bounding box center [412, 200] width 149 height 122
click at [377, 181] on p "🔄 Recuperación más rápida después del ejercicio o el trabajo Apoya tus músculos…" at bounding box center [412, 200] width 149 height 122
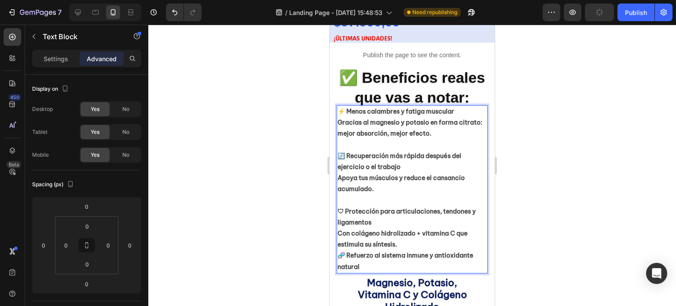
click at [380, 216] on p "⁠⁠⁠⁠⁠⁠⁠ 🛡 Protección para articulaciones, tendones y ligamentos Con colágeno hi…" at bounding box center [412, 233] width 149 height 77
click at [404, 237] on p "🛡 Protección para articulaciones, tendones y ligamentos Con colágeno hidrolizad…" at bounding box center [412, 233] width 149 height 77
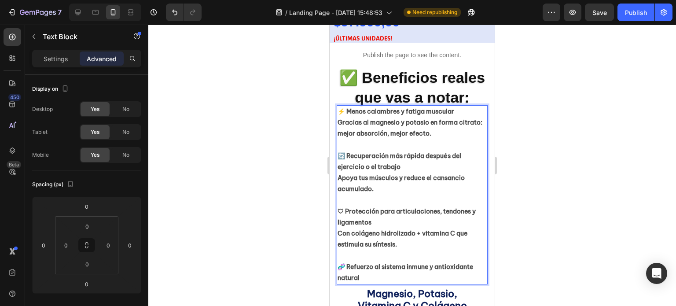
click at [360, 107] on strong "⚡ Menos calambres y fatiga muscular" at bounding box center [396, 111] width 117 height 8
click at [330, 25] on lt-span "Menos ," at bounding box center [330, 25] width 0 height 0
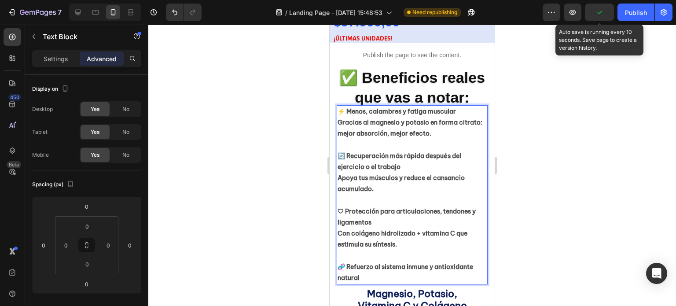
click at [601, 15] on icon "button" at bounding box center [599, 12] width 9 height 9
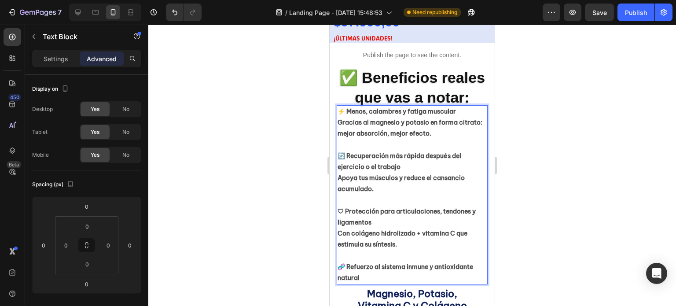
click at [340, 107] on strong "⚡ Menos, calambres y fatiga muscular" at bounding box center [397, 111] width 118 height 8
click at [342, 107] on strong "⚡ Menos, calambres y fatiga muscular" at bounding box center [397, 111] width 118 height 8
click at [348, 107] on strong "⚡ Menos, calambres y fatiga muscular" at bounding box center [397, 111] width 118 height 8
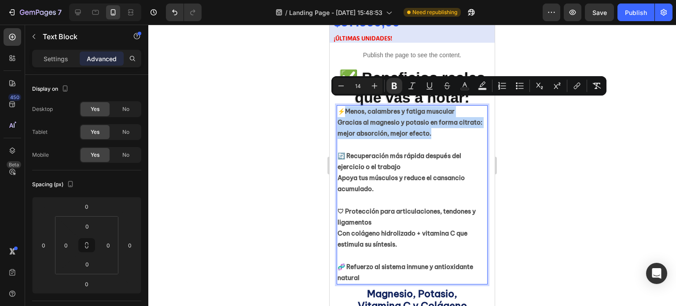
drag, startPoint x: 346, startPoint y: 102, endPoint x: 465, endPoint y: 127, distance: 121.9
click at [465, 127] on p "⚡Menos, calambres y fatiga muscular Gracias al magnesio y potasio en forma citr…" at bounding box center [412, 122] width 149 height 33
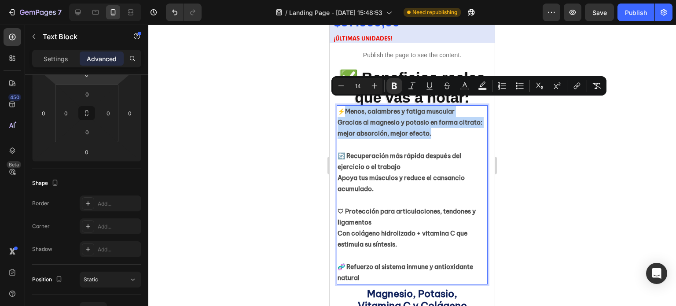
scroll to position [0, 0]
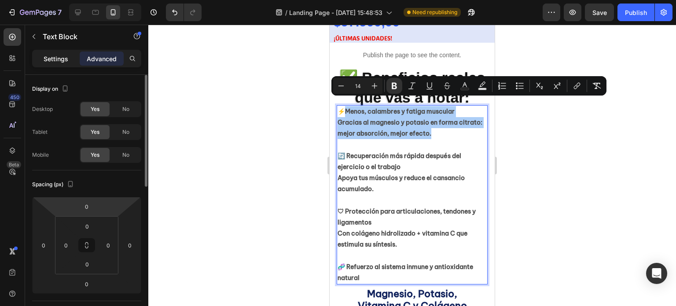
click at [65, 55] on p "Settings" at bounding box center [56, 58] width 25 height 9
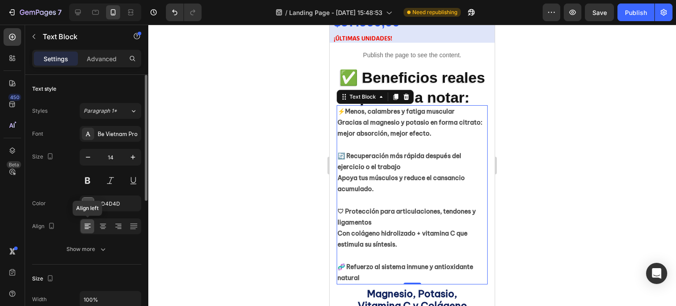
click at [89, 225] on icon at bounding box center [87, 226] width 9 height 9
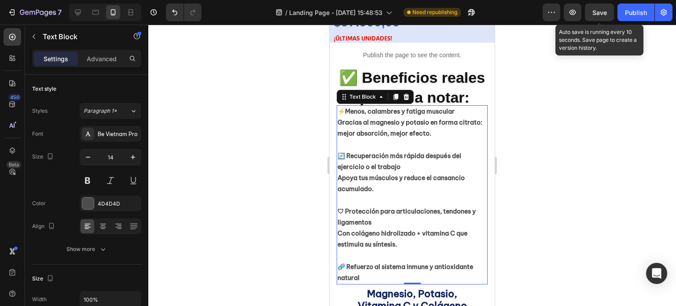
click at [606, 15] on span "Save" at bounding box center [600, 12] width 15 height 7
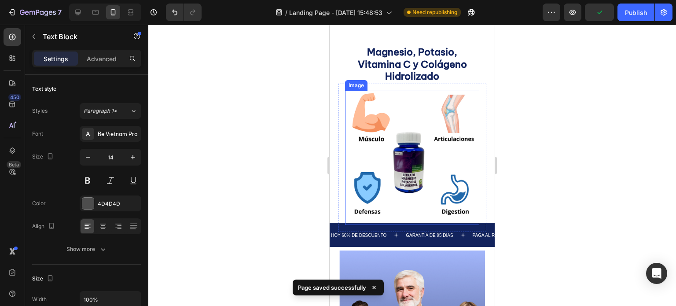
scroll to position [881, 0]
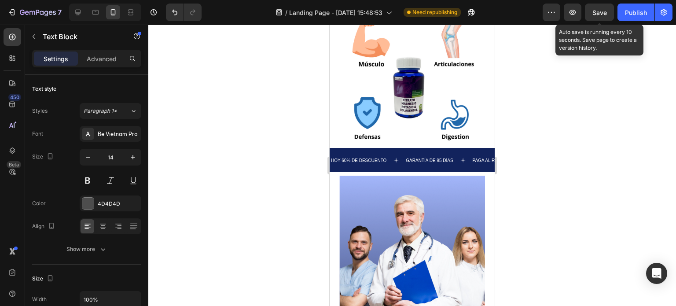
click at [603, 13] on span "Save" at bounding box center [600, 12] width 15 height 7
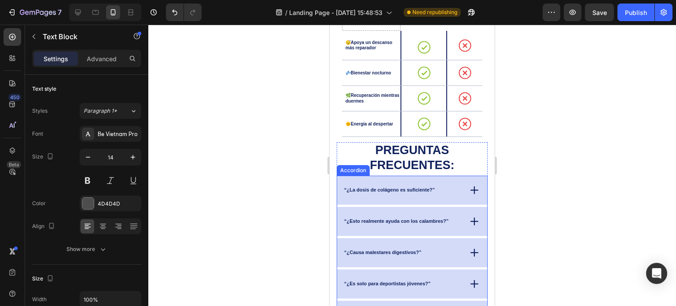
scroll to position [1541, 0]
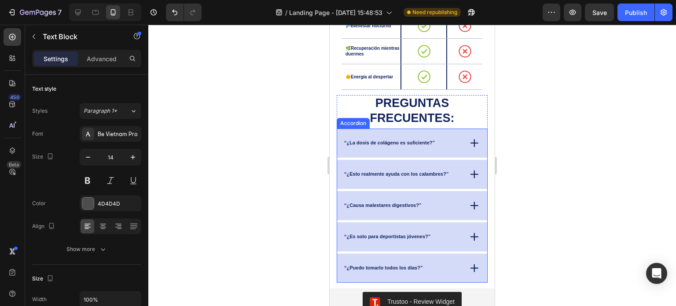
click at [442, 148] on div "“¿La dosis de colágeno es suficiente?”" at bounding box center [402, 143] width 118 height 9
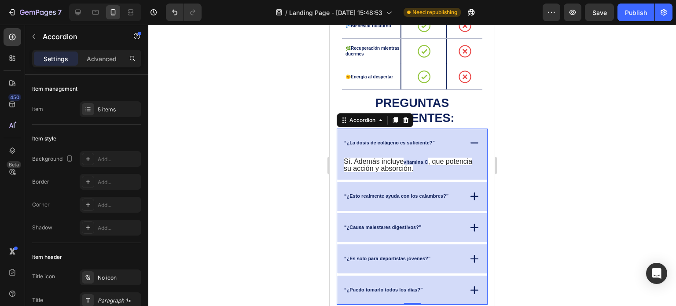
click at [452, 152] on div "“¿La dosis de colágeno es suficiente?”" at bounding box center [412, 143] width 150 height 29
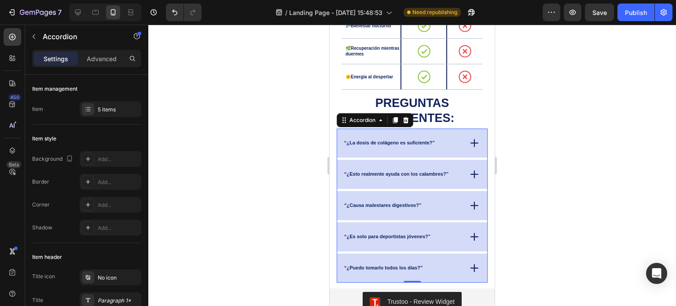
click at [475, 147] on icon at bounding box center [475, 143] width 0 height 7
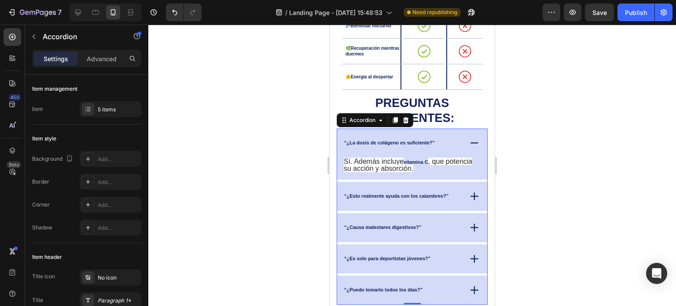
click at [468, 149] on icon at bounding box center [474, 143] width 12 height 12
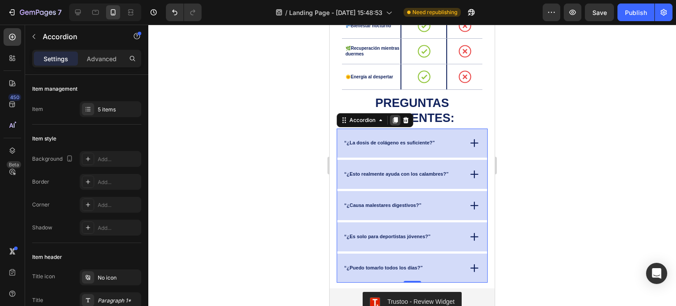
click at [395, 123] on icon at bounding box center [395, 120] width 5 height 6
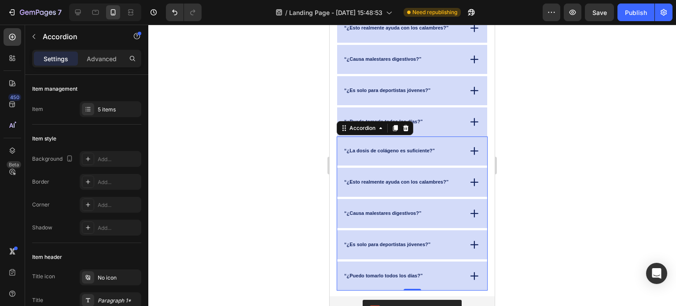
scroll to position [1696, 0]
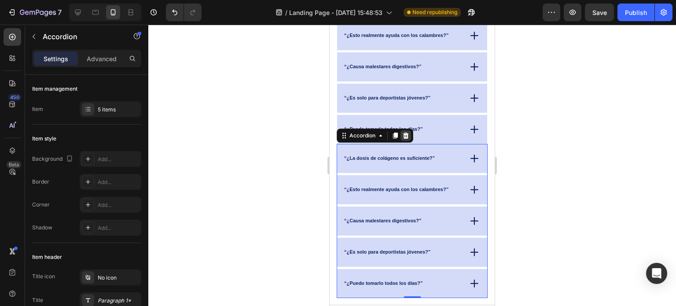
click at [406, 134] on icon at bounding box center [406, 136] width 6 height 6
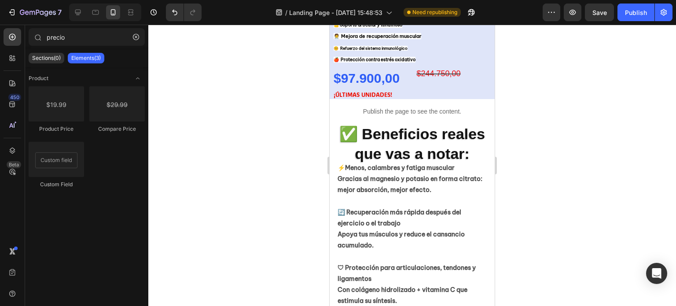
scroll to position [511, 0]
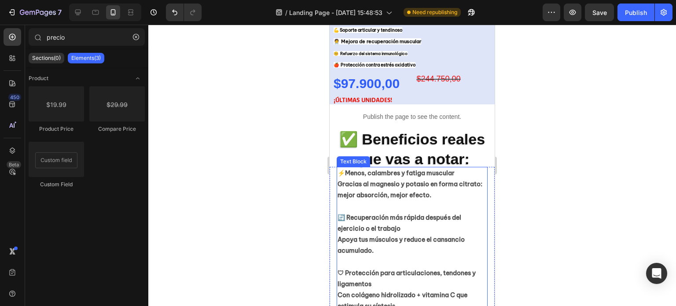
click at [417, 169] on strong "⚡Menos, calambres y fatiga muscular" at bounding box center [396, 173] width 117 height 8
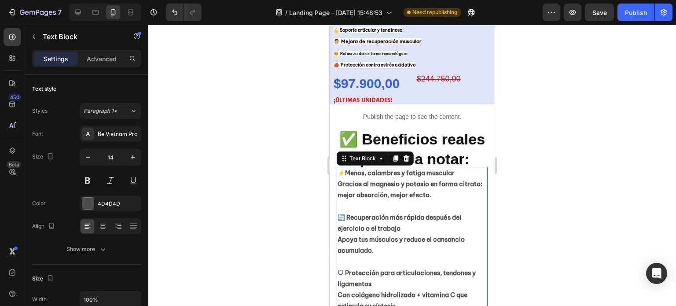
click at [347, 169] on strong "⚡Menos, calambres y fatiga muscular" at bounding box center [396, 173] width 117 height 8
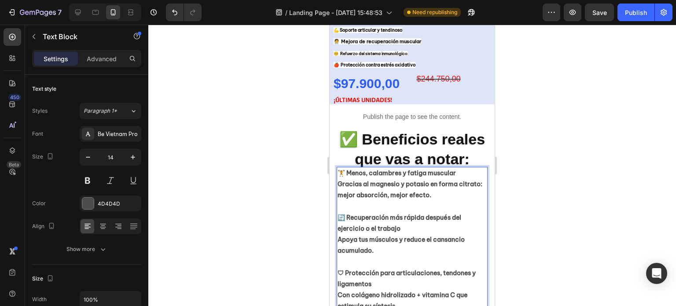
click at [535, 191] on div at bounding box center [412, 165] width 528 height 281
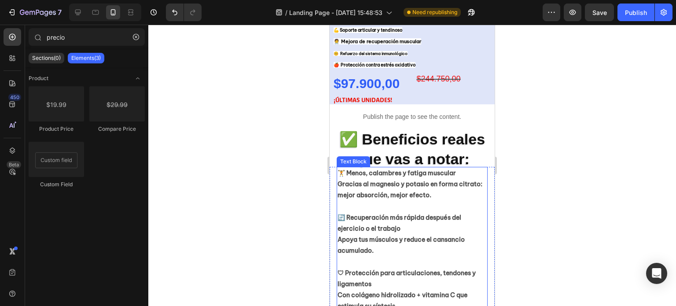
click at [343, 180] on strong "Gracias al magnesio y potasio en forma citrato: mejor absorción, mejor efecto." at bounding box center [410, 189] width 145 height 19
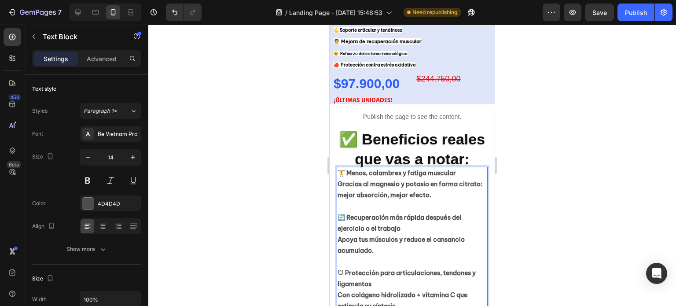
click at [342, 180] on strong "Gracias al magnesio y potasio en forma citrato: mejor absorción, mejor efecto." at bounding box center [410, 189] width 145 height 19
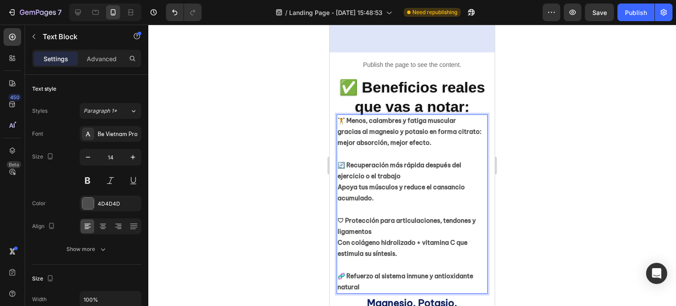
scroll to position [599, 0]
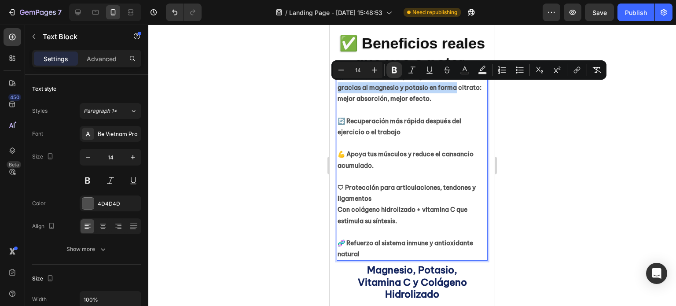
drag, startPoint x: 338, startPoint y: 88, endPoint x: 452, endPoint y: 91, distance: 114.1
click at [452, 91] on strong "gracias al magnesio y potasio en forma citrato: mejor absorción, mejor efecto." at bounding box center [410, 93] width 144 height 19
click at [395, 68] on icon "Editor contextual toolbar" at bounding box center [394, 70] width 5 height 7
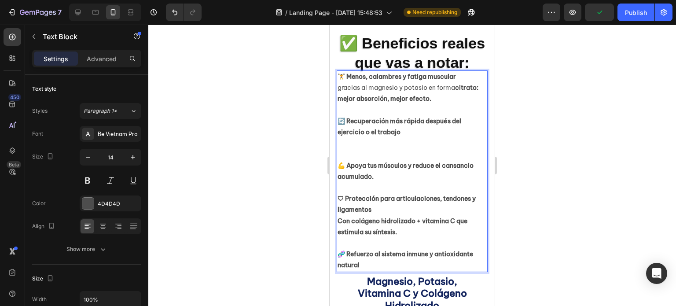
click at [400, 137] on p "🔄 Recuperación más rápida después del ejercicio o el trabajo" at bounding box center [412, 132] width 149 height 55
click at [349, 157] on p "🔄 Recuperación más rápida después del ejercicio o el trabajo." at bounding box center [412, 132] width 149 height 55
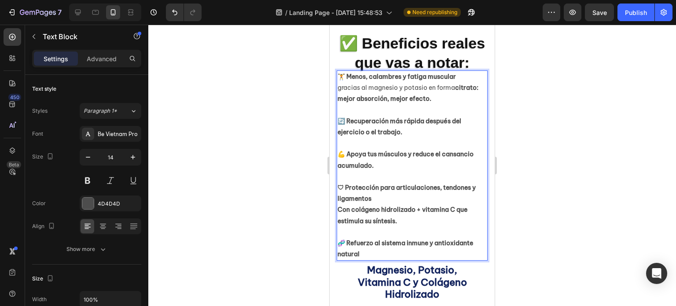
scroll to position [643, 0]
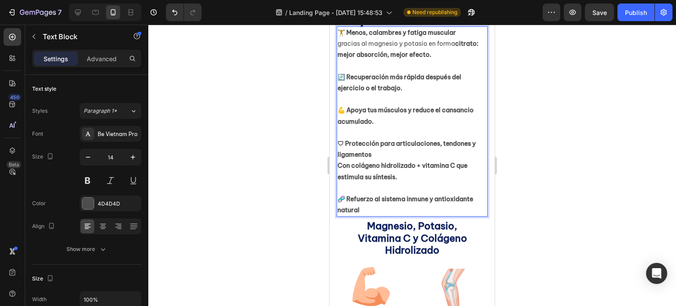
click at [380, 156] on p "🛡 Protección para articulaciones, tendones y ligamentos Con colágeno hidrolizad…" at bounding box center [412, 154] width 149 height 55
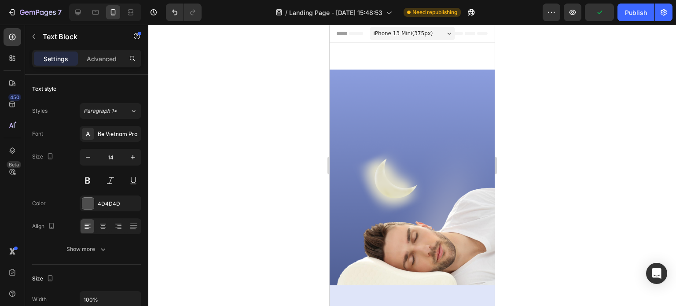
scroll to position [643, 0]
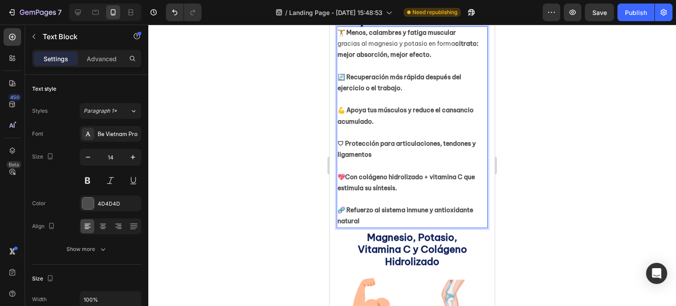
click at [346, 176] on strong "💖Con colágeno hidrolizado + vitamina C que estimula su síntesis." at bounding box center [406, 182] width 137 height 19
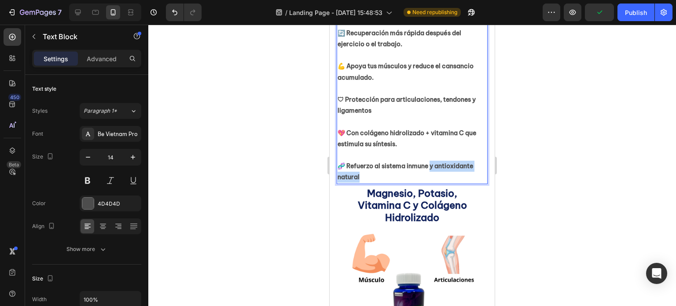
drag, startPoint x: 432, startPoint y: 165, endPoint x: 454, endPoint y: 174, distance: 24.5
click at [454, 174] on p "🧬 Refuerzo al sistema inmune y antioxidante natural" at bounding box center [412, 166] width 149 height 33
click at [427, 174] on p "🧬 Refuerzo al sistema inmune y antioxidante natural" at bounding box center [412, 166] width 149 height 33
drag, startPoint x: 435, startPoint y: 165, endPoint x: 457, endPoint y: 169, distance: 22.7
click at [457, 169] on strong "🧬 Refuerzo al sistema inmune y antioxidante natural" at bounding box center [406, 171] width 136 height 19
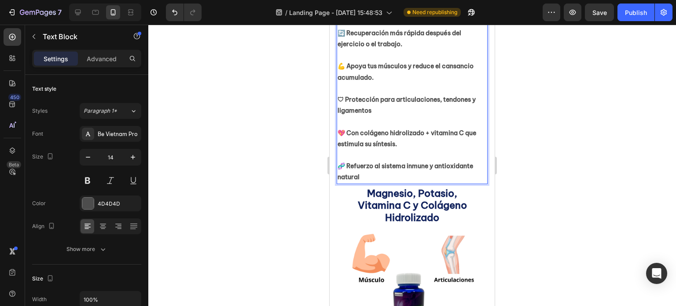
click at [435, 176] on p "🧬 Refuerzo al sistema inmune y antioxidante natural" at bounding box center [412, 166] width 149 height 33
drag, startPoint x: 432, startPoint y: 166, endPoint x: 451, endPoint y: 177, distance: 21.9
click at [451, 177] on p "🧬 Refuerzo al sistema inmune y antioxidante natural" at bounding box center [412, 166] width 149 height 33
drag, startPoint x: 118, startPoint y: 142, endPoint x: 312, endPoint y: 167, distance: 195.7
click at [312, 167] on div at bounding box center [412, 165] width 528 height 281
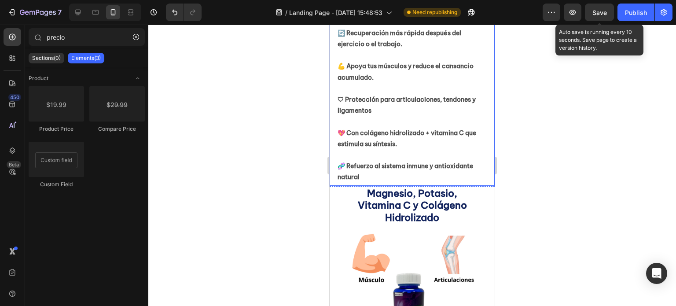
click at [595, 16] on div "Save" at bounding box center [600, 12] width 15 height 9
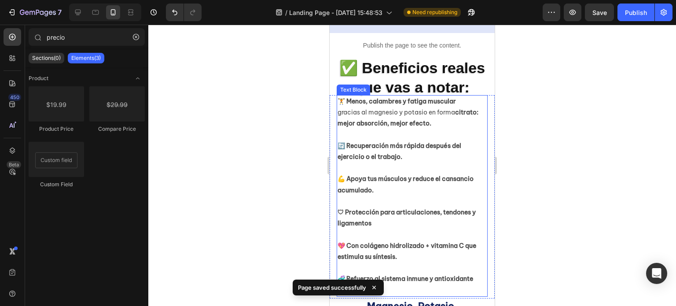
scroll to position [555, 0]
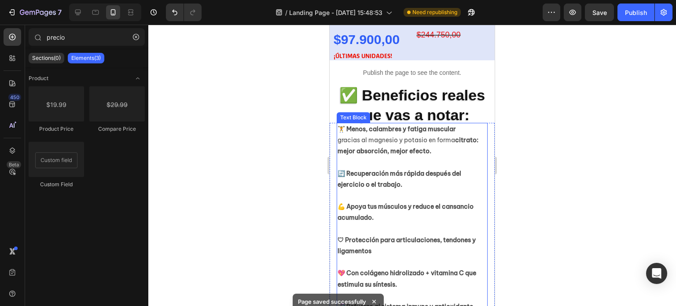
click at [341, 125] on strong "🏋️ Menos, calambres y fatiga muscular" at bounding box center [397, 129] width 118 height 8
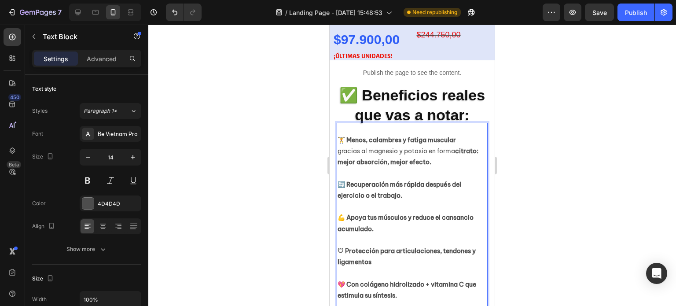
click at [348, 136] on strong "🏋️ Menos, calambres y fatiga muscular" at bounding box center [397, 140] width 118 height 8
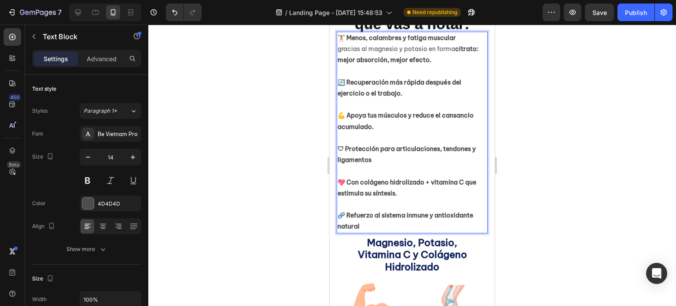
scroll to position [643, 0]
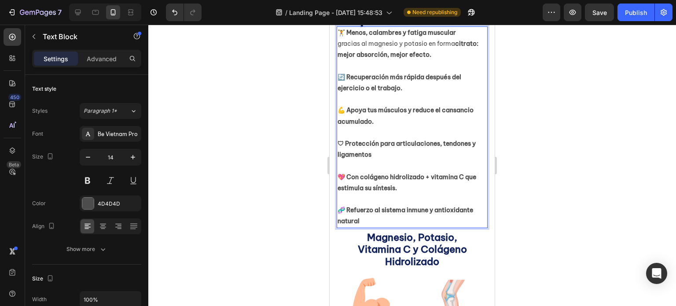
click at [365, 220] on p "🧬 Refuerzo al sistema inmune y antioxidante natural" at bounding box center [412, 210] width 149 height 33
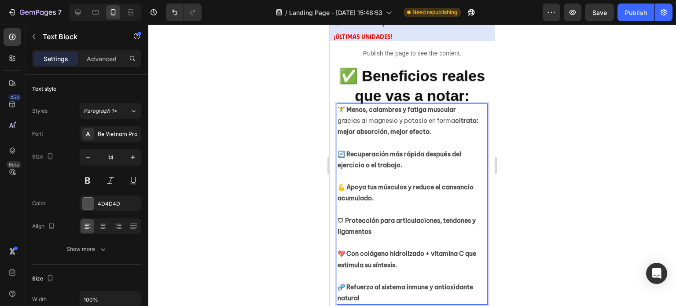
scroll to position [555, 0]
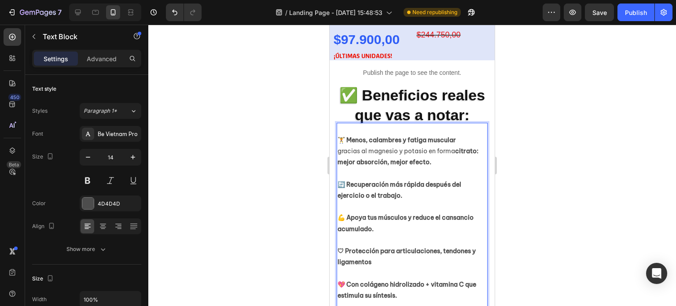
click at [347, 124] on p "Rich Text Editor. Editing area: main" at bounding box center [412, 129] width 149 height 11
click at [345, 124] on p "Facil [PERSON_NAME] y digerir" at bounding box center [412, 129] width 149 height 11
click at [330, 25] on lt-span "Fácil" at bounding box center [330, 25] width 0 height 0
click at [340, 124] on p "Fácil [PERSON_NAME] y digerir" at bounding box center [412, 129] width 149 height 11
click at [339, 124] on p "Fácil [PERSON_NAME] y digerir" at bounding box center [412, 129] width 149 height 11
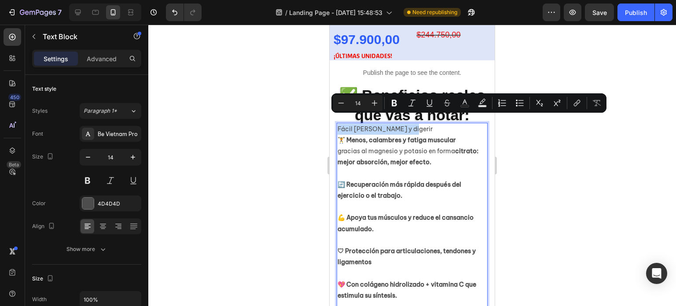
drag, startPoint x: 339, startPoint y: 121, endPoint x: 411, endPoint y: 123, distance: 72.2
click at [411, 124] on p "Fácil [PERSON_NAME] y digerir" at bounding box center [412, 129] width 149 height 11
click at [103, 227] on icon at bounding box center [103, 227] width 6 height 1
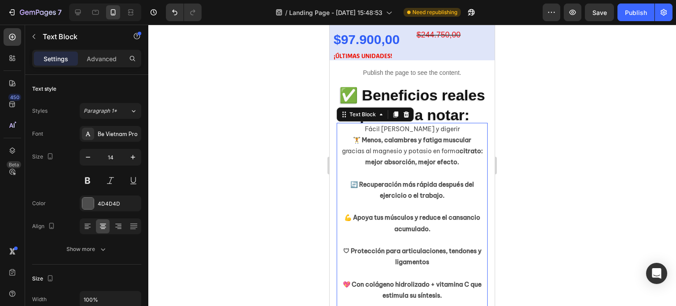
click at [446, 124] on p "Fácil [PERSON_NAME] y digerir" at bounding box center [412, 129] width 149 height 11
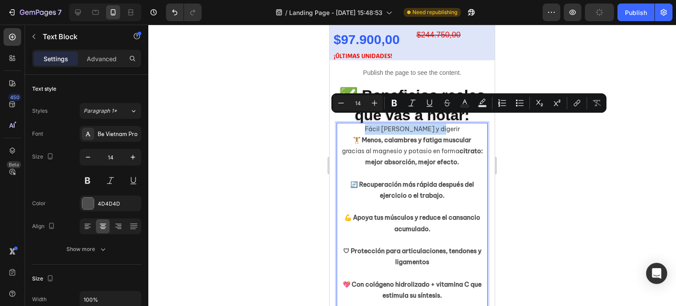
drag, startPoint x: 446, startPoint y: 120, endPoint x: 375, endPoint y: 120, distance: 71.3
click at [375, 124] on p "Fácil [PERSON_NAME] y digerir" at bounding box center [412, 129] width 149 height 11
click at [393, 103] on icon "Editor contextual toolbar" at bounding box center [394, 103] width 5 height 7
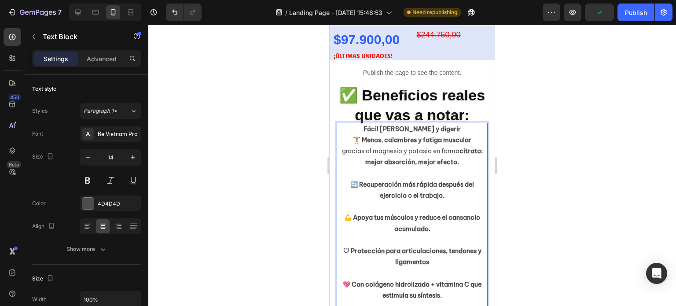
click at [445, 124] on p "Fácil [PERSON_NAME] y digerir" at bounding box center [412, 129] width 149 height 11
click at [460, 125] on p "Fácil [PERSON_NAME] y digerir:" at bounding box center [412, 129] width 149 height 11
click at [447, 124] on p "Fácil [PERSON_NAME] y digerir:" at bounding box center [412, 129] width 149 height 11
drag, startPoint x: 447, startPoint y: 119, endPoint x: 373, endPoint y: 118, distance: 74.9
click at [373, 124] on p "Fácil [PERSON_NAME] y digerir:" at bounding box center [412, 129] width 149 height 11
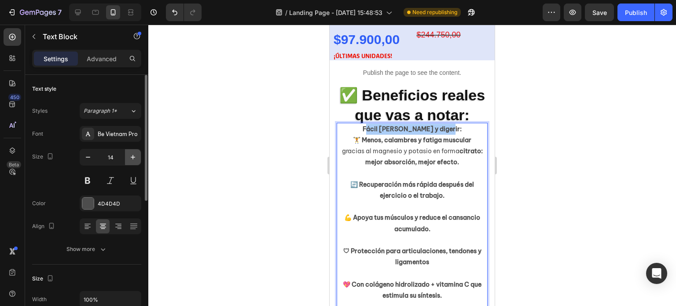
click at [133, 155] on icon "button" at bounding box center [133, 157] width 9 height 9
type input "15"
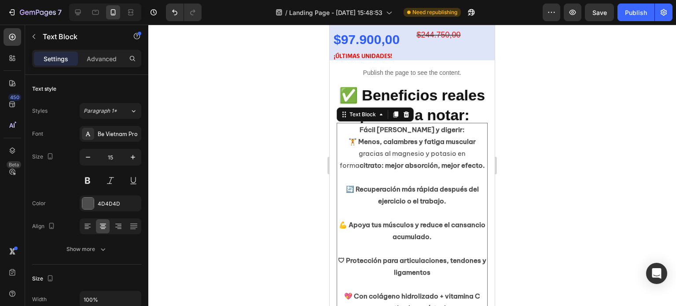
click at [451, 124] on p "Fácil [PERSON_NAME] y digerir:" at bounding box center [412, 130] width 149 height 12
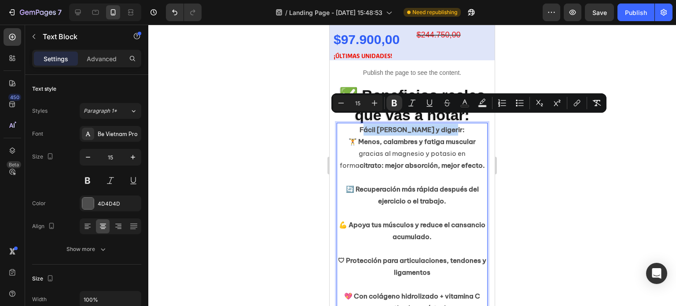
drag, startPoint x: 451, startPoint y: 118, endPoint x: 371, endPoint y: 121, distance: 80.2
click at [371, 124] on p "Fácil [PERSON_NAME] y digerir:" at bounding box center [412, 130] width 149 height 12
click at [88, 202] on div at bounding box center [87, 203] width 11 height 11
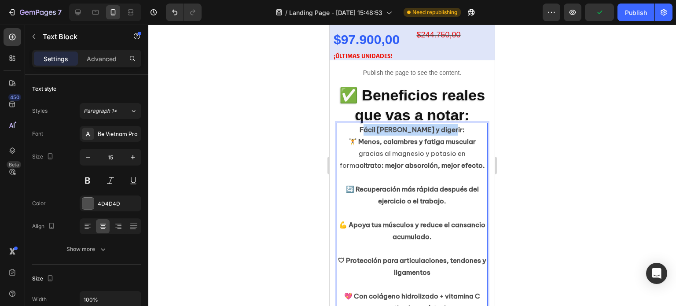
drag, startPoint x: 370, startPoint y: 122, endPoint x: 449, endPoint y: 121, distance: 78.4
click at [449, 125] on strong "Fácil [PERSON_NAME] y digerir:" at bounding box center [412, 129] width 105 height 8
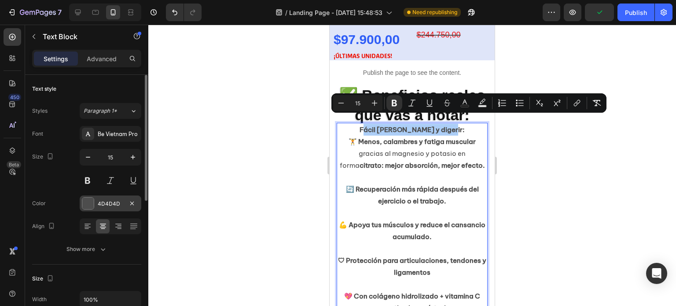
click at [91, 203] on div at bounding box center [87, 203] width 11 height 11
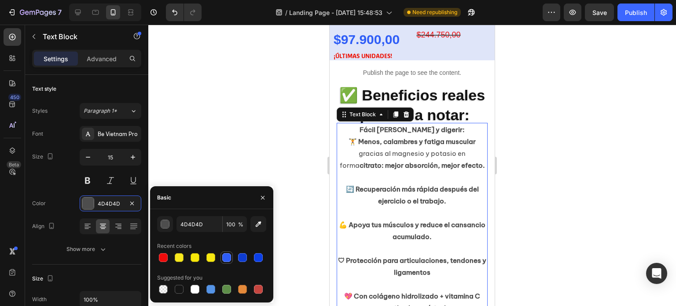
click at [225, 258] on div at bounding box center [226, 257] width 9 height 9
type input "2E5DF7"
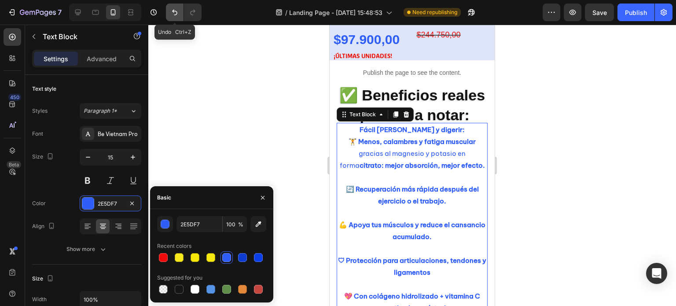
click at [177, 12] on icon "Undo/Redo" at bounding box center [174, 13] width 5 height 6
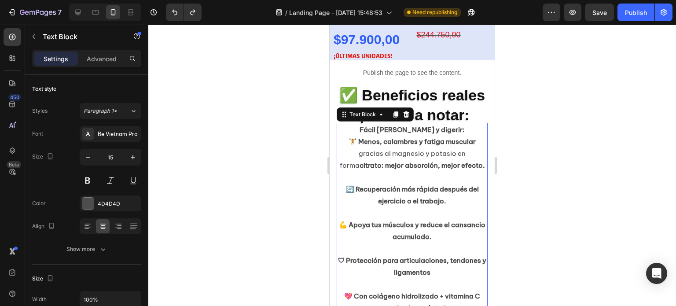
click at [288, 182] on div at bounding box center [412, 165] width 528 height 281
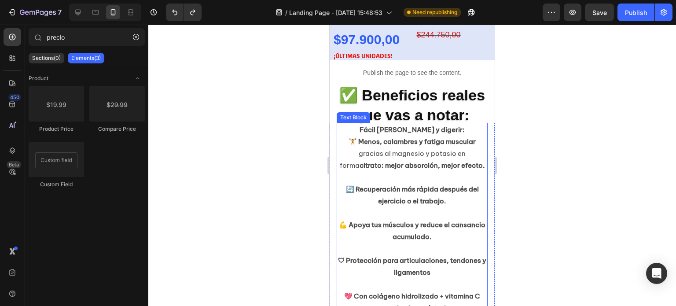
click at [452, 124] on p "Fácil [PERSON_NAME] y digerir:" at bounding box center [412, 130] width 149 height 12
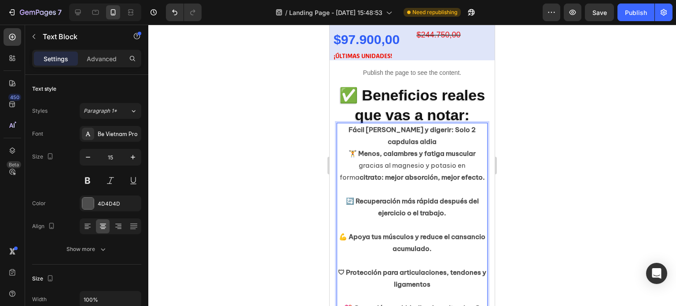
click at [409, 133] on strong "Fácil [PERSON_NAME] y digerir: Solo 2 capdulas aldia" at bounding box center [412, 135] width 127 height 20
click at [461, 125] on strong "Fácil [PERSON_NAME] y digerir: Solo 2 capdulas al dia" at bounding box center [412, 135] width 127 height 20
click at [330, 25] on lt-em "cápsulas" at bounding box center [330, 25] width 0 height 0
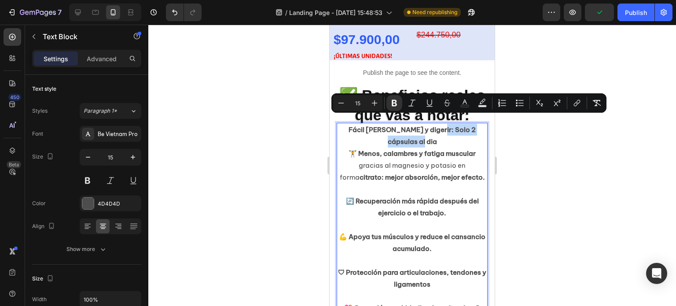
drag, startPoint x: 419, startPoint y: 122, endPoint x: 439, endPoint y: 132, distance: 22.3
click at [439, 132] on p "Fácil [PERSON_NAME] y digerir: Solo 2 cápsulas al dia" at bounding box center [412, 136] width 149 height 24
click at [395, 101] on icon "Editor contextual toolbar" at bounding box center [394, 103] width 9 height 9
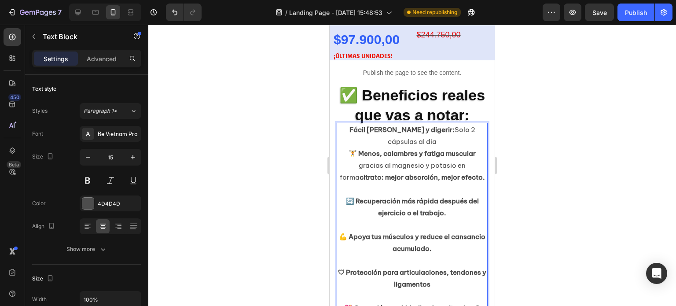
click at [412, 133] on p "Fácil [PERSON_NAME] y digerir: Solo 2 cápsulas al dia" at bounding box center [412, 136] width 149 height 24
click at [414, 133] on p "Fácil [PERSON_NAME] y digerir: Solo 2 cápsulas al dia" at bounding box center [412, 136] width 149 height 24
click at [416, 133] on p "Fácil [PERSON_NAME] y digerir: Solo 2 cápsulas al dia" at bounding box center [412, 136] width 149 height 24
click at [410, 133] on p "Fácil [PERSON_NAME] y digerir: Solo 2 cápsulas al dia" at bounding box center [412, 136] width 149 height 24
click at [330, 25] on lt-span "d í a" at bounding box center [330, 25] width 0 height 0
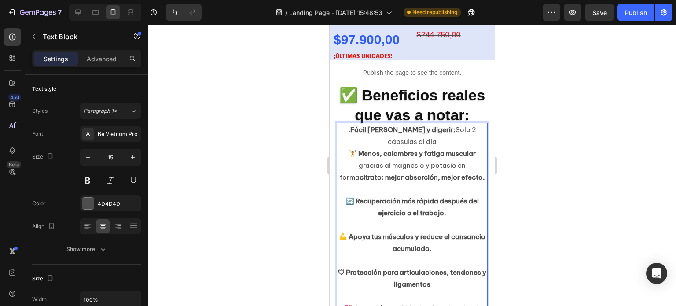
click at [289, 149] on div at bounding box center [412, 165] width 528 height 281
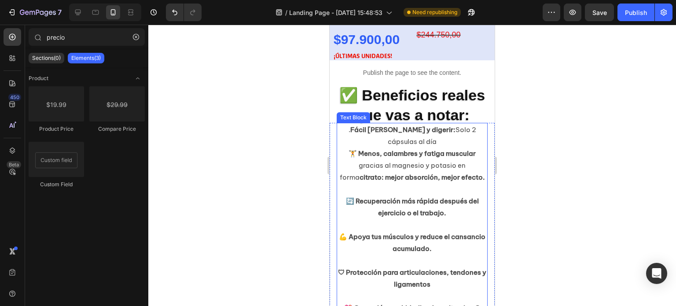
click at [350, 125] on strong "Fácil [PERSON_NAME] y digerir:" at bounding box center [402, 129] width 105 height 8
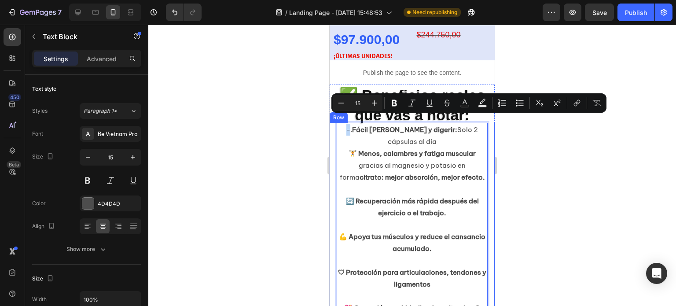
drag, startPoint x: 344, startPoint y: 121, endPoint x: 333, endPoint y: 121, distance: 11.0
click at [333, 123] on div "-. Fácil [PERSON_NAME] y digerir: Solo 2 cápsulas al día 🏋️ Menos, calambres y …" at bounding box center [412, 243] width 165 height 241
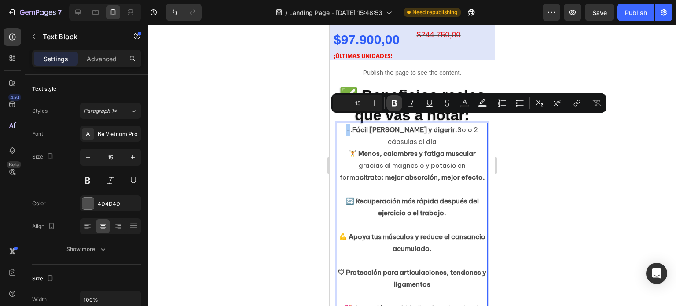
click at [398, 104] on icon "Editor contextual toolbar" at bounding box center [394, 103] width 9 height 9
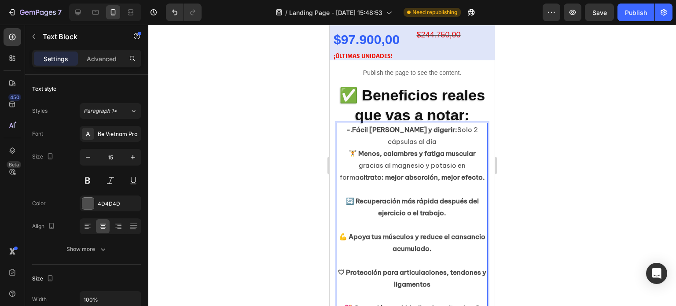
click at [569, 192] on div at bounding box center [412, 165] width 528 height 281
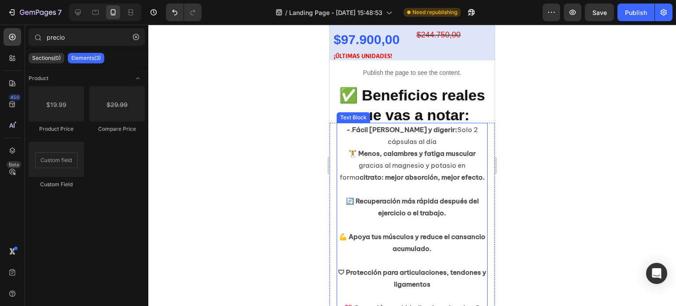
click at [421, 134] on p "- . Fácil [PERSON_NAME] y digerir: Solo 2 cápsulas al día" at bounding box center [412, 136] width 149 height 24
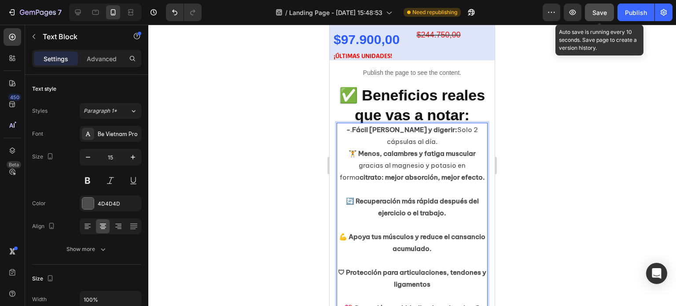
click at [604, 12] on span "Save" at bounding box center [600, 12] width 15 height 7
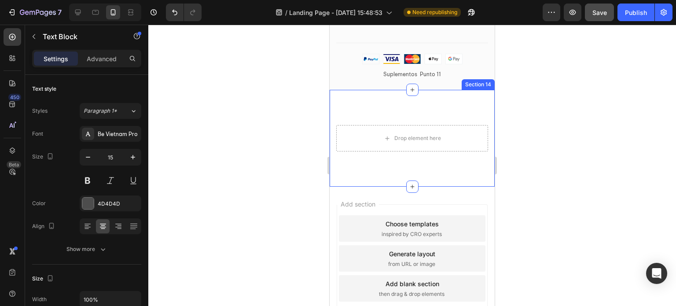
scroll to position [2099, 0]
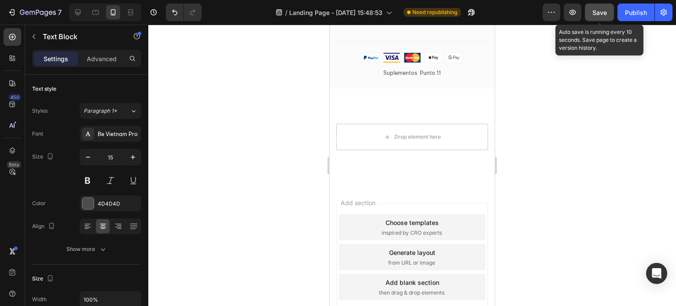
click at [606, 9] on span "Save" at bounding box center [600, 12] width 15 height 7
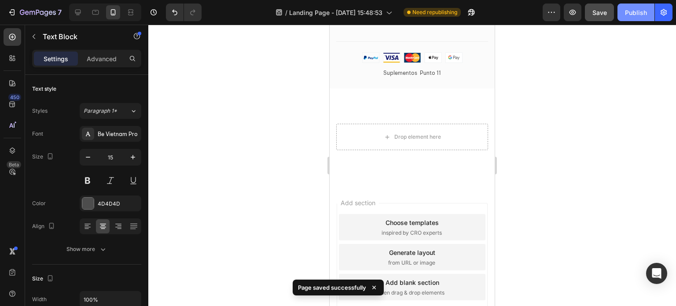
click at [642, 14] on div "Publish" at bounding box center [636, 12] width 22 height 9
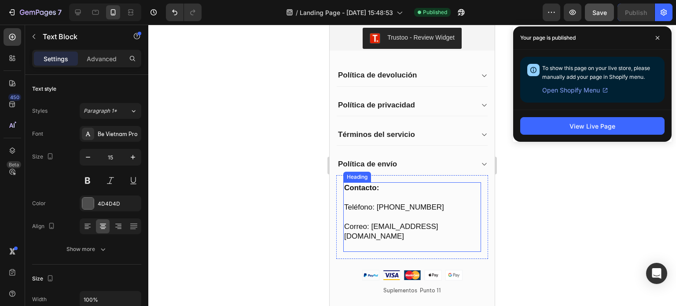
scroll to position [1790, 0]
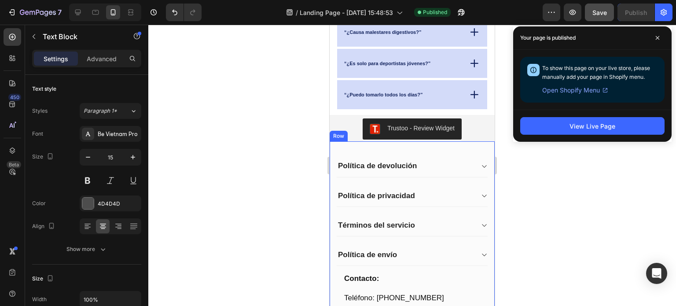
click at [462, 151] on div "My Store Heading Address: Text block [STREET_ADDRESS] Text block Row Phone: Tex…" at bounding box center [412, 268] width 165 height 255
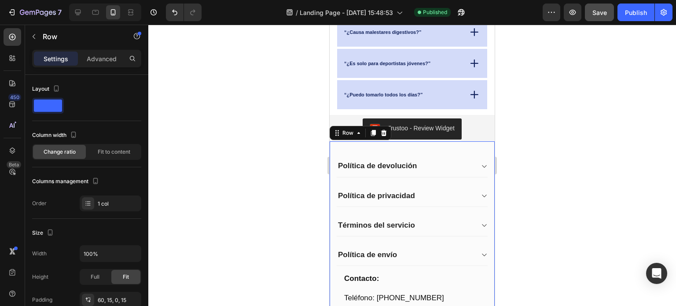
click at [102, 51] on div "Settings Advanced" at bounding box center [86, 59] width 109 height 18
click at [106, 55] on p "Advanced" at bounding box center [102, 58] width 30 height 9
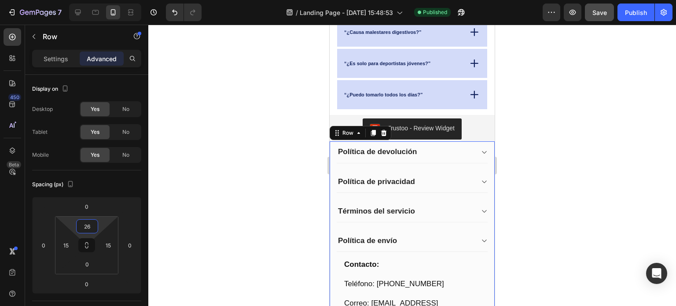
type input "24"
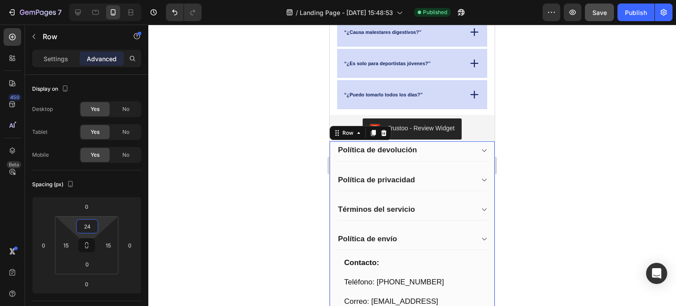
drag, startPoint x: 102, startPoint y: 223, endPoint x: 101, endPoint y: 231, distance: 8.0
click at [101, 0] on html "7 Version history / Landing Page - [DATE] 15:48:53 Published Preview Save Publi…" at bounding box center [338, 0] width 676 height 0
click at [485, 122] on div "Trustoo - Review Widget" at bounding box center [412, 129] width 165 height 28
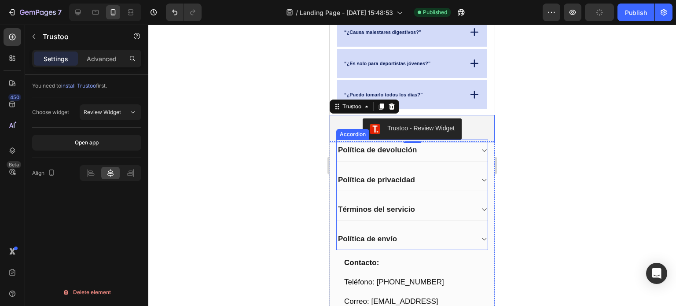
click at [472, 144] on div "Política de devolución" at bounding box center [412, 151] width 151 height 22
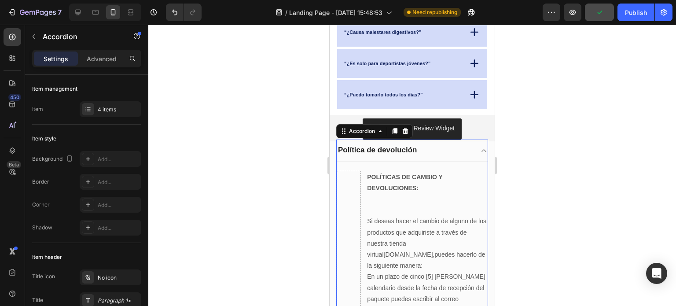
click at [476, 143] on div "Política de devolución" at bounding box center [412, 151] width 151 height 22
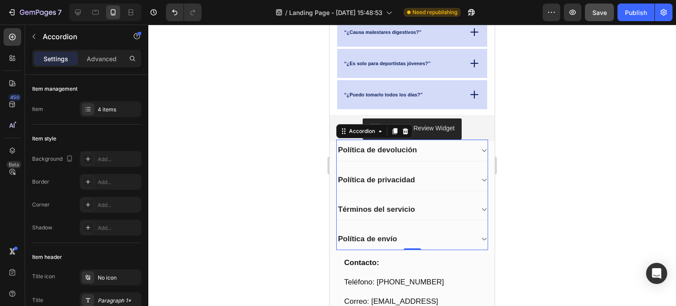
click at [517, 123] on div at bounding box center [412, 165] width 528 height 281
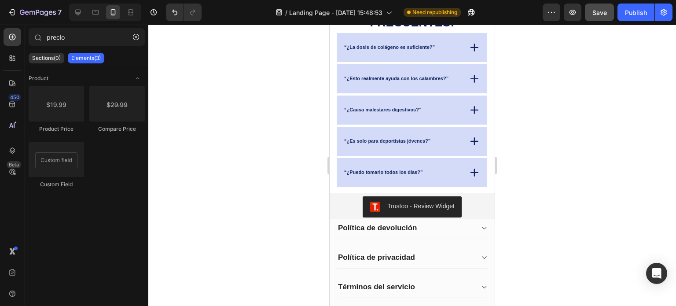
scroll to position [1570, 0]
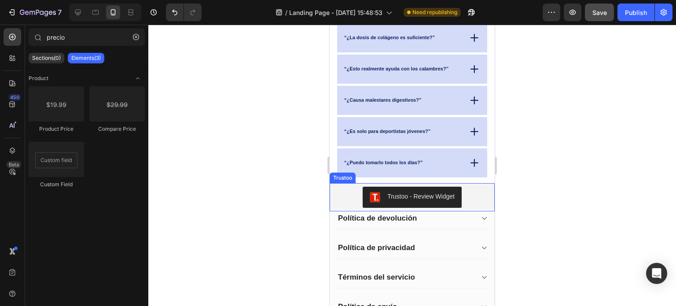
click at [467, 187] on div "Trustoo - Review Widget" at bounding box center [412, 197] width 158 height 21
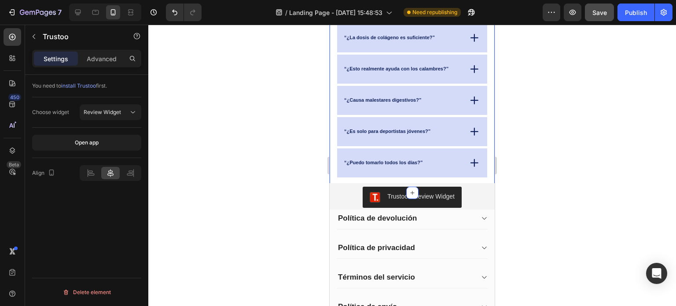
click at [447, 180] on div "PREGUNTAS FRECUENTES: Heading “¿La dosis de colágeno es suficiente?” “¿Esto rea…" at bounding box center [412, 91] width 165 height 203
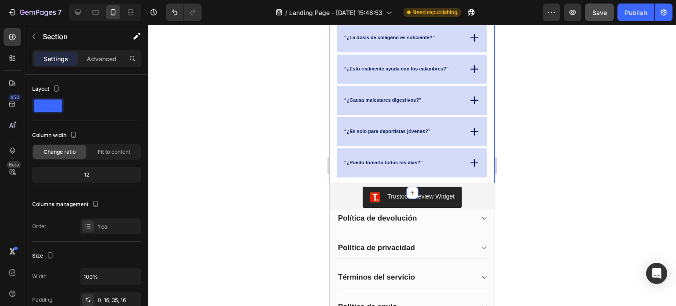
click at [466, 179] on div "PREGUNTAS FRECUENTES: Heading “¿La dosis de colágeno es suficiente?” “¿Esto rea…" at bounding box center [412, 91] width 165 height 203
click at [100, 55] on p "Advanced" at bounding box center [102, 58] width 30 height 9
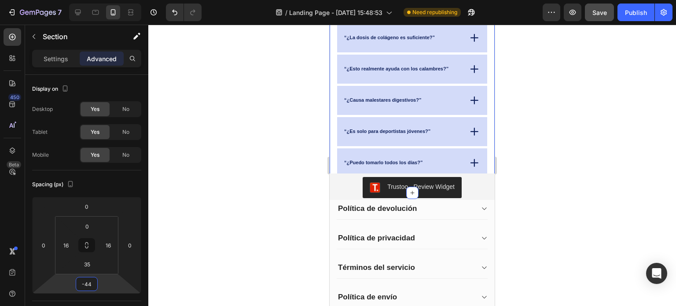
type input "-46"
drag, startPoint x: 100, startPoint y: 282, endPoint x: 102, endPoint y: 289, distance: 7.8
click at [100, 0] on html "7 Version history / Landing Page - [DATE] 15:48:53 Need republishing Preview Sa…" at bounding box center [338, 0] width 676 height 0
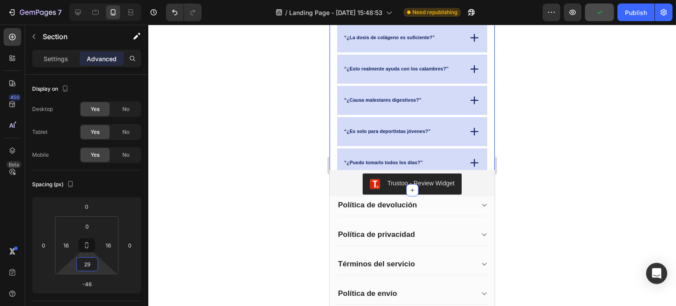
type input "33"
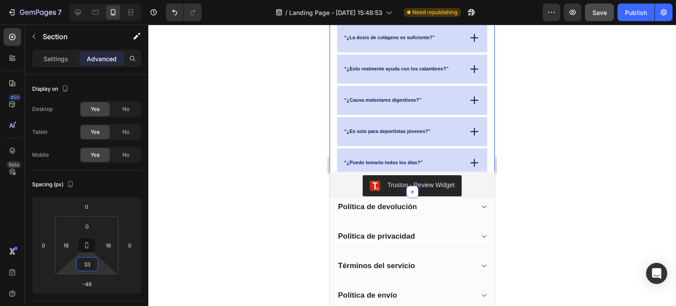
click at [100, 0] on html "7 Version history / Landing Page - [DATE] 15:48:53 Need republishing Preview Sa…" at bounding box center [338, 0] width 676 height 0
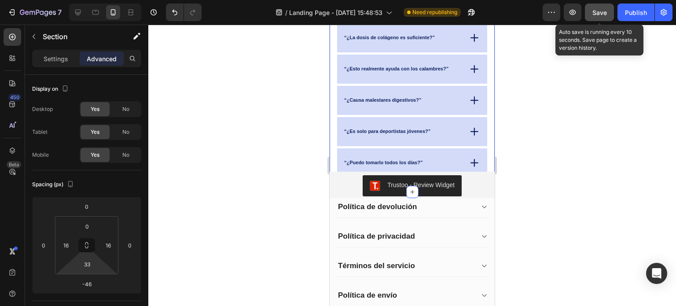
click at [602, 16] on div "Save" at bounding box center [600, 12] width 15 height 9
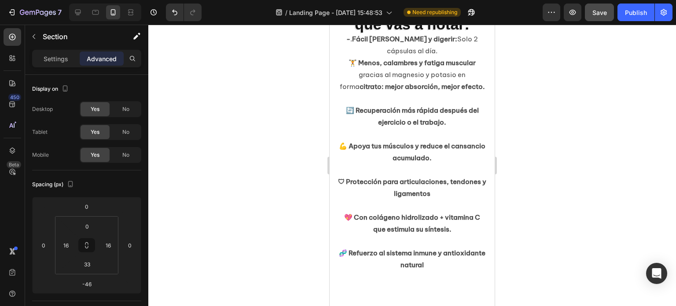
scroll to position [469, 0]
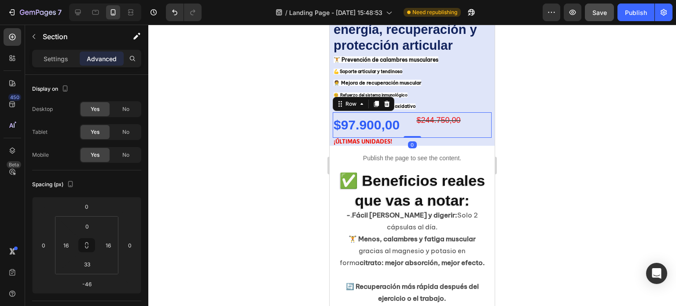
click at [446, 121] on div "$244.750,00 Compare Price Compare Price" at bounding box center [454, 125] width 76 height 26
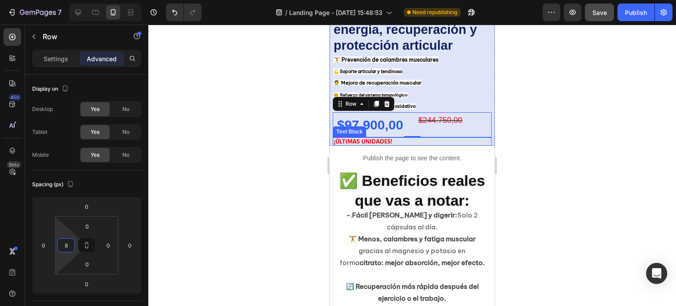
type input "0"
drag, startPoint x: 65, startPoint y: 252, endPoint x: 74, endPoint y: 256, distance: 10.1
click at [74, 0] on html "7 Version history / Landing Page - [DATE] 15:48:53 Need republishing Preview Sa…" at bounding box center [338, 0] width 676 height 0
drag, startPoint x: 113, startPoint y: 233, endPoint x: 140, endPoint y: 232, distance: 27.3
click at [140, 0] on html "7 Version history / Landing Page - [DATE] 15:48:53 Need republishing Preview Sa…" at bounding box center [338, 0] width 676 height 0
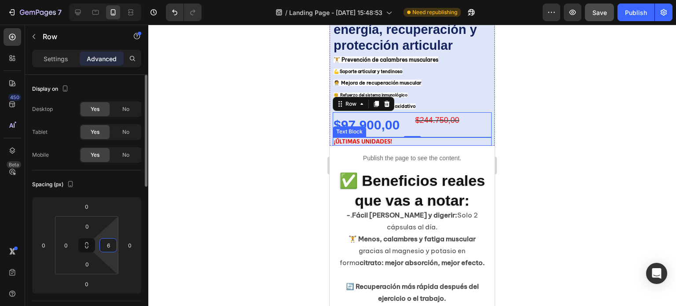
click at [107, 0] on html "7 Version history / Landing Page - [DATE] 15:48:53 Need republishing Preview Sa…" at bounding box center [338, 0] width 676 height 0
drag, startPoint x: 107, startPoint y: 232, endPoint x: 125, endPoint y: 231, distance: 17.2
click at [125, 0] on html "7 Version history / Landing Page - [DATE] 15:48:53 Need republishing Preview Sa…" at bounding box center [338, 0] width 676 height 0
drag, startPoint x: 100, startPoint y: 237, endPoint x: 119, endPoint y: 236, distance: 19.0
click at [119, 0] on html "7 Version history / Landing Page - [DATE] 15:48:53 Need republishing Preview Pu…" at bounding box center [338, 0] width 676 height 0
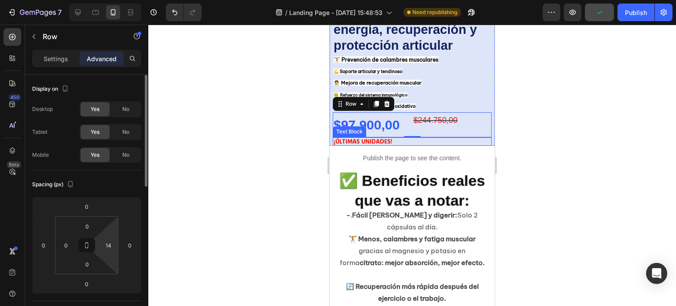
drag, startPoint x: 102, startPoint y: 237, endPoint x: 114, endPoint y: 237, distance: 12.8
click at [114, 238] on div "14" at bounding box center [109, 245] width 18 height 14
drag, startPoint x: 103, startPoint y: 235, endPoint x: 115, endPoint y: 235, distance: 11.9
click at [115, 0] on html "7 Version history / Landing Page - [DATE] 15:48:53 Need republishing Preview Sa…" at bounding box center [338, 0] width 676 height 0
drag, startPoint x: 103, startPoint y: 236, endPoint x: 114, endPoint y: 237, distance: 11.0
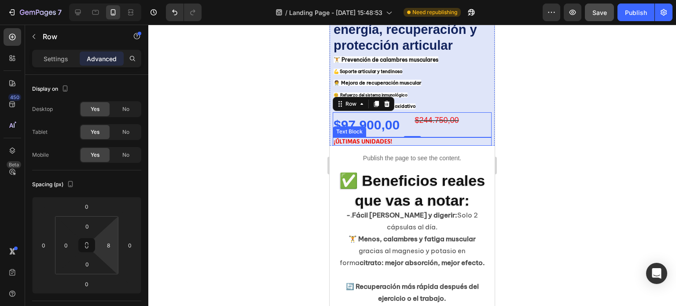
click at [114, 0] on html "7 Version history / Landing Page - [DATE] 15:48:53 Need republishing Preview Sa…" at bounding box center [338, 0] width 676 height 0
drag, startPoint x: 104, startPoint y: 236, endPoint x: 115, endPoint y: 236, distance: 11.0
click at [115, 0] on html "7 Version history / Landing Page - [DATE] 15:48:53 Need republishing Preview Sa…" at bounding box center [338, 0] width 676 height 0
type input "0"
drag, startPoint x: 104, startPoint y: 234, endPoint x: 113, endPoint y: 236, distance: 9.0
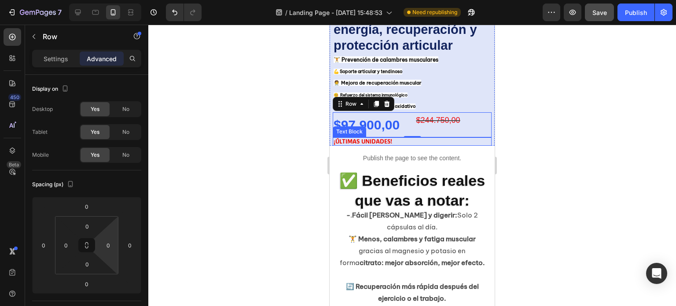
click at [113, 0] on html "7 Version history / Landing Page - [DATE] 15:48:53 Need republishing Preview Sa…" at bounding box center [338, 0] width 676 height 0
click at [131, 0] on html "7 Version history / Landing Page - [DATE] 15:48:53 Need republishing Preview Sa…" at bounding box center [338, 0] width 676 height 0
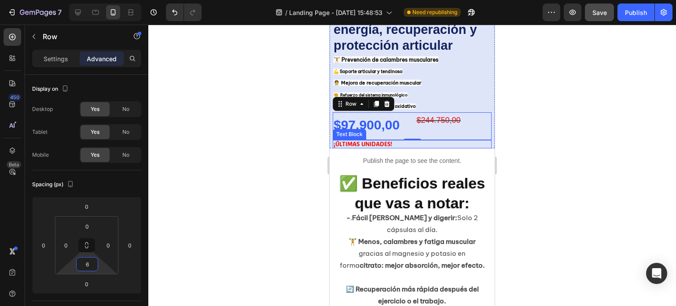
type input "4"
click at [97, 0] on html "7 Version history / Landing Page - [DATE] 15:48:53 Need republishing Preview Sa…" at bounding box center [338, 0] width 676 height 0
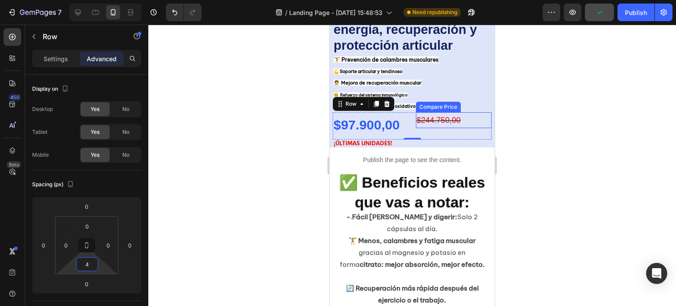
click at [474, 113] on div "$244.750,00" at bounding box center [454, 120] width 76 height 16
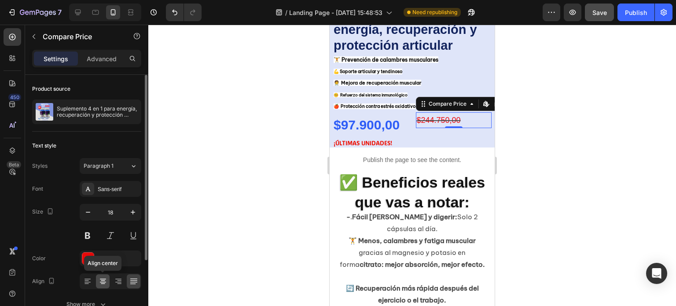
click at [101, 282] on icon at bounding box center [103, 282] width 6 height 1
click at [89, 280] on icon at bounding box center [87, 281] width 9 height 9
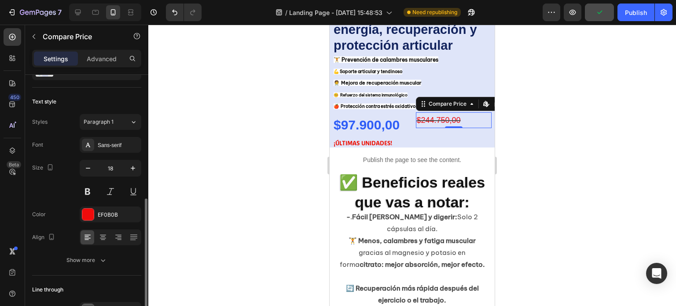
scroll to position [97, 0]
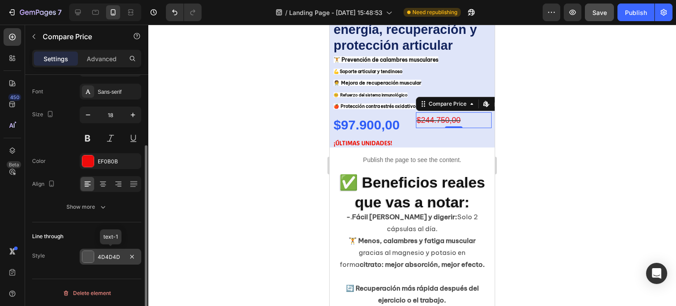
click at [86, 255] on div at bounding box center [87, 256] width 11 height 11
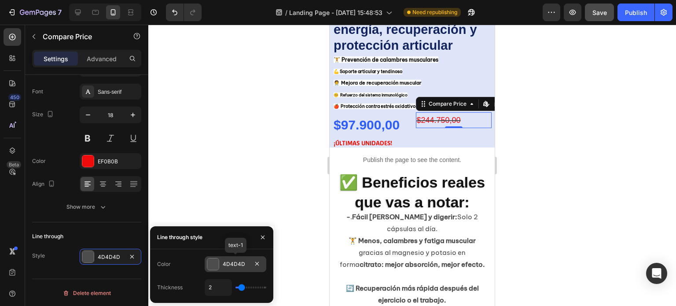
click at [214, 264] on div at bounding box center [212, 263] width 11 height 11
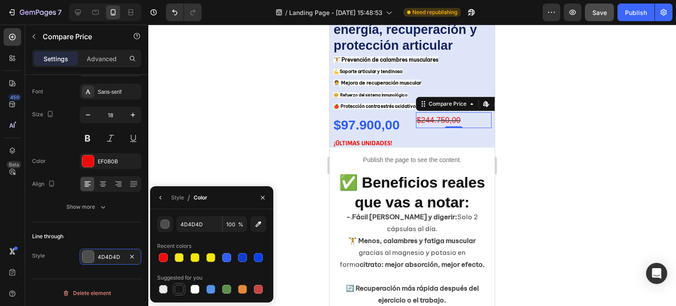
click at [177, 288] on div at bounding box center [179, 289] width 9 height 9
type input "151515"
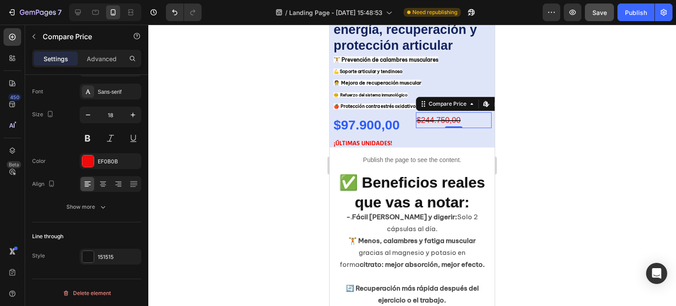
click at [224, 160] on div at bounding box center [412, 165] width 528 height 281
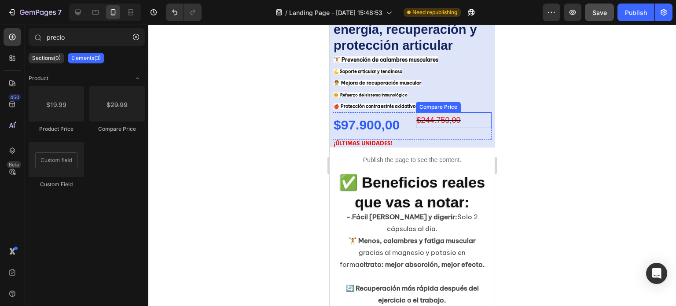
click at [457, 116] on div "$244.750,00" at bounding box center [454, 120] width 76 height 16
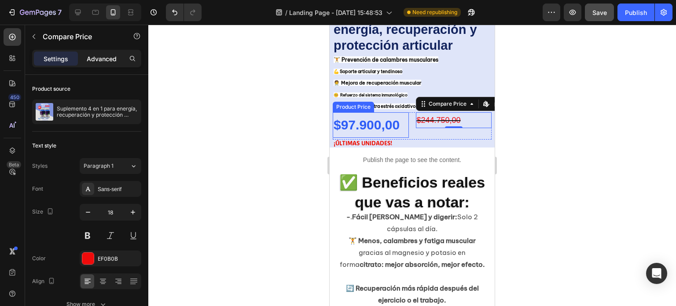
click at [106, 56] on p "Advanced" at bounding box center [102, 58] width 30 height 9
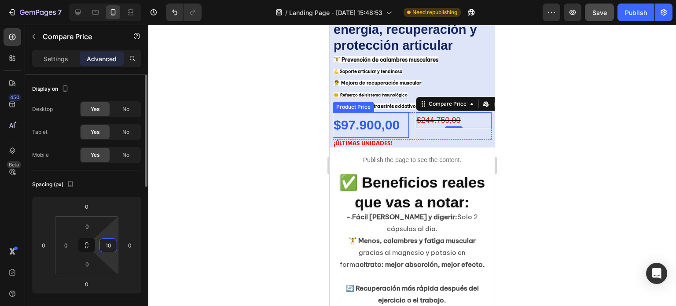
click at [109, 0] on html "7 Version history / Landing Page - [DATE] 15:48:53 Need republishing Preview Sa…" at bounding box center [338, 0] width 676 height 0
click at [112, 244] on input "10" at bounding box center [108, 245] width 13 height 13
drag, startPoint x: 111, startPoint y: 244, endPoint x: 106, endPoint y: 244, distance: 5.7
click at [106, 244] on input "10" at bounding box center [108, 245] width 13 height 13
type input "0"
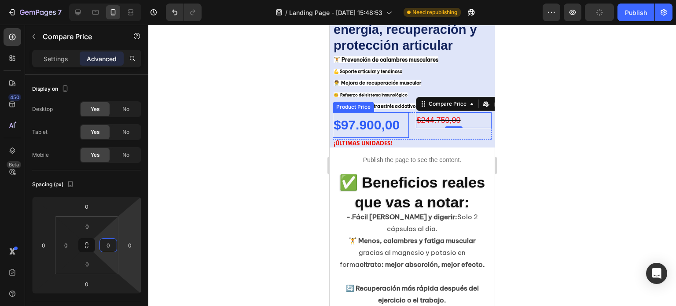
drag, startPoint x: 177, startPoint y: 244, endPoint x: 163, endPoint y: 246, distance: 13.3
click at [177, 244] on div at bounding box center [412, 165] width 528 height 281
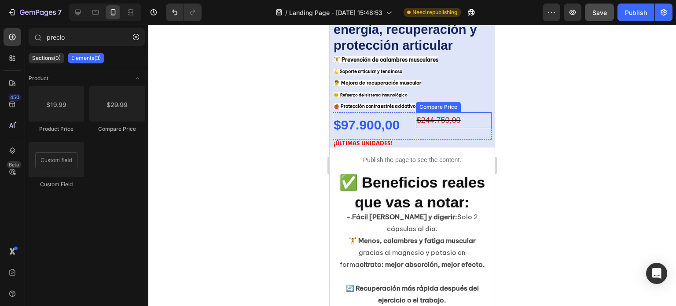
click at [463, 112] on div "$244.750,00" at bounding box center [454, 120] width 76 height 16
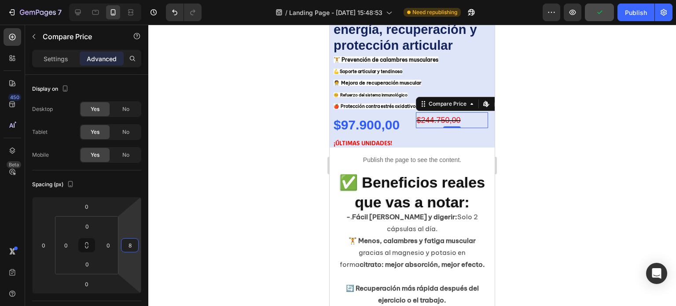
type input "6"
drag, startPoint x: 125, startPoint y: 228, endPoint x: 139, endPoint y: 226, distance: 14.2
click at [139, 0] on html "7 Version history / Landing Page - [DATE] 15:48:53 Need republishing Preview Pu…" at bounding box center [338, 0] width 676 height 0
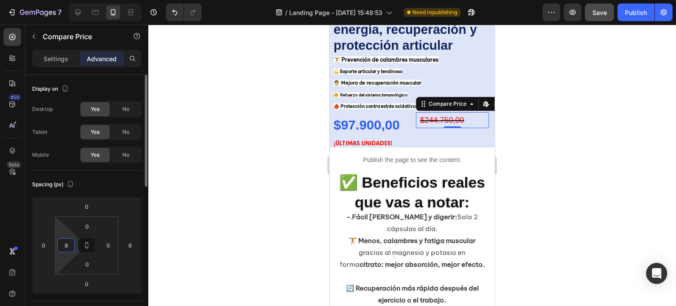
click at [66, 0] on html "7 Version history / Landing Page - [DATE] 15:48:53 Need republishing Preview Sa…" at bounding box center [338, 0] width 676 height 0
click at [65, 0] on html "7 Version history / Landing Page - [DATE] 15:48:53 Need republishing Preview Sa…" at bounding box center [338, 0] width 676 height 0
click at [63, 0] on html "7 Version history / Landing Page - [DATE] 15:48:53 Need republishing Preview Sa…" at bounding box center [338, 0] width 676 height 0
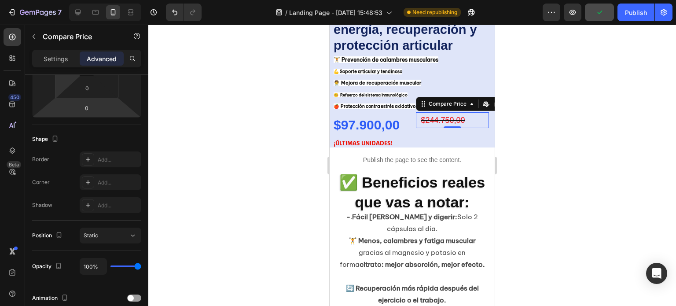
scroll to position [0, 0]
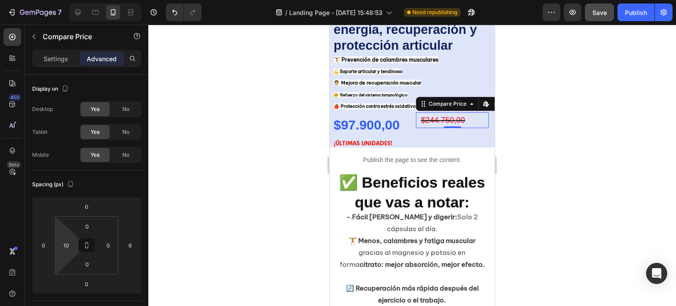
click at [63, 0] on html "7 Version history / Landing Page - [DATE] 15:48:53 Need republishing Preview Sa…" at bounding box center [338, 0] width 676 height 0
drag, startPoint x: 74, startPoint y: 237, endPoint x: 64, endPoint y: 241, distance: 10.5
click at [62, 0] on html "7 Version history / Landing Page - [DATE] 15:48:53 Need republishing Preview Sa…" at bounding box center [338, 0] width 676 height 0
click at [67, 243] on input "20" at bounding box center [65, 245] width 13 height 13
click at [69, 0] on html "7 Version history / Landing Page - [DATE] 15:48:53 Need republishing Preview Sa…" at bounding box center [338, 0] width 676 height 0
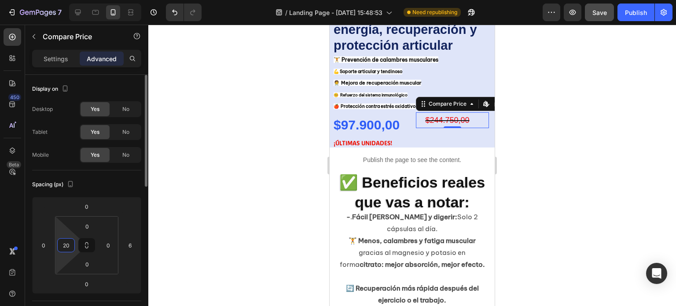
click at [70, 243] on input "20" at bounding box center [65, 245] width 13 height 13
drag, startPoint x: 70, startPoint y: 244, endPoint x: 63, endPoint y: 243, distance: 8.0
click at [63, 243] on input "20" at bounding box center [65, 245] width 13 height 13
type input "0"
click at [274, 192] on div at bounding box center [412, 165] width 528 height 281
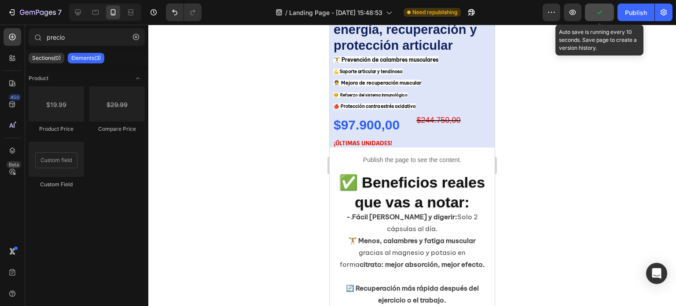
click at [606, 12] on button "button" at bounding box center [599, 13] width 29 height 18
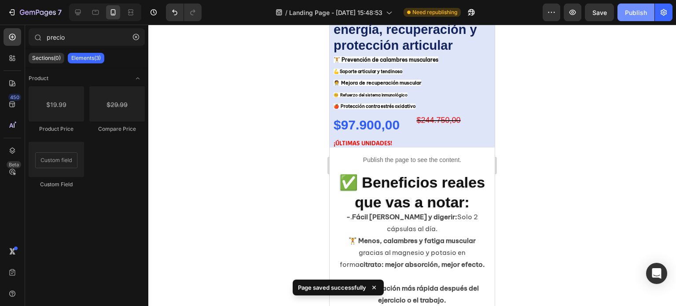
click at [641, 14] on div "Publish" at bounding box center [636, 12] width 22 height 9
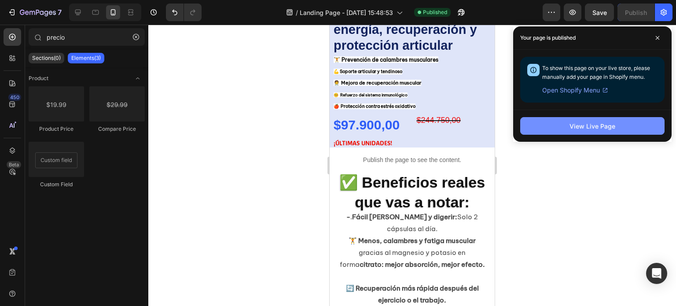
click at [597, 130] on div "View Live Page" at bounding box center [593, 126] width 46 height 9
